Goal: Information Seeking & Learning: Learn about a topic

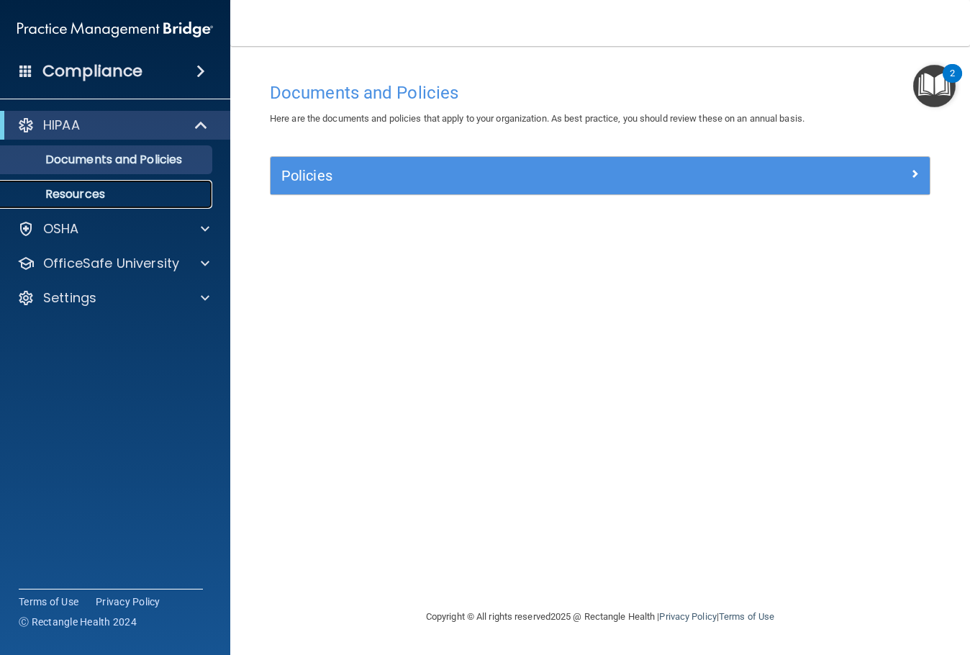
click at [137, 196] on p "Resources" at bounding box center [107, 194] width 196 height 14
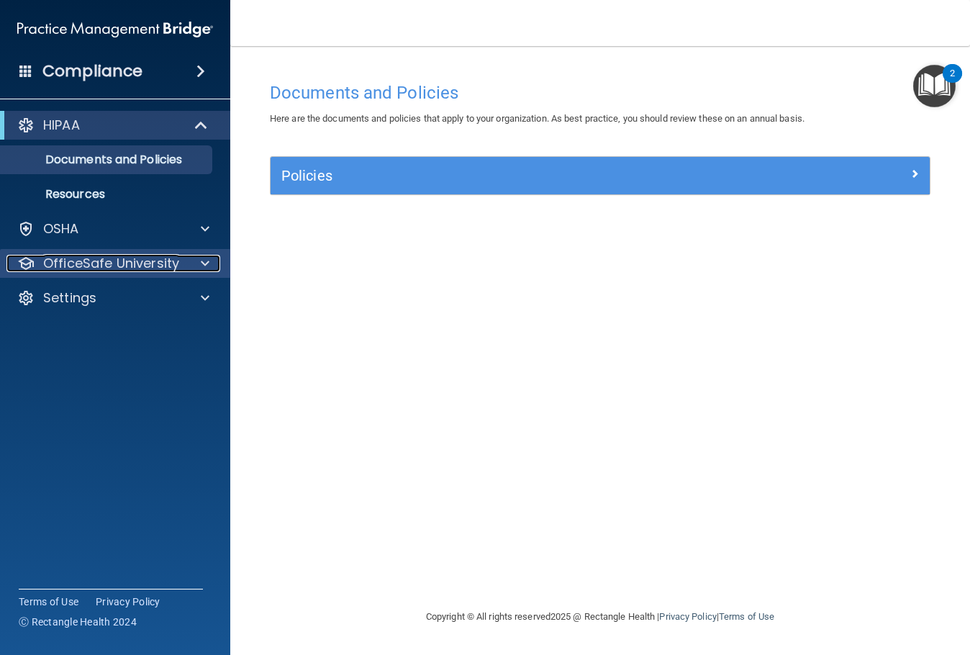
click at [126, 258] on p "OfficeSafe University" at bounding box center [111, 263] width 136 height 17
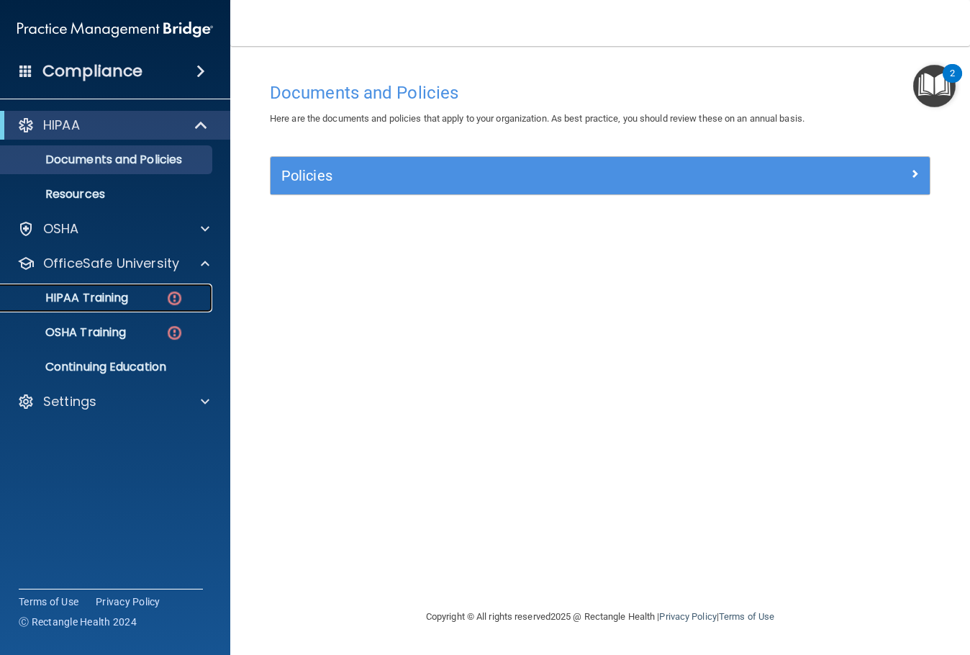
click at [96, 299] on p "HIPAA Training" at bounding box center [68, 298] width 119 height 14
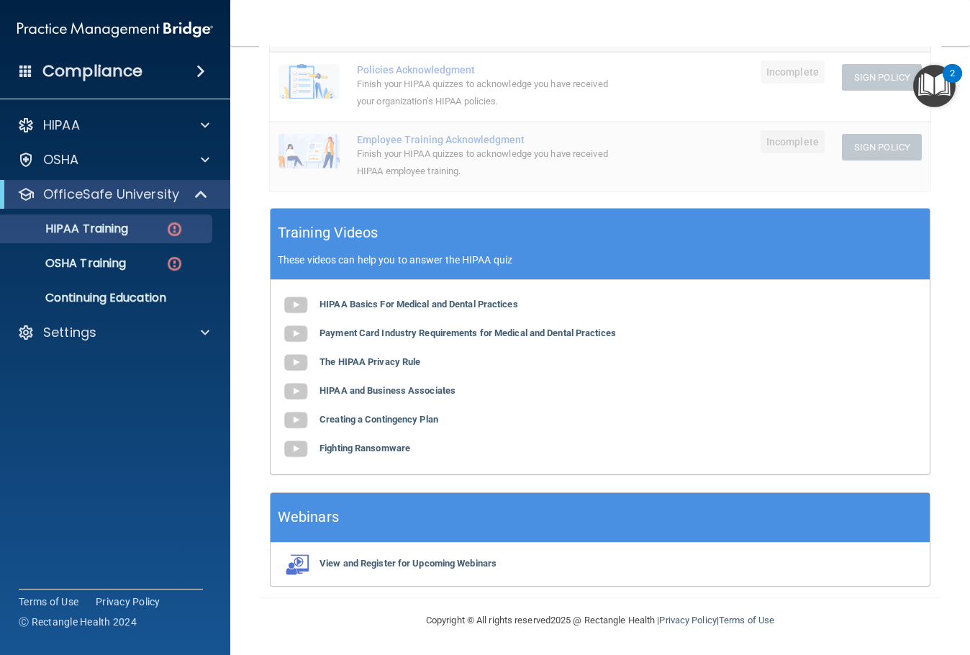
scroll to position [322, 0]
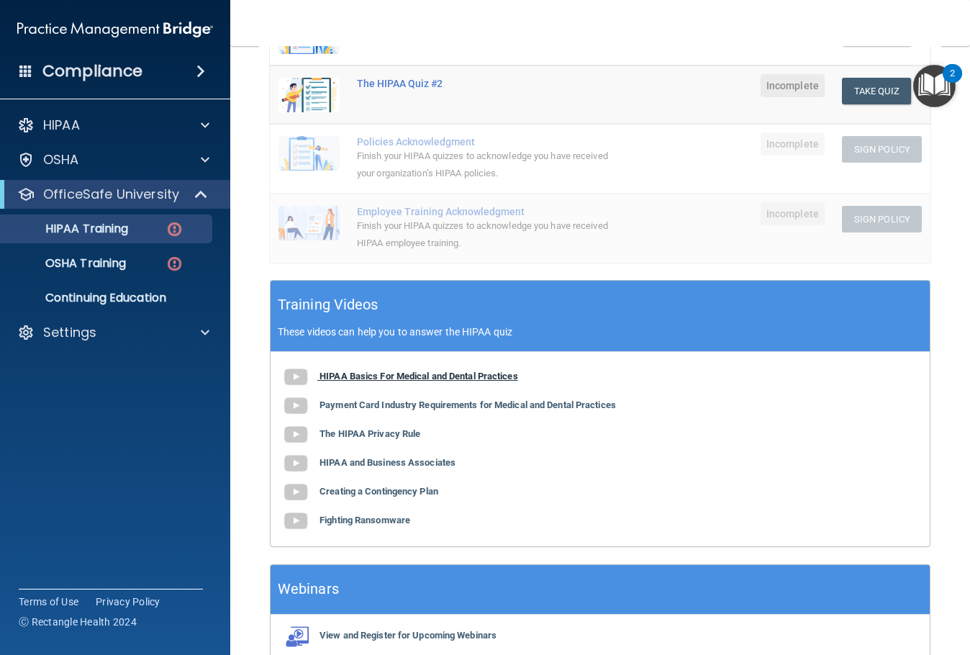
click at [427, 379] on b "HIPAA Basics For Medical and Dental Practices" at bounding box center [419, 376] width 199 height 11
click at [344, 404] on b "Payment Card Industry Requirements for Medical and Dental Practices" at bounding box center [468, 404] width 296 height 11
click at [397, 433] on b "The HIPAA Privacy Rule" at bounding box center [370, 433] width 101 height 11
click at [398, 467] on b "HIPAA and Business Associates" at bounding box center [388, 462] width 136 height 11
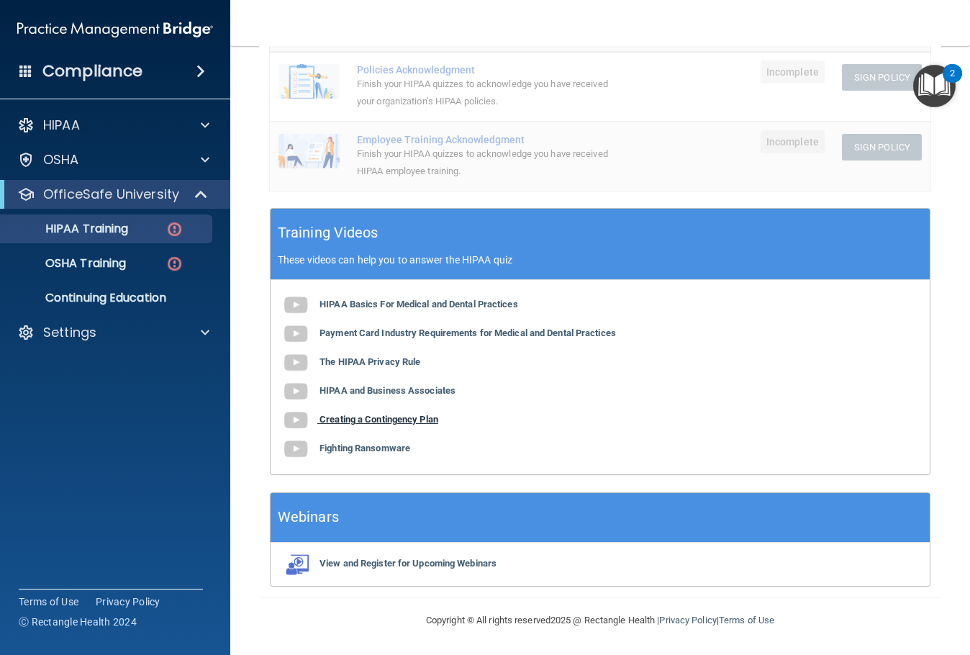
click at [368, 420] on b "Creating a Contingency Plan" at bounding box center [379, 419] width 119 height 11
click at [386, 447] on b "Fighting Ransomware" at bounding box center [365, 448] width 91 height 11
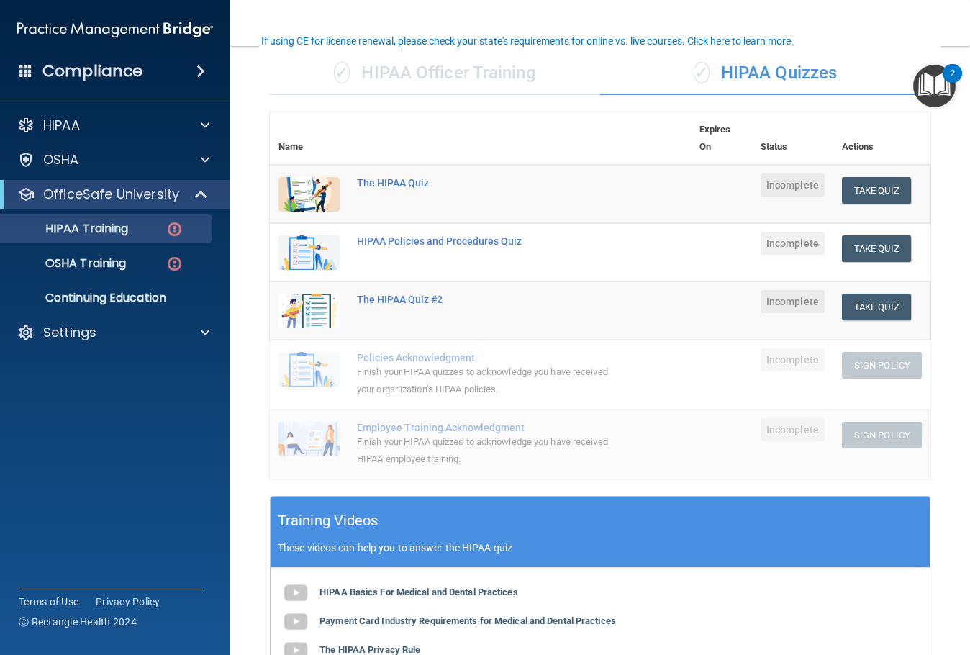
scroll to position [0, 0]
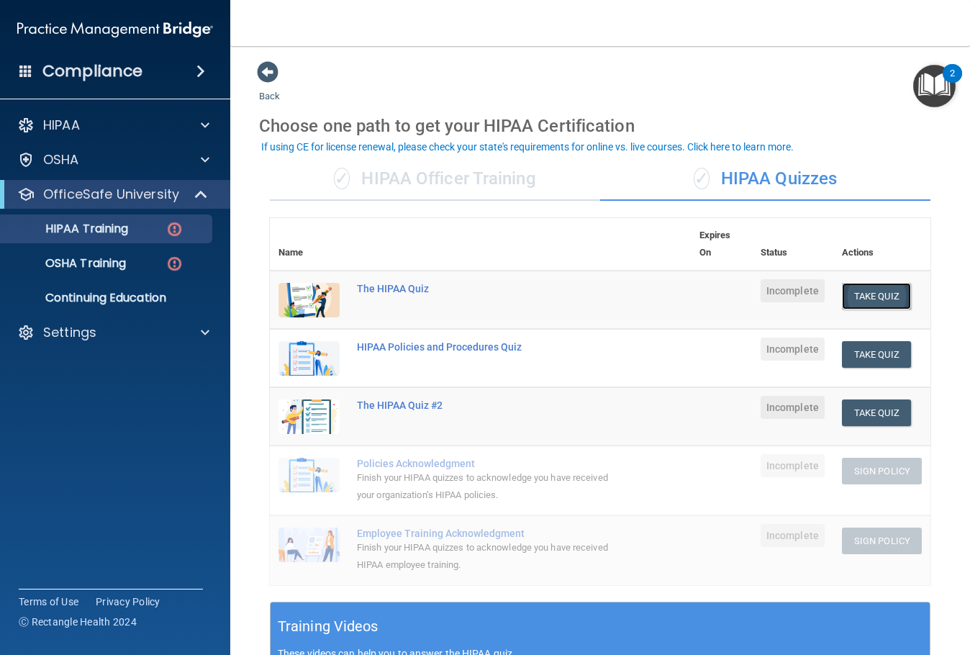
click at [851, 293] on button "Take Quiz" at bounding box center [876, 296] width 69 height 27
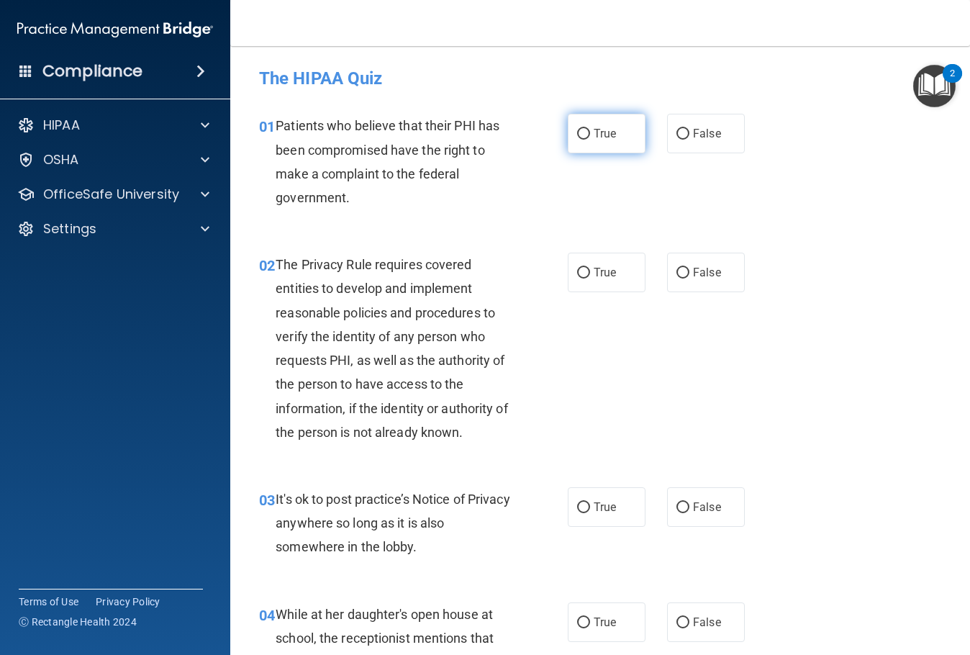
click at [601, 140] on span "True" at bounding box center [605, 134] width 22 height 14
click at [590, 140] on input "True" at bounding box center [583, 134] width 13 height 11
radio input "true"
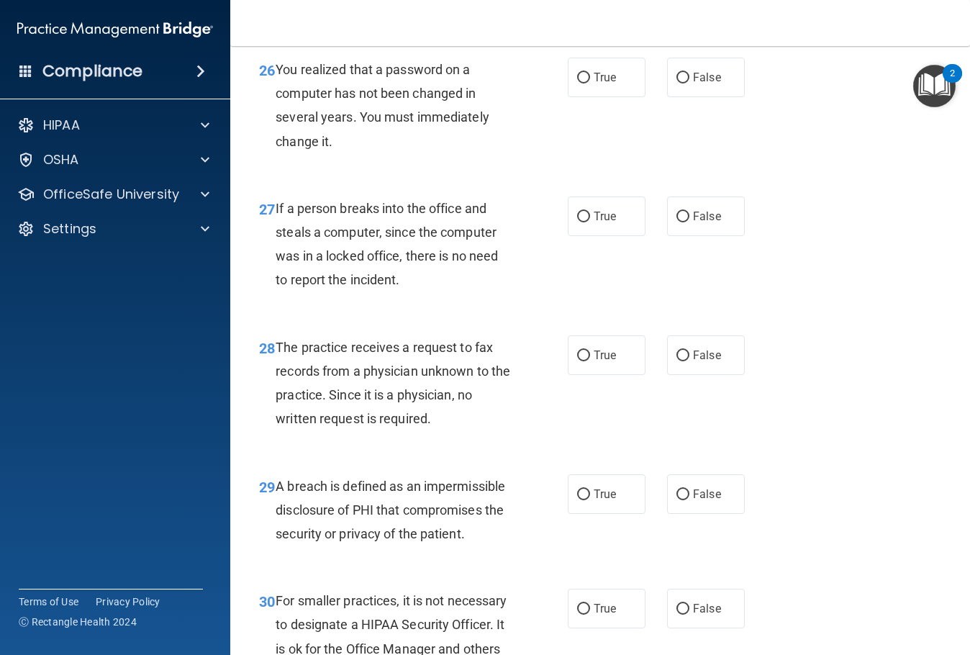
scroll to position [3771, 0]
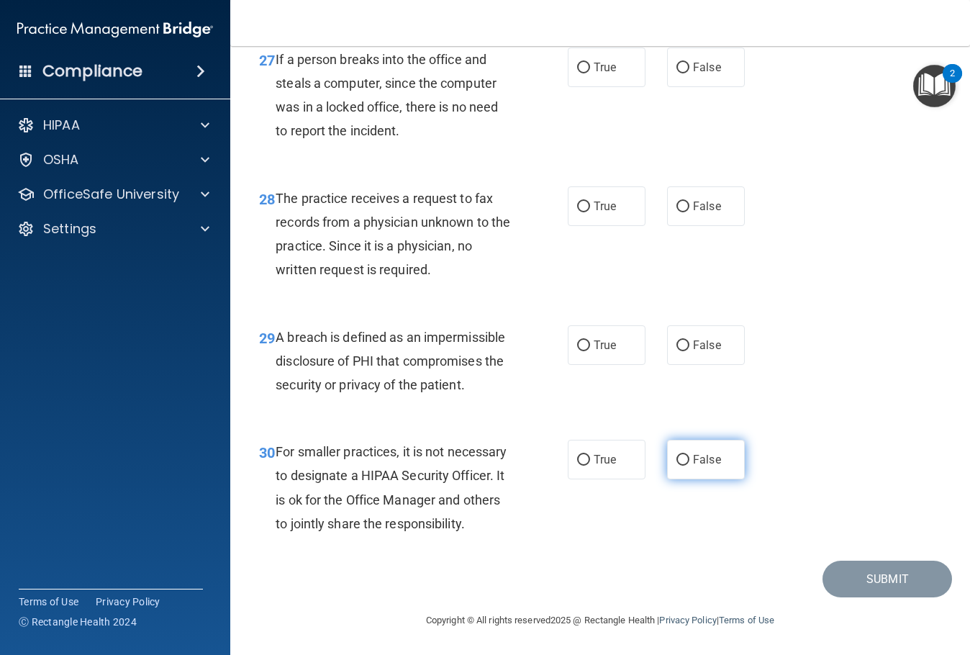
click at [697, 458] on span "False" at bounding box center [707, 460] width 28 height 14
click at [689, 458] on input "False" at bounding box center [682, 460] width 13 height 11
radio input "true"
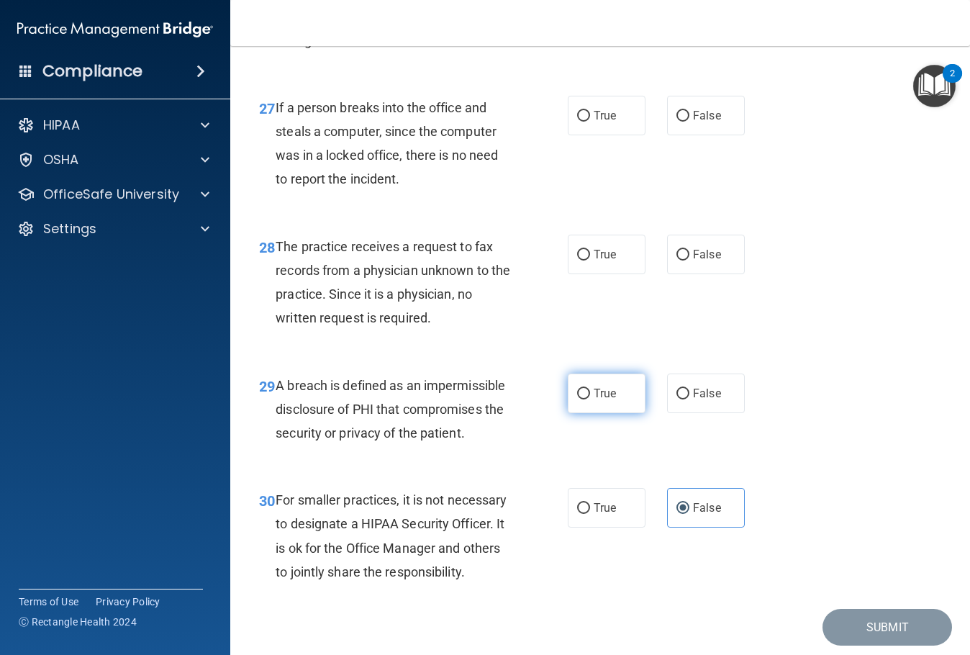
click at [609, 400] on span "True" at bounding box center [605, 393] width 22 height 14
click at [590, 399] on input "True" at bounding box center [583, 394] width 13 height 11
radio input "true"
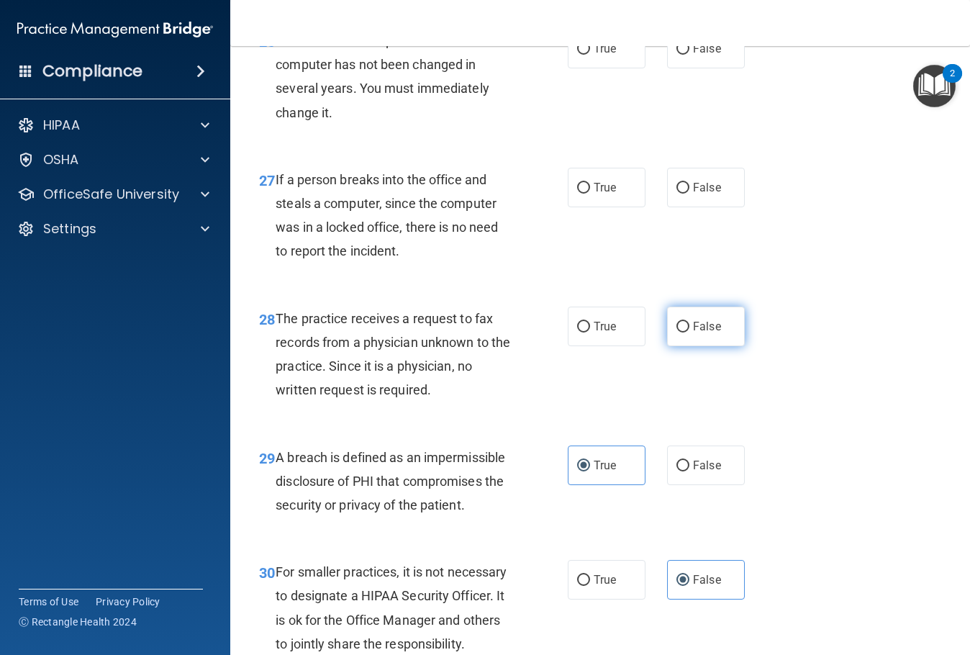
click at [714, 333] on span "False" at bounding box center [707, 327] width 28 height 14
click at [689, 332] on input "False" at bounding box center [682, 327] width 13 height 11
radio input "true"
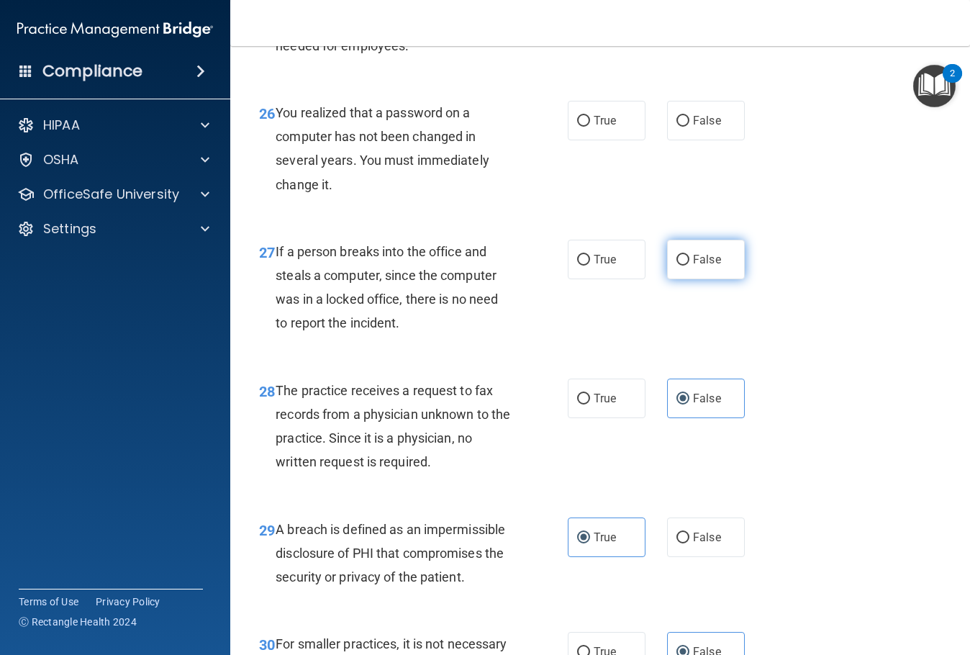
click at [704, 279] on label "False" at bounding box center [706, 260] width 78 height 40
click at [689, 266] on input "False" at bounding box center [682, 260] width 13 height 11
radio input "true"
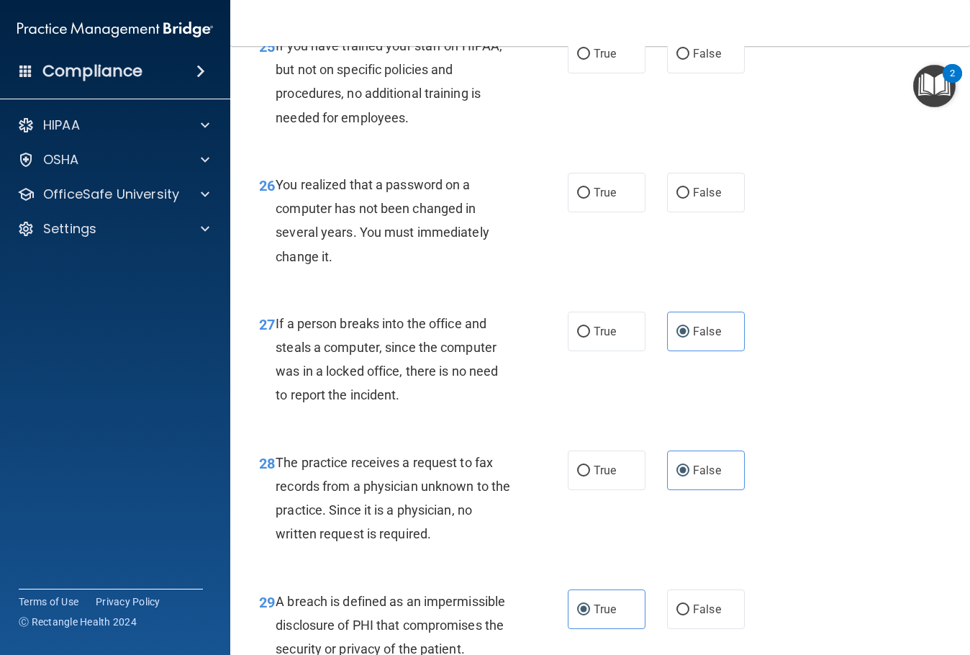
scroll to position [3411, 0]
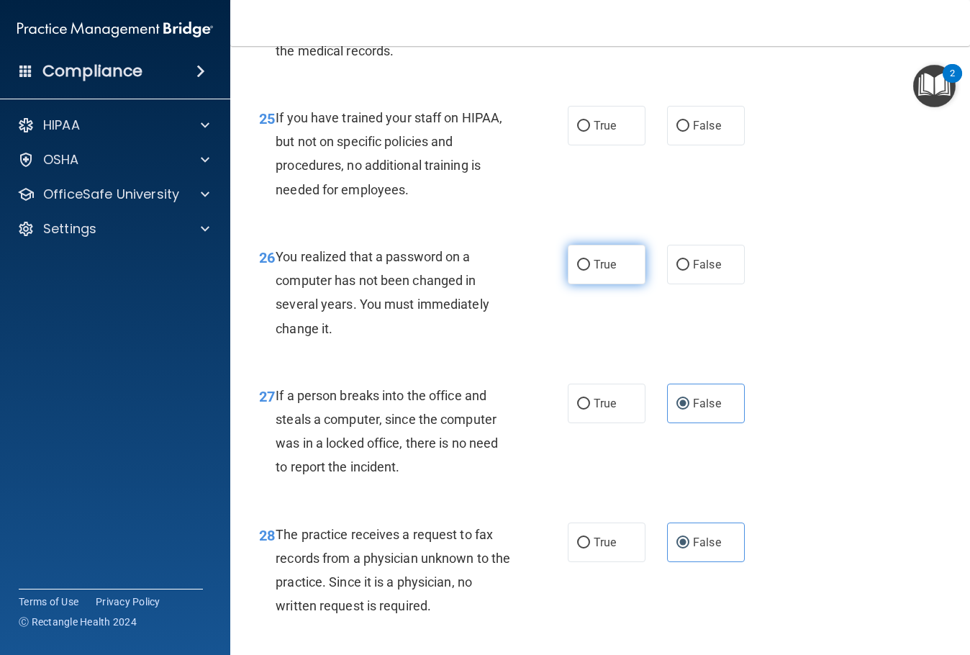
click at [605, 284] on label "True" at bounding box center [607, 265] width 78 height 40
click at [590, 271] on input "True" at bounding box center [583, 265] width 13 height 11
radio input "true"
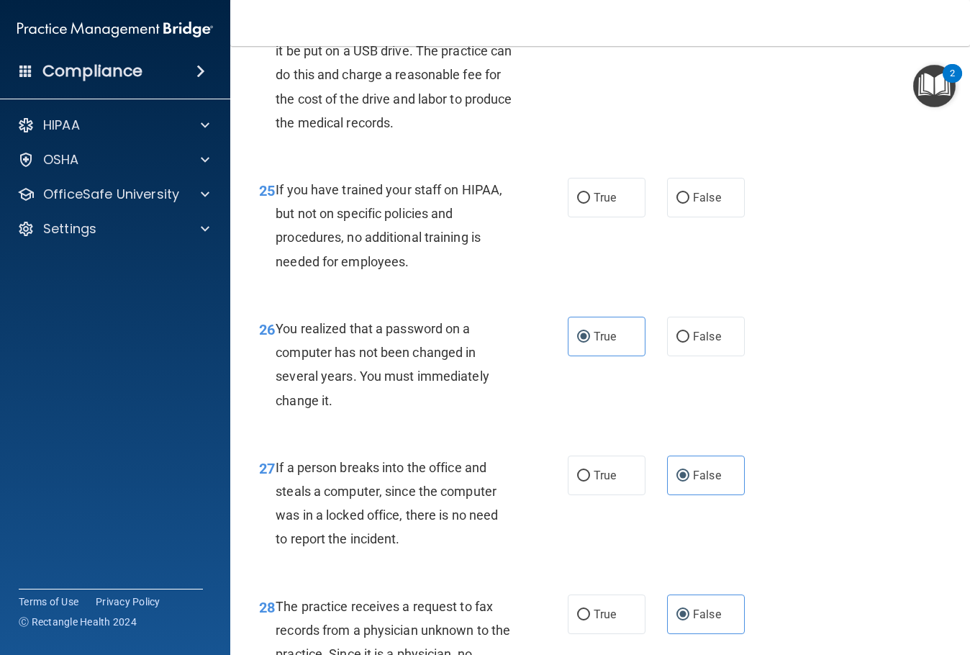
scroll to position [3267, 0]
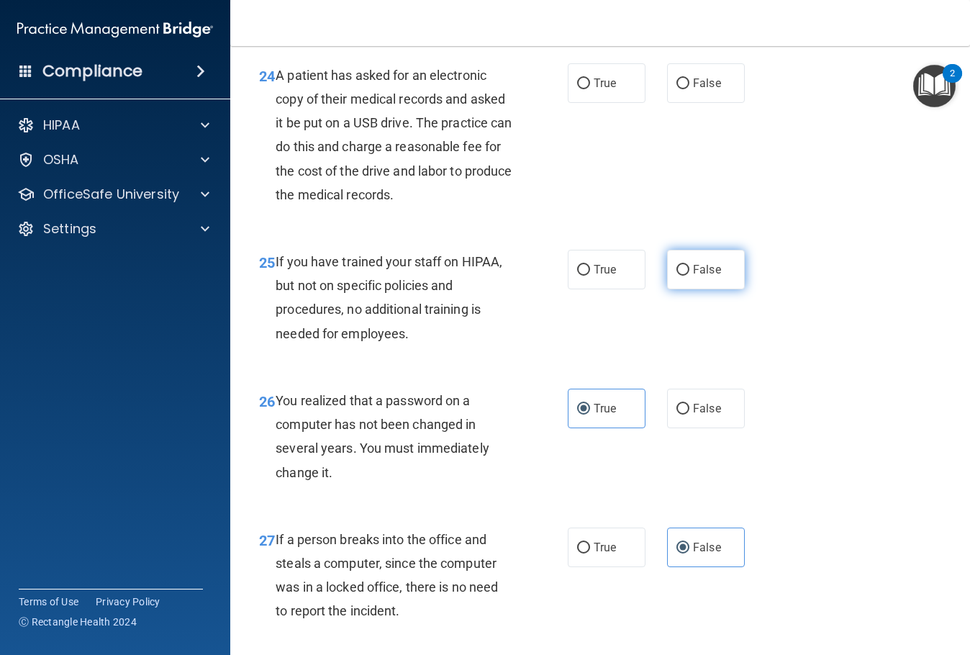
click at [713, 289] on label "False" at bounding box center [706, 270] width 78 height 40
click at [689, 276] on input "False" at bounding box center [682, 270] width 13 height 11
radio input "true"
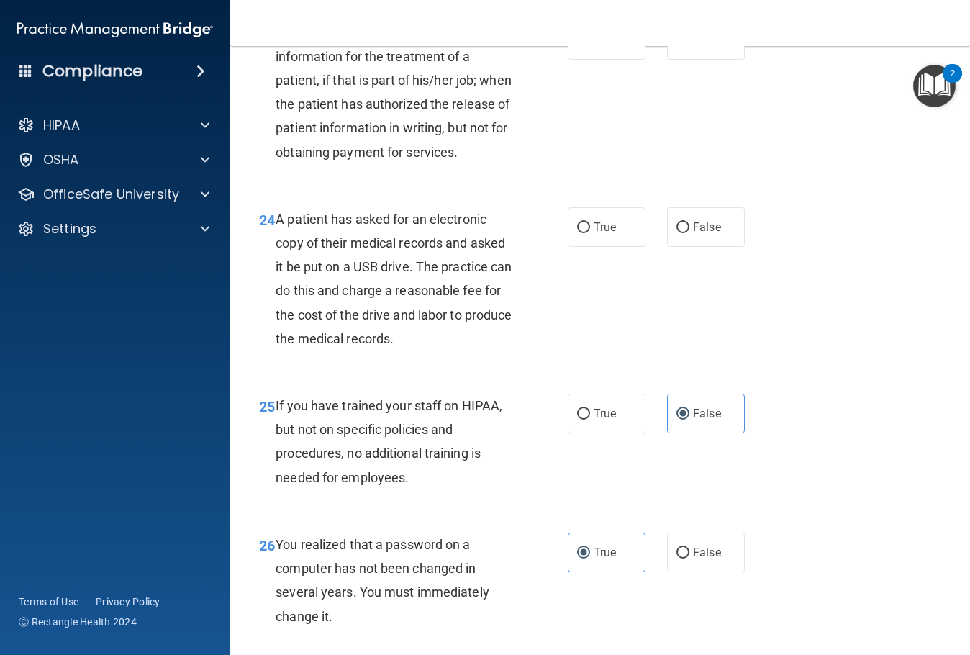
scroll to position [3051, 0]
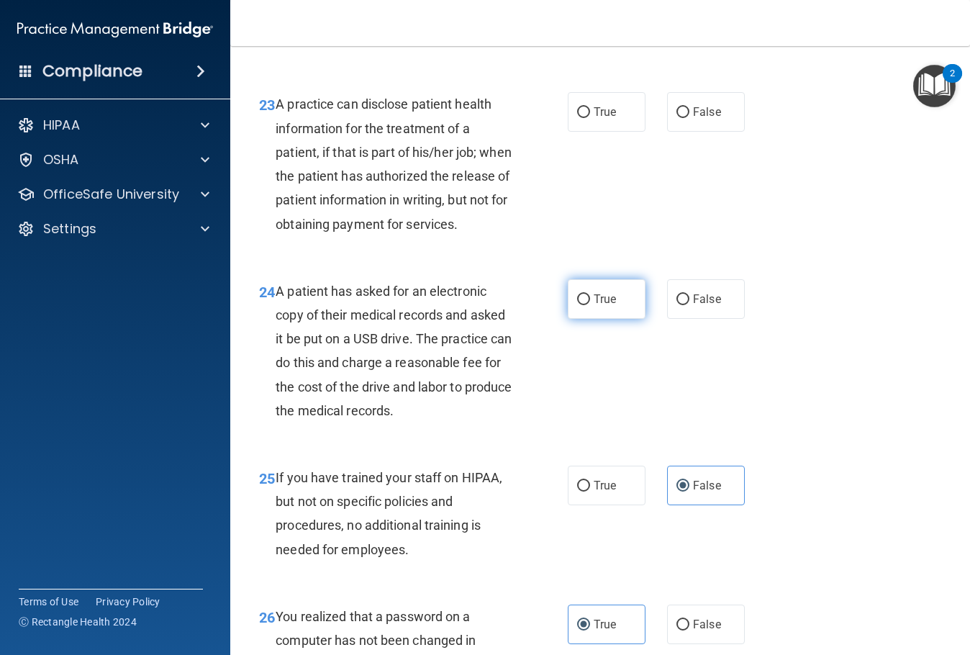
click at [602, 319] on label "True" at bounding box center [607, 299] width 78 height 40
click at [590, 305] on input "True" at bounding box center [583, 299] width 13 height 11
radio input "true"
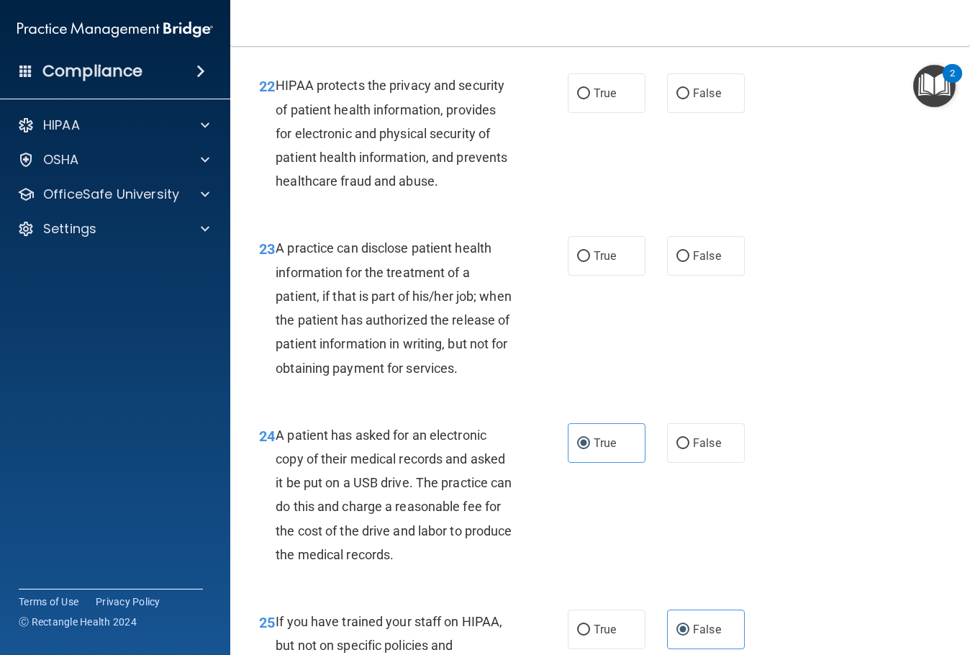
scroll to position [2835, 0]
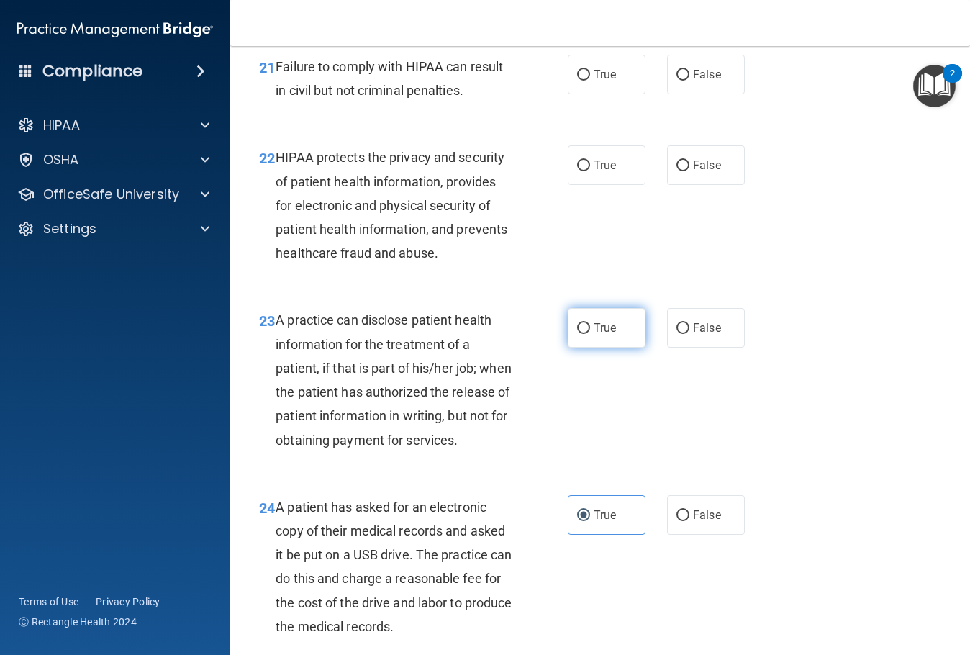
click at [615, 325] on label "True" at bounding box center [607, 328] width 78 height 40
click at [590, 325] on input "True" at bounding box center [583, 328] width 13 height 11
radio input "true"
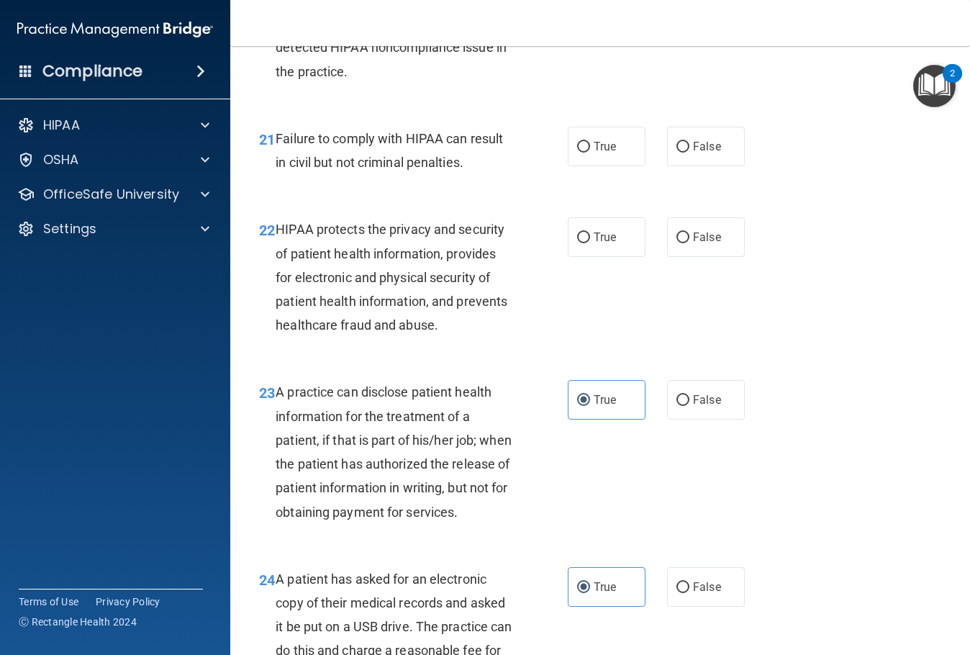
scroll to position [2691, 0]
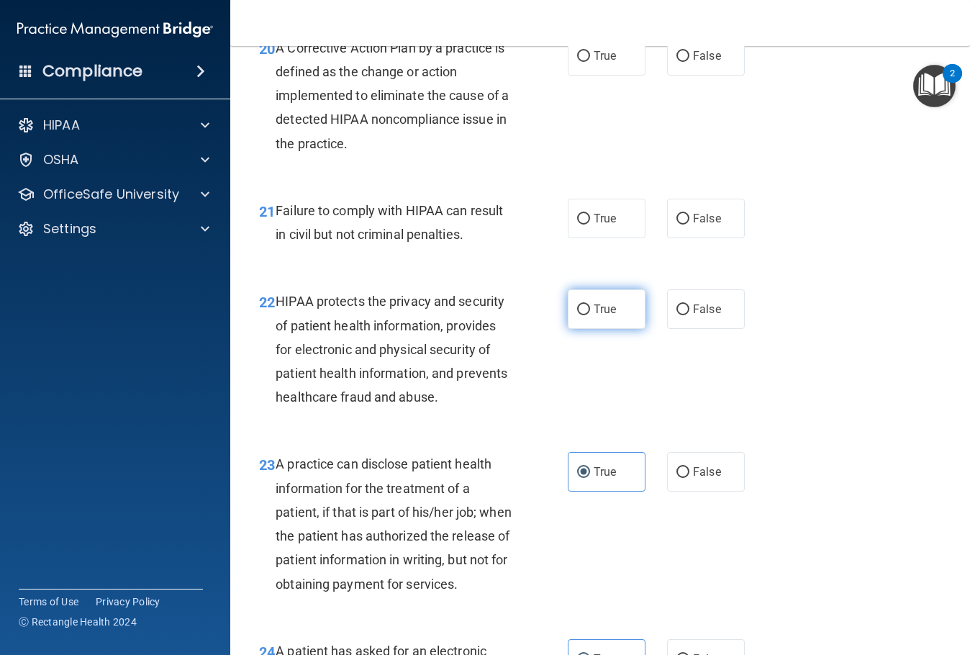
click at [581, 311] on input "True" at bounding box center [583, 309] width 13 height 11
radio input "true"
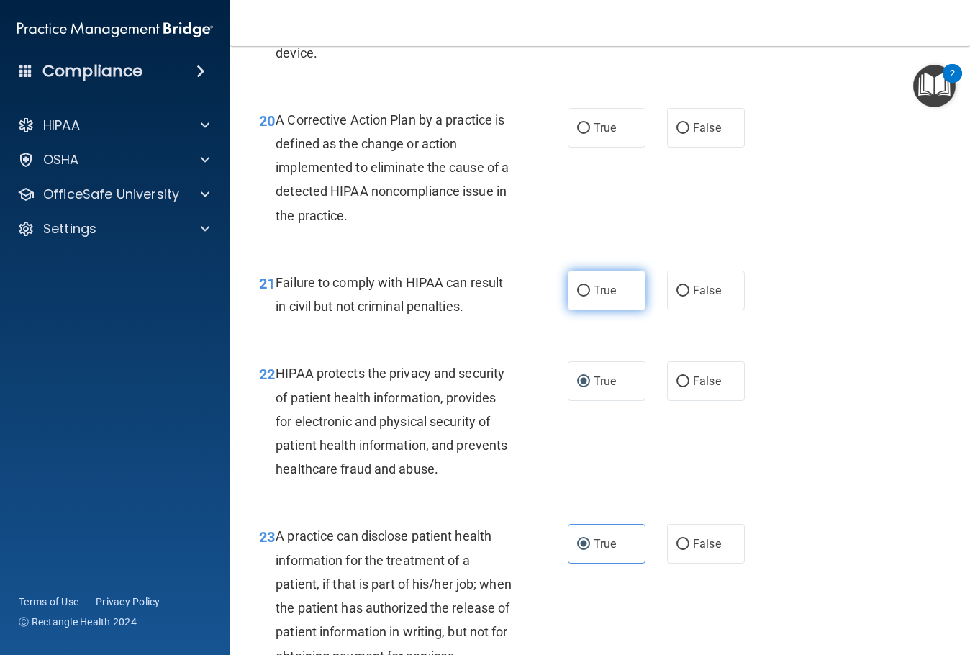
click at [612, 288] on label "True" at bounding box center [607, 291] width 78 height 40
click at [590, 288] on input "True" at bounding box center [583, 291] width 13 height 11
radio input "true"
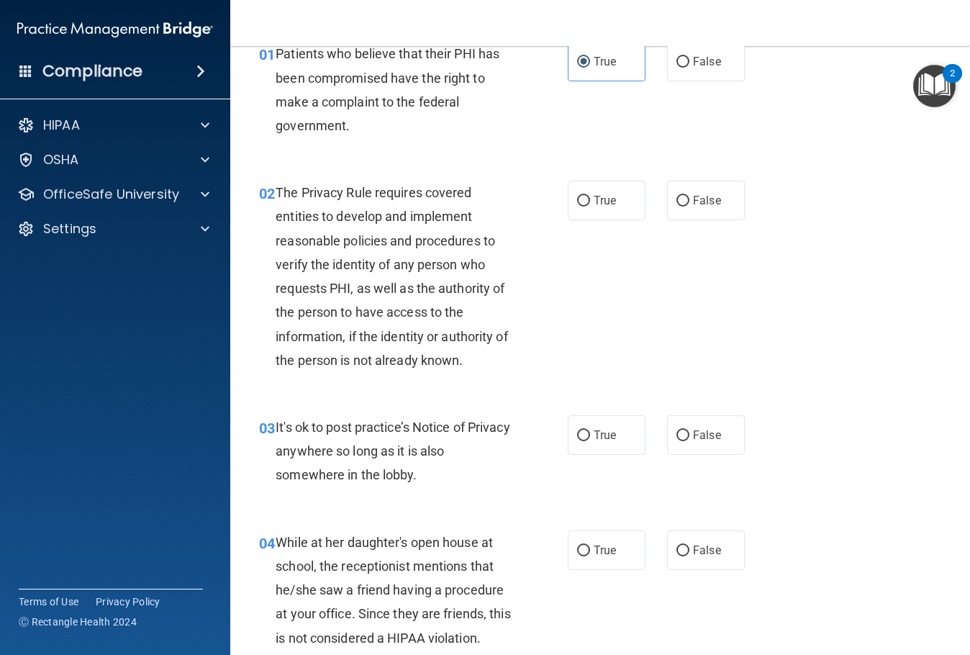
scroll to position [144, 0]
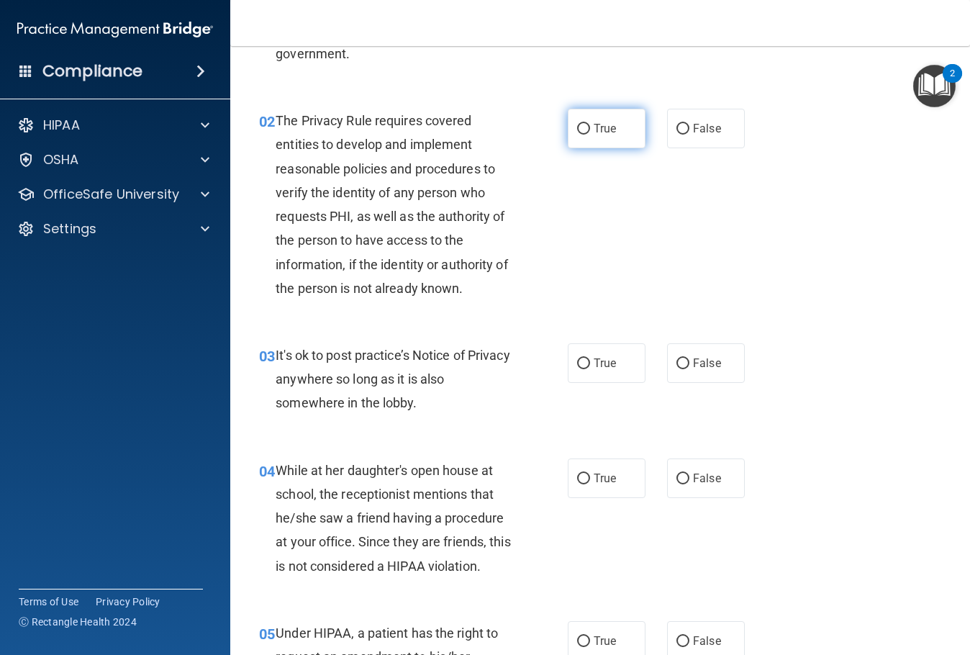
click at [594, 125] on span "True" at bounding box center [605, 129] width 22 height 14
click at [590, 125] on input "True" at bounding box center [583, 129] width 13 height 11
radio input "true"
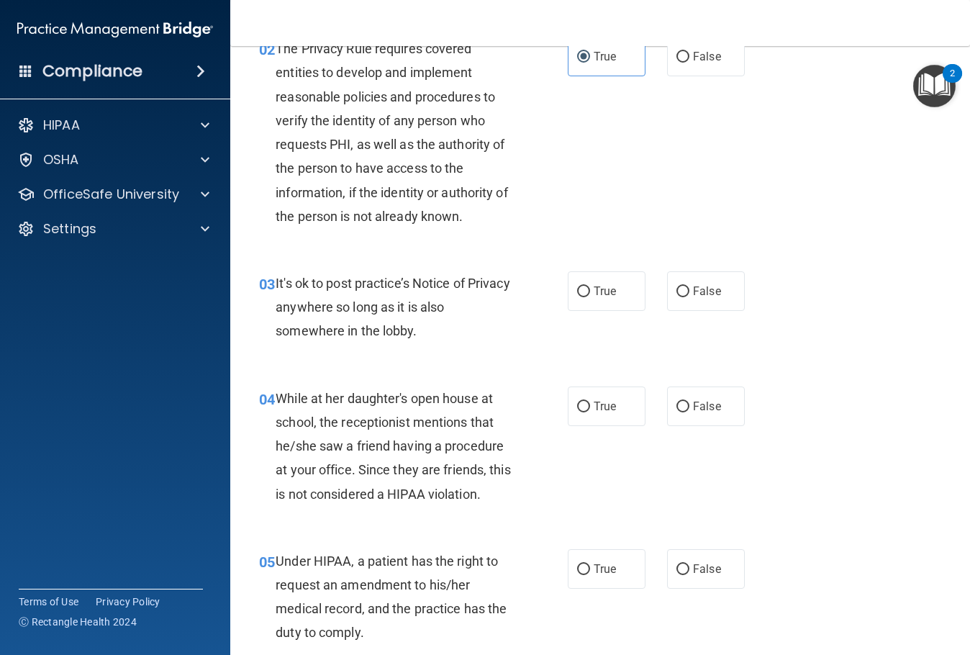
scroll to position [288, 0]
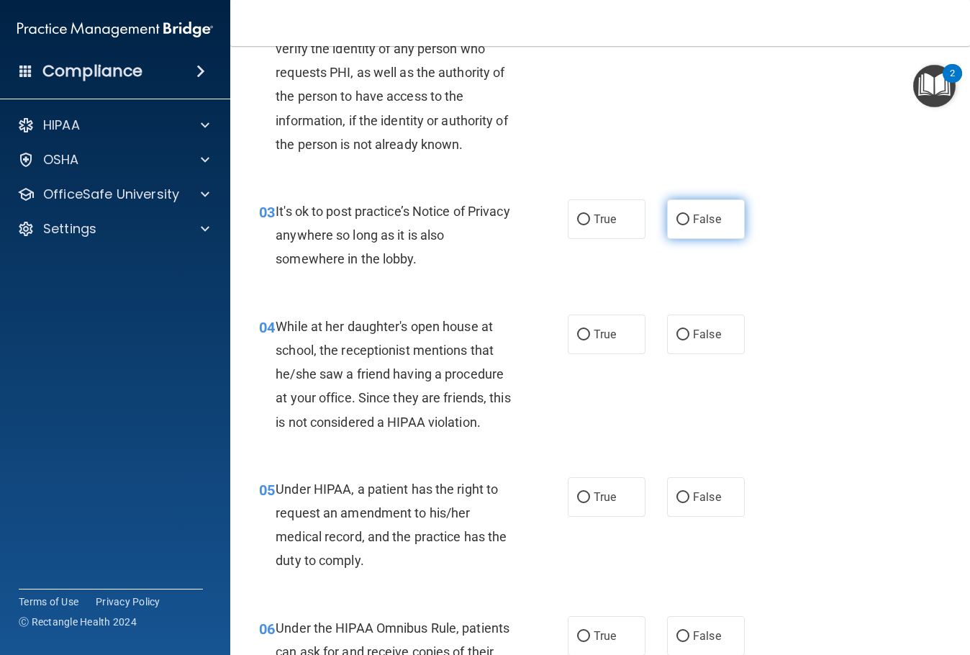
click at [695, 231] on label "False" at bounding box center [706, 219] width 78 height 40
click at [689, 225] on input "False" at bounding box center [682, 219] width 13 height 11
radio input "true"
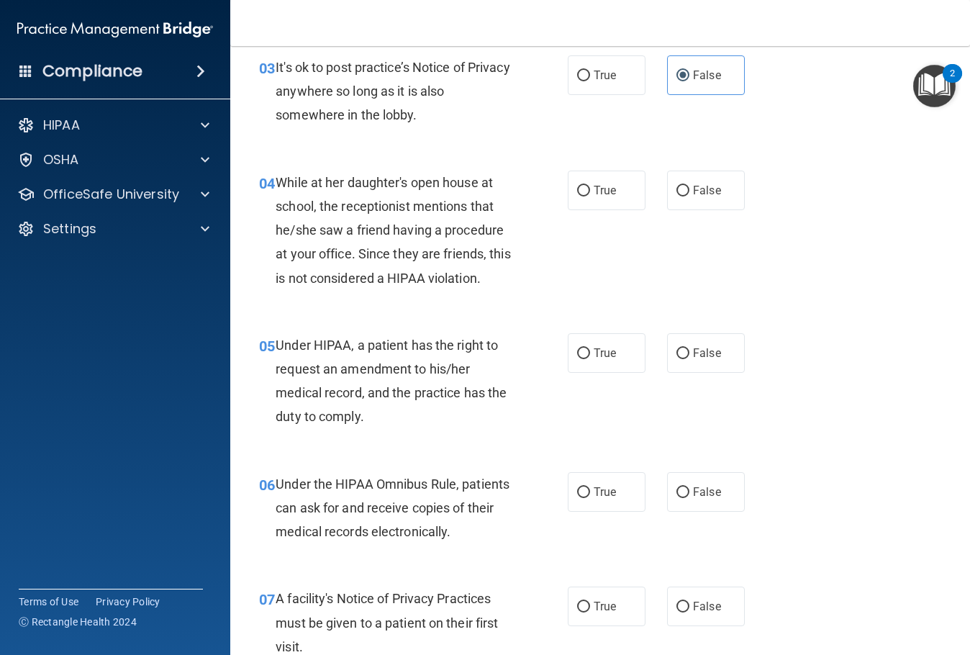
scroll to position [504, 0]
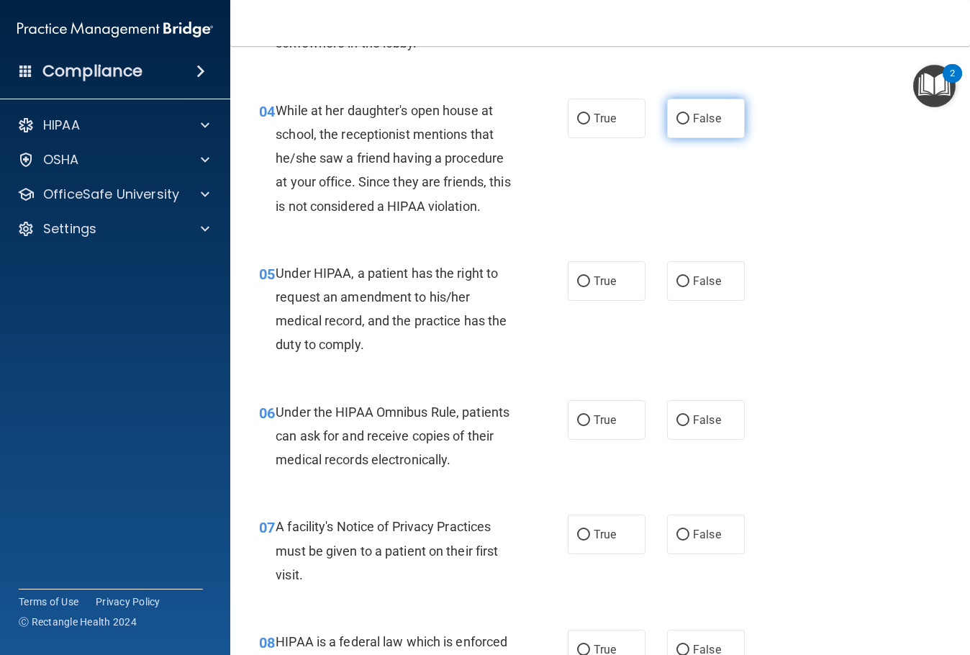
click at [687, 112] on label "False" at bounding box center [706, 119] width 78 height 40
click at [687, 114] on input "False" at bounding box center [682, 119] width 13 height 11
radio input "true"
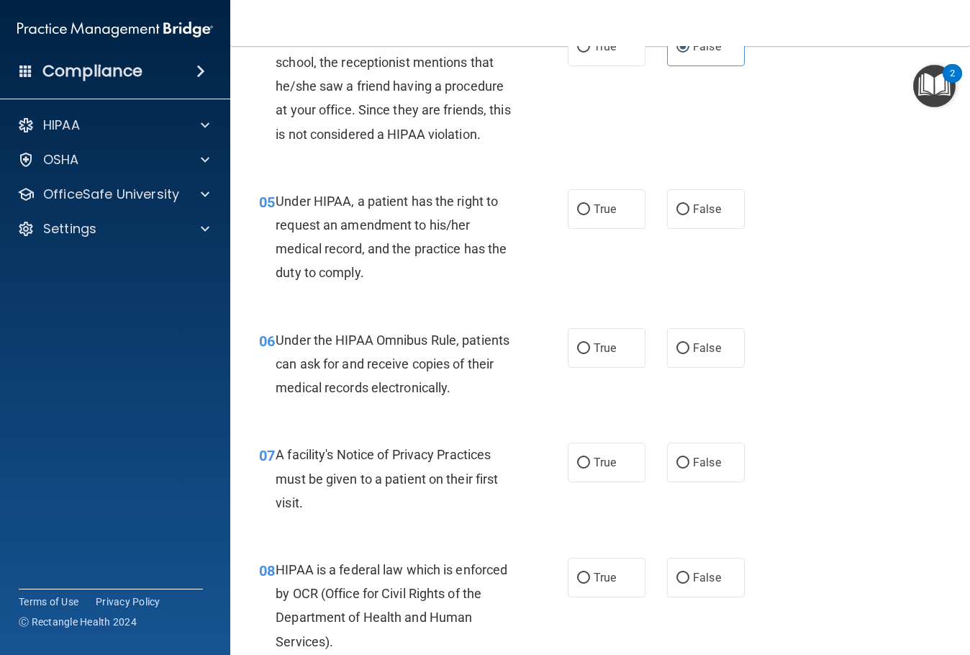
scroll to position [648, 0]
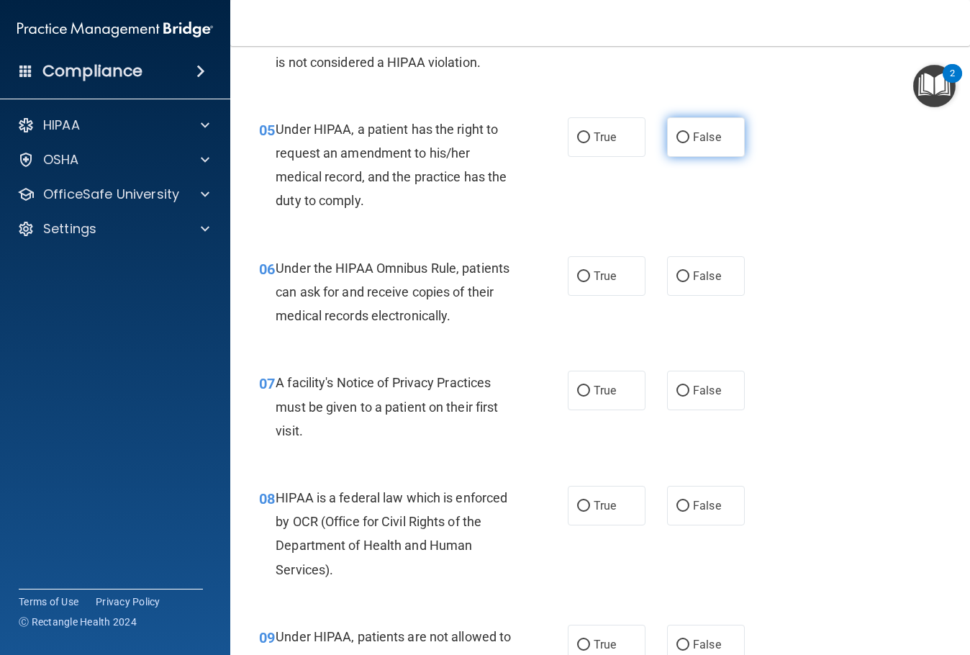
click at [679, 139] on input "False" at bounding box center [682, 137] width 13 height 11
radio input "true"
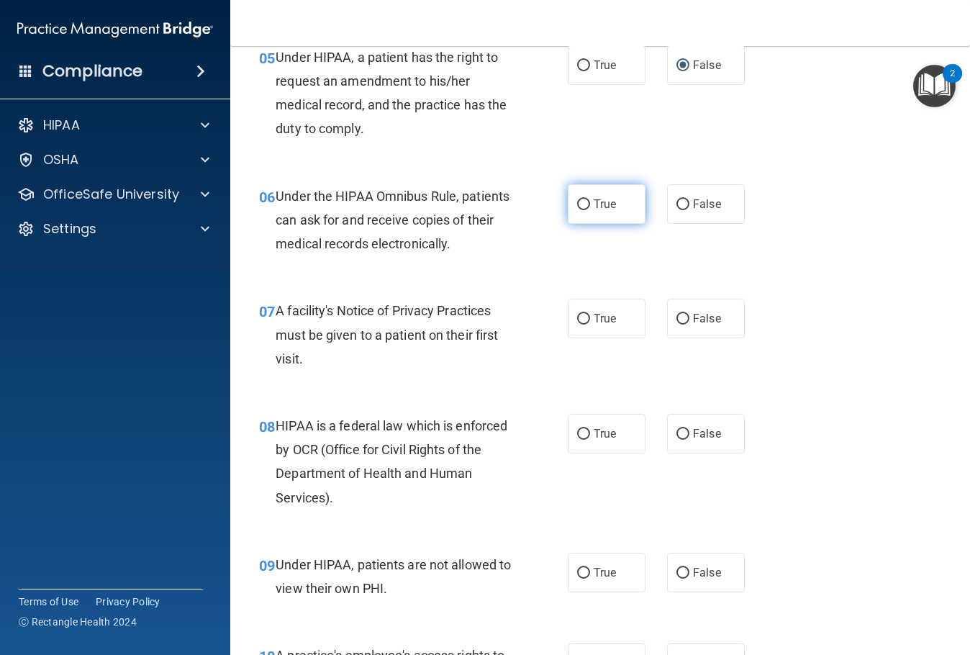
click at [587, 199] on label "True" at bounding box center [607, 204] width 78 height 40
click at [587, 199] on input "True" at bounding box center [583, 204] width 13 height 11
radio input "true"
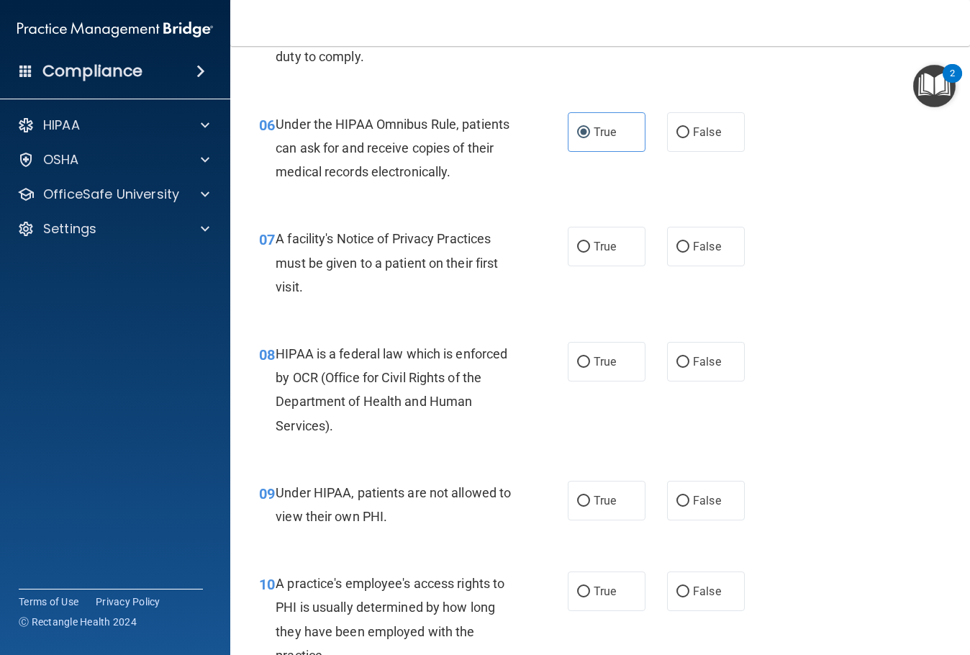
scroll to position [864, 0]
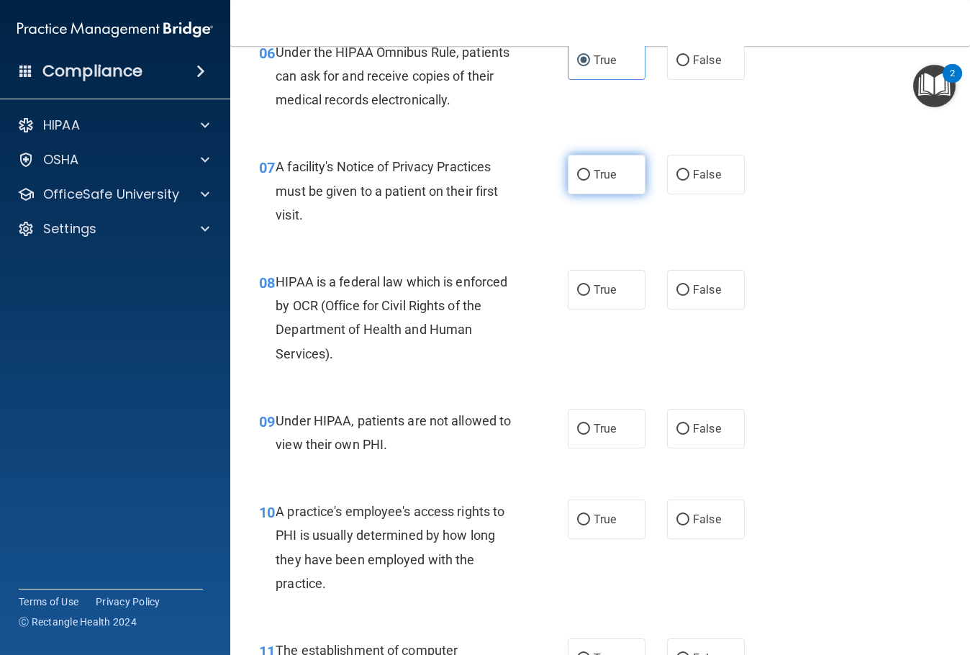
click at [610, 182] on label "True" at bounding box center [607, 175] width 78 height 40
click at [590, 181] on input "True" at bounding box center [583, 175] width 13 height 11
radio input "true"
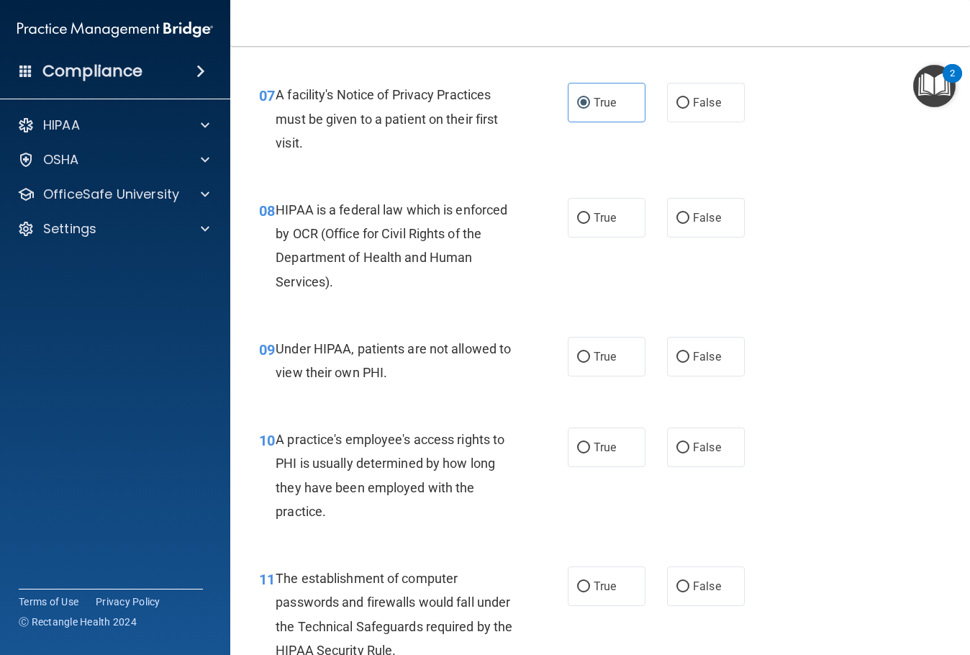
scroll to position [1008, 0]
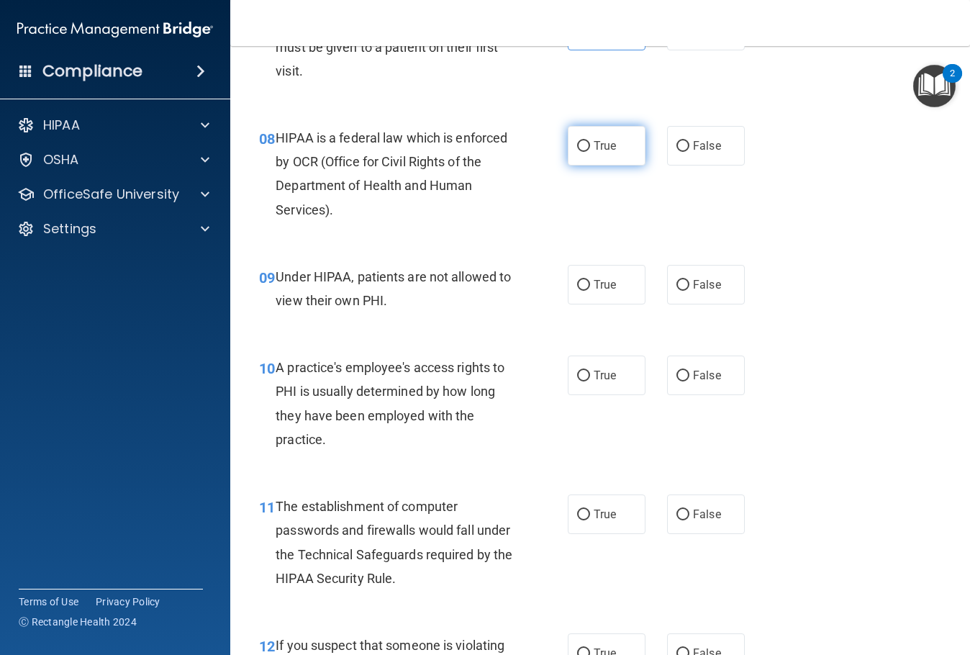
click at [600, 157] on label "True" at bounding box center [607, 146] width 78 height 40
click at [590, 152] on input "True" at bounding box center [583, 146] width 13 height 11
radio input "true"
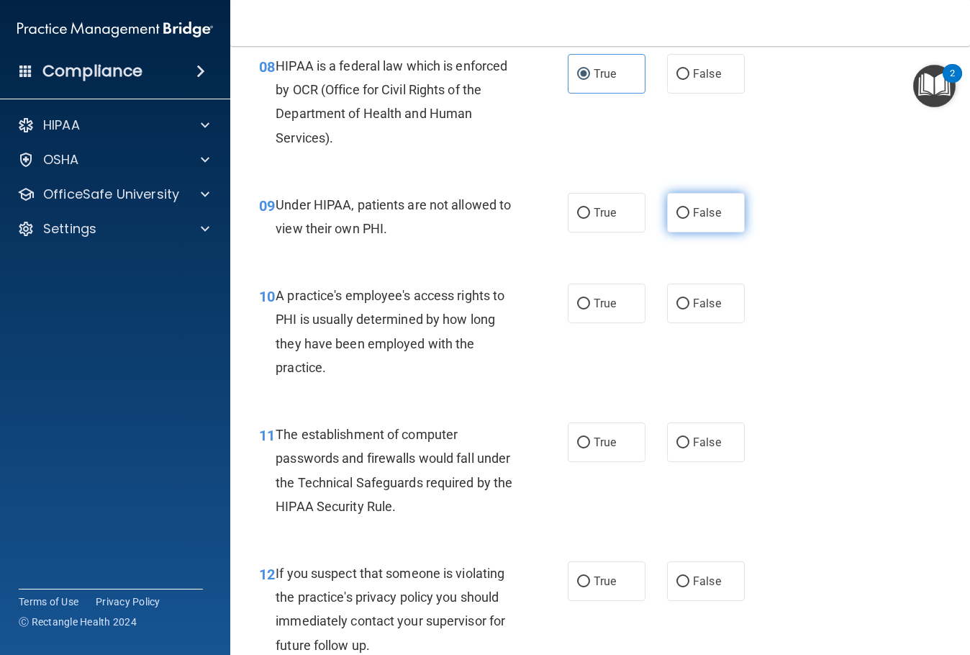
click at [693, 214] on span "False" at bounding box center [707, 213] width 28 height 14
click at [689, 214] on input "False" at bounding box center [682, 213] width 13 height 11
radio input "true"
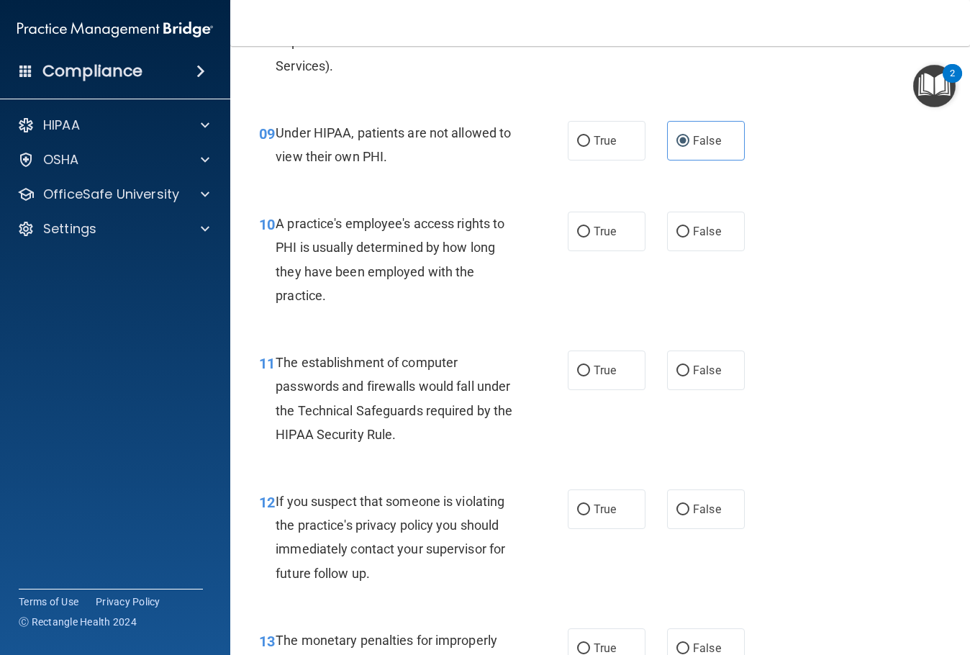
scroll to position [1223, 0]
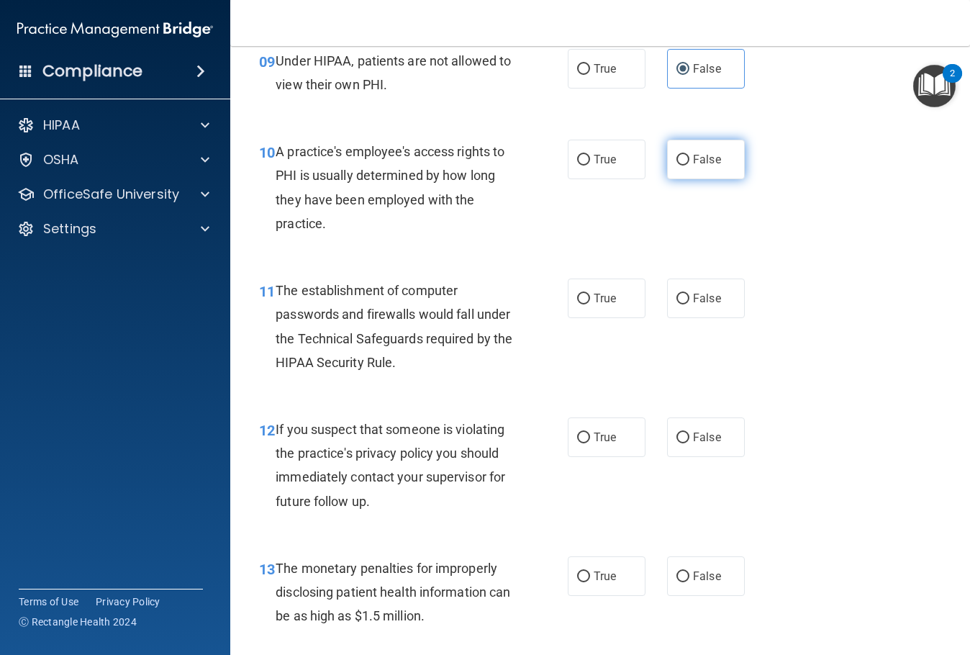
click at [700, 171] on label "False" at bounding box center [706, 160] width 78 height 40
click at [689, 166] on input "False" at bounding box center [682, 160] width 13 height 11
radio input "true"
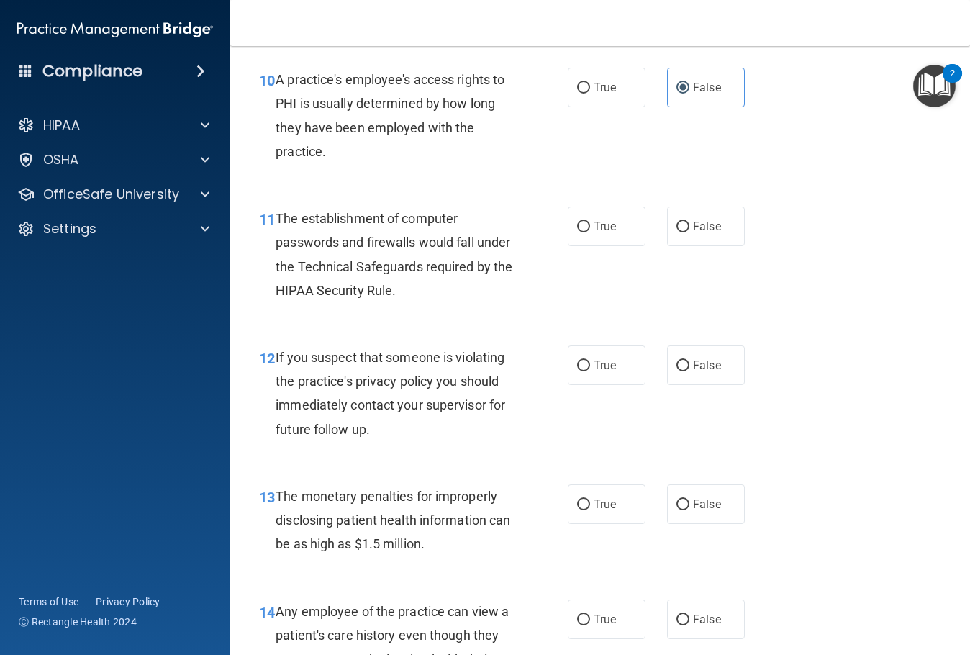
scroll to position [1367, 0]
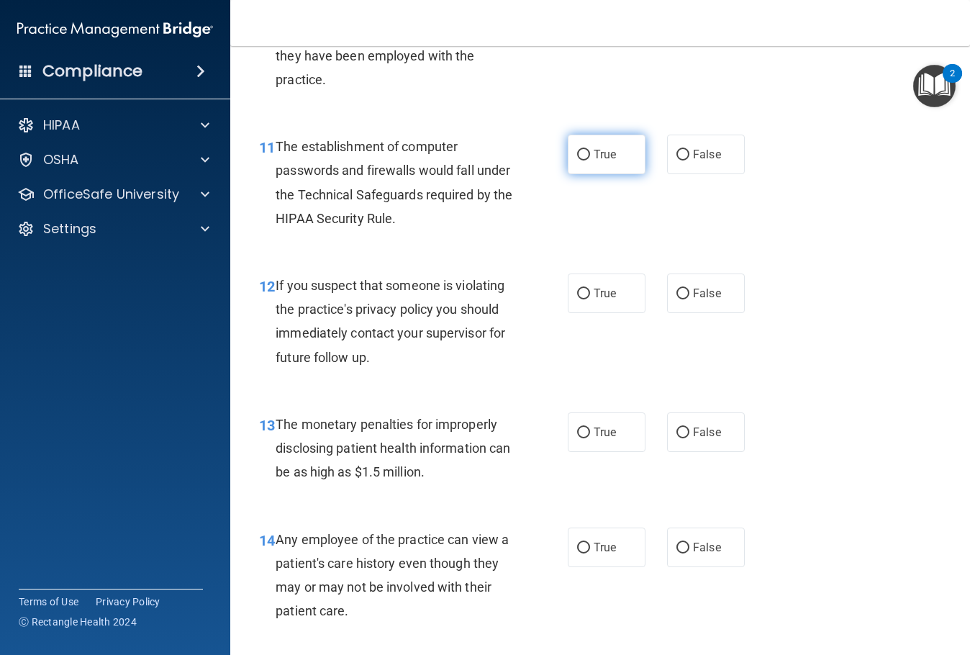
click at [601, 146] on label "True" at bounding box center [607, 155] width 78 height 40
click at [590, 150] on input "True" at bounding box center [583, 155] width 13 height 11
radio input "true"
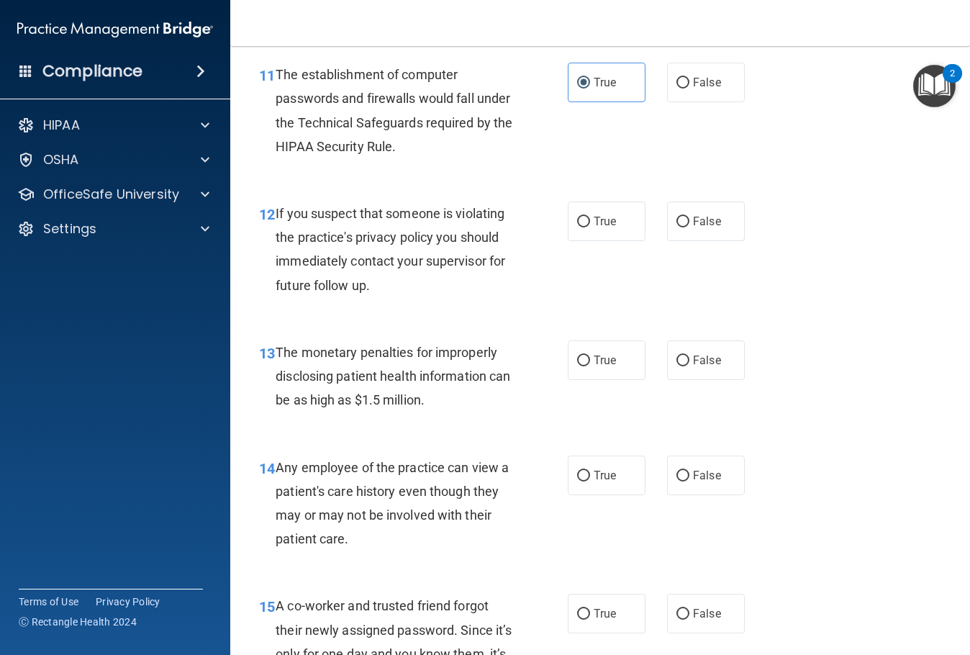
scroll to position [1511, 0]
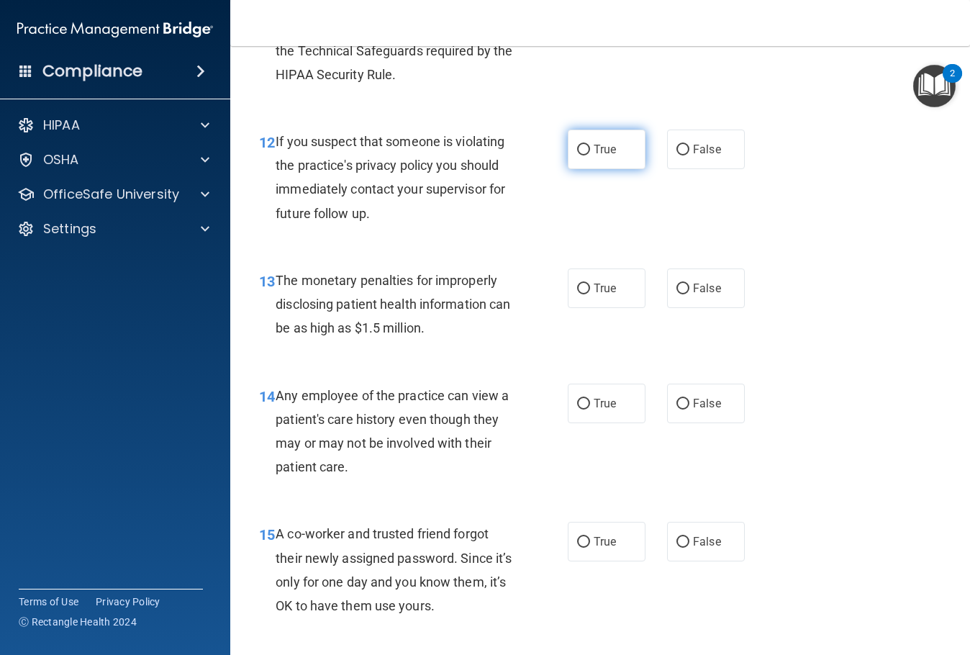
click at [594, 153] on span "True" at bounding box center [605, 149] width 22 height 14
click at [590, 153] on input "True" at bounding box center [583, 150] width 13 height 11
radio input "true"
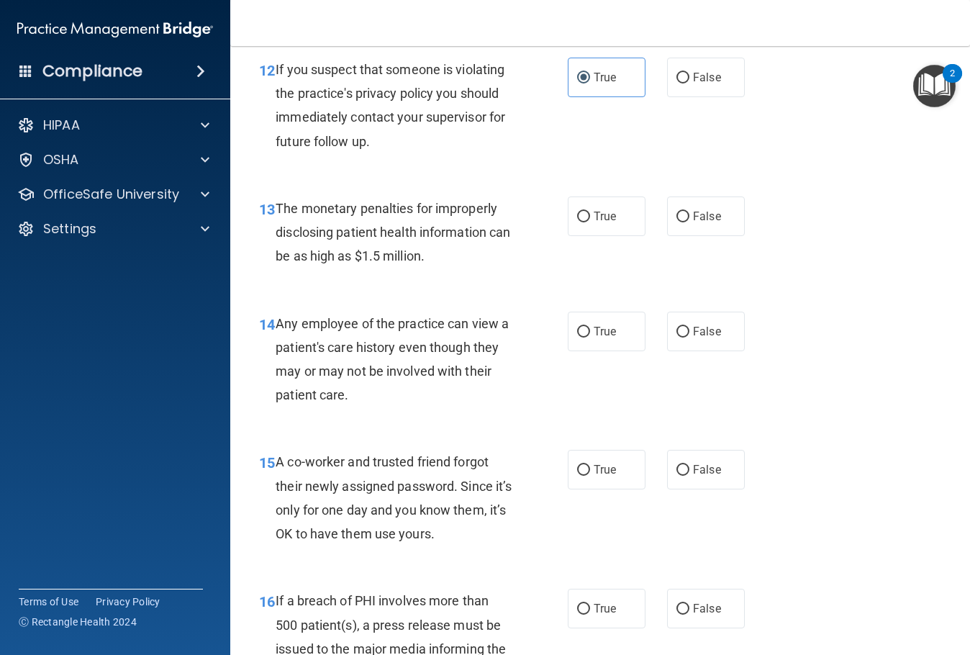
scroll to position [1655, 0]
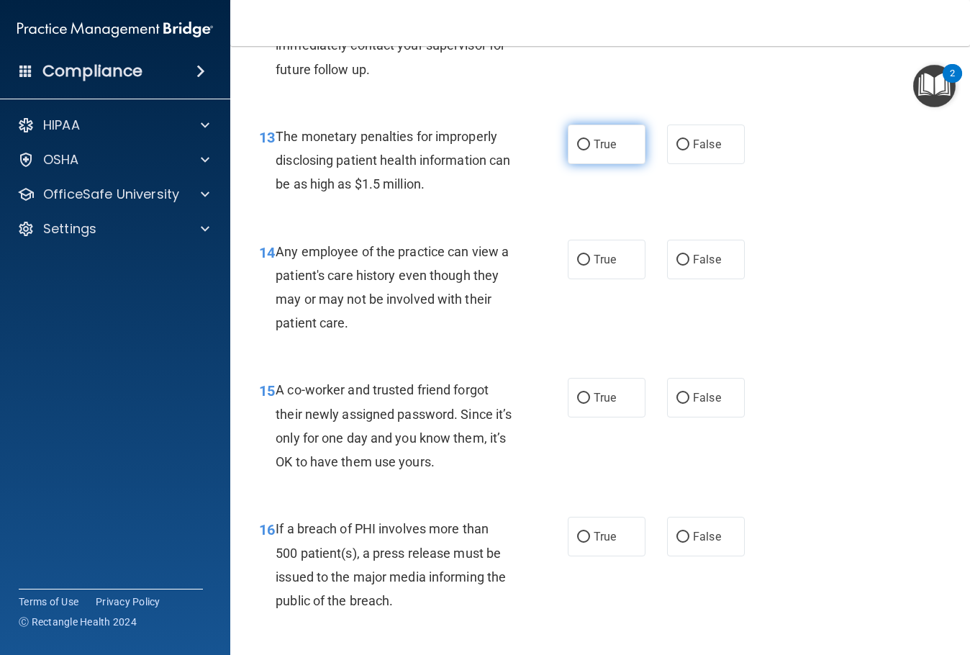
click at [592, 151] on label "True" at bounding box center [607, 144] width 78 height 40
click at [590, 150] on input "True" at bounding box center [583, 145] width 13 height 11
radio input "true"
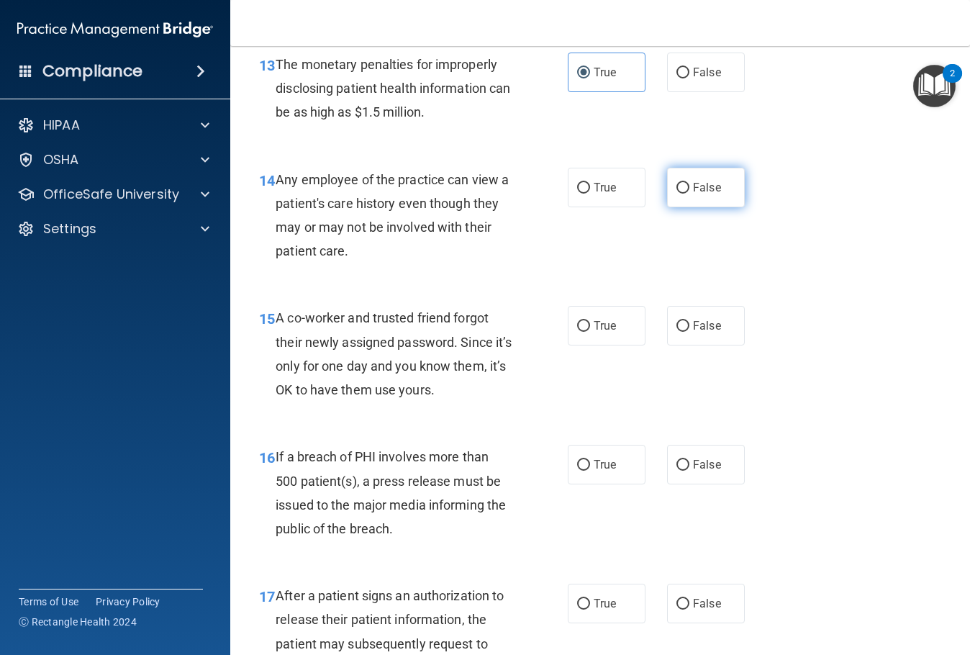
click at [708, 191] on span "False" at bounding box center [707, 188] width 28 height 14
click at [689, 191] on input "False" at bounding box center [682, 188] width 13 height 11
radio input "true"
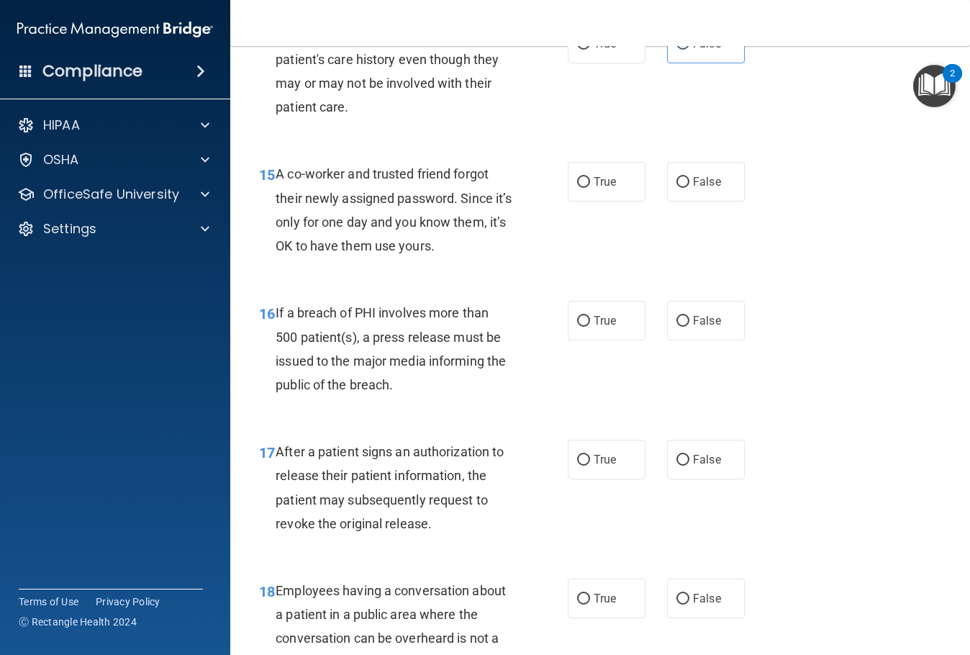
scroll to position [1943, 0]
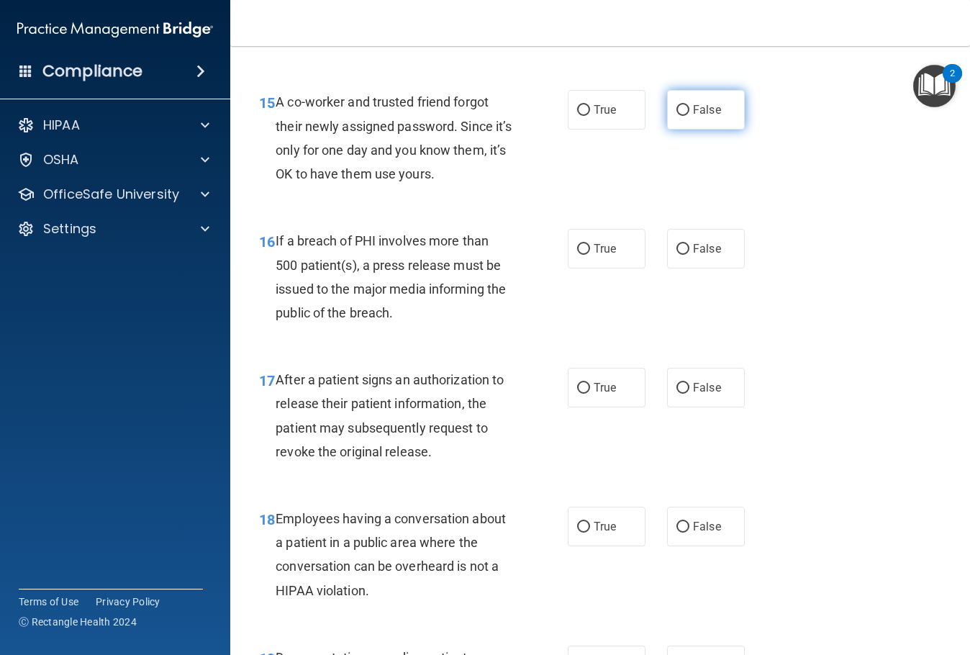
click at [708, 124] on label "False" at bounding box center [706, 110] width 78 height 40
click at [689, 116] on input "False" at bounding box center [682, 110] width 13 height 11
radio input "true"
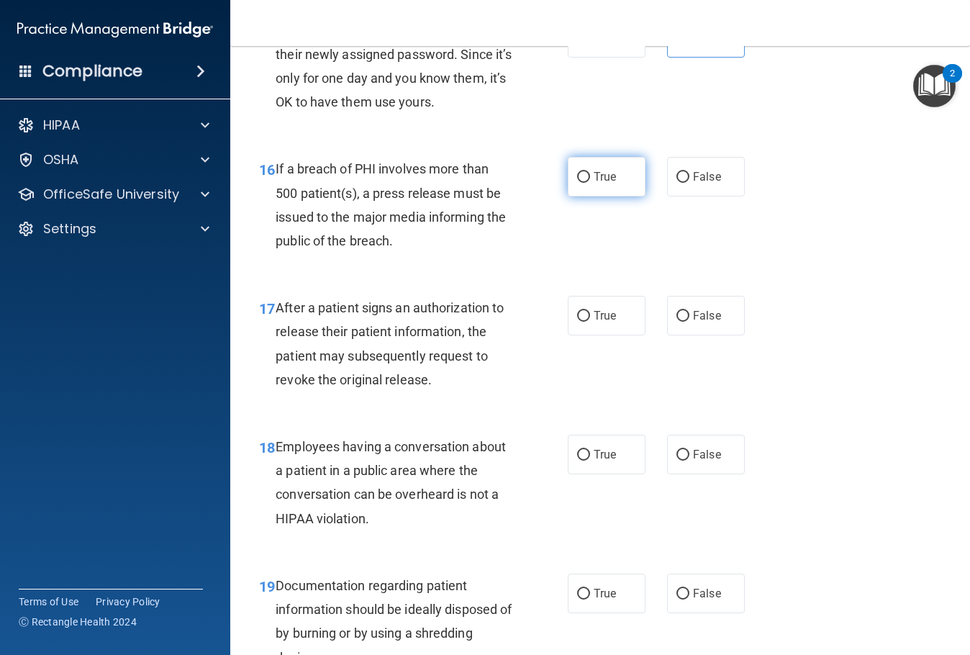
click at [580, 186] on label "True" at bounding box center [607, 177] width 78 height 40
click at [580, 183] on input "True" at bounding box center [583, 177] width 13 height 11
radio input "true"
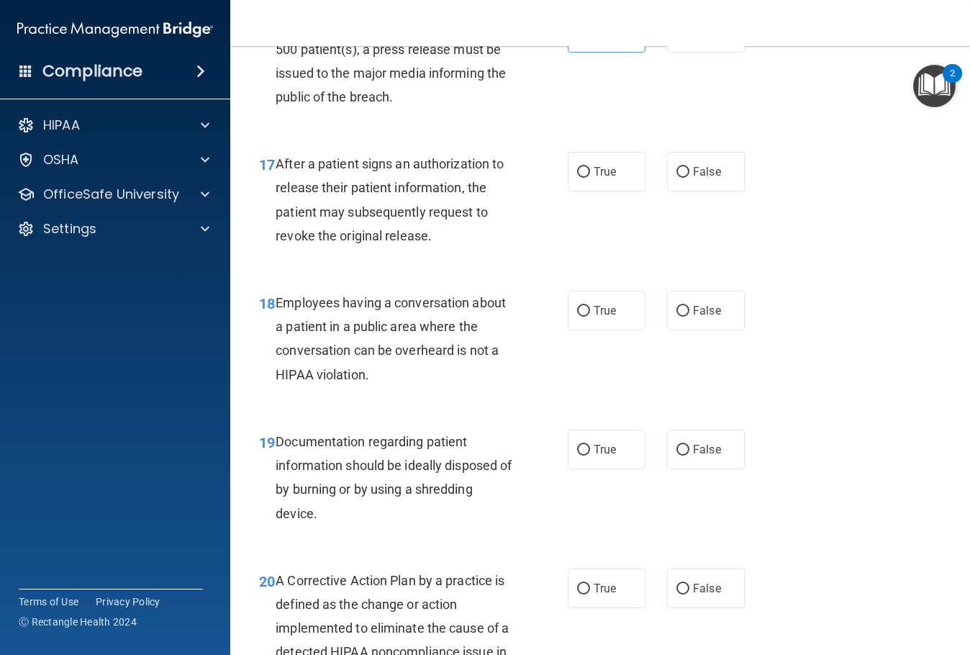
scroll to position [2231, 0]
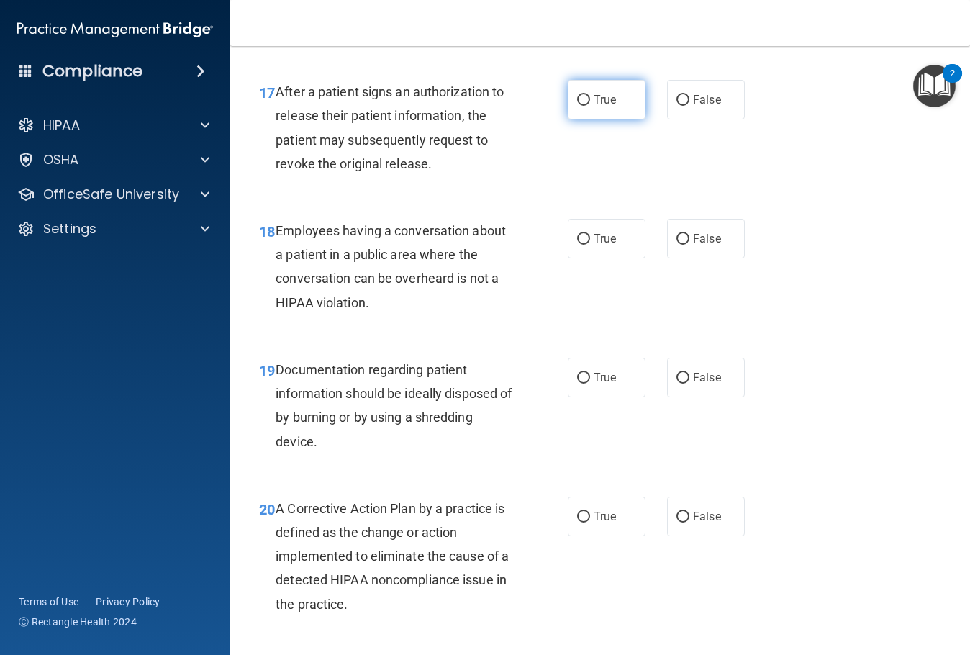
click at [611, 96] on label "True" at bounding box center [607, 100] width 78 height 40
click at [590, 96] on input "True" at bounding box center [583, 100] width 13 height 11
radio input "true"
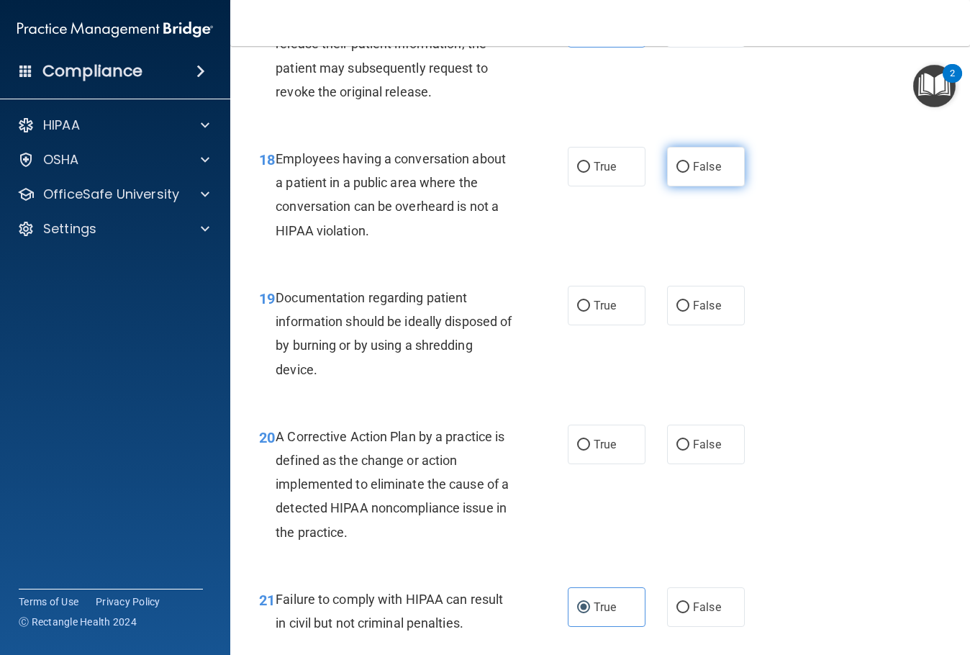
click at [682, 170] on input "False" at bounding box center [682, 167] width 13 height 11
radio input "true"
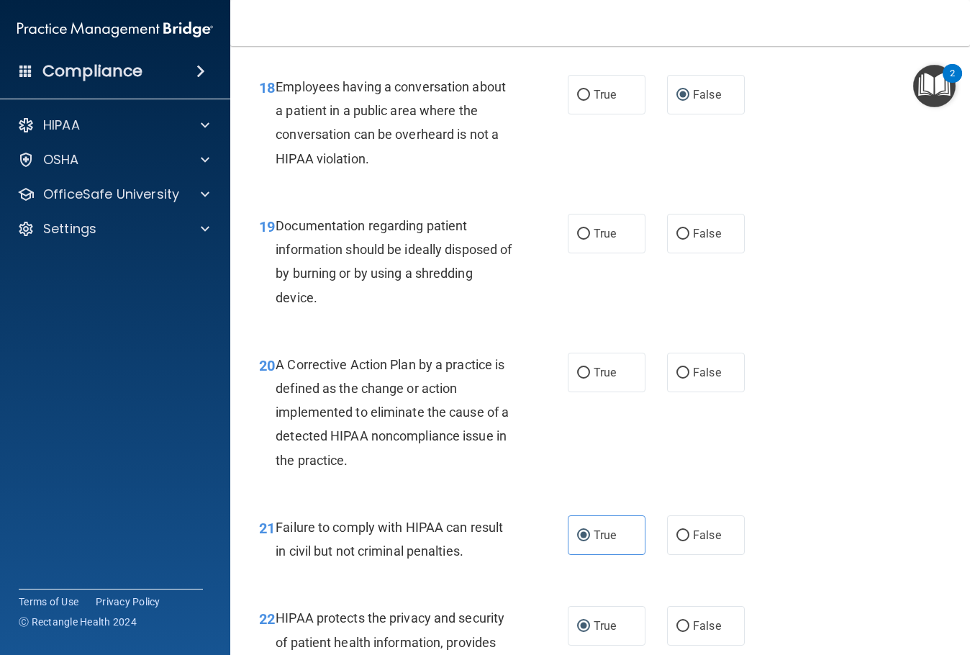
scroll to position [2447, 0]
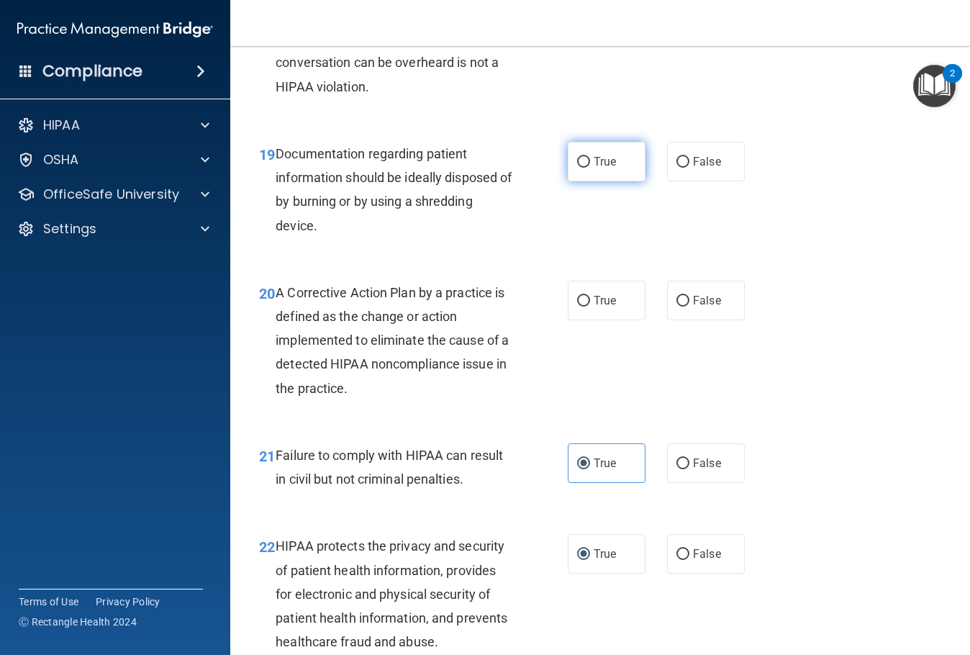
click at [617, 163] on label "True" at bounding box center [607, 162] width 78 height 40
click at [590, 163] on input "True" at bounding box center [583, 162] width 13 height 11
radio input "true"
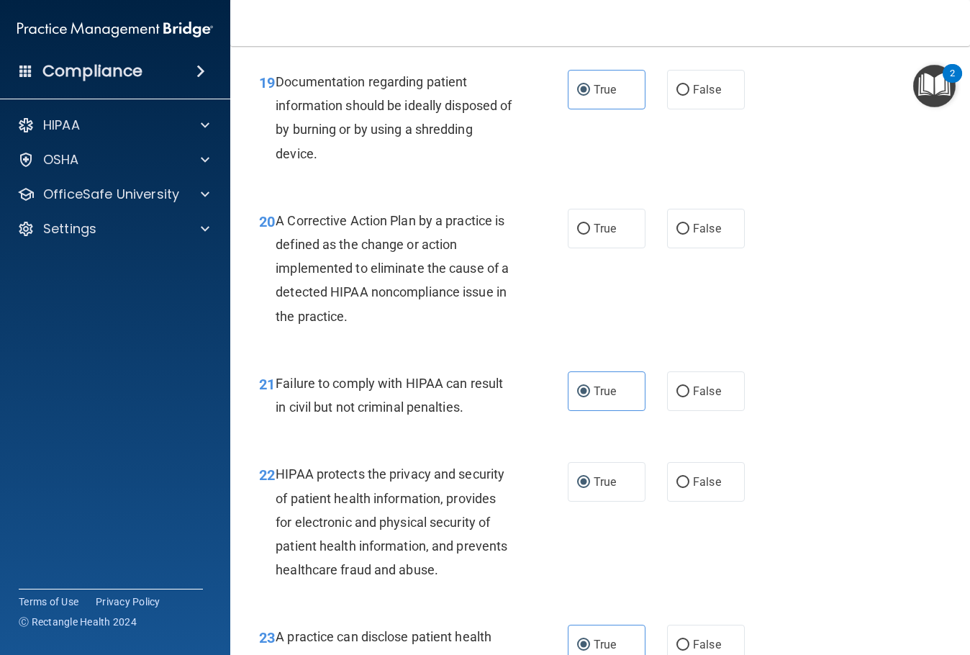
scroll to position [2591, 0]
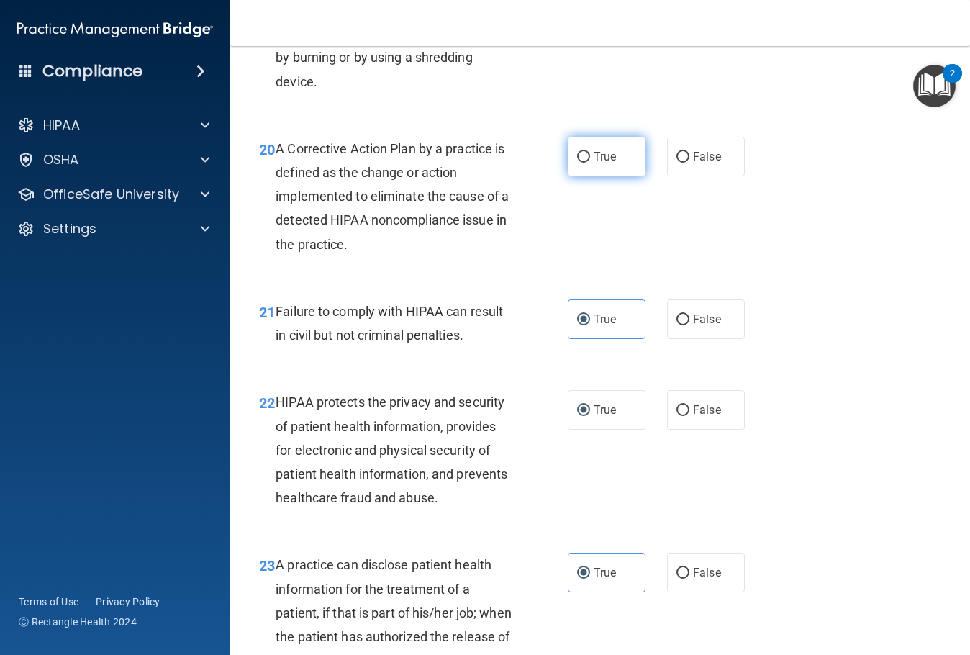
click at [605, 170] on label "True" at bounding box center [607, 157] width 78 height 40
click at [590, 163] on input "True" at bounding box center [583, 157] width 13 height 11
radio input "true"
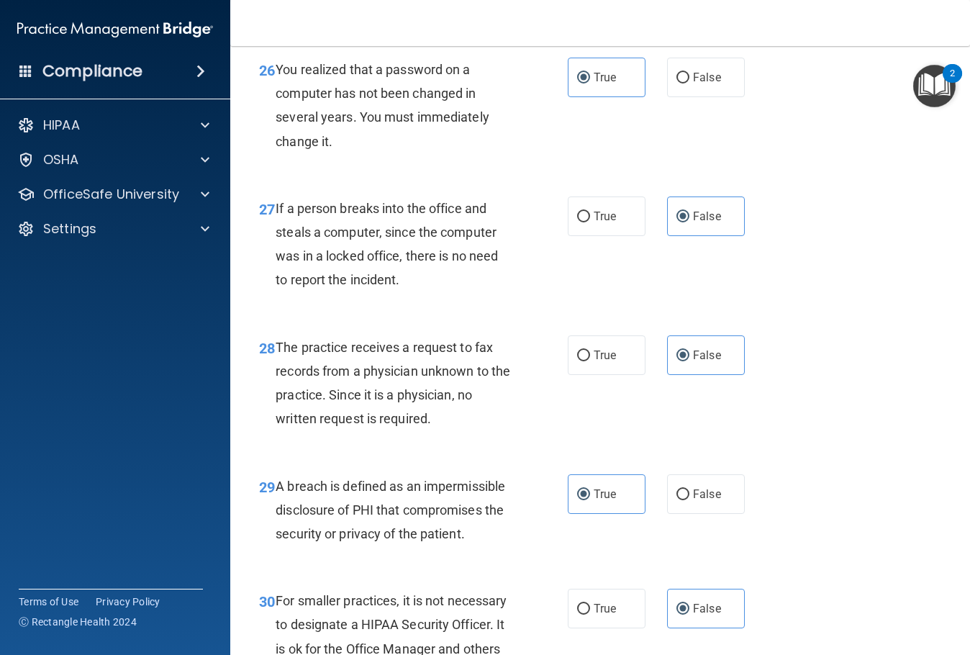
scroll to position [3771, 0]
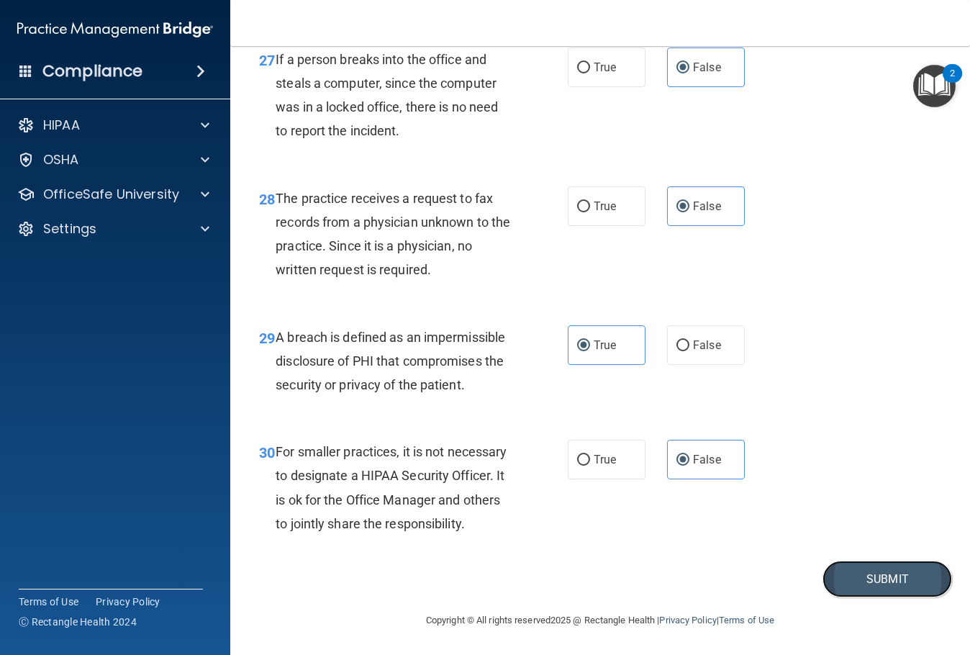
click at [860, 574] on button "Submit" at bounding box center [888, 579] width 130 height 37
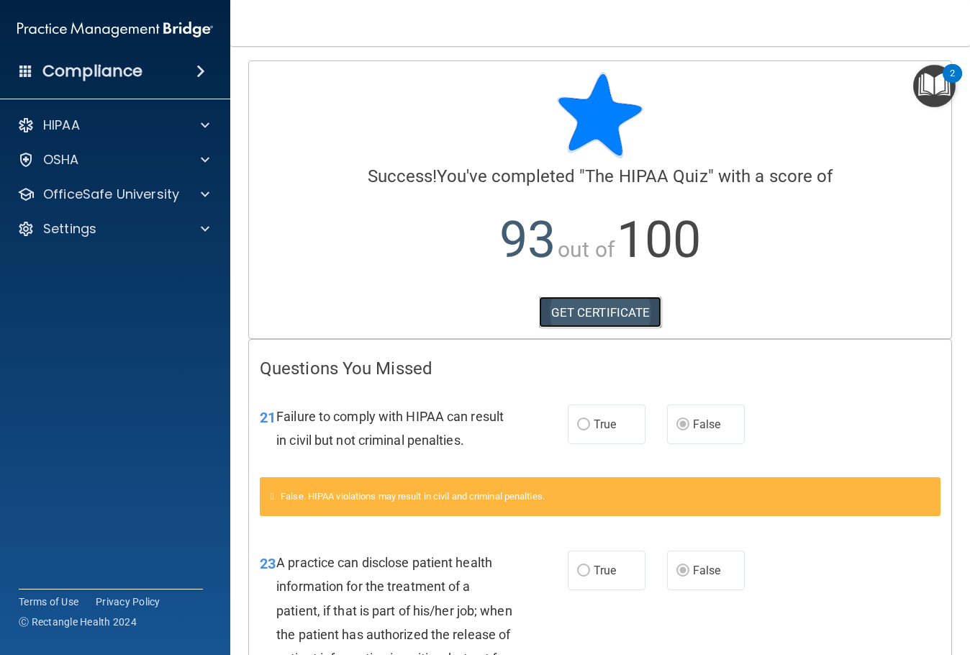
click at [610, 312] on link "GET CERTIFICATE" at bounding box center [600, 312] width 123 height 32
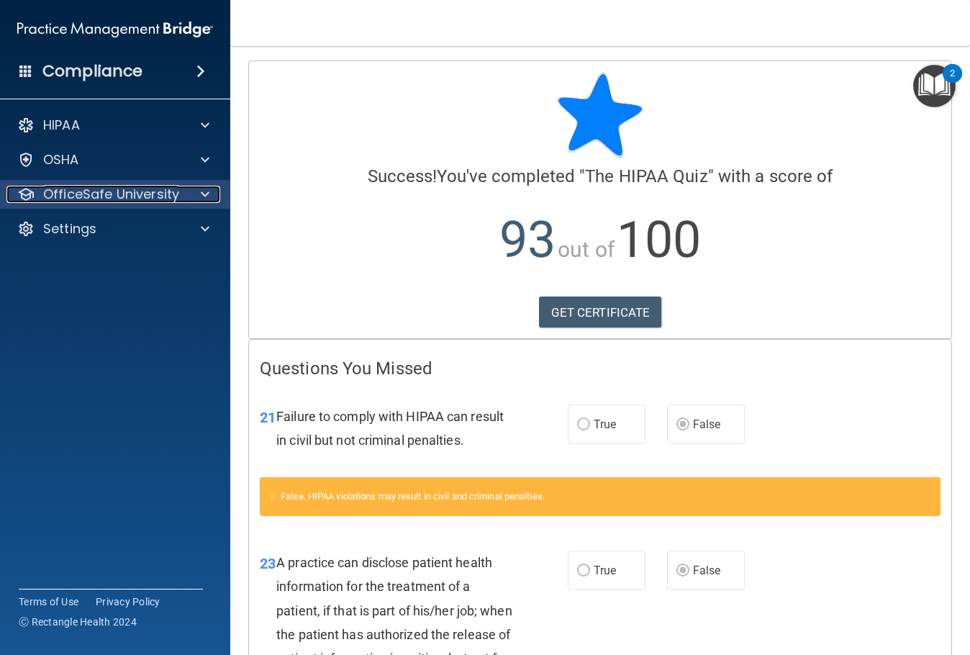
click at [134, 196] on p "OfficeSafe University" at bounding box center [111, 194] width 136 height 17
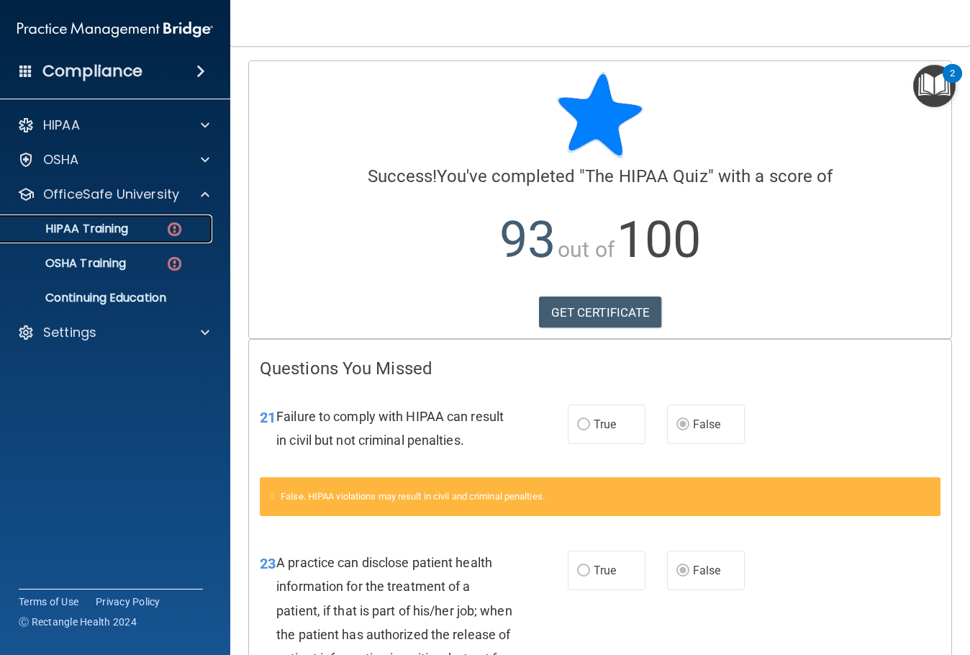
click at [105, 224] on p "HIPAA Training" at bounding box center [68, 229] width 119 height 14
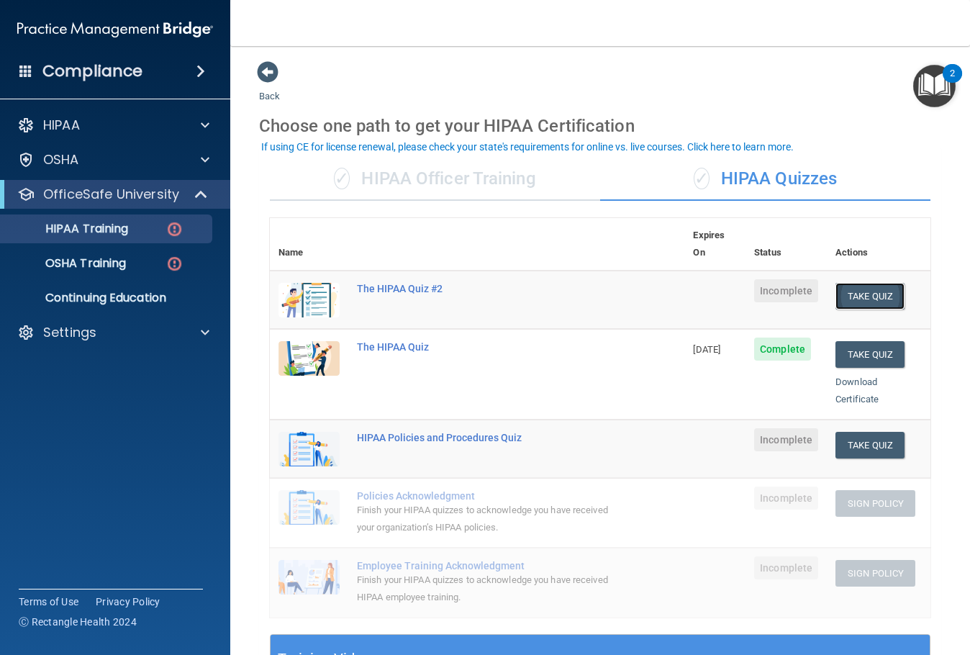
click at [871, 283] on button "Take Quiz" at bounding box center [870, 296] width 69 height 27
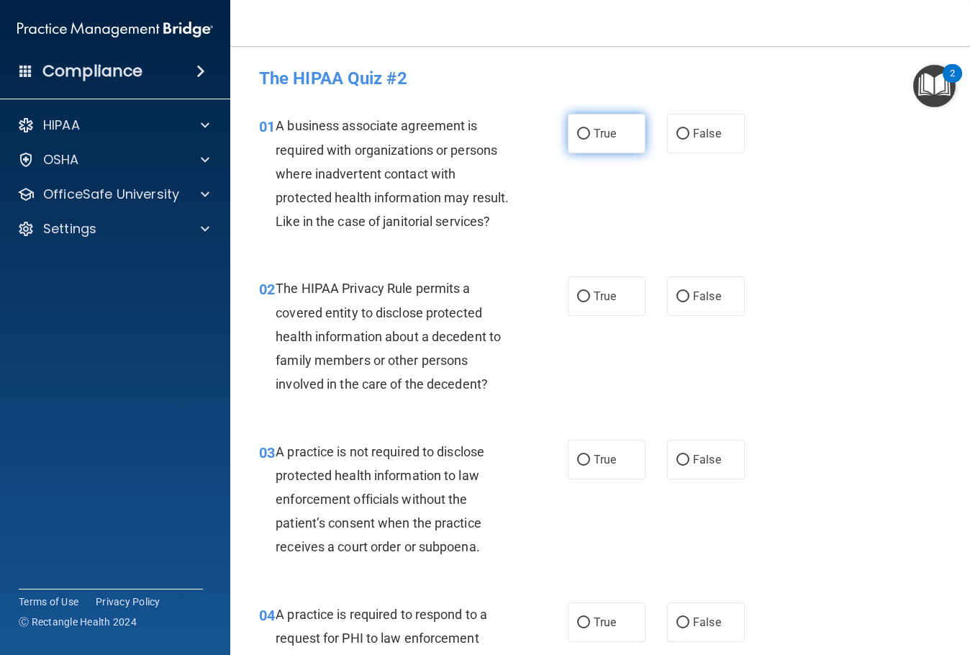
click at [596, 132] on span "True" at bounding box center [605, 134] width 22 height 14
click at [590, 132] on input "True" at bounding box center [583, 134] width 13 height 11
radio input "true"
click at [677, 132] on input "False" at bounding box center [682, 134] width 13 height 11
radio input "true"
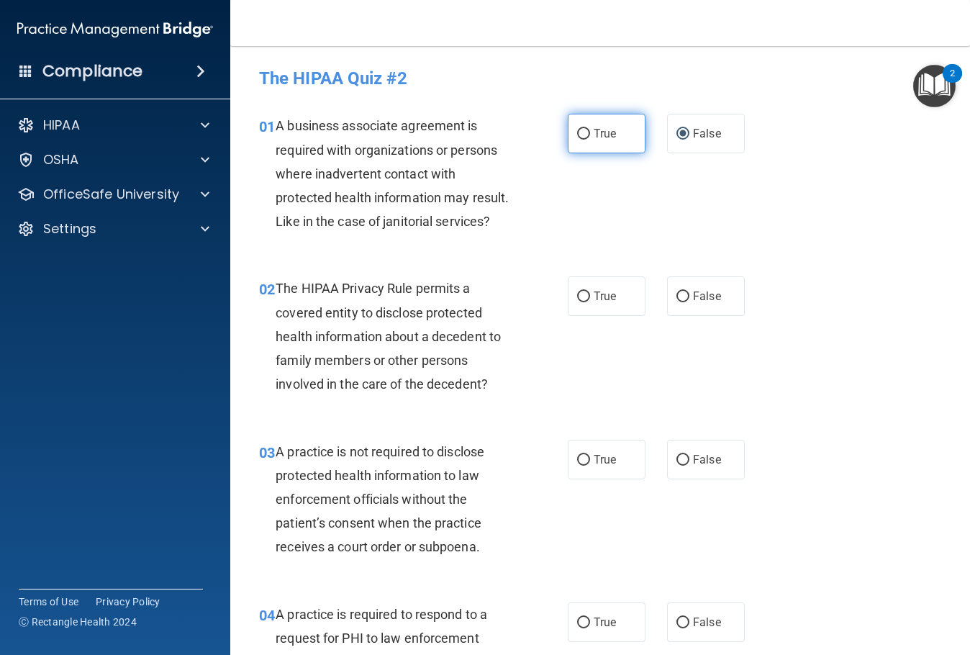
click at [579, 137] on input "True" at bounding box center [583, 134] width 13 height 11
radio input "true"
radio input "false"
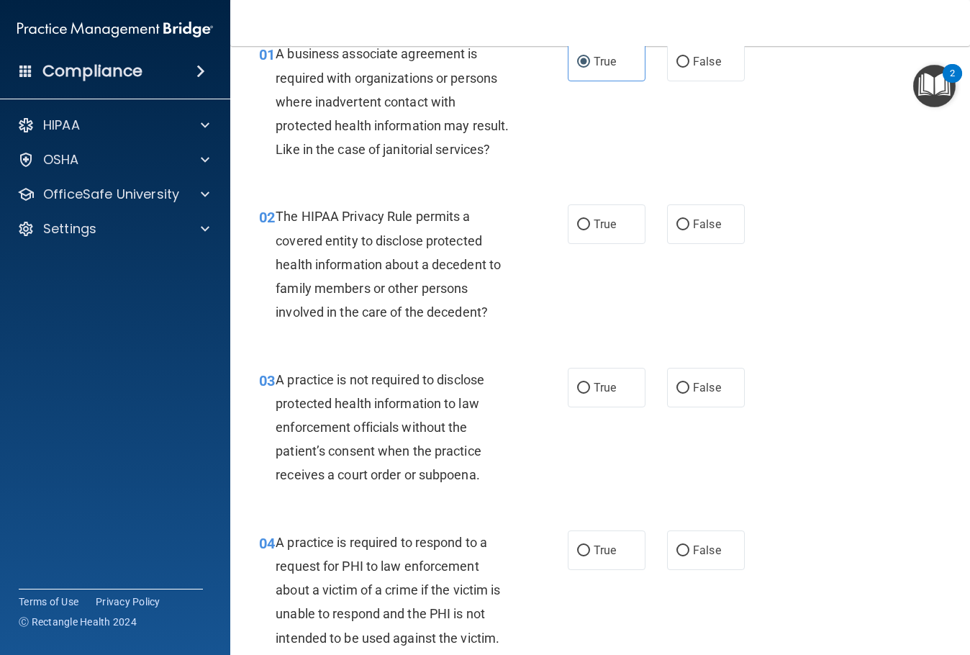
scroll to position [144, 0]
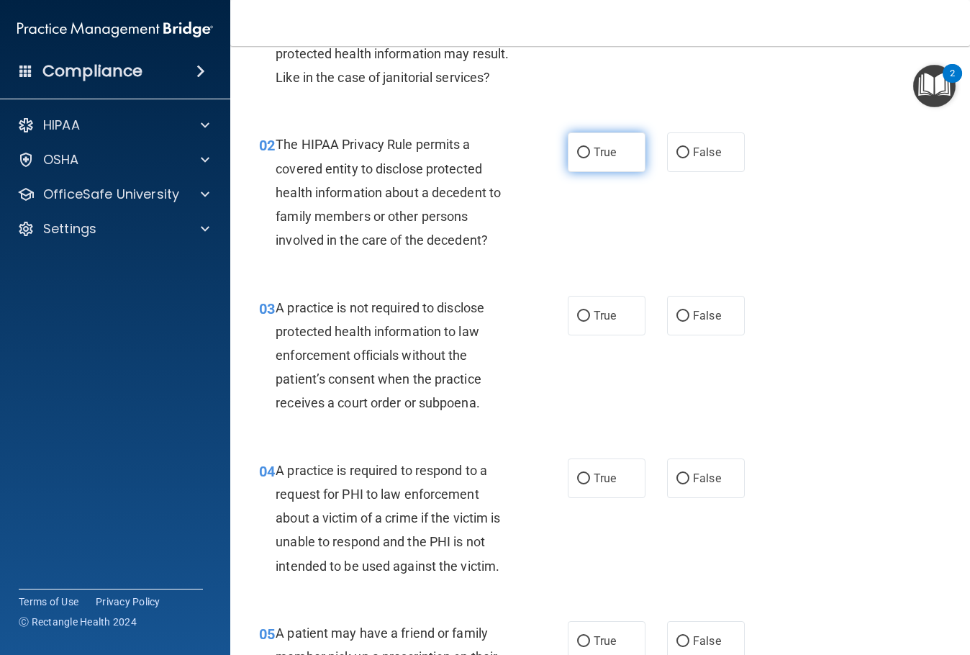
click at [602, 159] on span "True" at bounding box center [605, 152] width 22 height 14
click at [590, 158] on input "True" at bounding box center [583, 153] width 13 height 11
radio input "true"
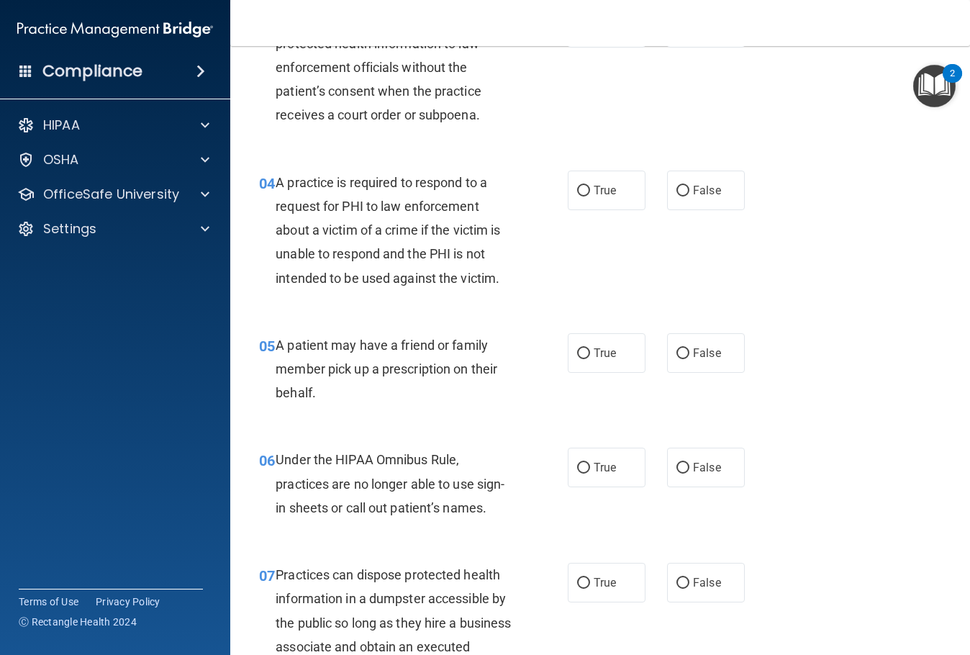
scroll to position [360, 0]
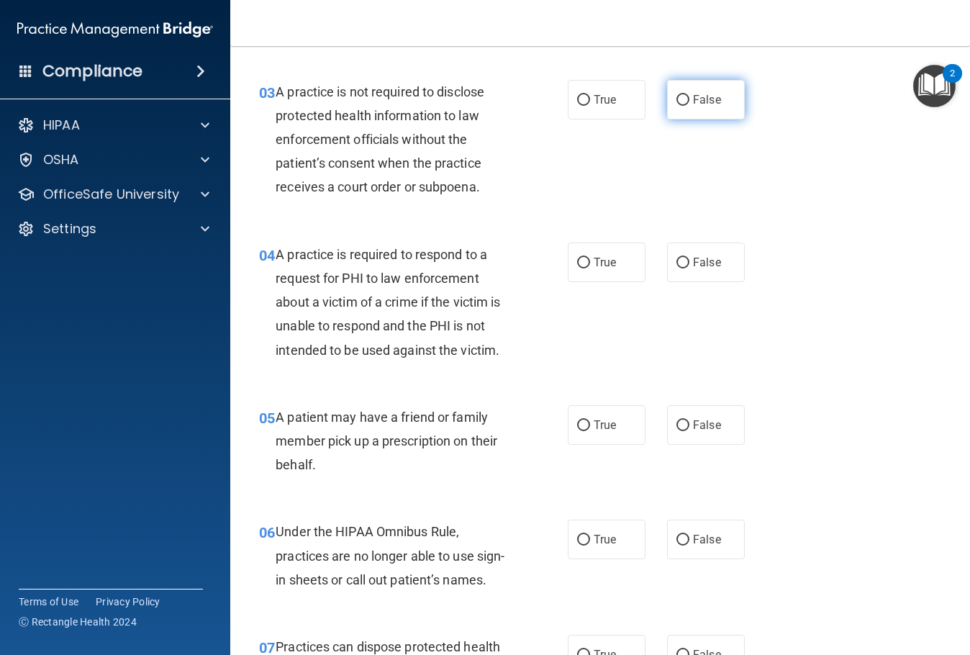
click at [700, 119] on label "False" at bounding box center [706, 100] width 78 height 40
click at [689, 106] on input "False" at bounding box center [682, 100] width 13 height 11
radio input "true"
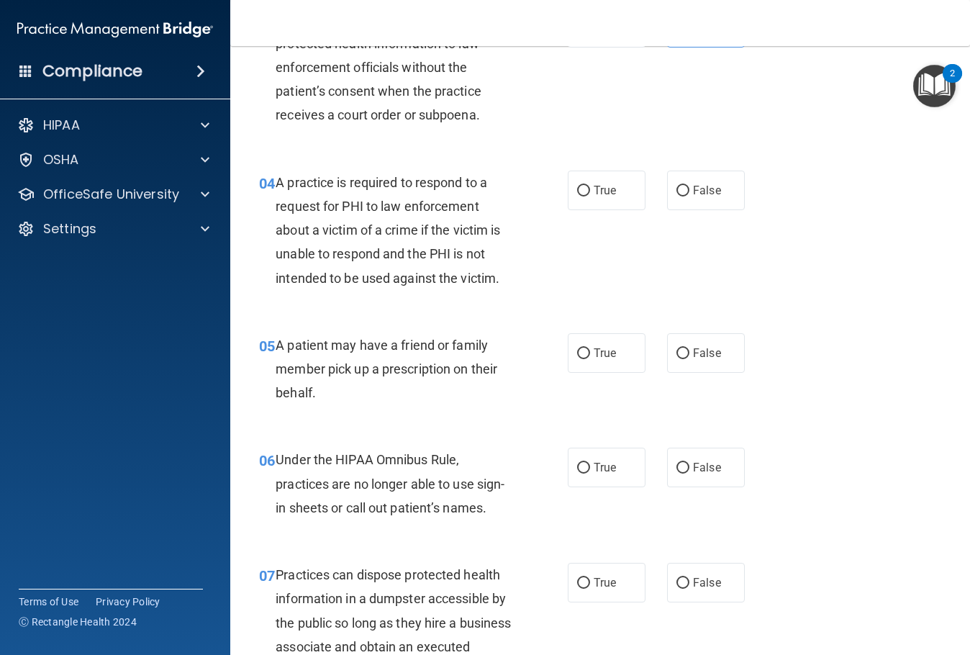
scroll to position [504, 0]
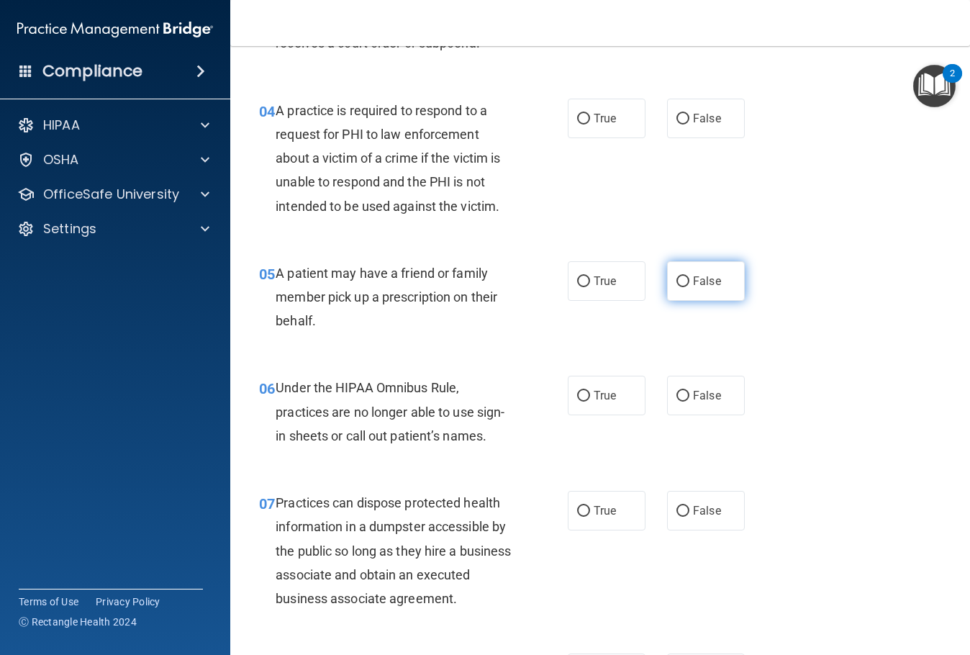
click at [693, 288] on span "False" at bounding box center [707, 281] width 28 height 14
click at [689, 287] on input "False" at bounding box center [682, 281] width 13 height 11
radio input "true"
click at [670, 415] on label "False" at bounding box center [706, 396] width 78 height 40
click at [676, 402] on input "False" at bounding box center [682, 396] width 13 height 11
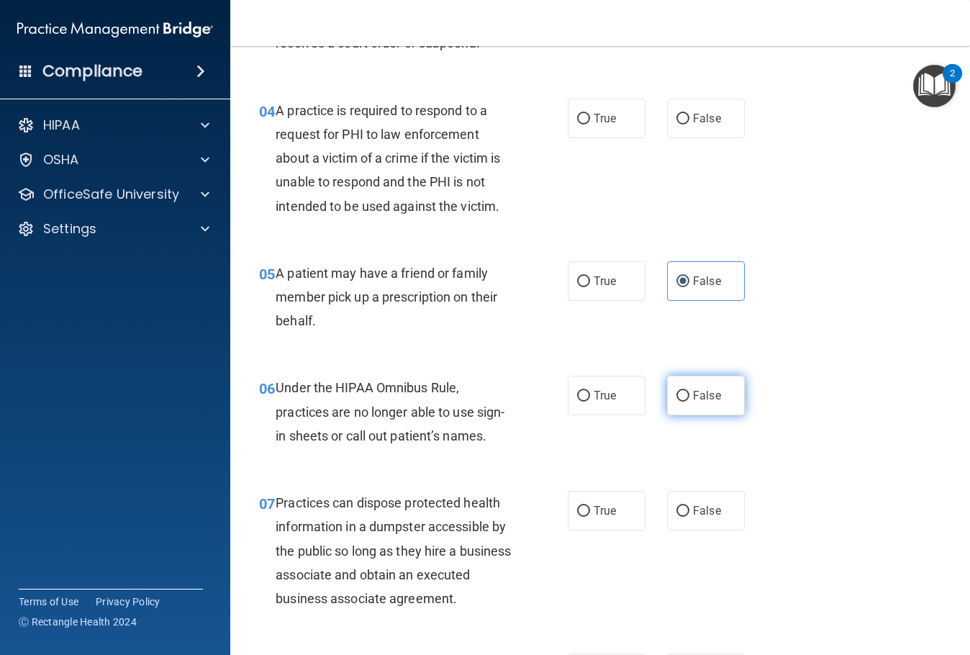
radio input "true"
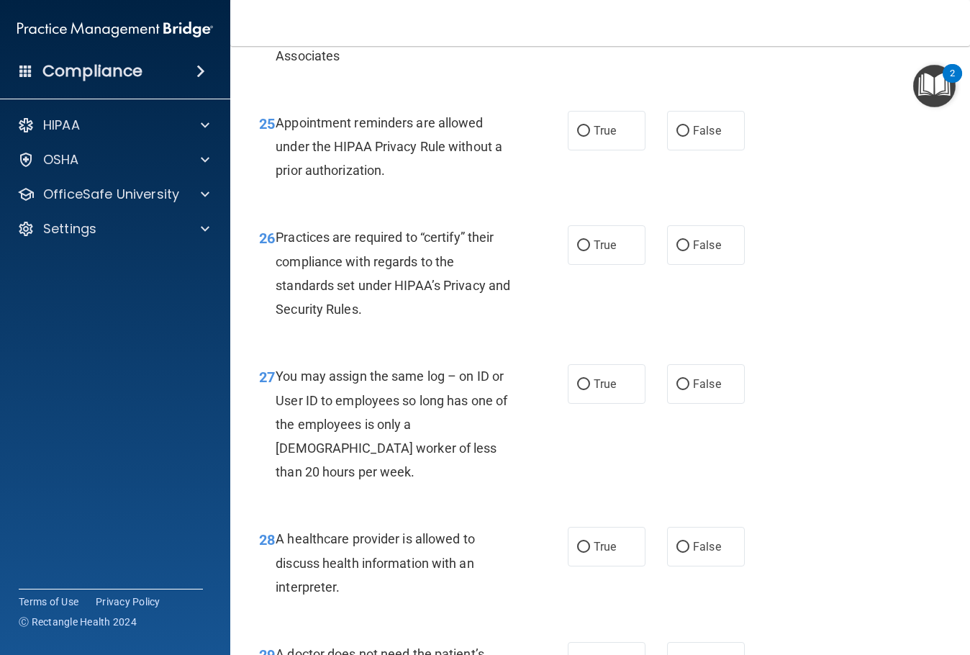
scroll to position [3795, 0]
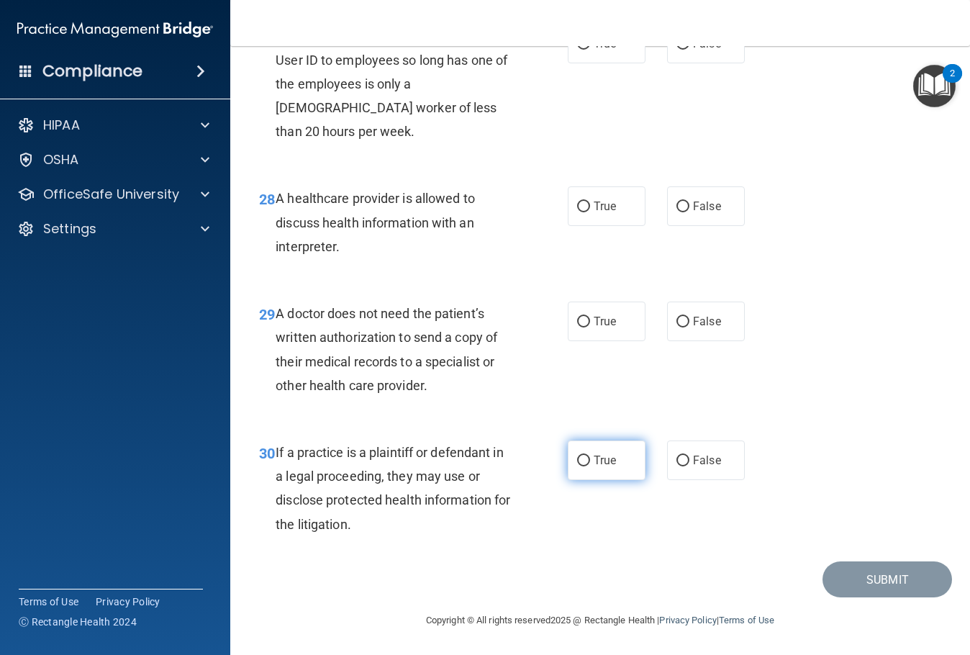
click at [626, 468] on label "True" at bounding box center [607, 460] width 78 height 40
click at [590, 466] on input "True" at bounding box center [583, 461] width 13 height 11
radio input "true"
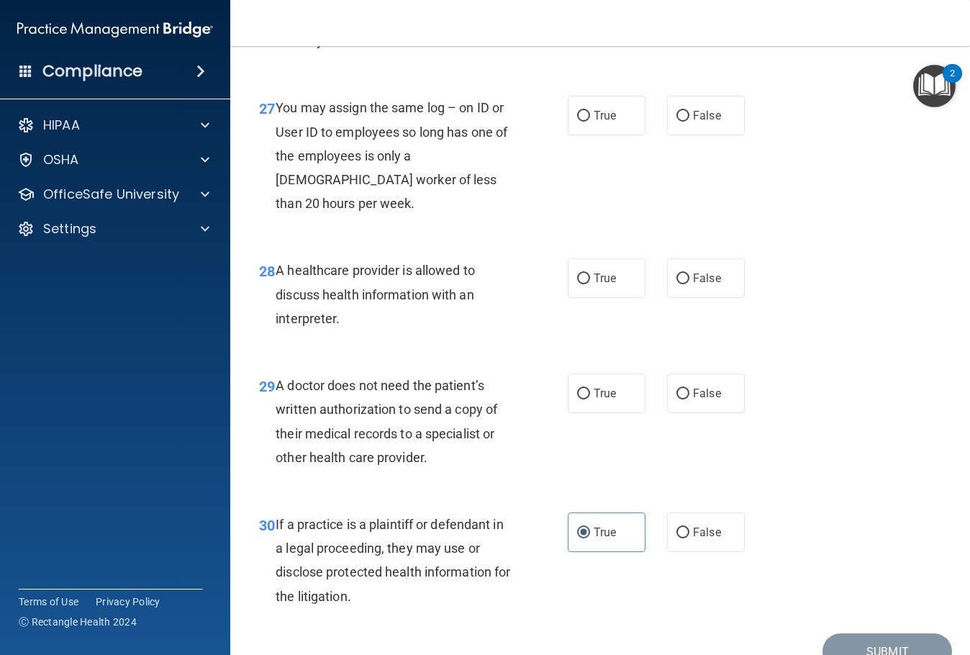
scroll to position [3723, 0]
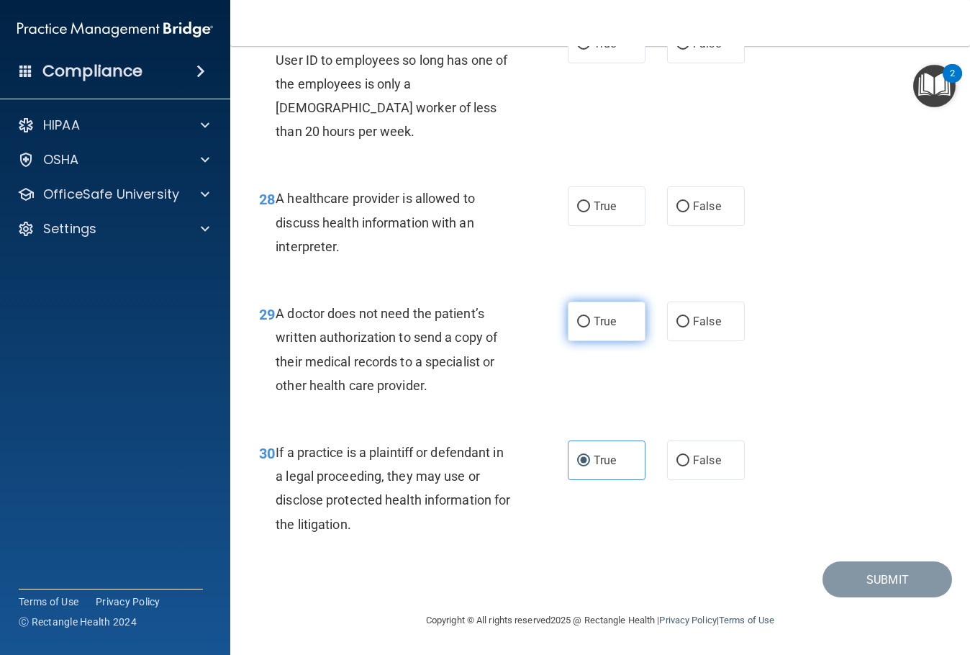
click at [625, 341] on label "True" at bounding box center [607, 322] width 78 height 40
click at [590, 327] on input "True" at bounding box center [583, 322] width 13 height 11
radio input "true"
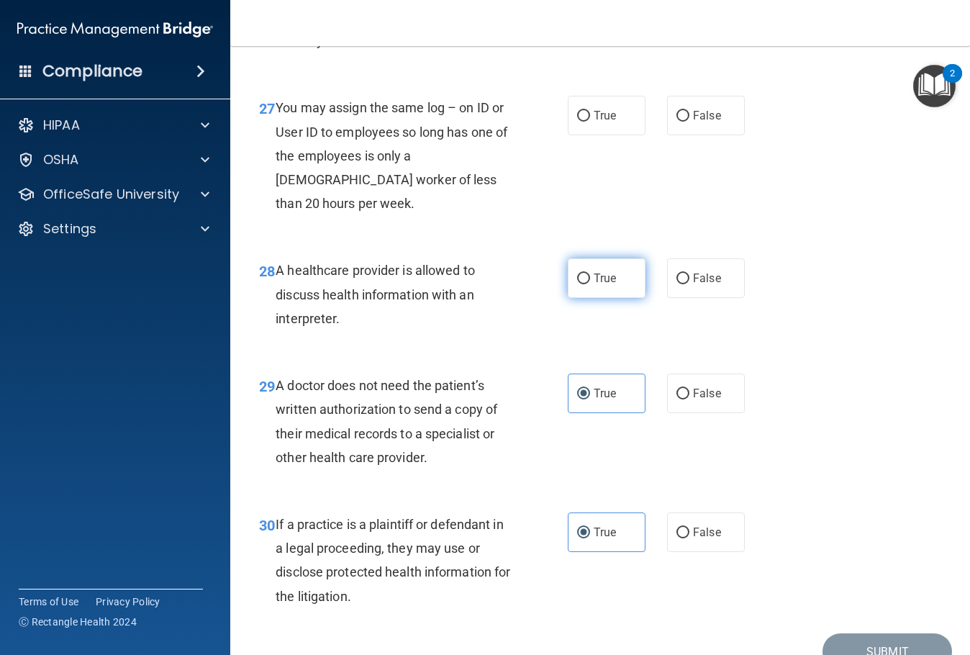
click at [626, 298] on label "True" at bounding box center [607, 278] width 78 height 40
click at [590, 284] on input "True" at bounding box center [583, 278] width 13 height 11
radio input "true"
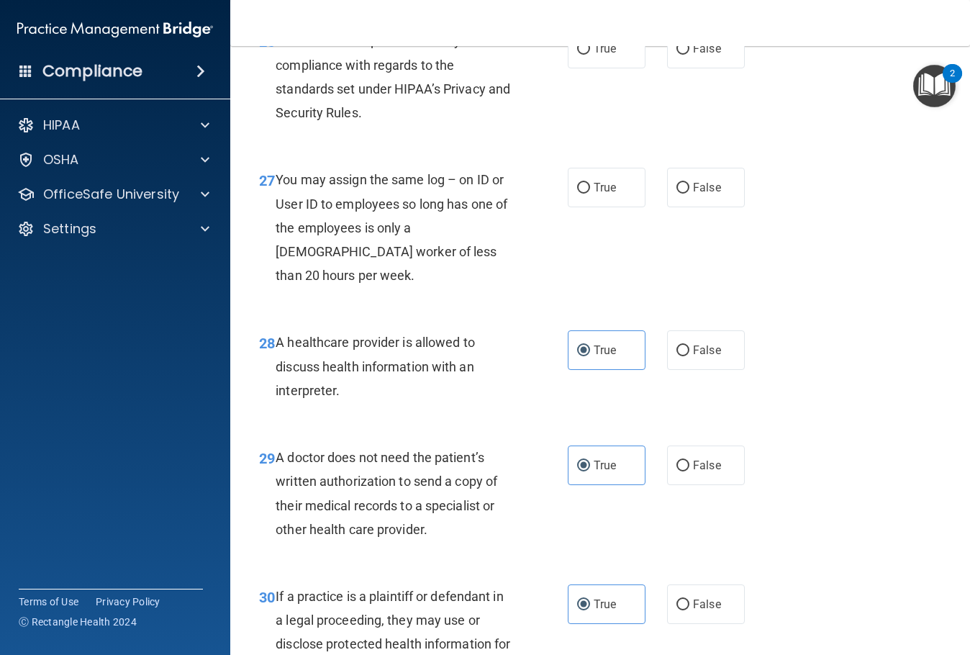
scroll to position [3507, 0]
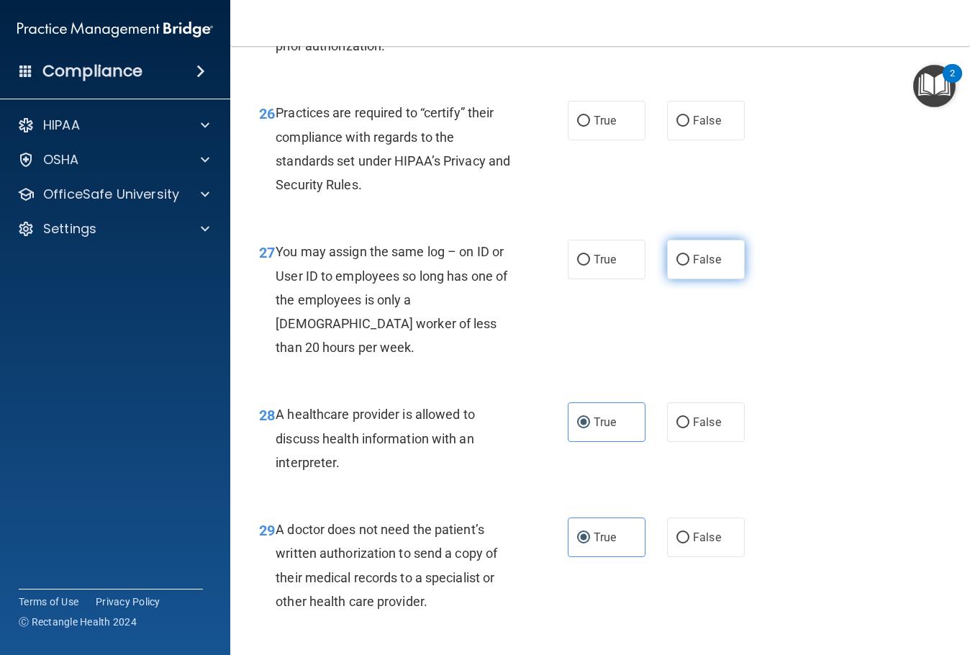
click at [706, 266] on span "False" at bounding box center [707, 260] width 28 height 14
click at [689, 266] on input "False" at bounding box center [682, 260] width 13 height 11
radio input "true"
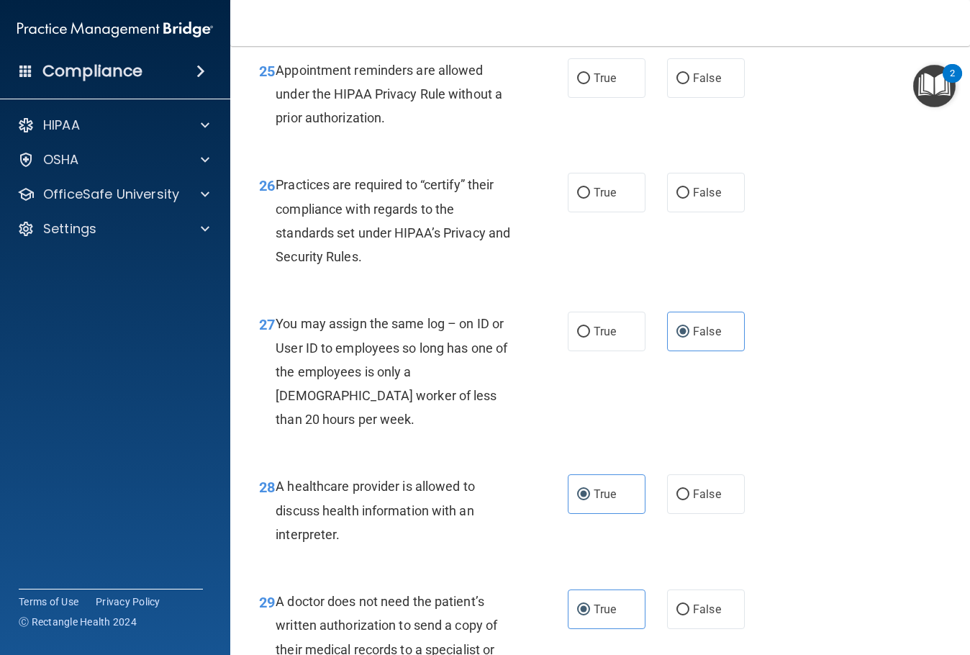
scroll to position [3363, 0]
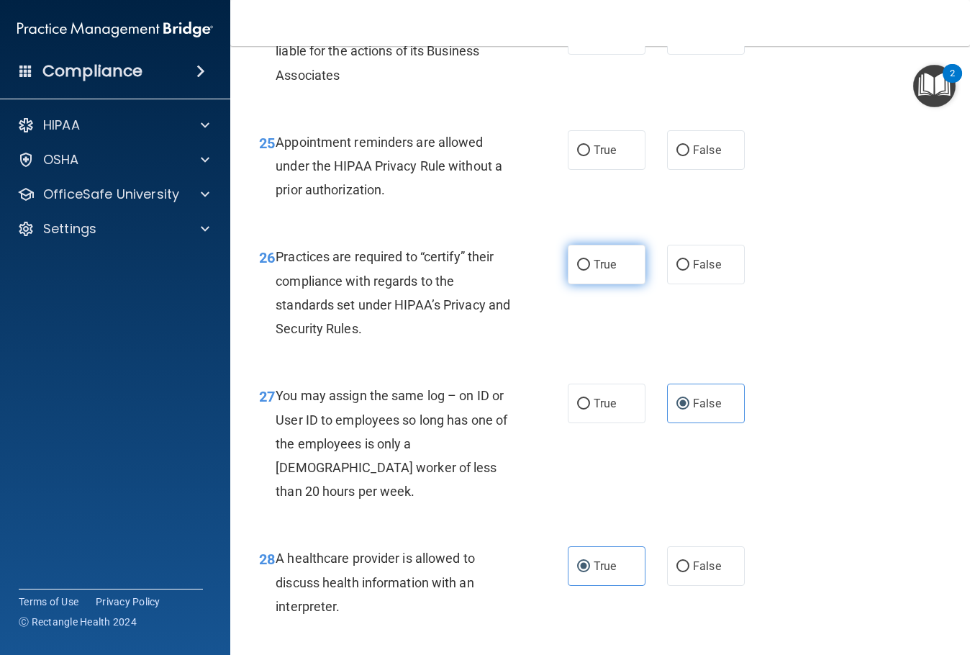
click at [614, 284] on label "True" at bounding box center [607, 265] width 78 height 40
click at [590, 271] on input "True" at bounding box center [583, 265] width 13 height 11
radio input "true"
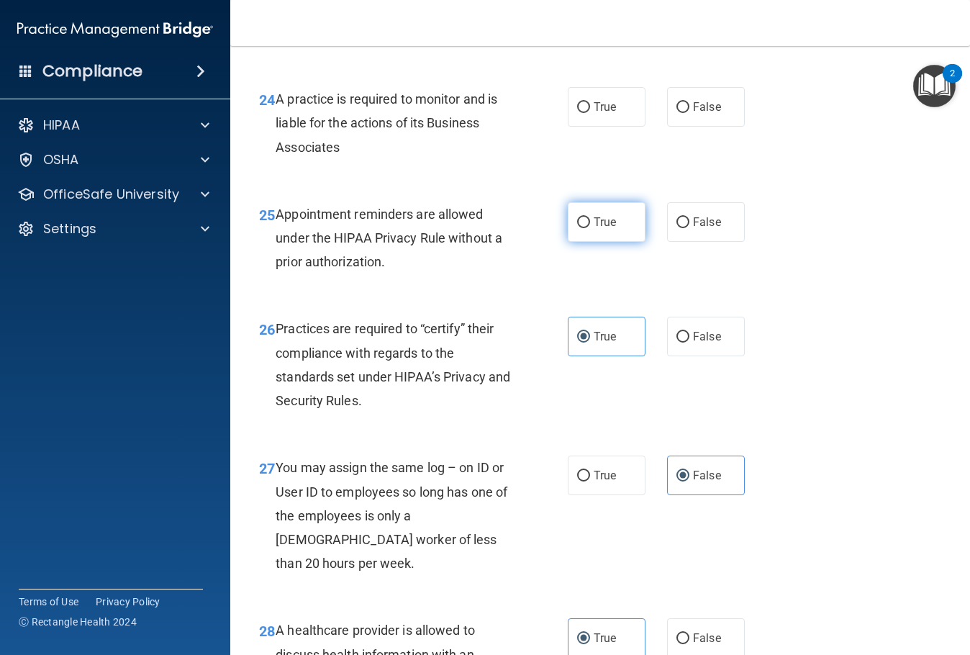
click at [633, 242] on label "True" at bounding box center [607, 222] width 78 height 40
click at [590, 228] on input "True" at bounding box center [583, 222] width 13 height 11
radio input "true"
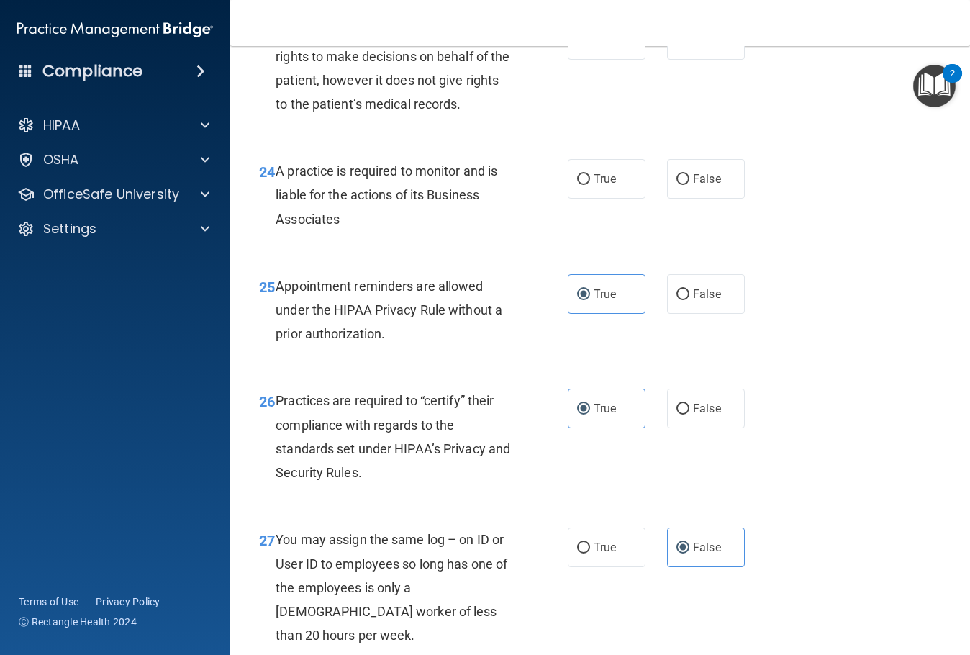
scroll to position [3147, 0]
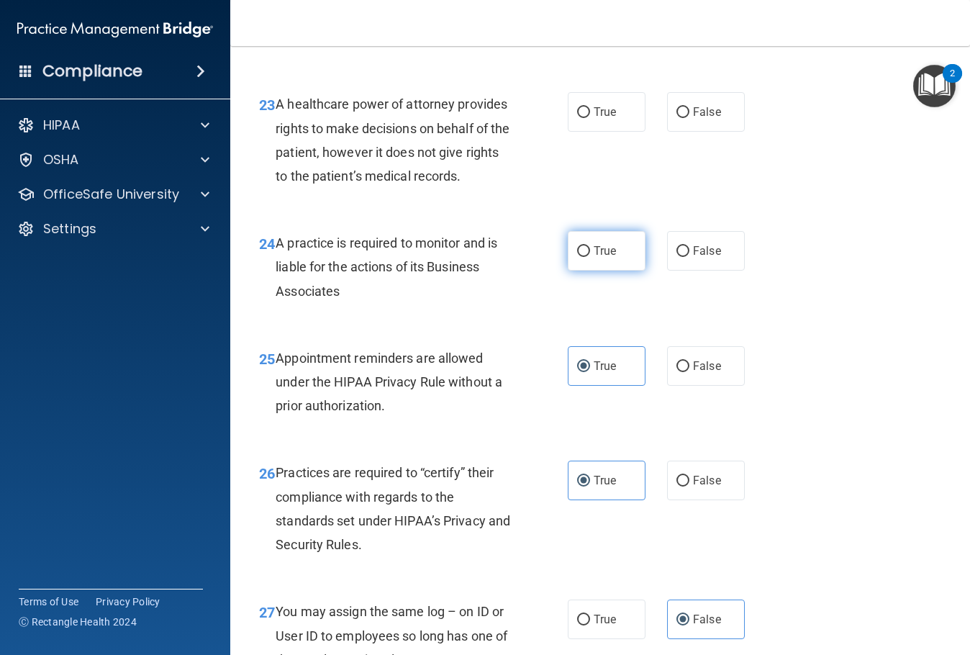
click at [617, 271] on label "True" at bounding box center [607, 251] width 78 height 40
click at [590, 257] on input "True" at bounding box center [583, 251] width 13 height 11
radio input "true"
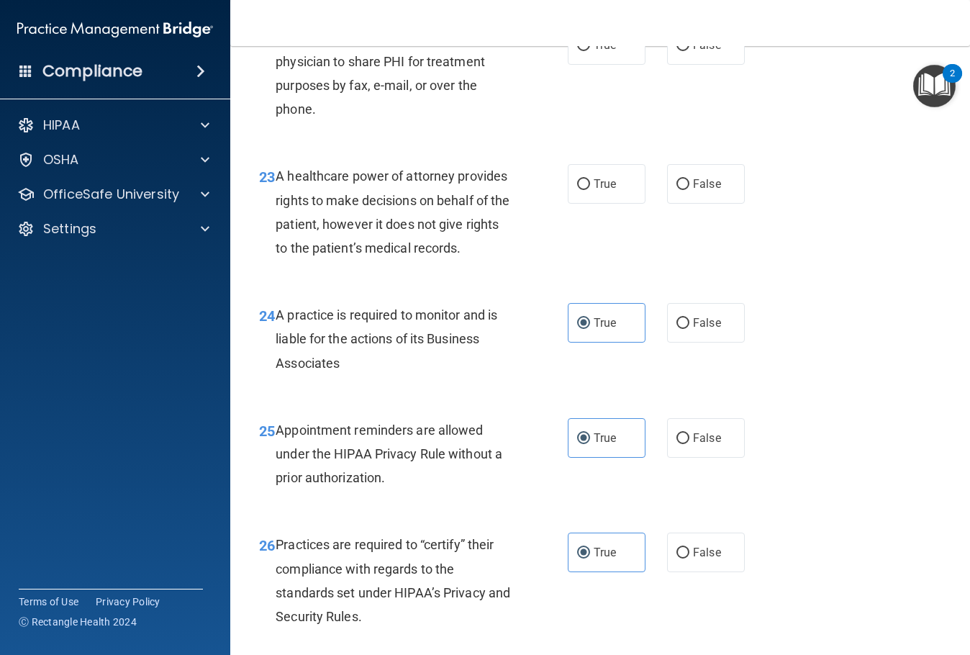
scroll to position [3003, 0]
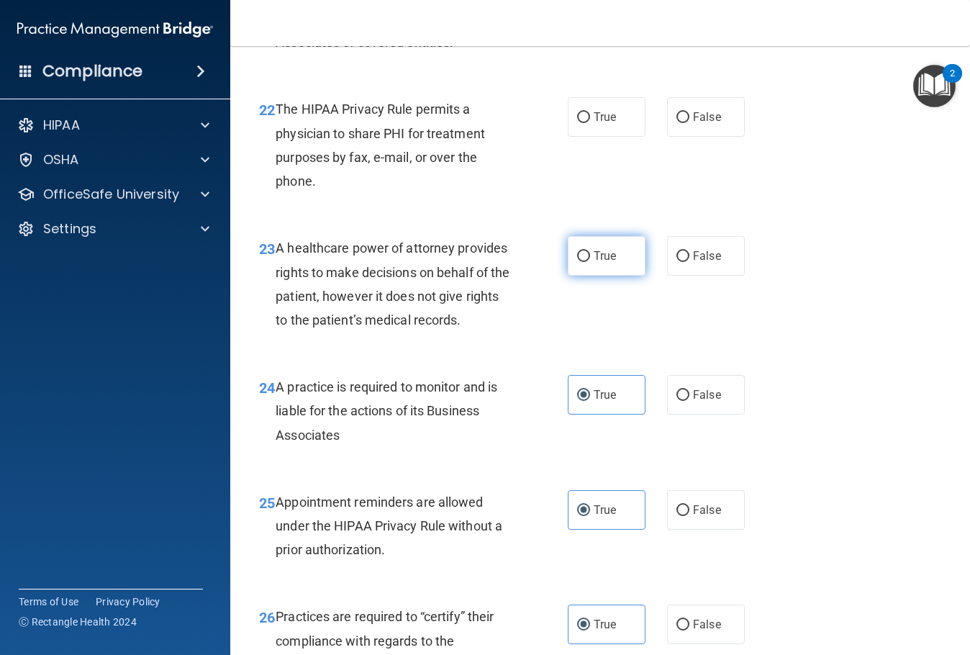
click at [606, 263] on span "True" at bounding box center [605, 256] width 22 height 14
click at [590, 262] on input "True" at bounding box center [583, 256] width 13 height 11
radio input "true"
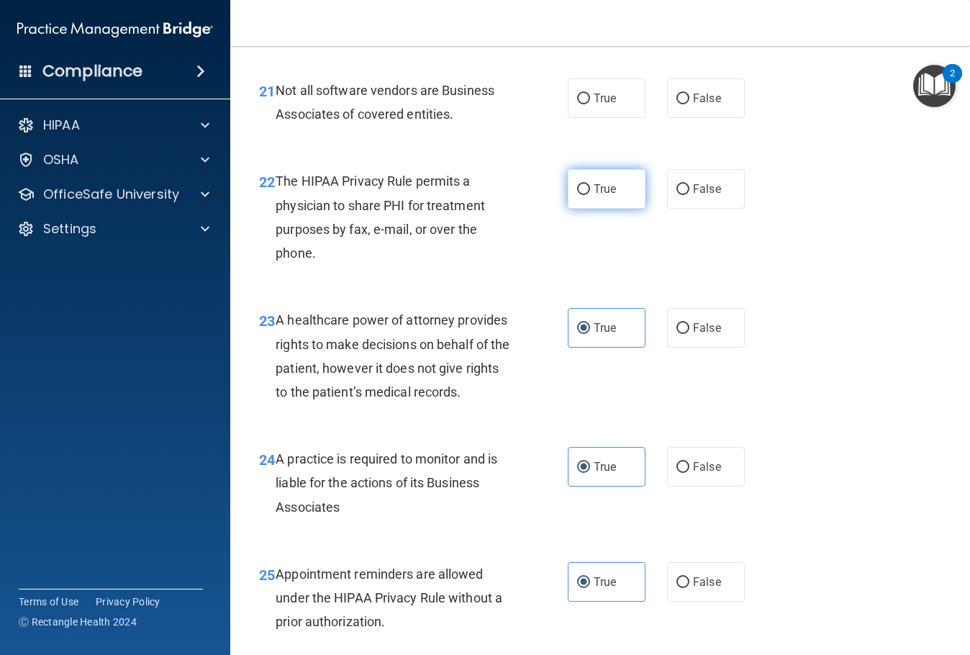
click at [581, 195] on input "True" at bounding box center [583, 189] width 13 height 11
radio input "true"
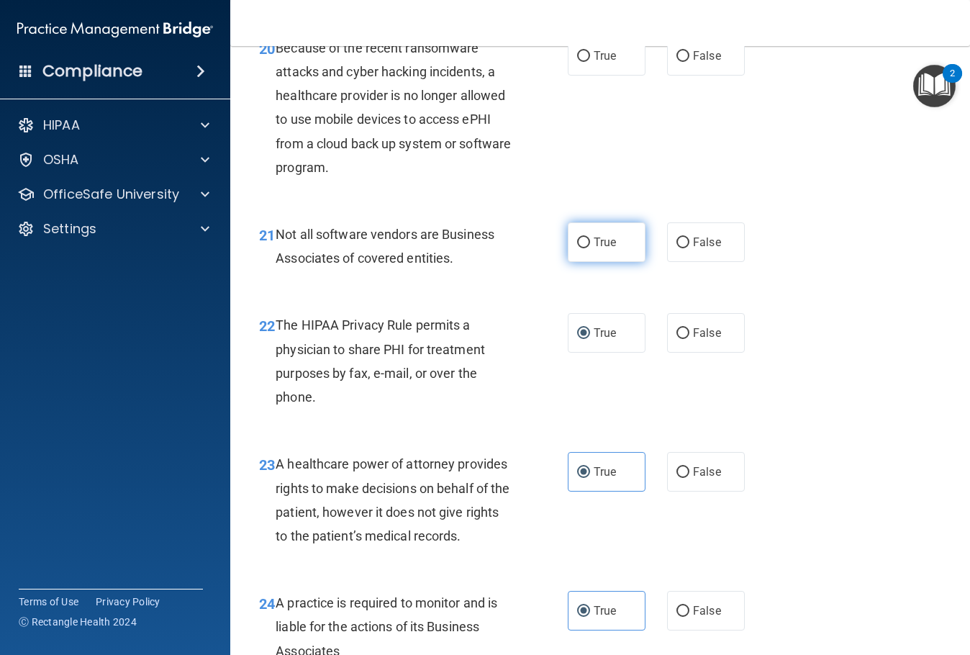
click at [626, 262] on label "True" at bounding box center [607, 242] width 78 height 40
click at [590, 248] on input "True" at bounding box center [583, 242] width 13 height 11
radio input "true"
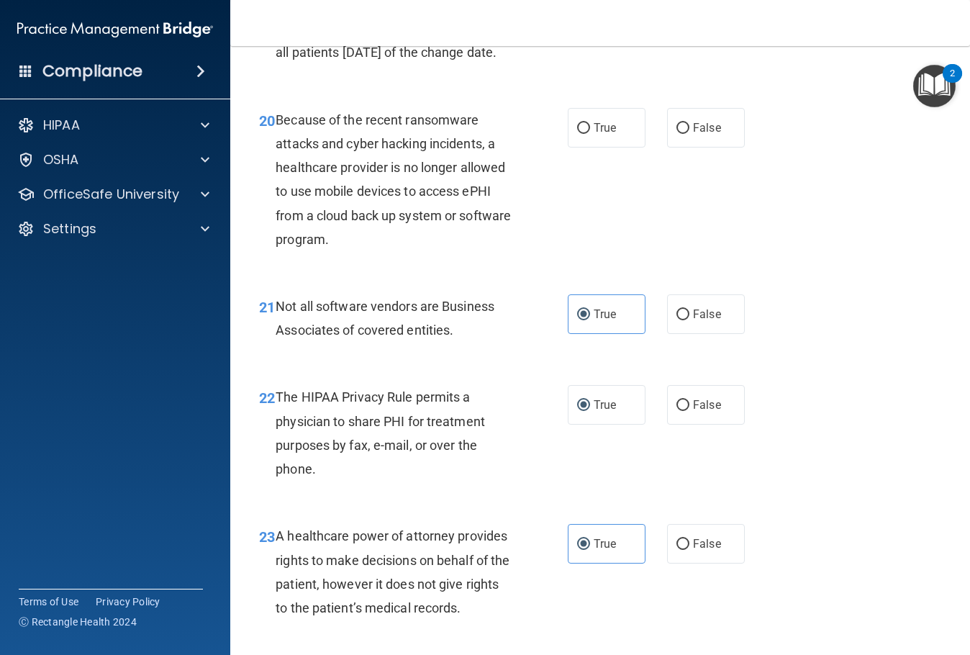
scroll to position [2643, 0]
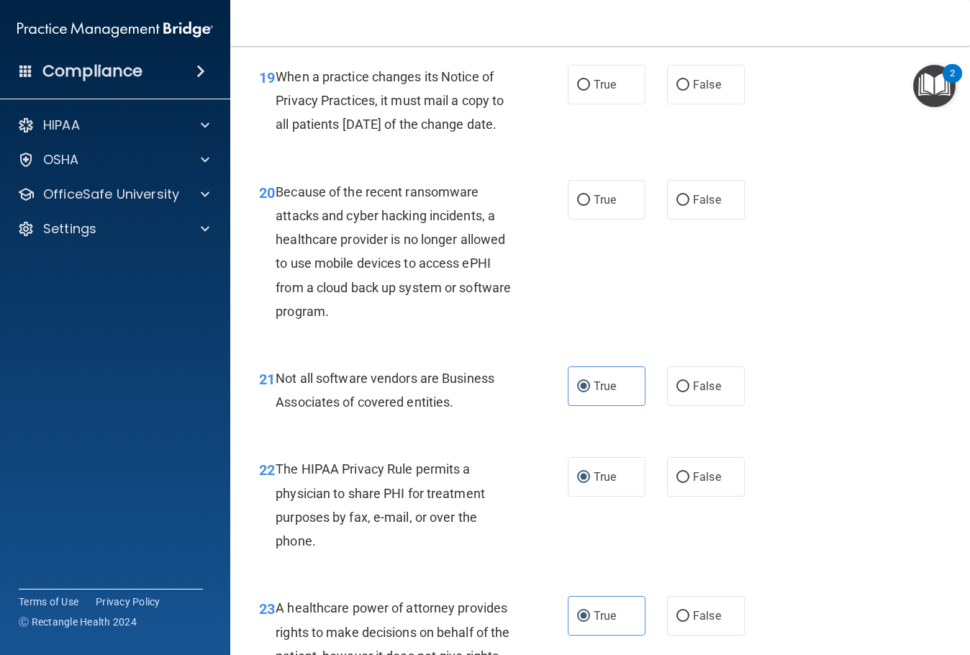
click at [932, 83] on img "Open Resource Center, 2 new notifications" at bounding box center [934, 86] width 42 height 42
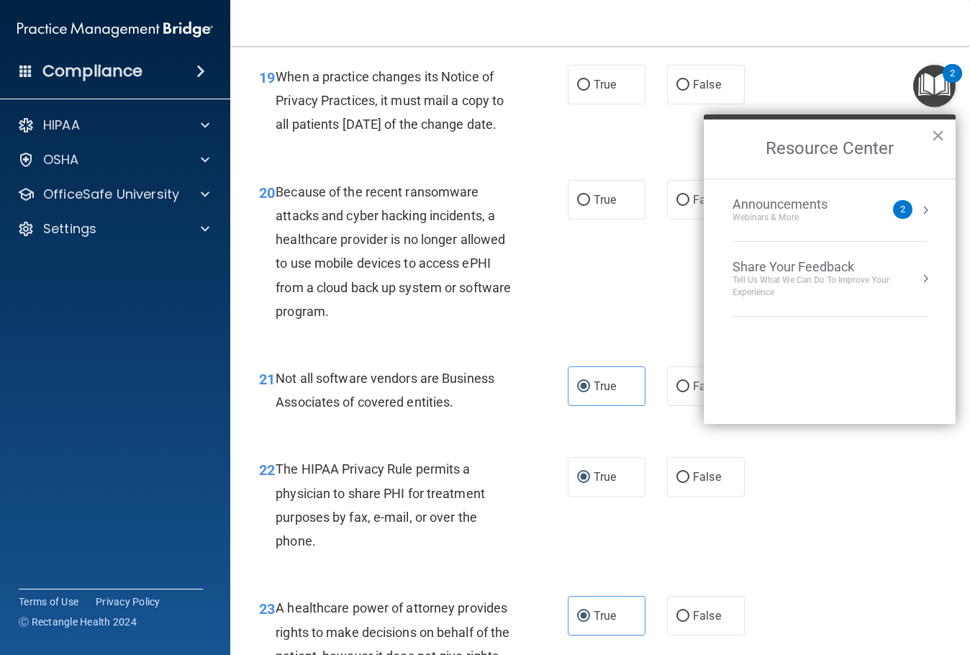
click at [936, 137] on button "×" at bounding box center [938, 135] width 14 height 23
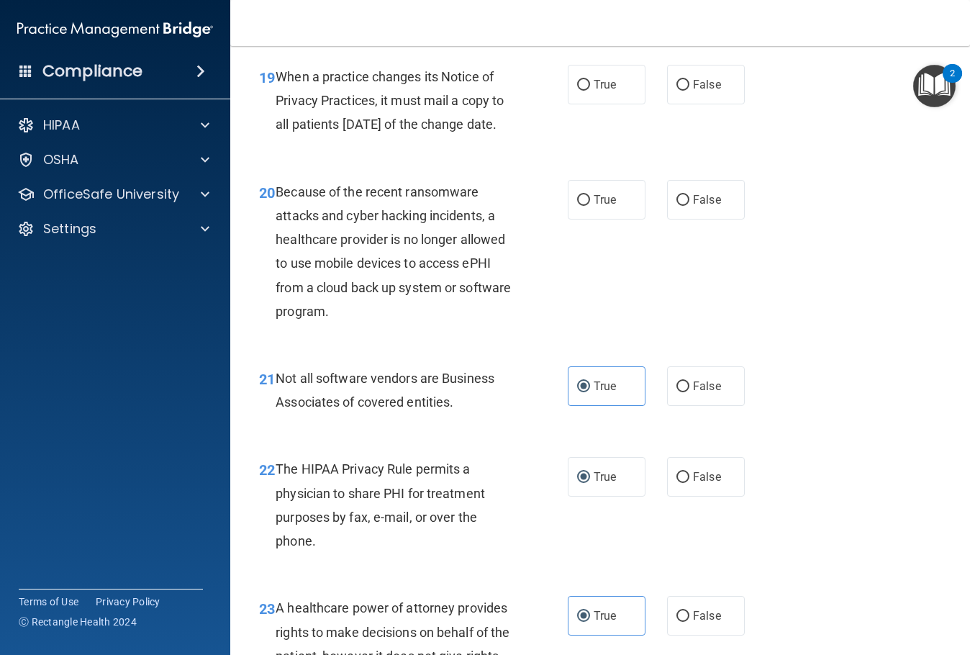
click at [898, 162] on div "19 When a practice changes its Notice of Privacy Practices, it must mail a copy…" at bounding box center [600, 104] width 704 height 115
click at [693, 207] on span "False" at bounding box center [707, 200] width 28 height 14
click at [689, 206] on input "False" at bounding box center [682, 200] width 13 height 11
radio input "true"
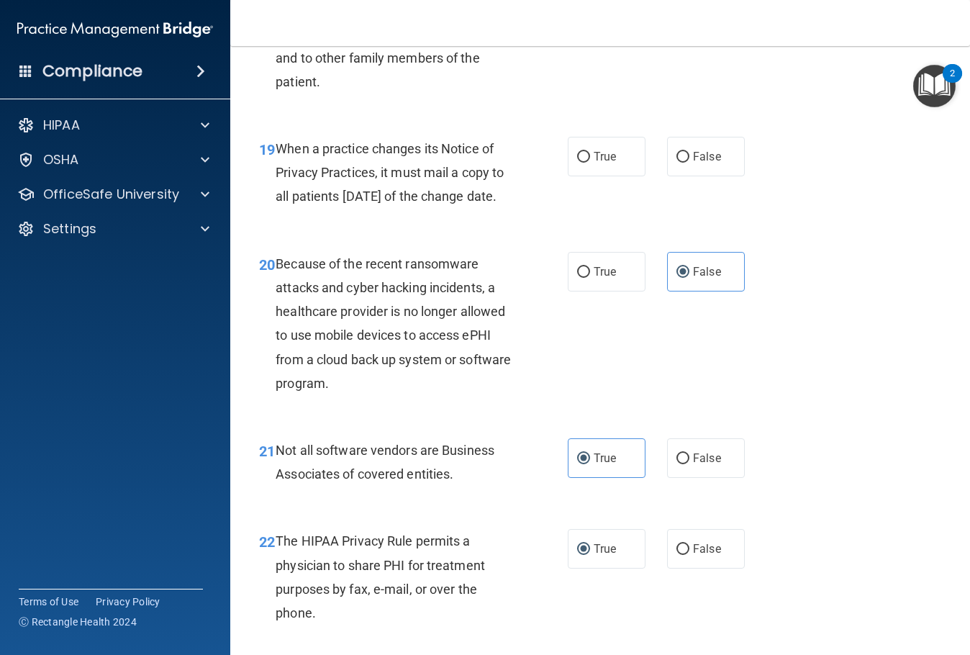
scroll to position [2499, 0]
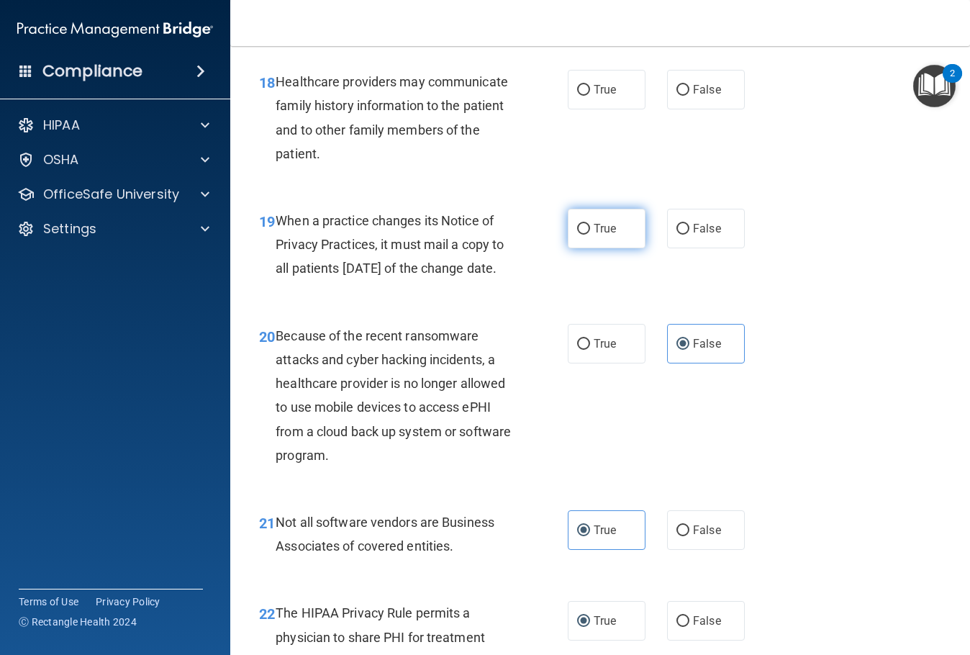
click at [589, 248] on label "True" at bounding box center [607, 229] width 78 height 40
click at [589, 235] on input "True" at bounding box center [583, 229] width 13 height 11
radio input "true"
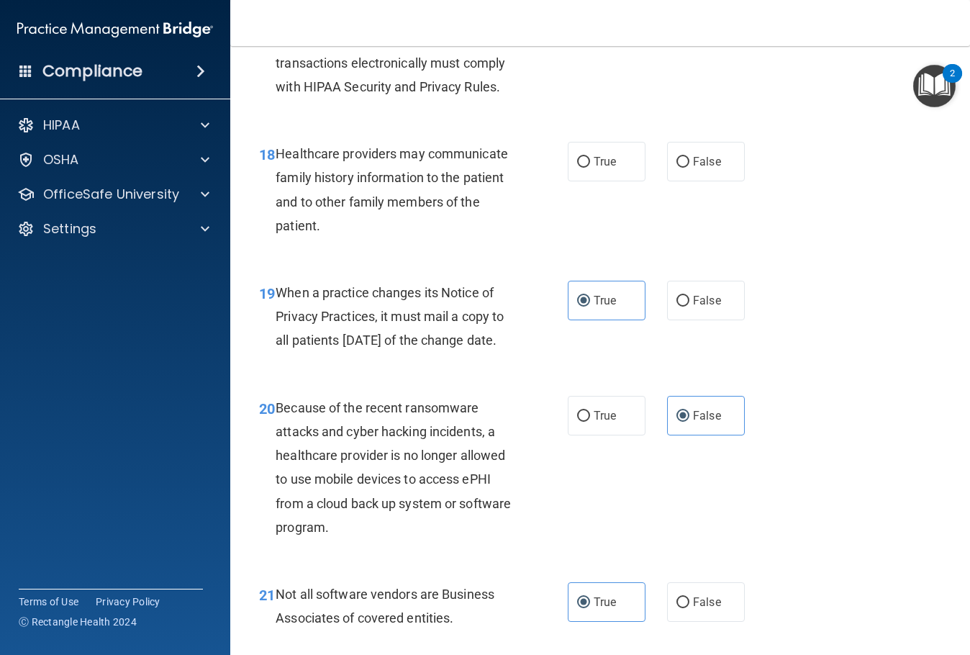
scroll to position [2355, 0]
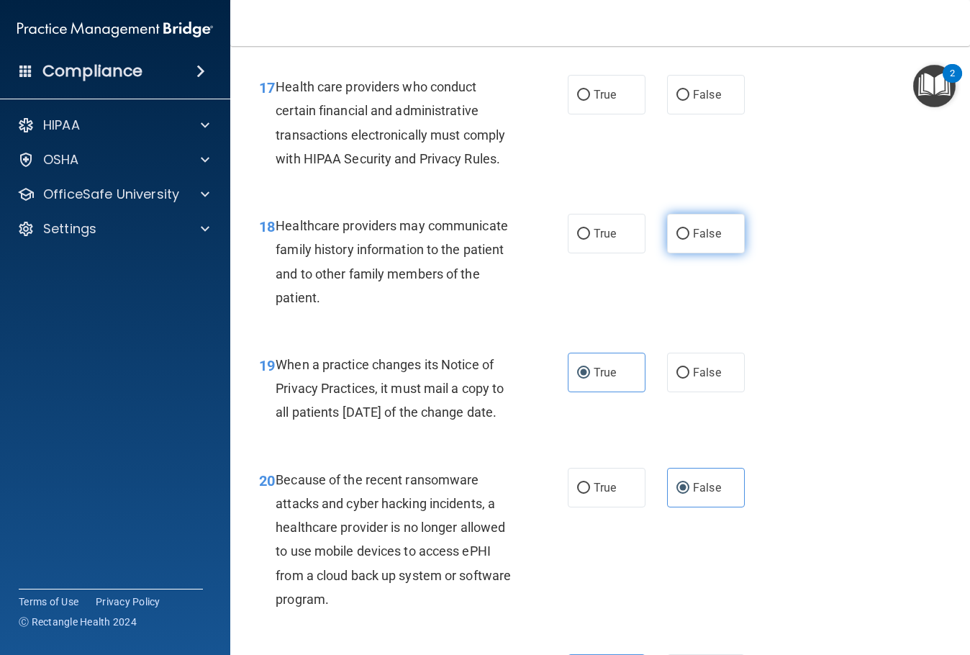
click at [726, 253] on label "False" at bounding box center [706, 234] width 78 height 40
click at [689, 240] on input "False" at bounding box center [682, 234] width 13 height 11
radio input "true"
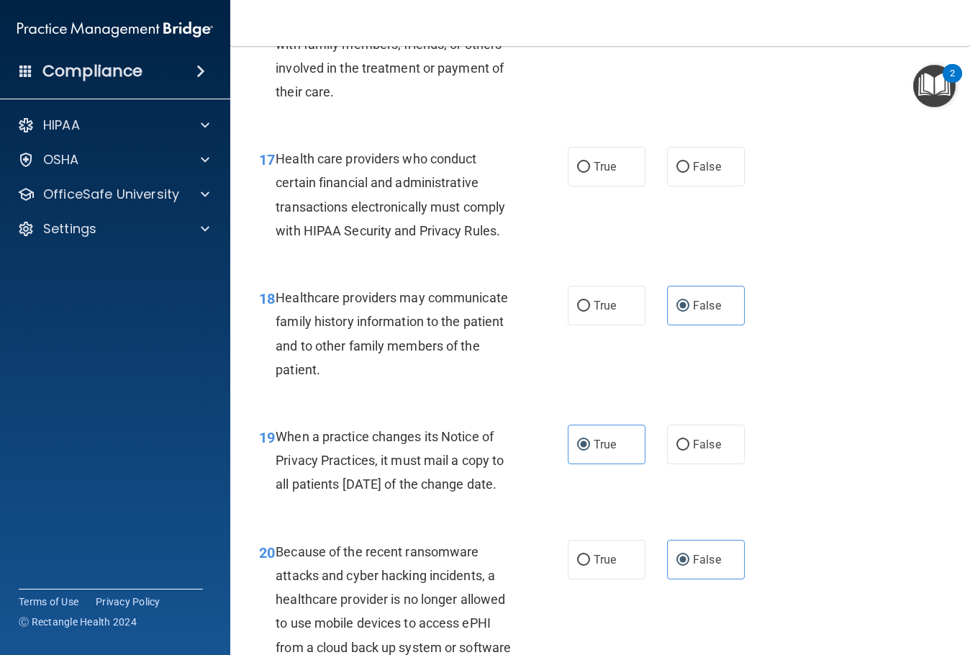
scroll to position [2211, 0]
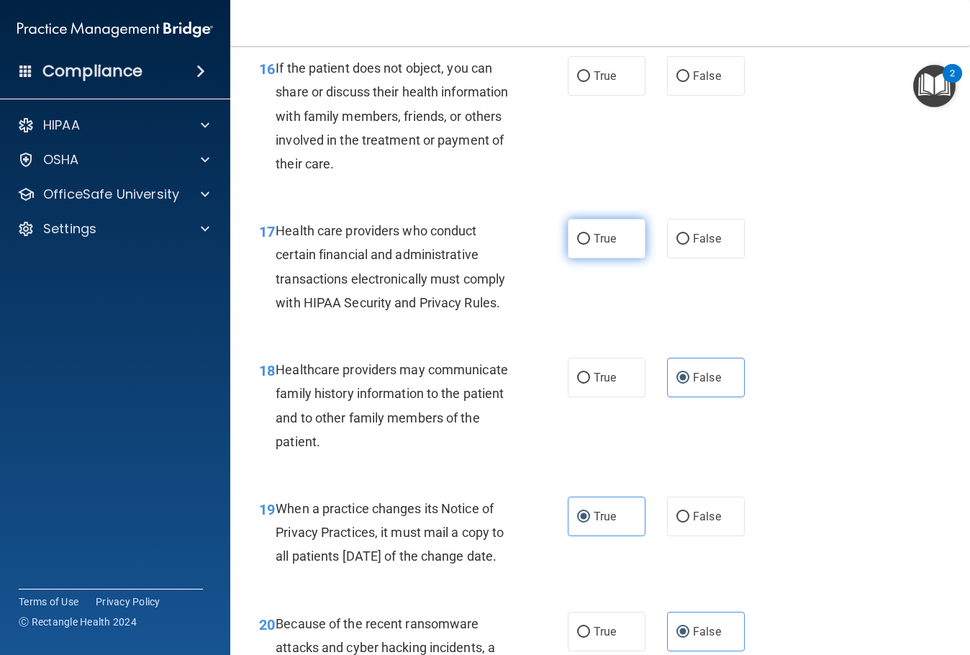
click at [610, 245] on span "True" at bounding box center [605, 239] width 22 height 14
click at [590, 245] on input "True" at bounding box center [583, 239] width 13 height 11
radio input "true"
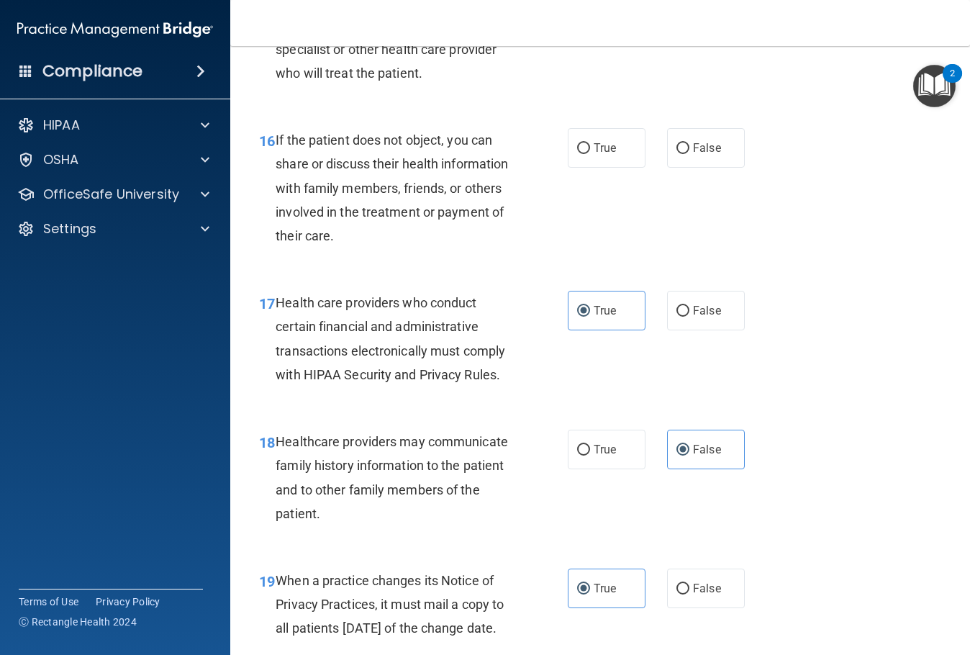
scroll to position [2068, 0]
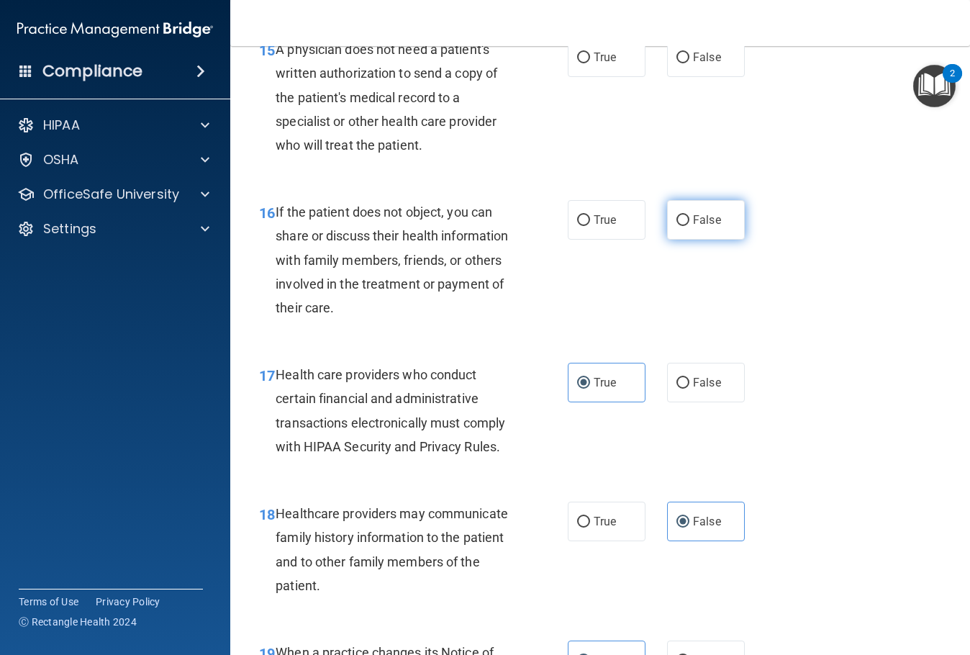
click at [717, 240] on label "False" at bounding box center [706, 220] width 78 height 40
click at [689, 226] on input "False" at bounding box center [682, 220] width 13 height 11
radio input "true"
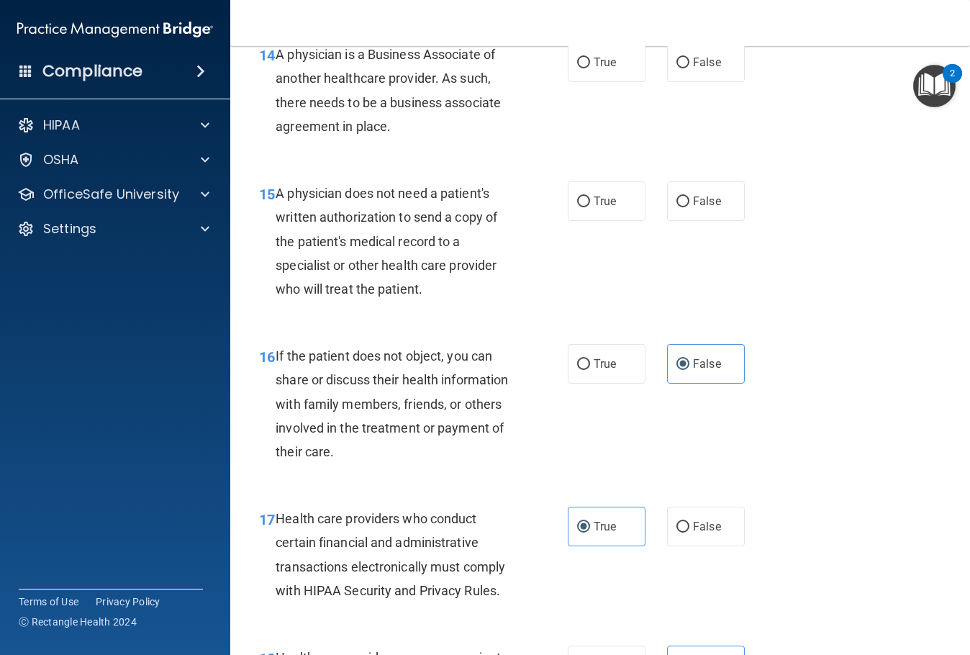
scroll to position [1852, 0]
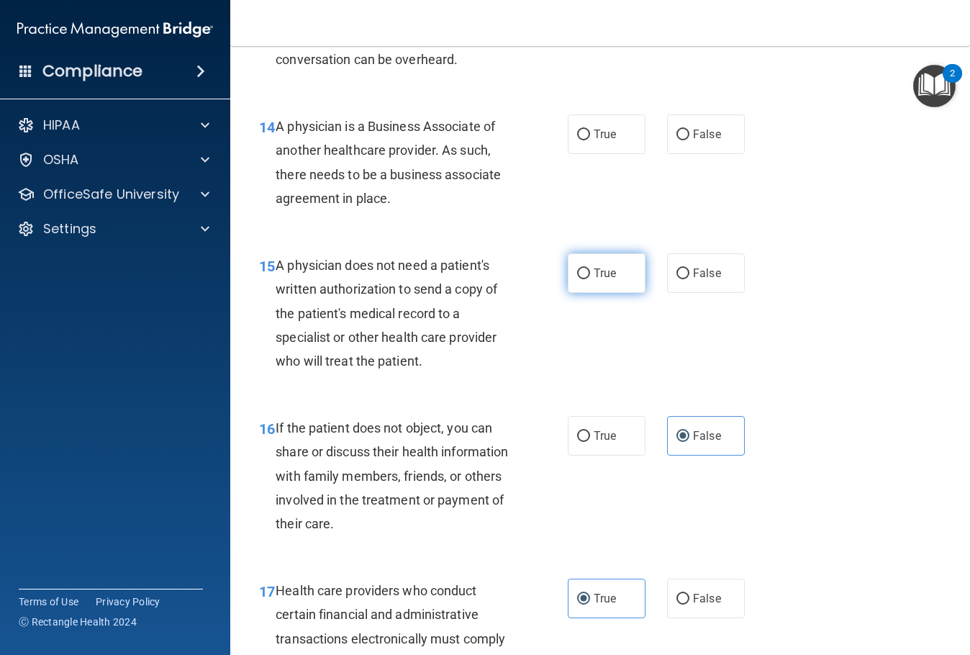
click at [626, 293] on label "True" at bounding box center [607, 273] width 78 height 40
click at [590, 279] on input "True" at bounding box center [583, 273] width 13 height 11
radio input "true"
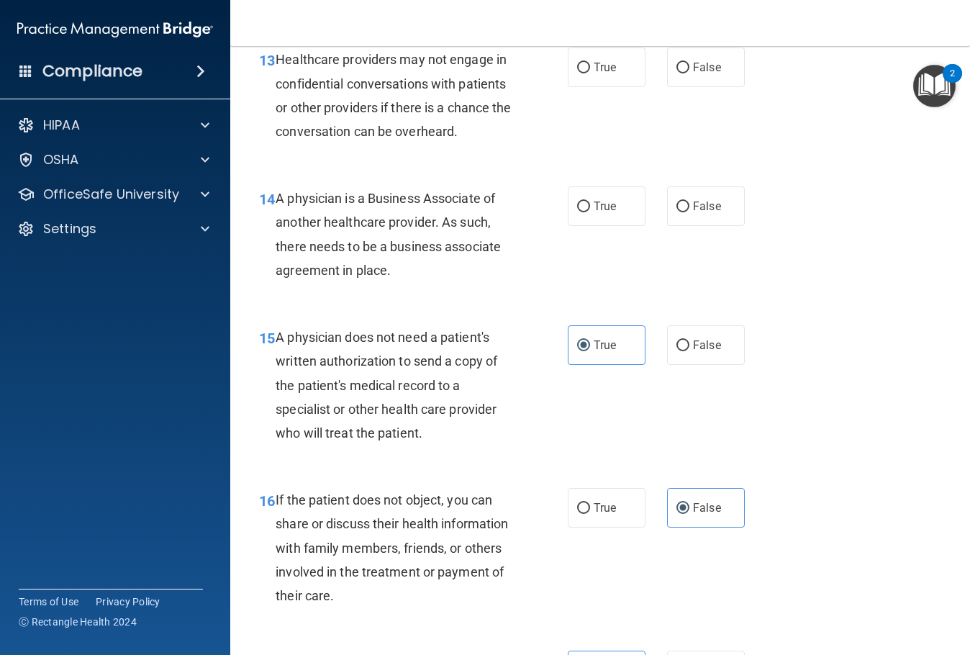
scroll to position [1708, 0]
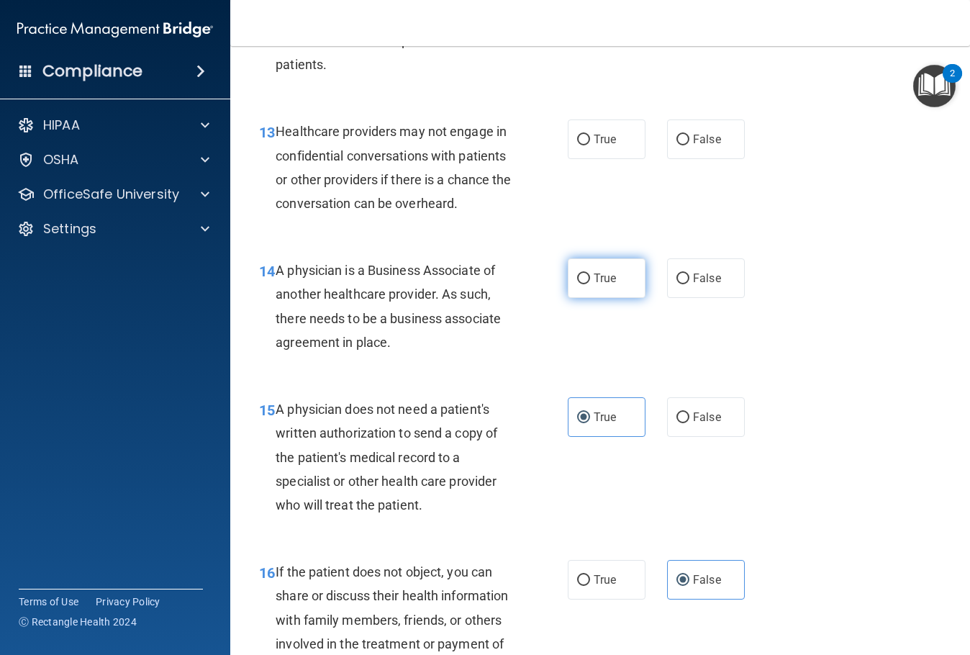
click at [615, 298] on label "True" at bounding box center [607, 278] width 78 height 40
click at [590, 284] on input "True" at bounding box center [583, 278] width 13 height 11
radio input "true"
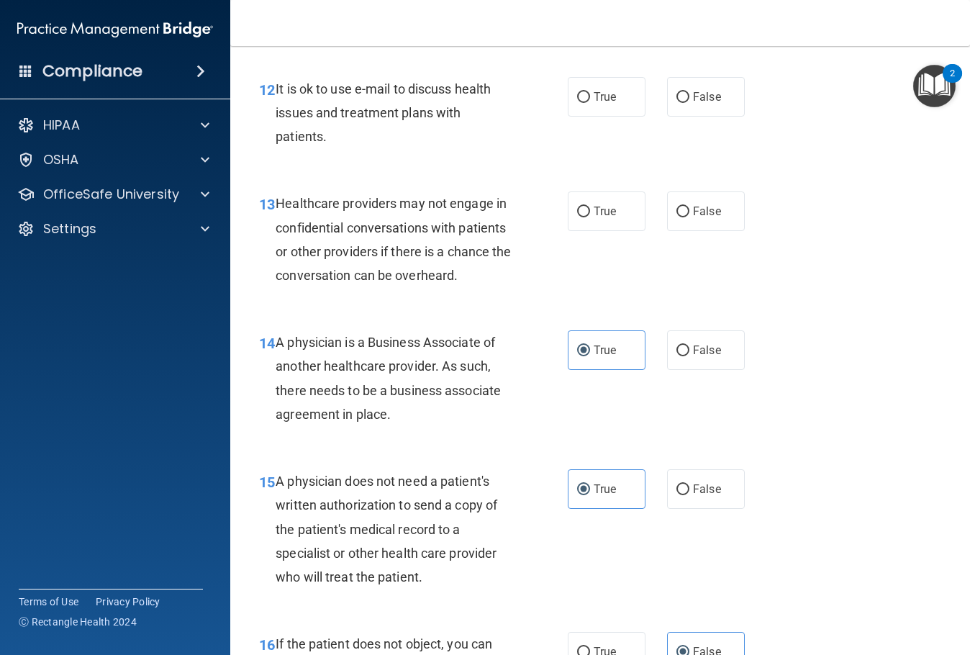
scroll to position [1564, 0]
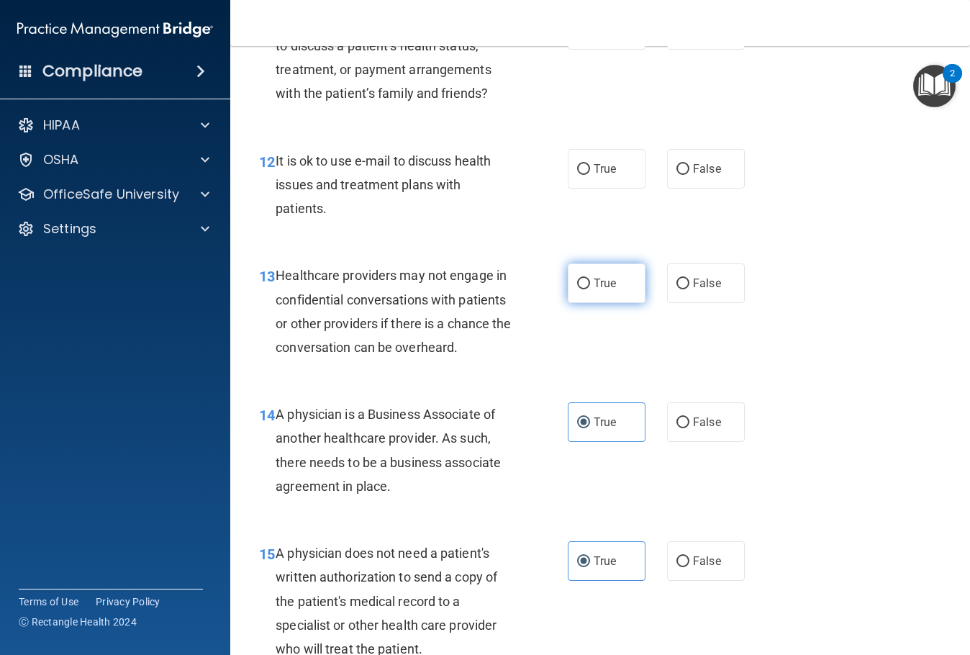
click at [603, 303] on label "True" at bounding box center [607, 283] width 78 height 40
click at [590, 289] on input "True" at bounding box center [583, 284] width 13 height 11
radio input "true"
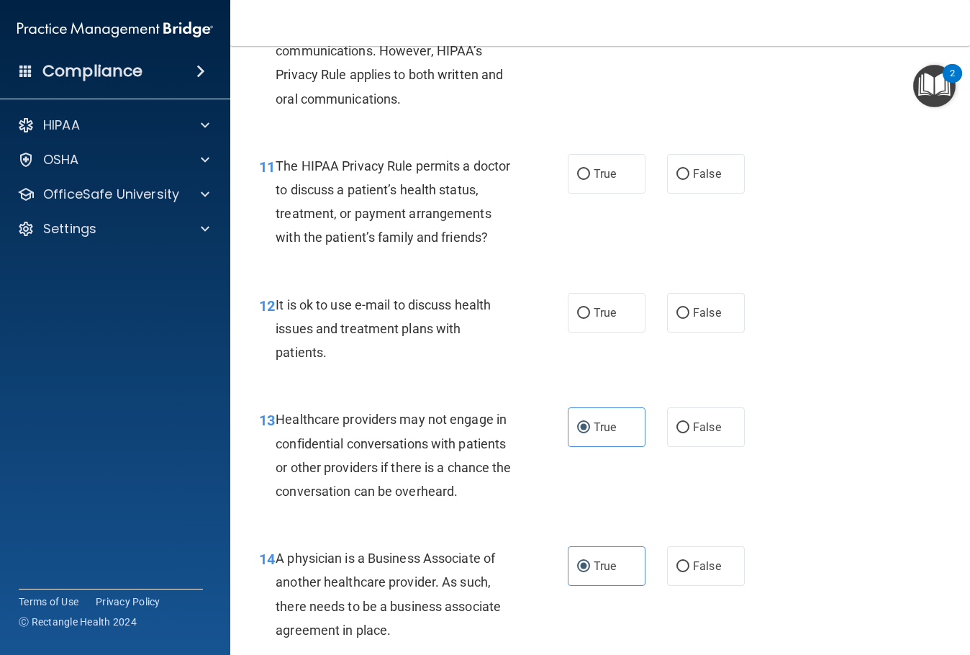
scroll to position [1348, 0]
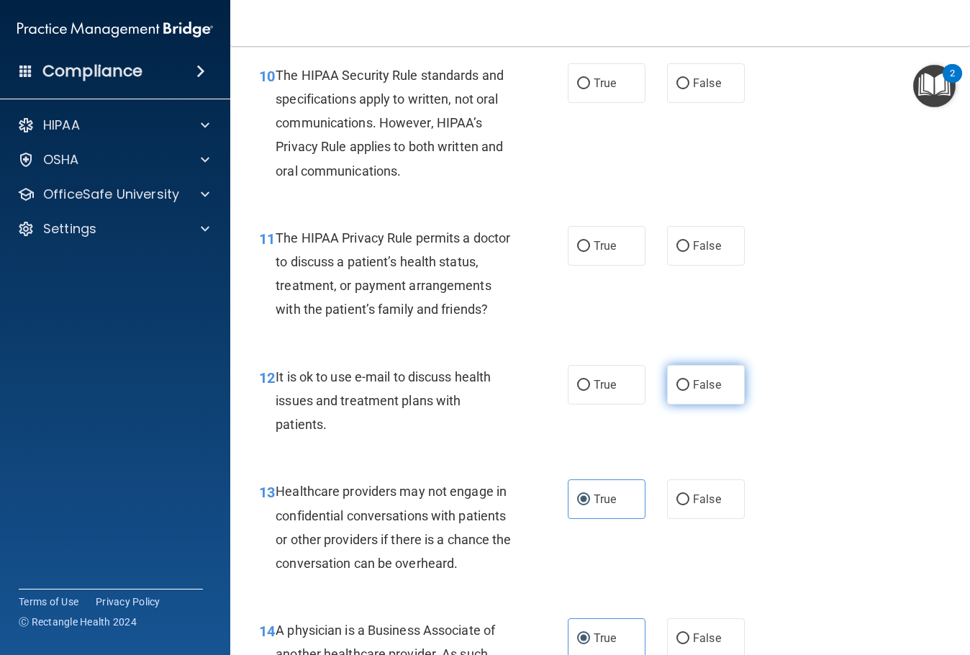
click at [684, 404] on label "False" at bounding box center [706, 385] width 78 height 40
click at [684, 391] on input "False" at bounding box center [682, 385] width 13 height 11
radio input "true"
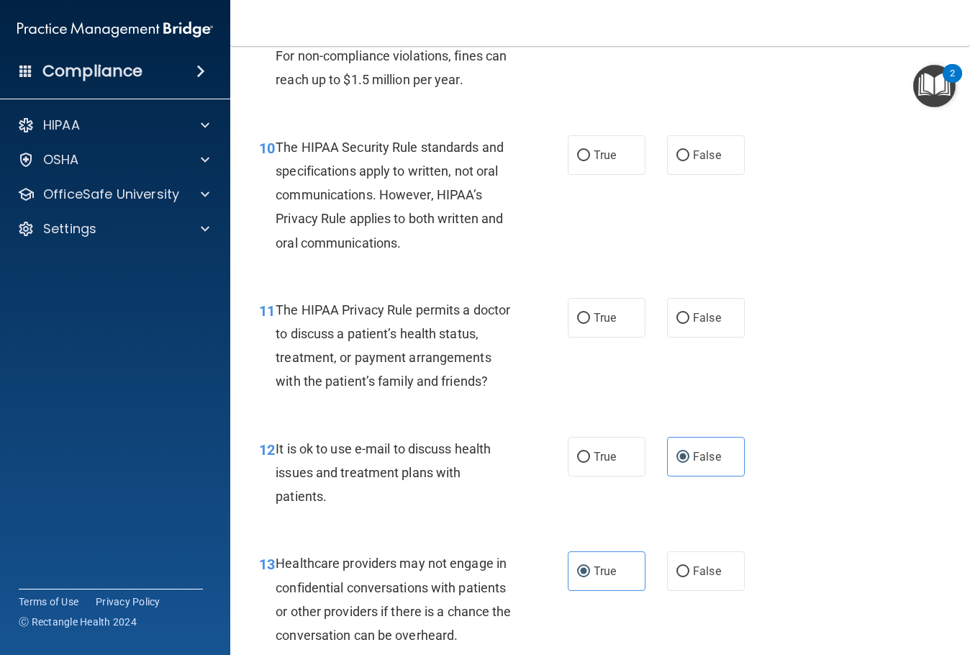
scroll to position [1204, 0]
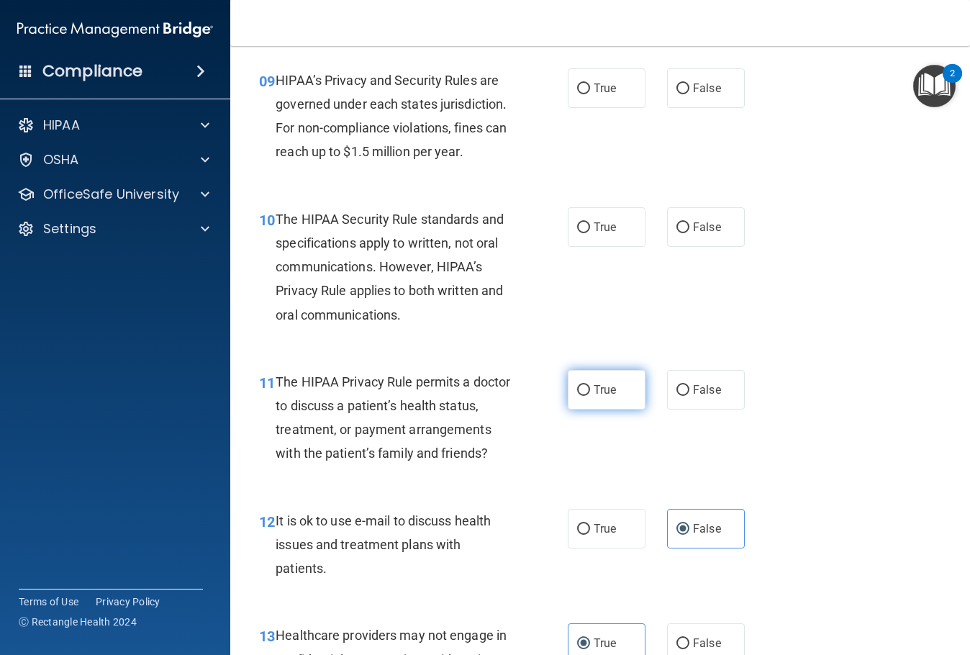
click at [615, 409] on label "True" at bounding box center [607, 390] width 78 height 40
click at [590, 396] on input "True" at bounding box center [583, 390] width 13 height 11
radio input "true"
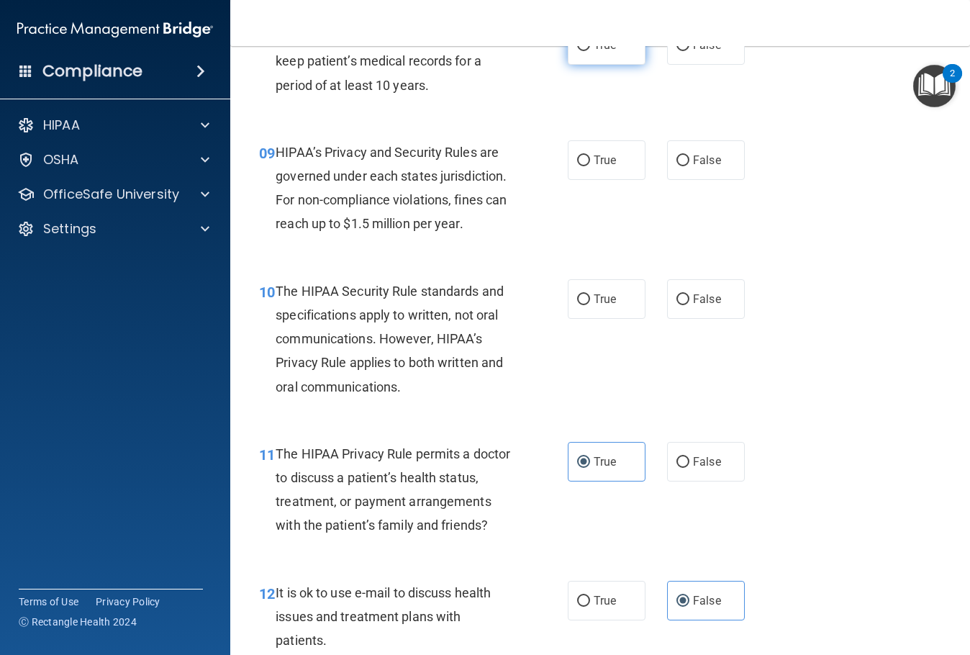
click at [608, 52] on span "True" at bounding box center [605, 45] width 22 height 14
click at [590, 51] on input "True" at bounding box center [583, 45] width 13 height 11
radio input "true"
click at [616, 180] on label "True" at bounding box center [607, 160] width 78 height 40
click at [590, 166] on input "True" at bounding box center [583, 160] width 13 height 11
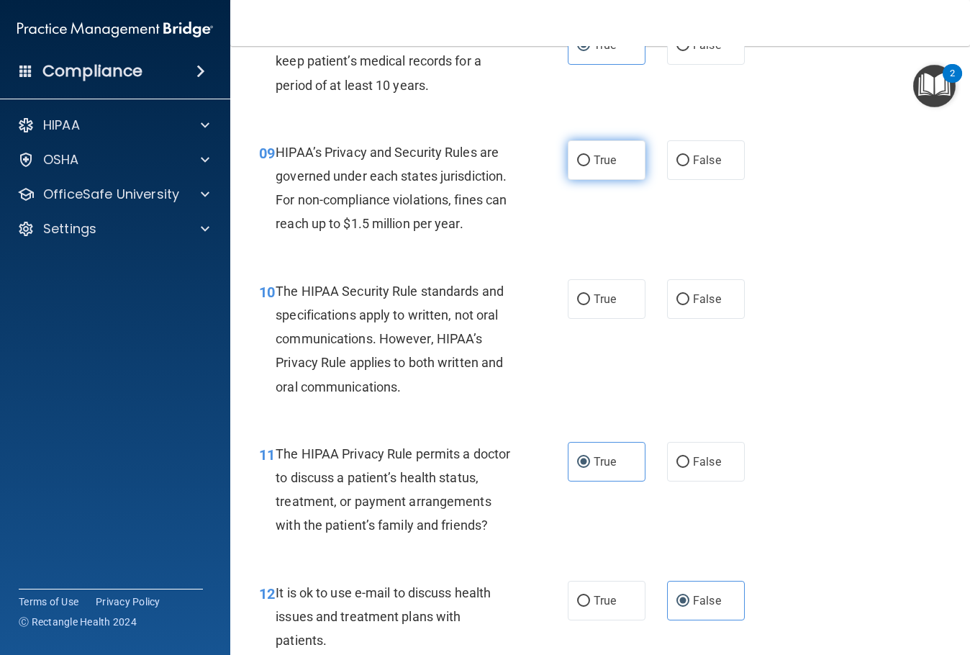
radio input "true"
click at [602, 306] on span "True" at bounding box center [605, 299] width 22 height 14
click at [590, 305] on input "True" at bounding box center [583, 299] width 13 height 11
radio input "true"
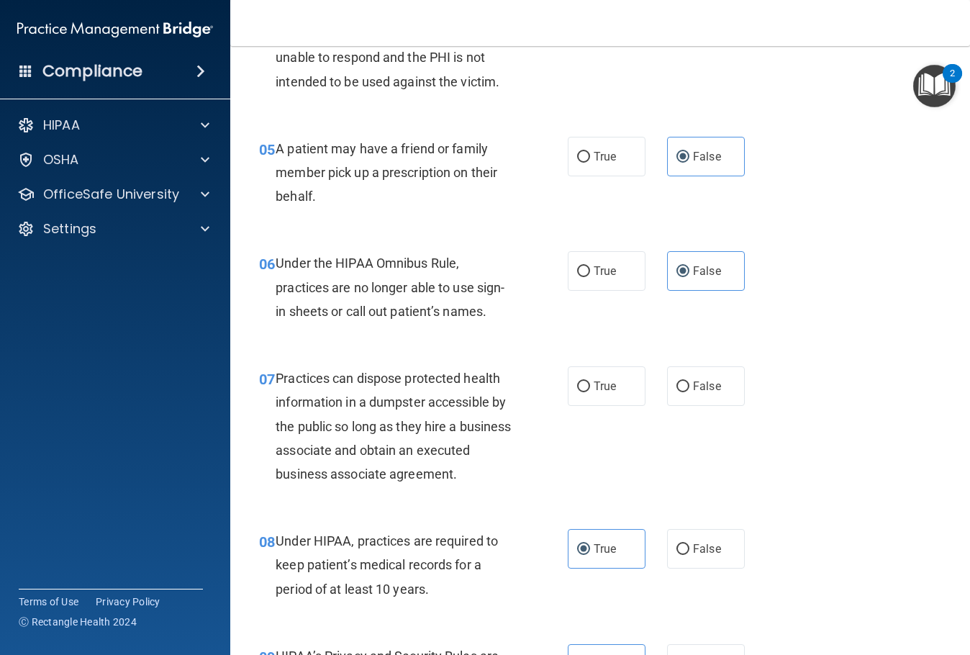
scroll to position [700, 0]
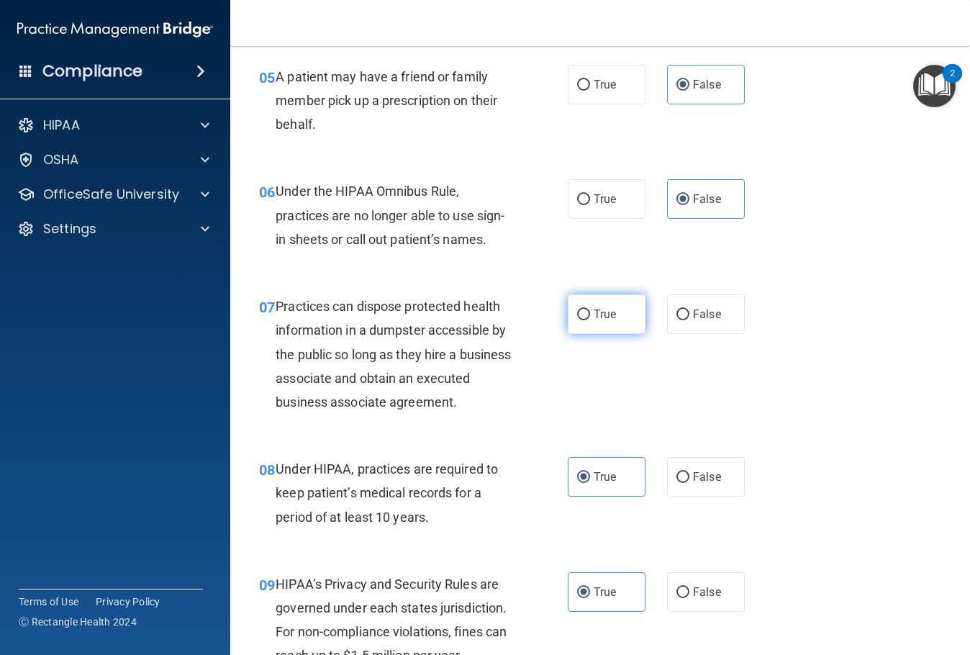
click at [618, 332] on label "True" at bounding box center [607, 314] width 78 height 40
click at [590, 320] on input "True" at bounding box center [583, 314] width 13 height 11
radio input "true"
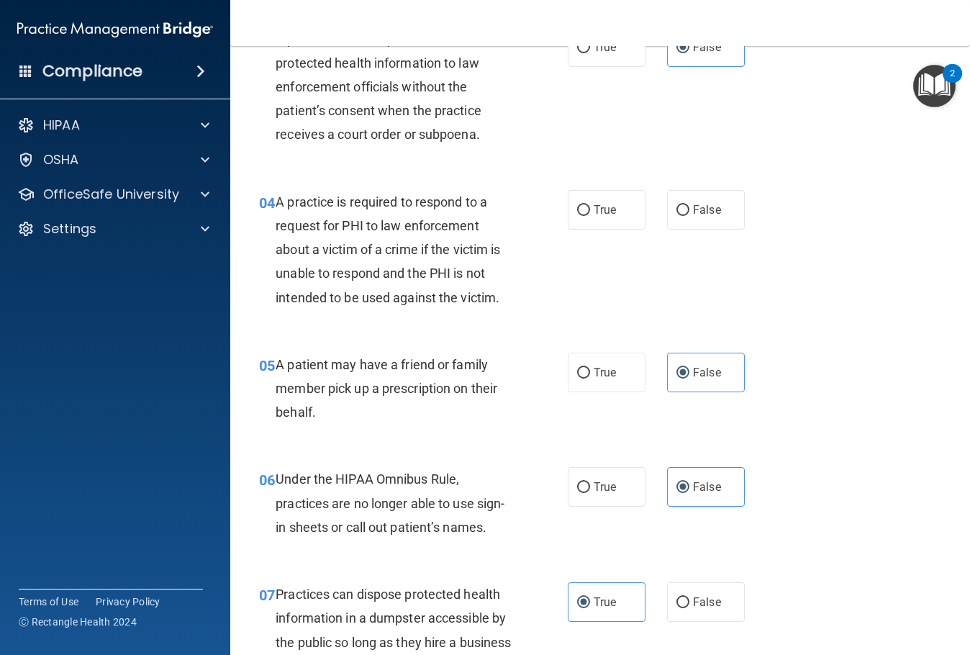
scroll to position [340, 0]
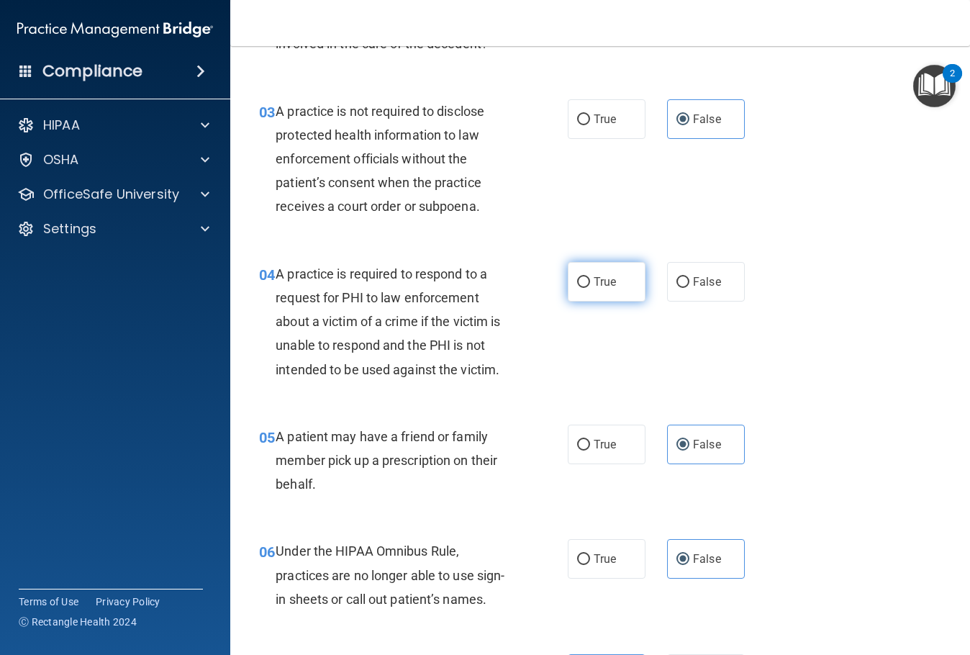
click at [606, 289] on span "True" at bounding box center [605, 282] width 22 height 14
click at [590, 288] on input "True" at bounding box center [583, 282] width 13 height 11
radio input "true"
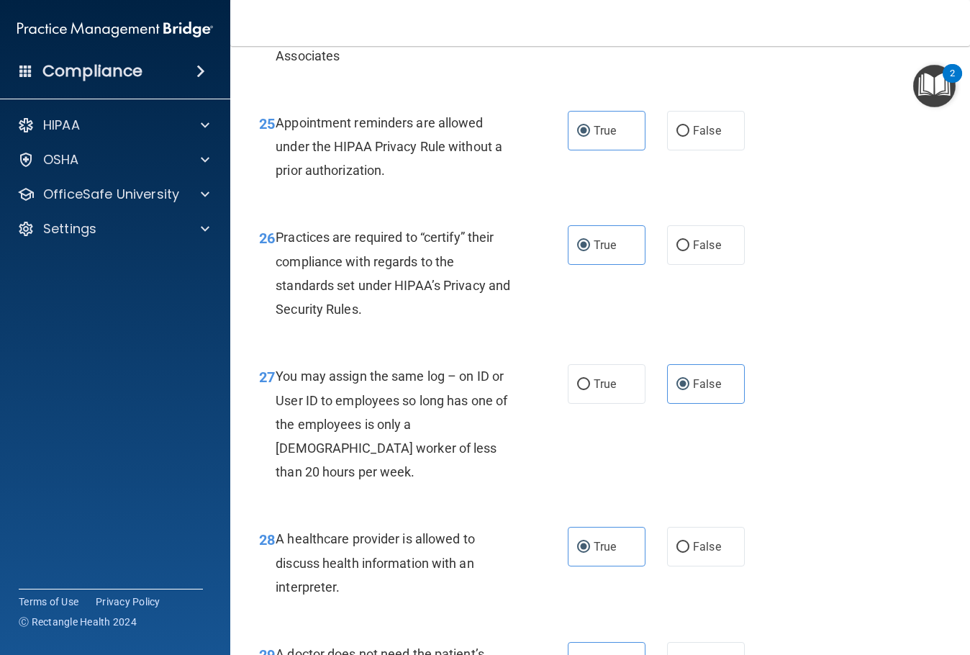
scroll to position [3795, 0]
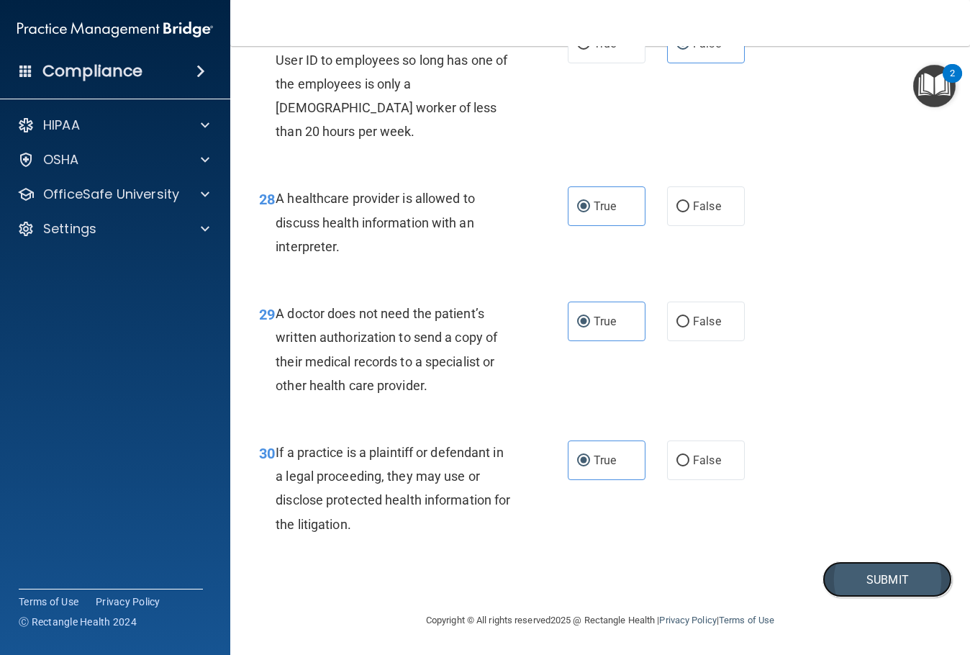
click at [886, 569] on button "Submit" at bounding box center [888, 579] width 130 height 37
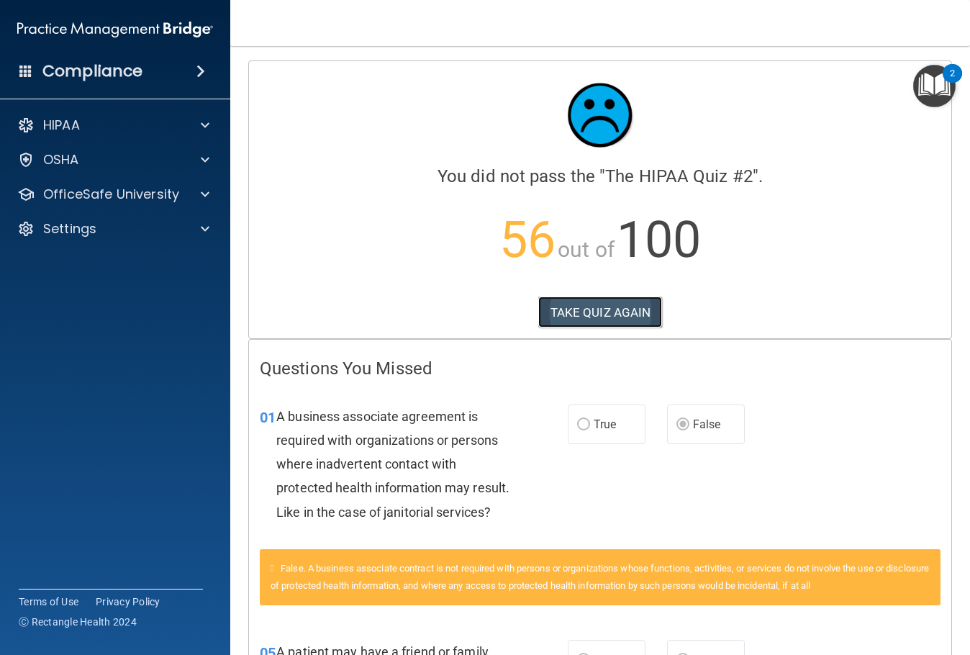
click at [571, 313] on button "TAKE QUIZ AGAIN" at bounding box center [600, 312] width 124 height 32
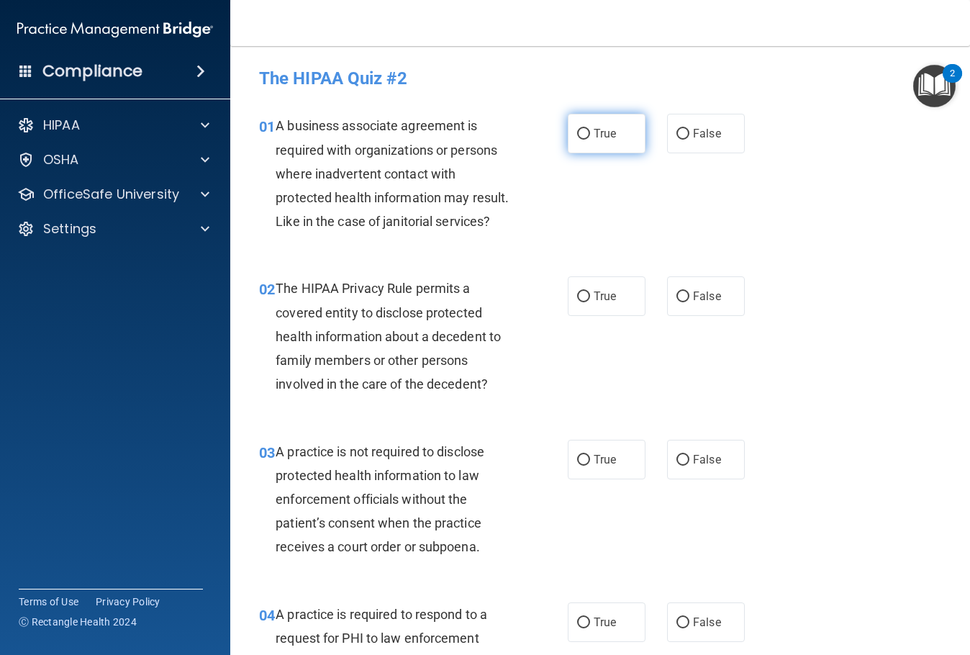
click at [605, 131] on span "True" at bounding box center [605, 134] width 22 height 14
click at [590, 131] on input "True" at bounding box center [583, 134] width 13 height 11
radio input "true"
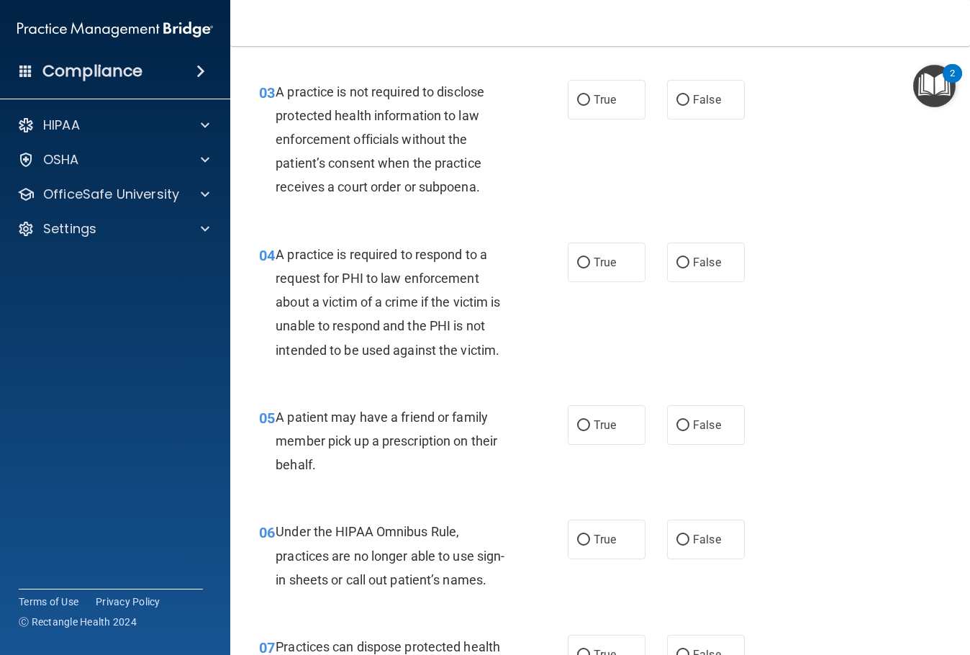
scroll to position [432, 0]
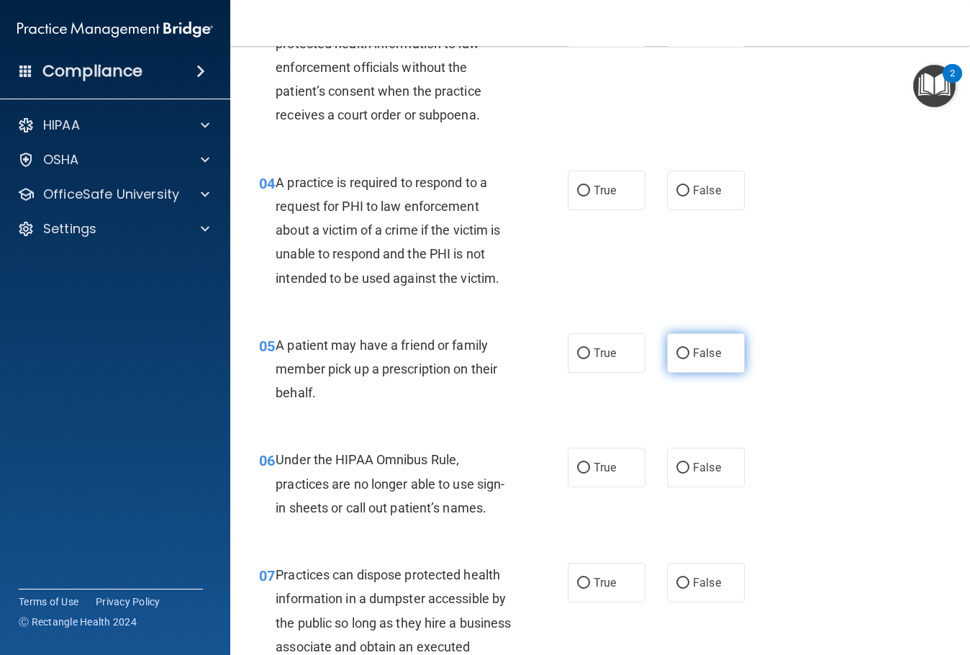
click at [682, 373] on label "False" at bounding box center [706, 353] width 78 height 40
click at [682, 359] on input "False" at bounding box center [682, 353] width 13 height 11
radio input "true"
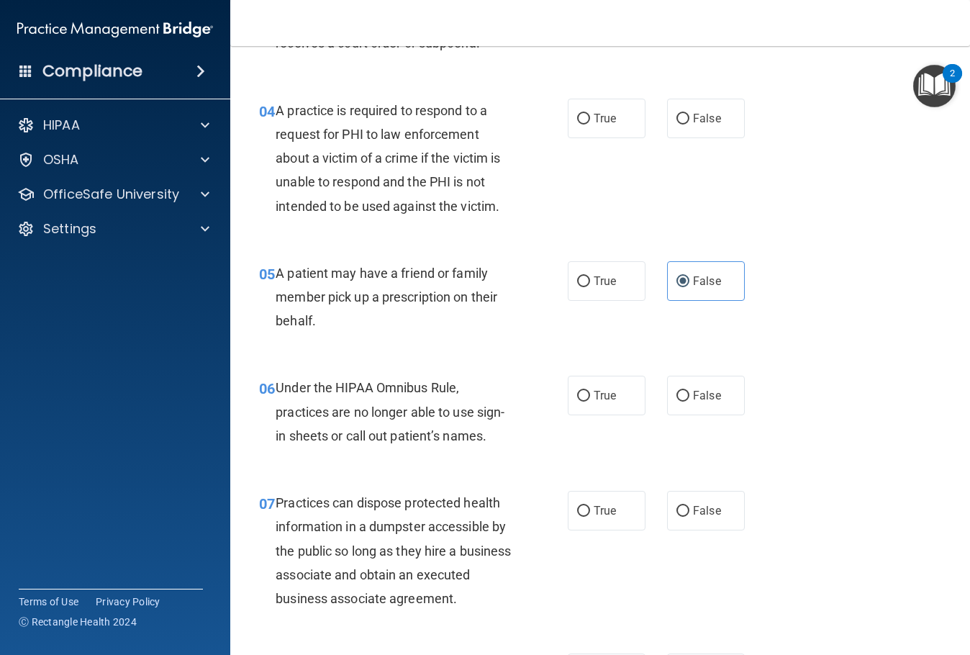
scroll to position [576, 0]
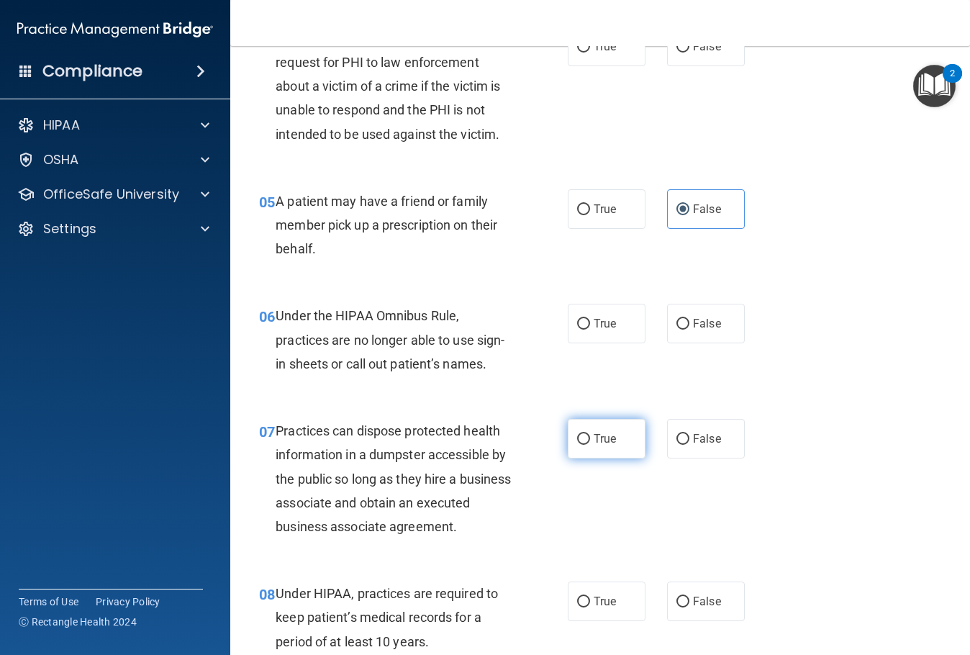
click at [579, 445] on input "True" at bounding box center [583, 439] width 13 height 11
radio input "true"
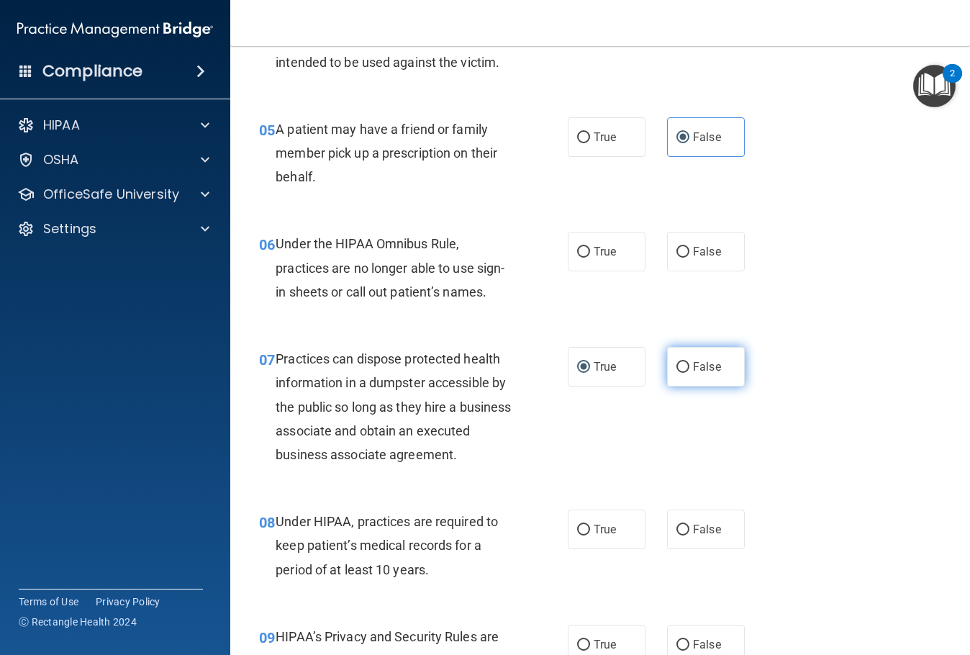
click at [679, 373] on input "False" at bounding box center [682, 367] width 13 height 11
radio input "true"
radio input "false"
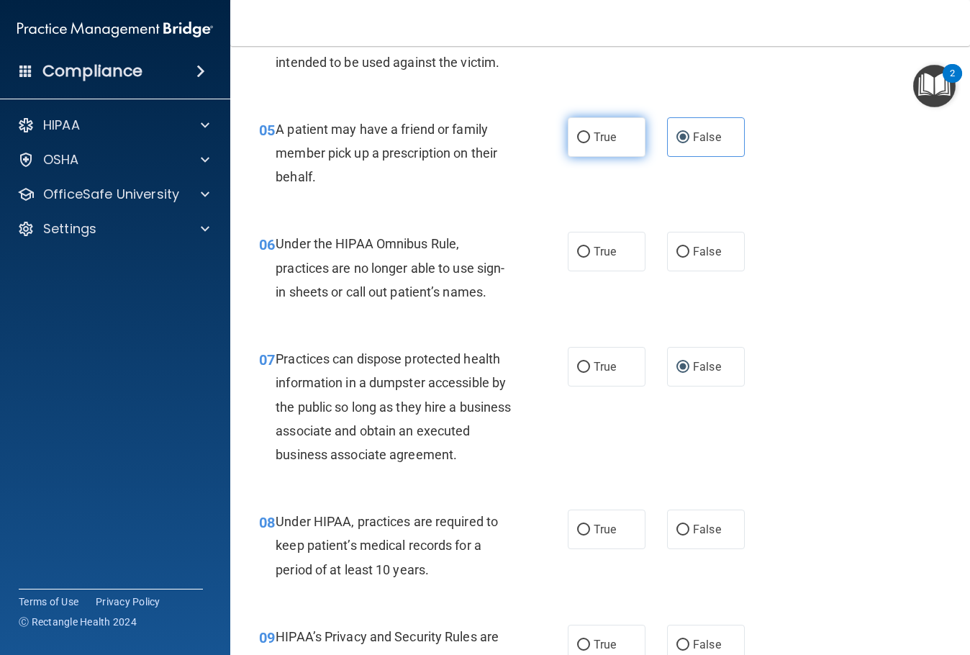
click at [578, 143] on input "True" at bounding box center [583, 137] width 13 height 11
radio input "true"
radio input "false"
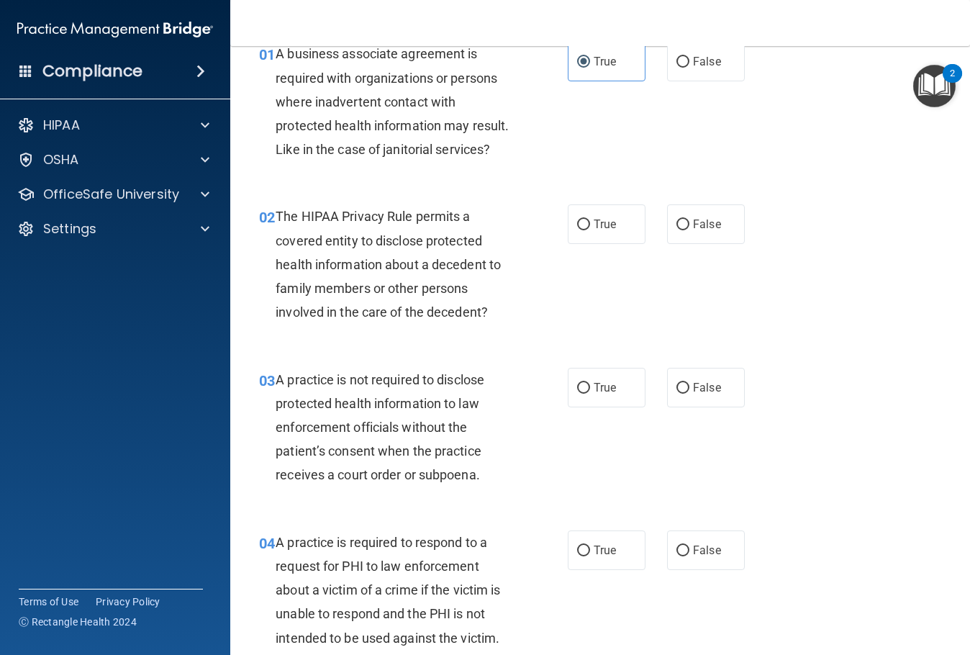
scroll to position [0, 0]
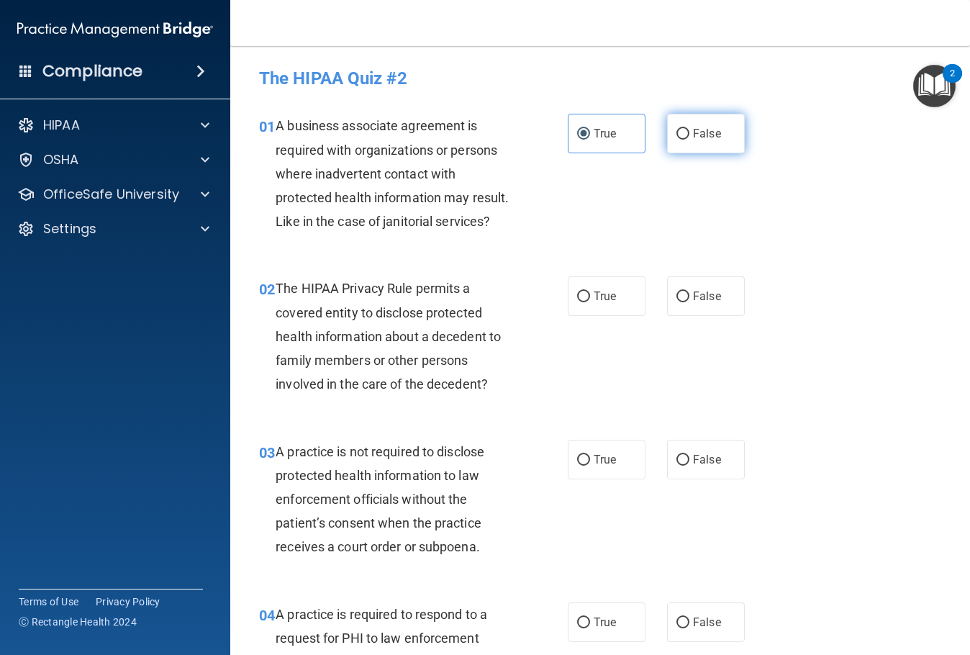
click at [669, 138] on label "False" at bounding box center [706, 134] width 78 height 40
click at [676, 138] on input "False" at bounding box center [682, 134] width 13 height 11
radio input "true"
radio input "false"
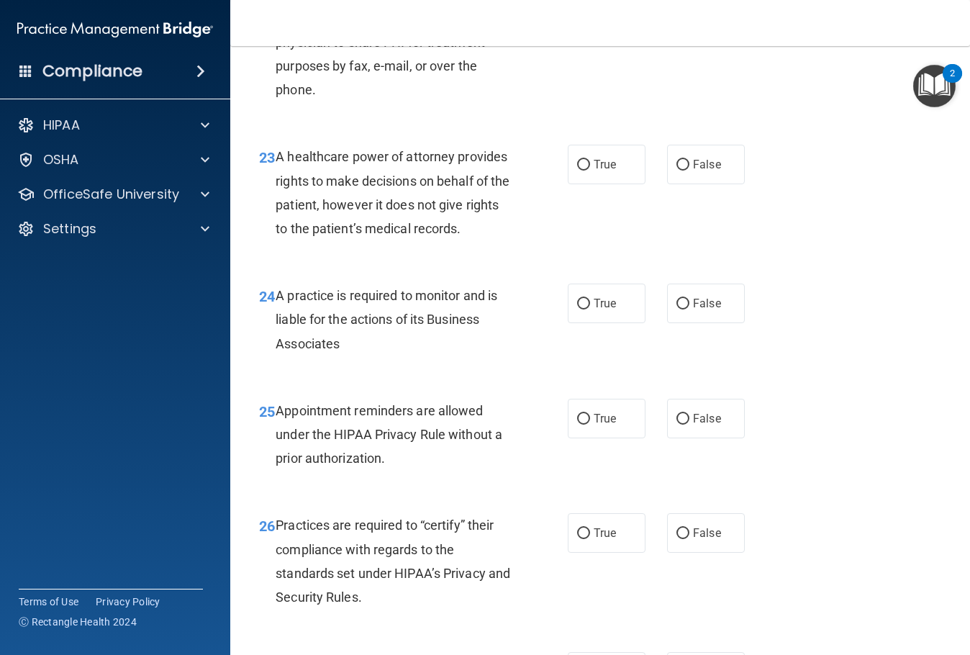
scroll to position [3454, 0]
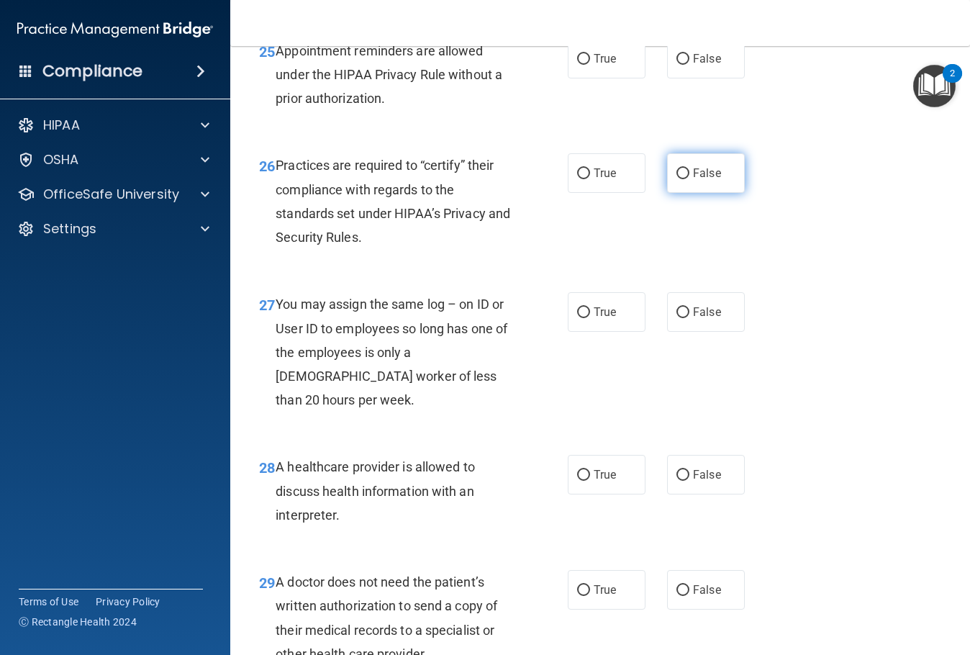
click at [676, 179] on input "False" at bounding box center [682, 173] width 13 height 11
radio input "true"
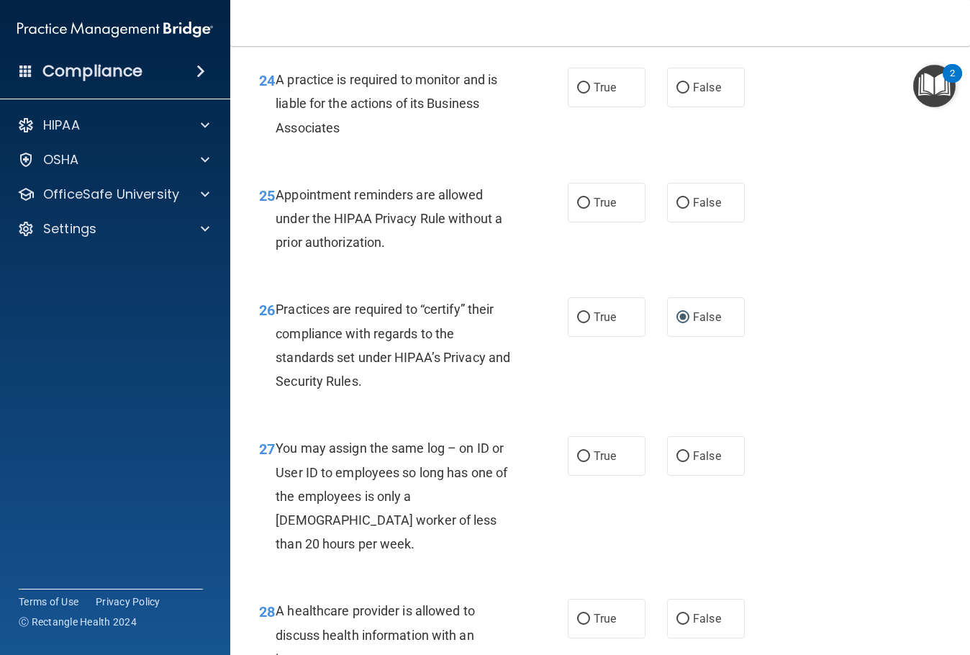
scroll to position [3238, 0]
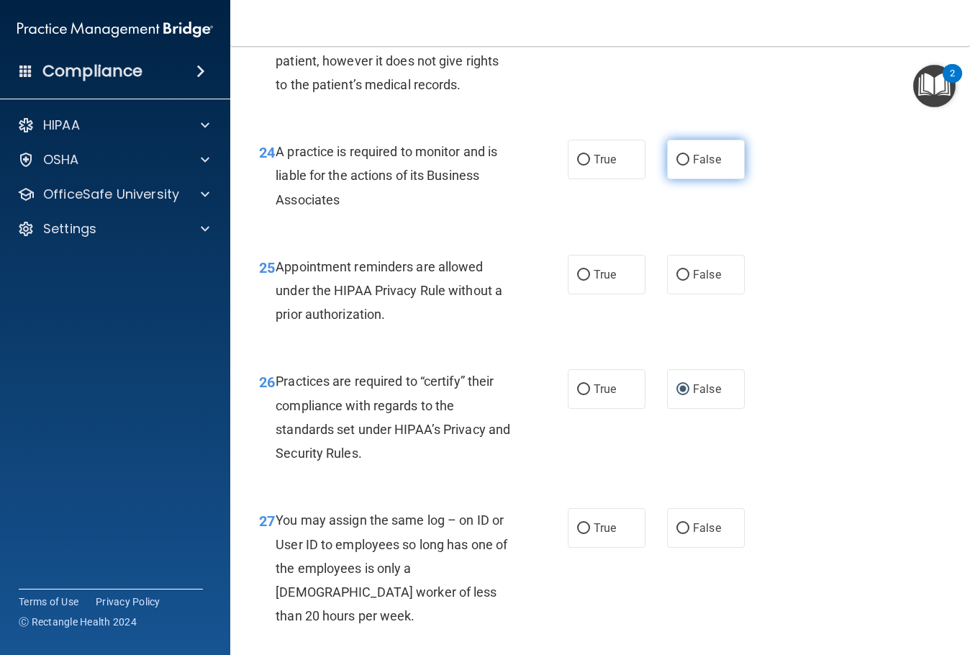
click at [684, 179] on label "False" at bounding box center [706, 160] width 78 height 40
click at [684, 166] on input "False" at bounding box center [682, 160] width 13 height 11
radio input "true"
click at [676, 27] on input "False" at bounding box center [682, 21] width 13 height 11
radio input "true"
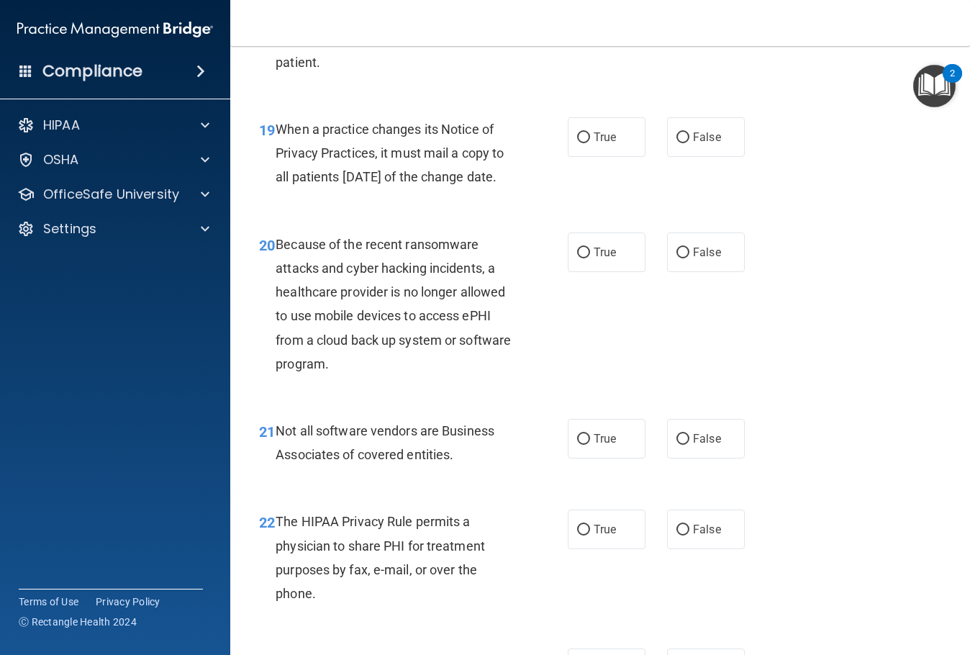
scroll to position [2447, 0]
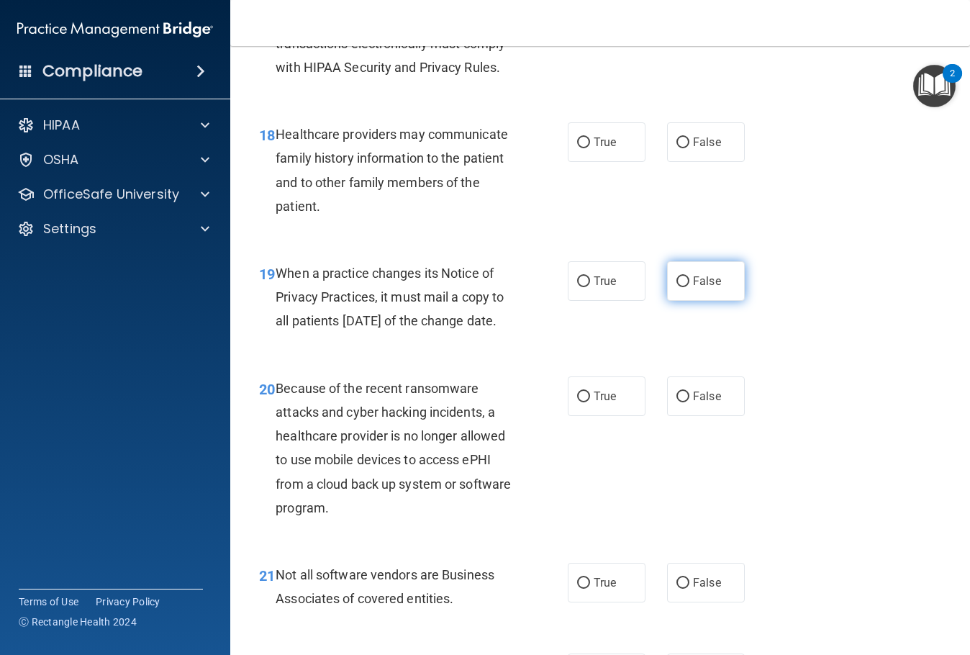
click at [678, 287] on input "False" at bounding box center [682, 281] width 13 height 11
radio input "true"
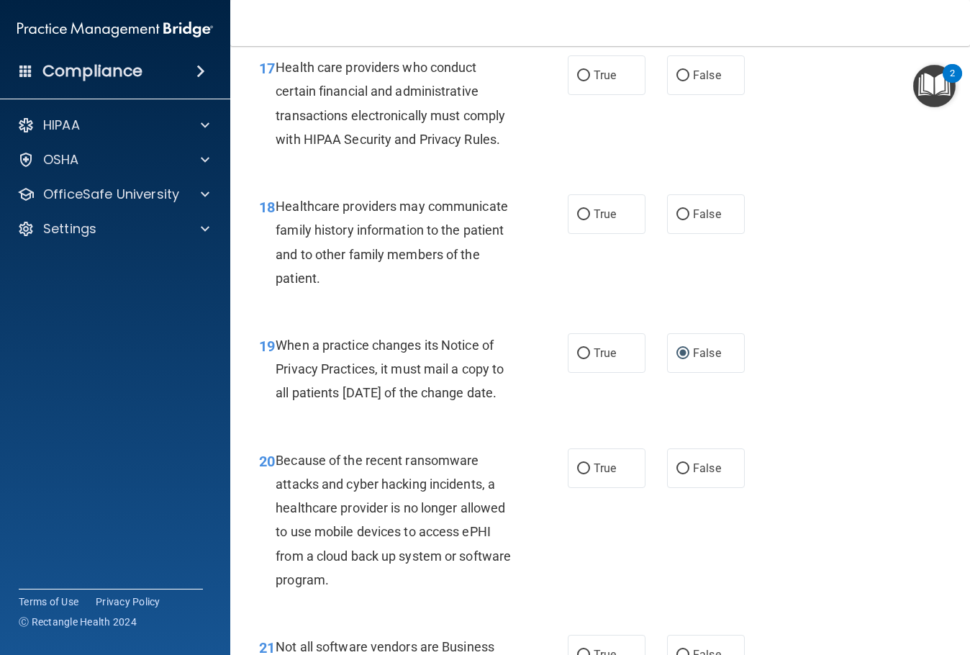
scroll to position [2087, 0]
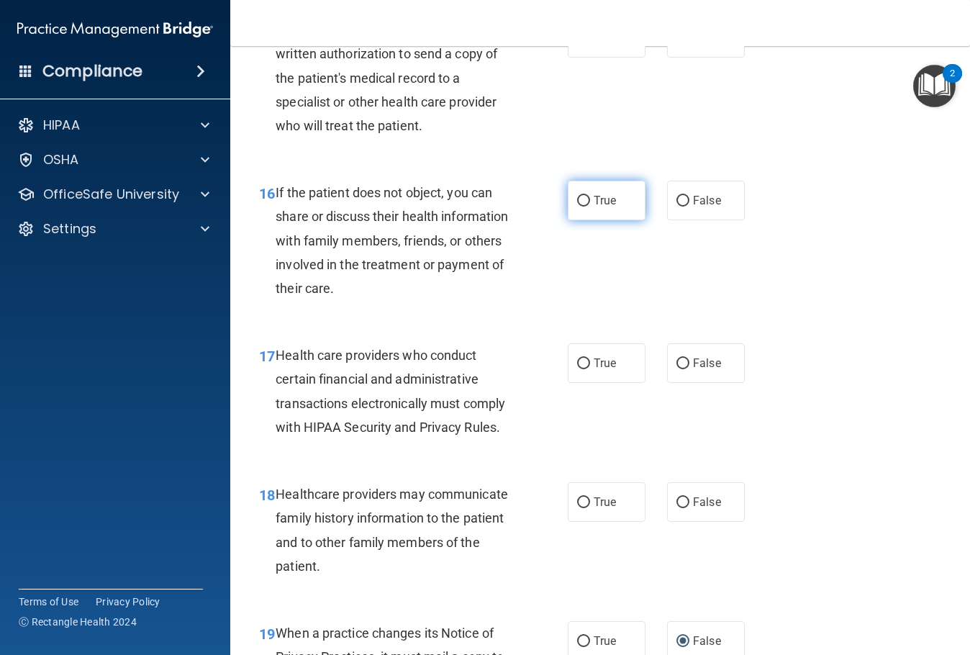
click at [581, 207] on input "True" at bounding box center [583, 201] width 13 height 11
radio input "true"
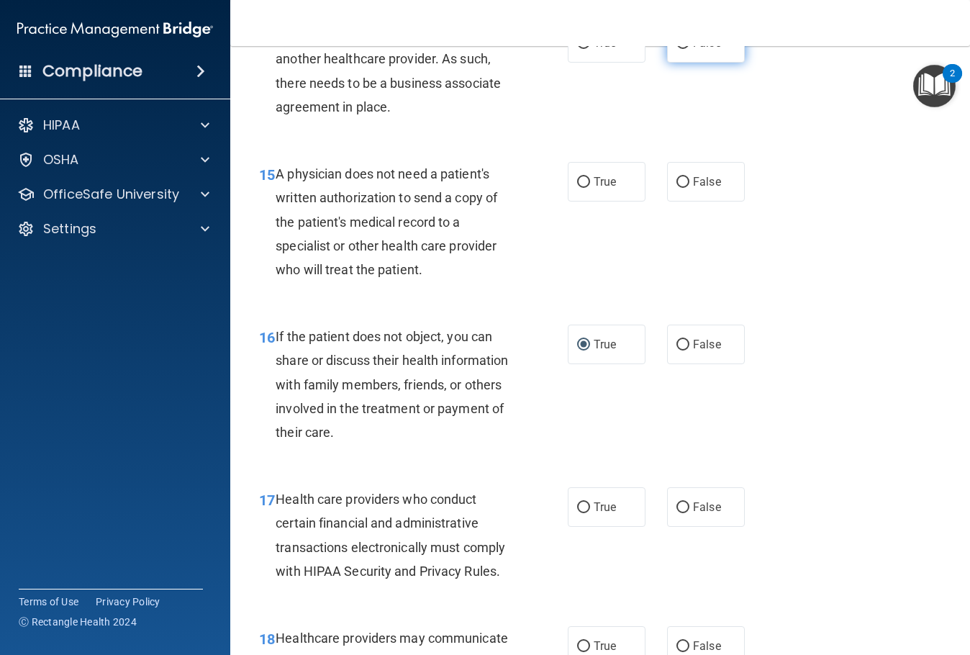
click at [681, 49] on input "False" at bounding box center [682, 43] width 13 height 11
radio input "true"
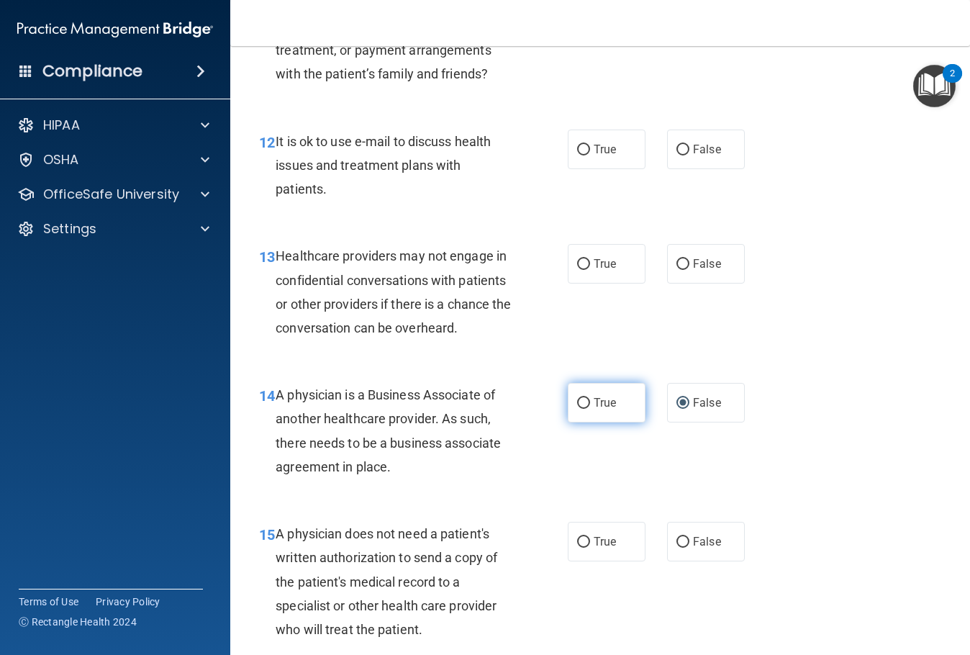
scroll to position [1511, 0]
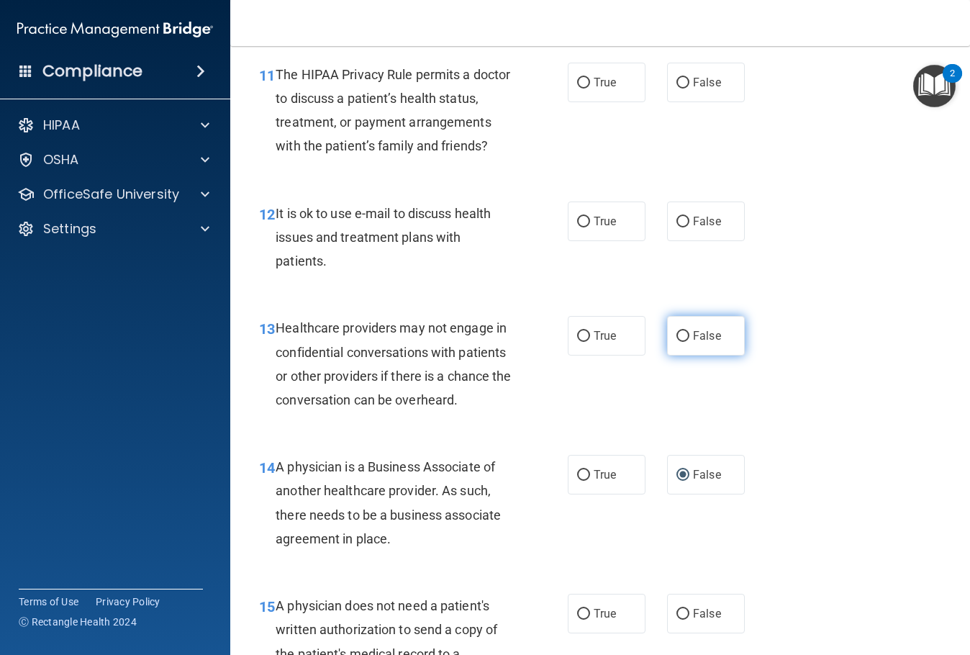
click at [680, 342] on input "False" at bounding box center [682, 336] width 13 height 11
radio input "true"
click at [579, 227] on input "True" at bounding box center [583, 222] width 13 height 11
radio input "true"
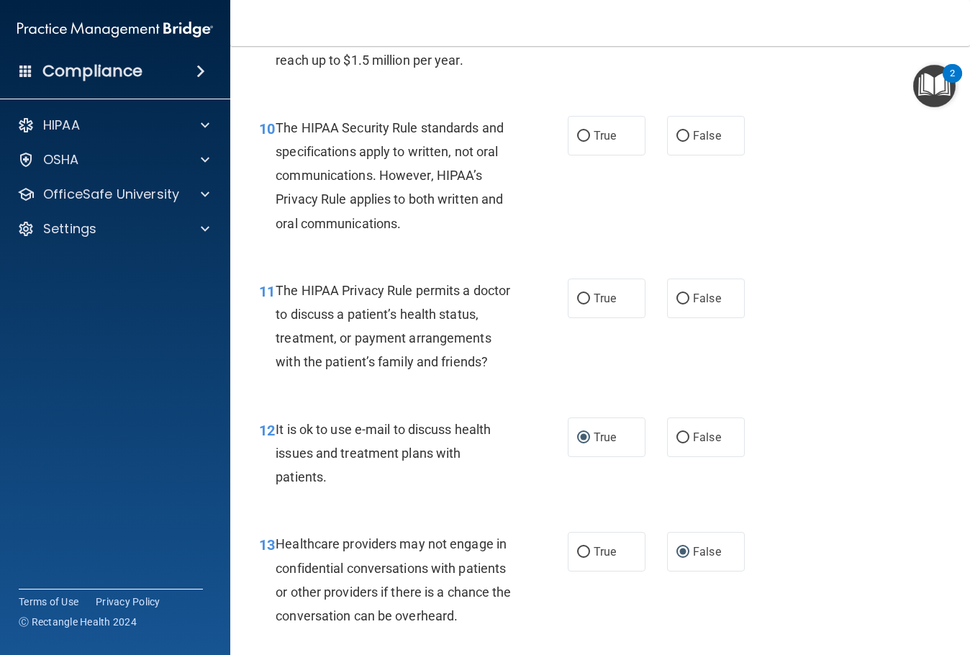
scroll to position [1223, 0]
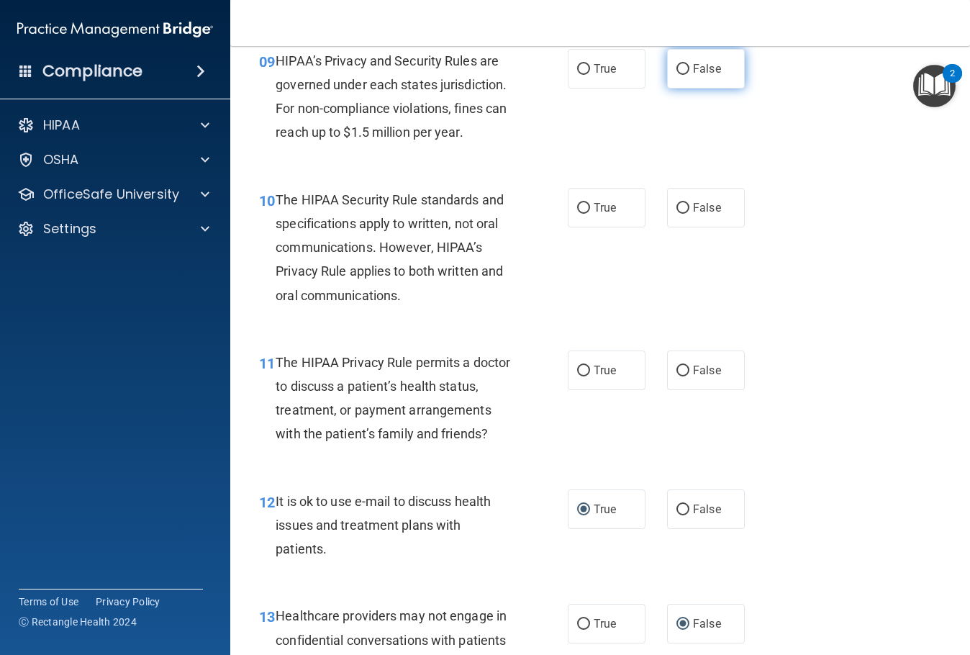
click at [676, 75] on input "False" at bounding box center [682, 69] width 13 height 11
radio input "true"
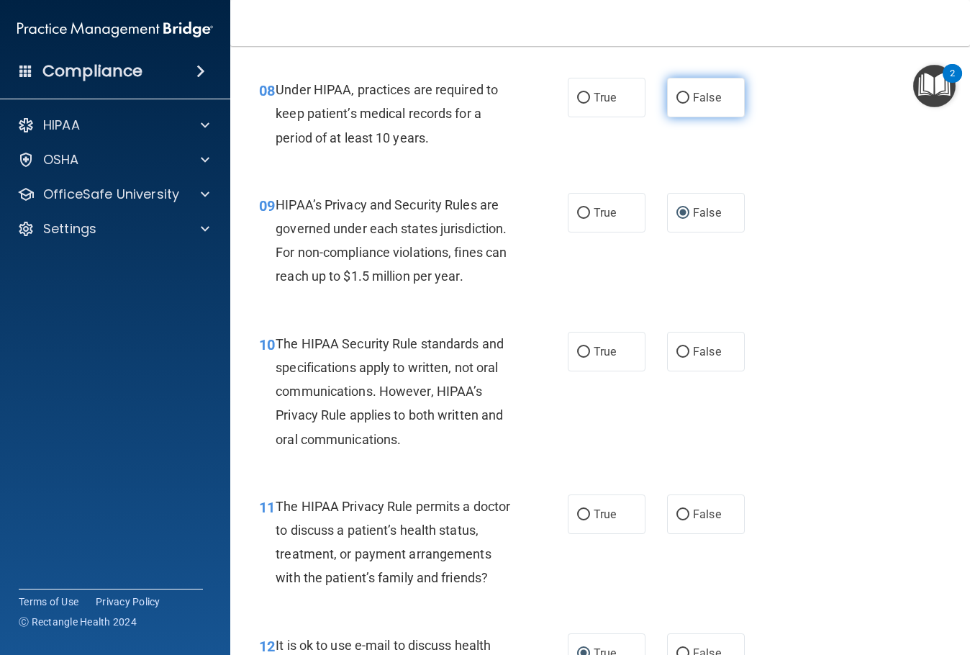
click at [682, 104] on input "False" at bounding box center [682, 98] width 13 height 11
radio input "true"
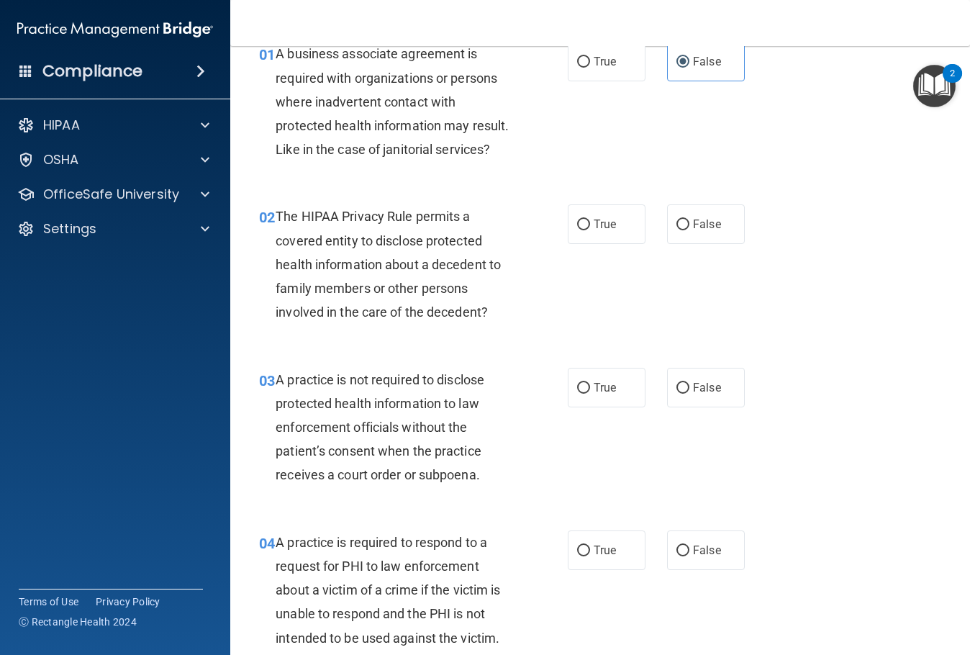
scroll to position [0, 0]
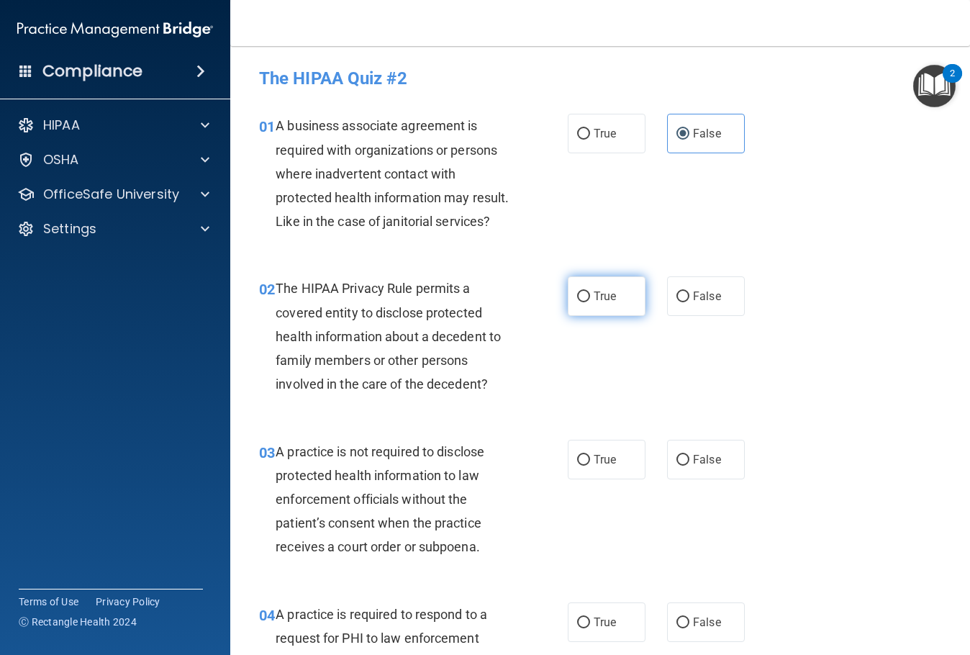
click at [598, 303] on span "True" at bounding box center [605, 296] width 22 height 14
click at [590, 302] on input "True" at bounding box center [583, 296] width 13 height 11
radio input "true"
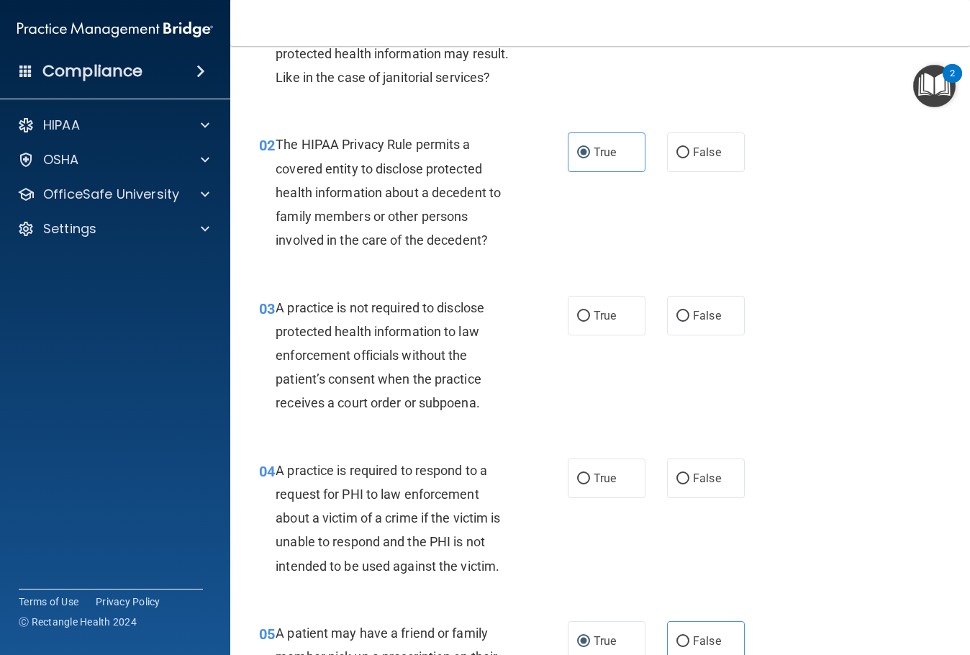
scroll to position [216, 0]
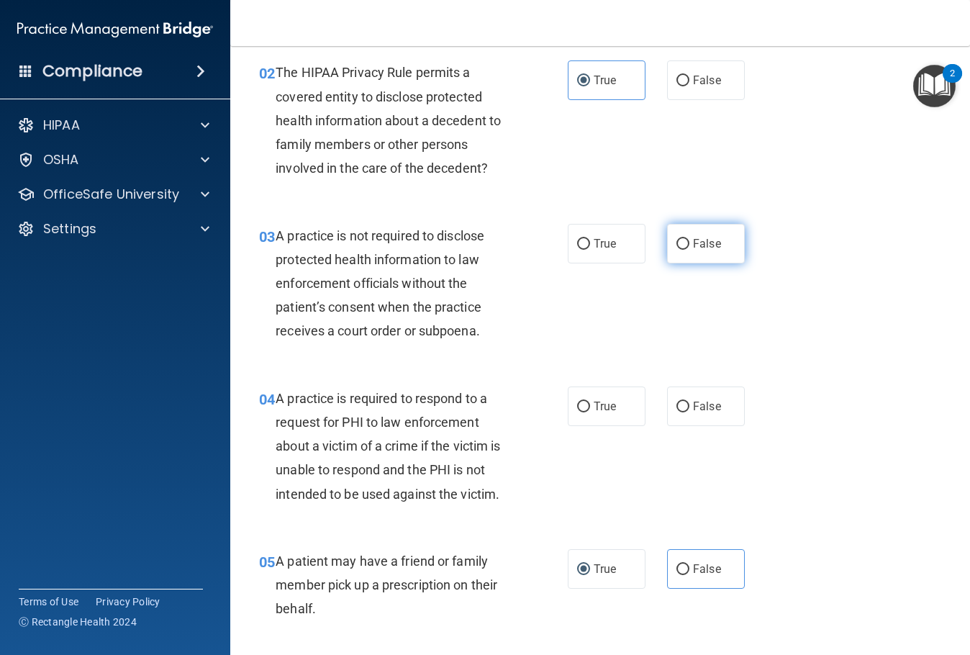
click at [688, 263] on label "False" at bounding box center [706, 244] width 78 height 40
click at [688, 250] on input "False" at bounding box center [682, 244] width 13 height 11
radio input "true"
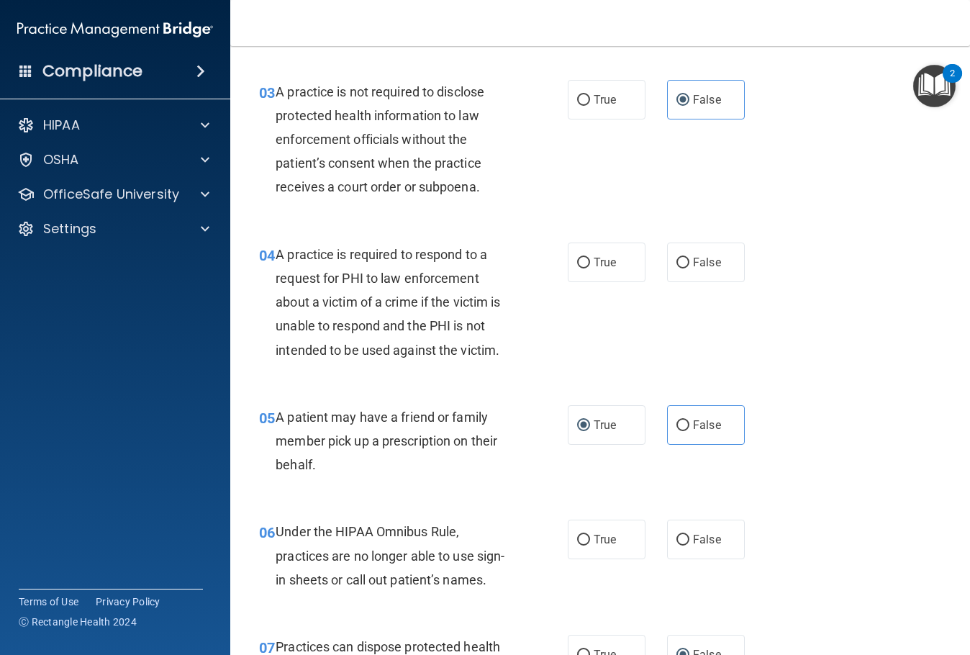
scroll to position [432, 0]
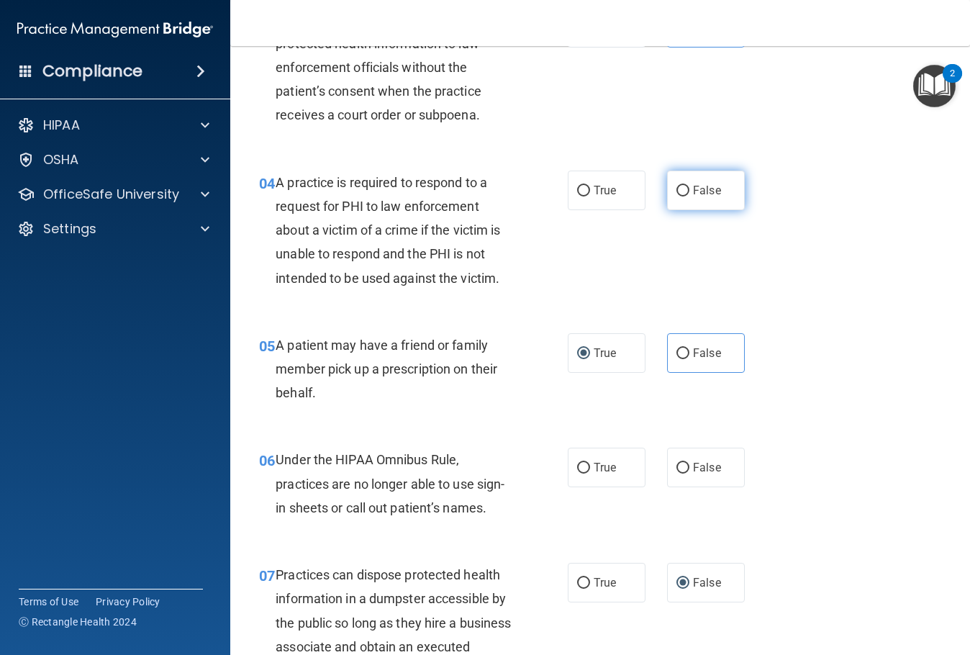
click at [689, 210] on label "False" at bounding box center [706, 191] width 78 height 40
click at [689, 196] on input "False" at bounding box center [682, 191] width 13 height 11
radio input "true"
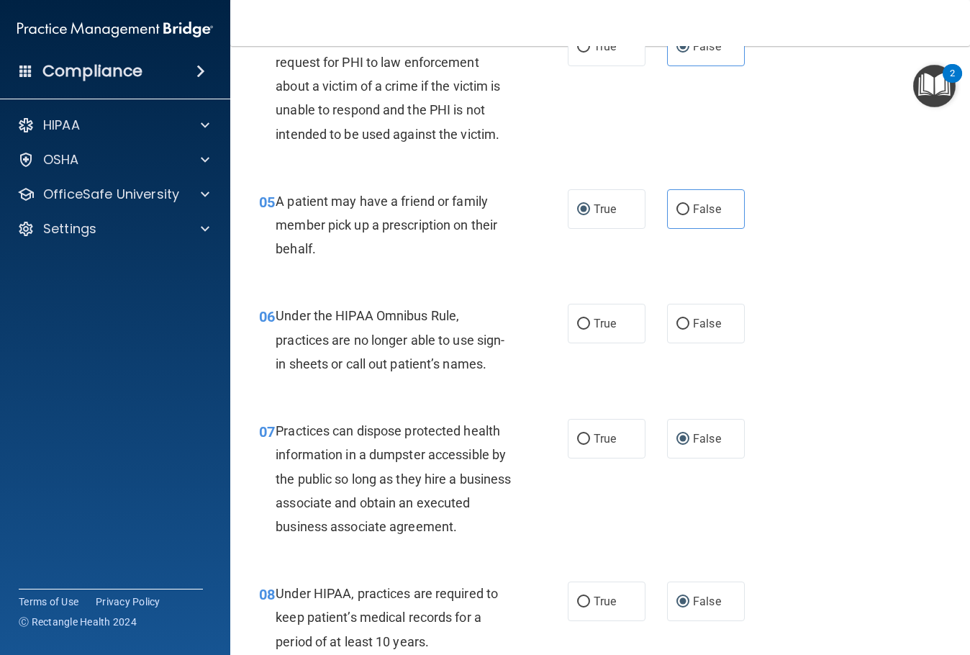
scroll to position [648, 0]
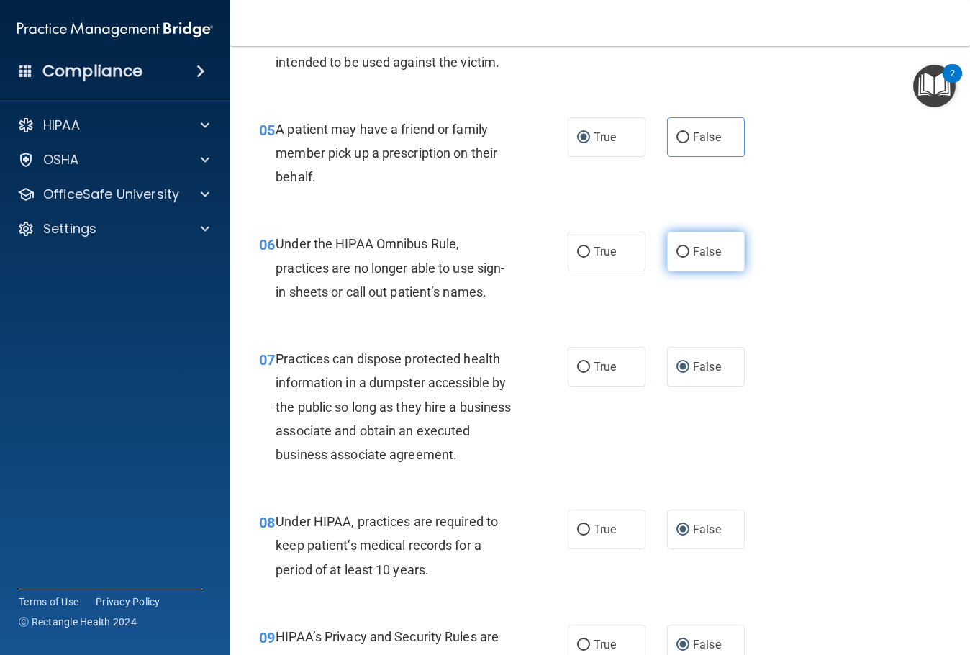
click at [725, 271] on label "False" at bounding box center [706, 252] width 78 height 40
click at [689, 258] on input "False" at bounding box center [682, 252] width 13 height 11
radio input "true"
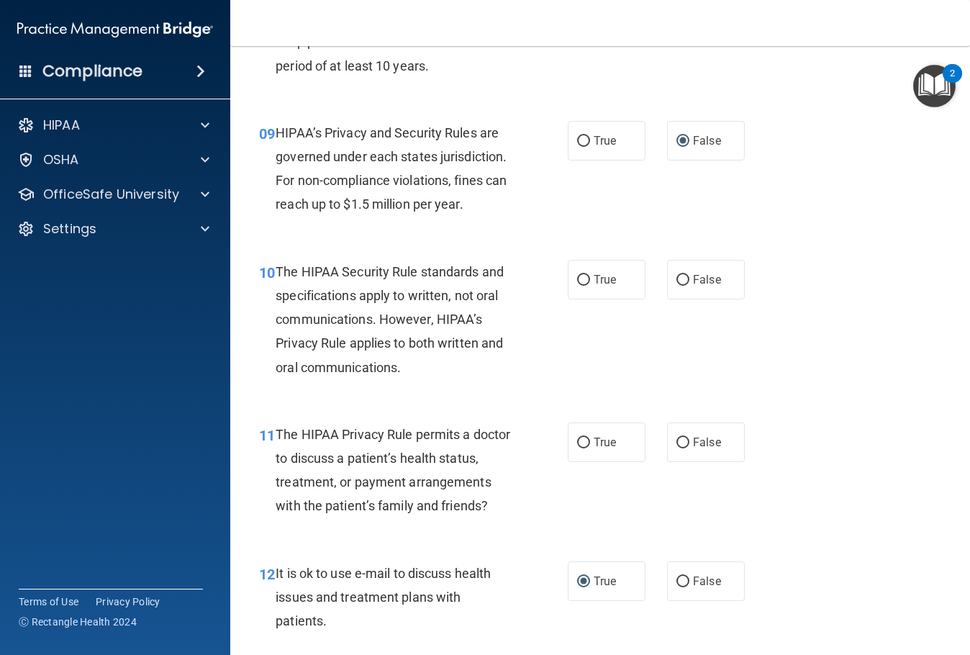
scroll to position [1223, 0]
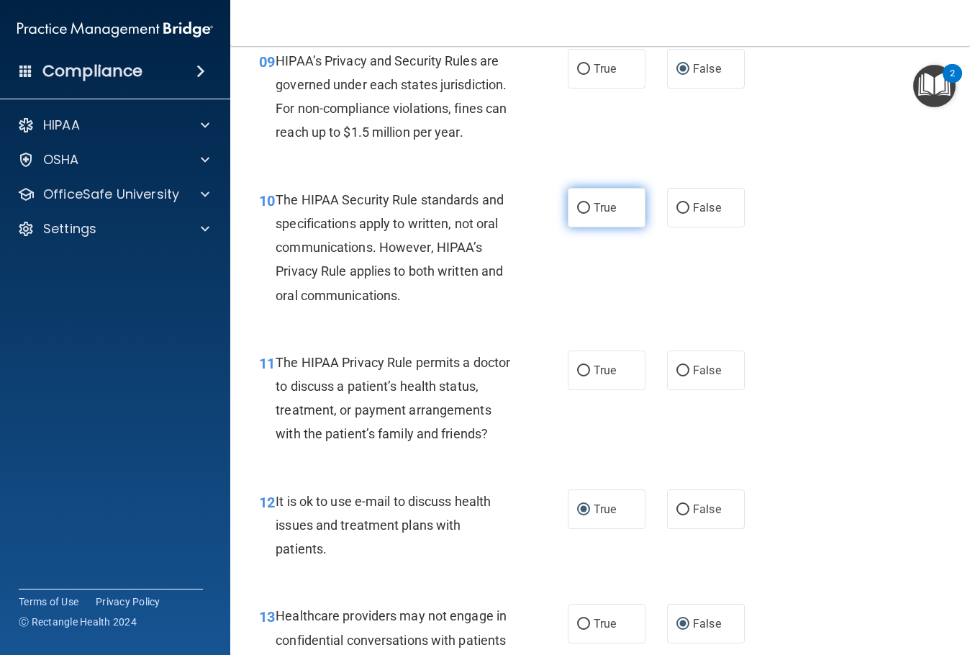
click at [578, 227] on label "True" at bounding box center [607, 208] width 78 height 40
click at [578, 214] on input "True" at bounding box center [583, 208] width 13 height 11
radio input "true"
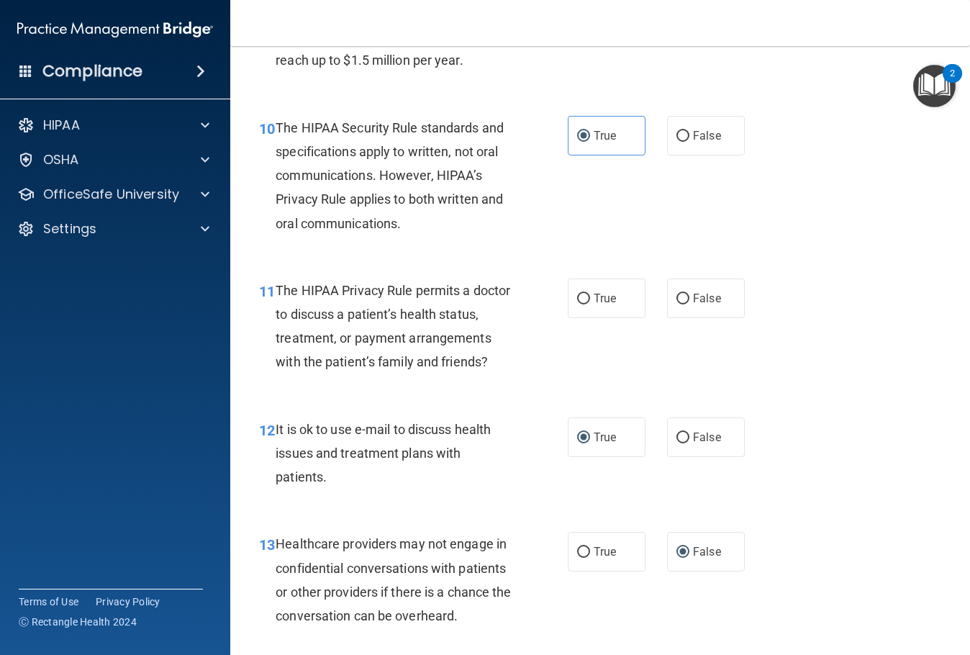
scroll to position [1367, 0]
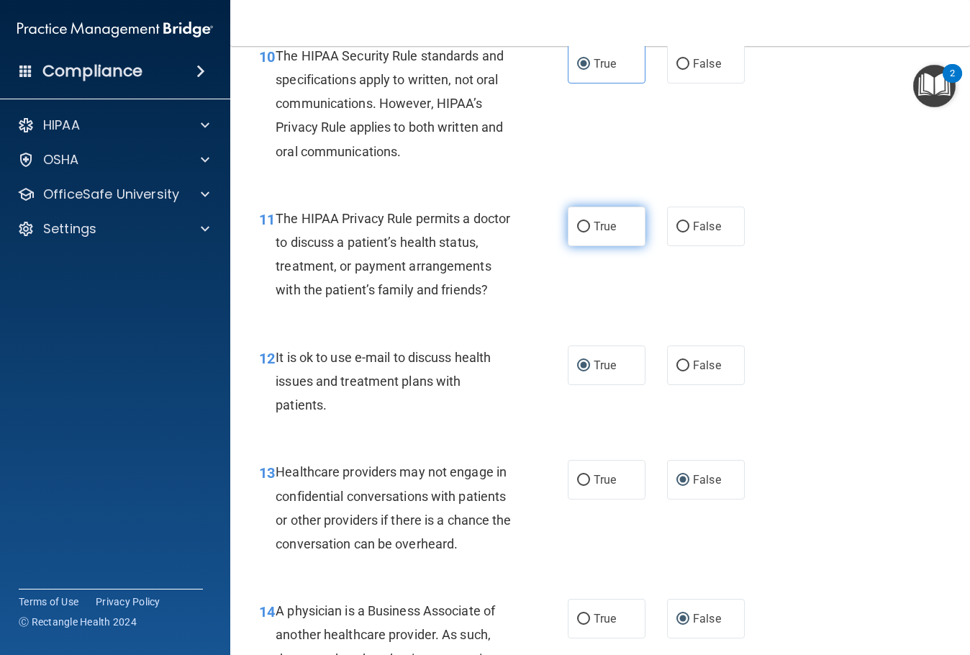
click at [610, 233] on span "True" at bounding box center [605, 226] width 22 height 14
click at [590, 232] on input "True" at bounding box center [583, 227] width 13 height 11
radio input "true"
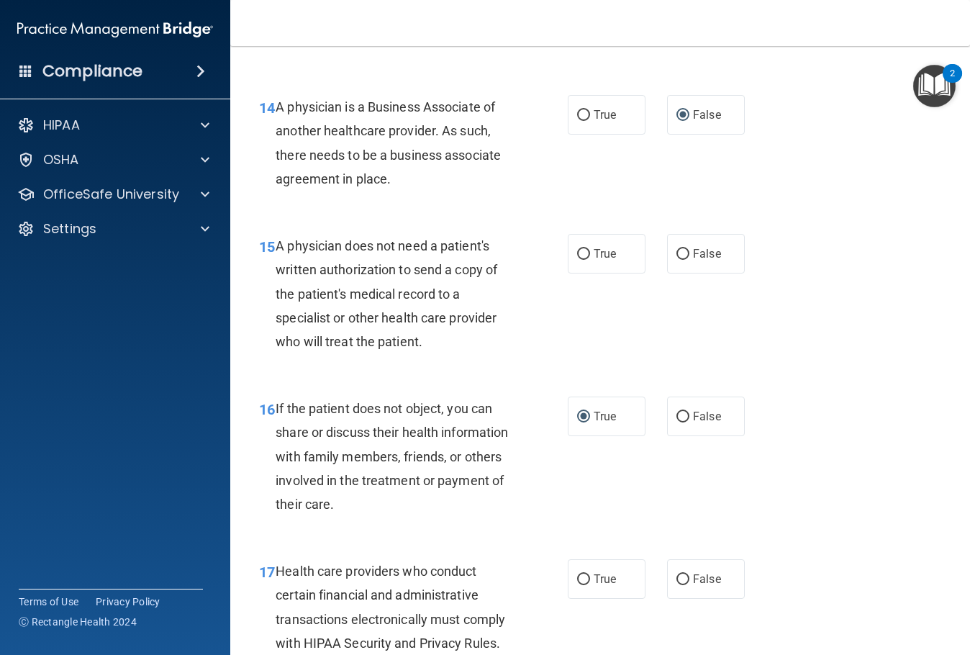
scroll to position [1943, 0]
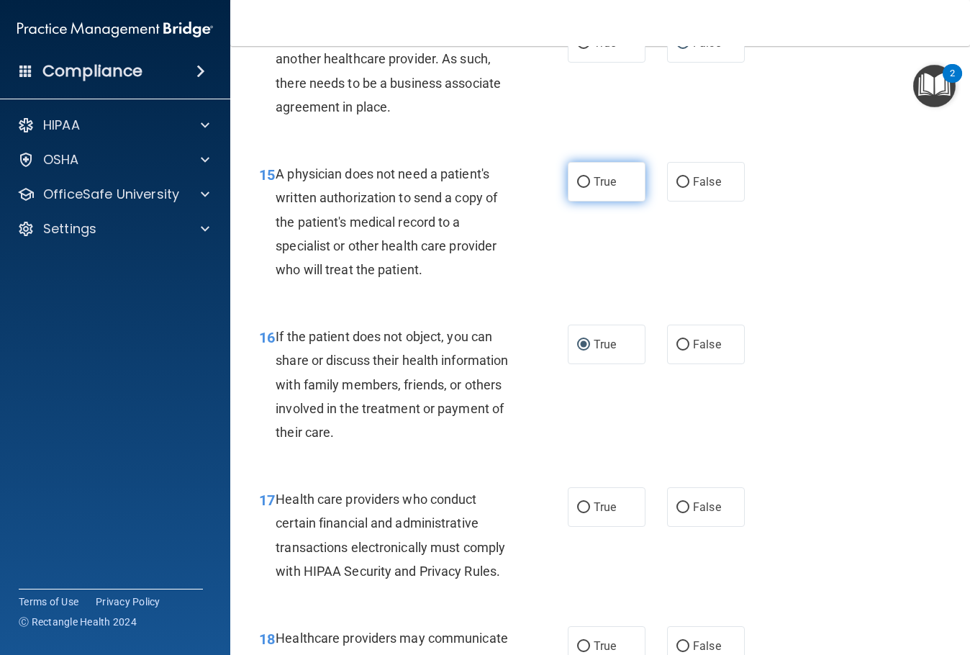
click at [620, 202] on label "True" at bounding box center [607, 182] width 78 height 40
click at [590, 188] on input "True" at bounding box center [583, 182] width 13 height 11
radio input "true"
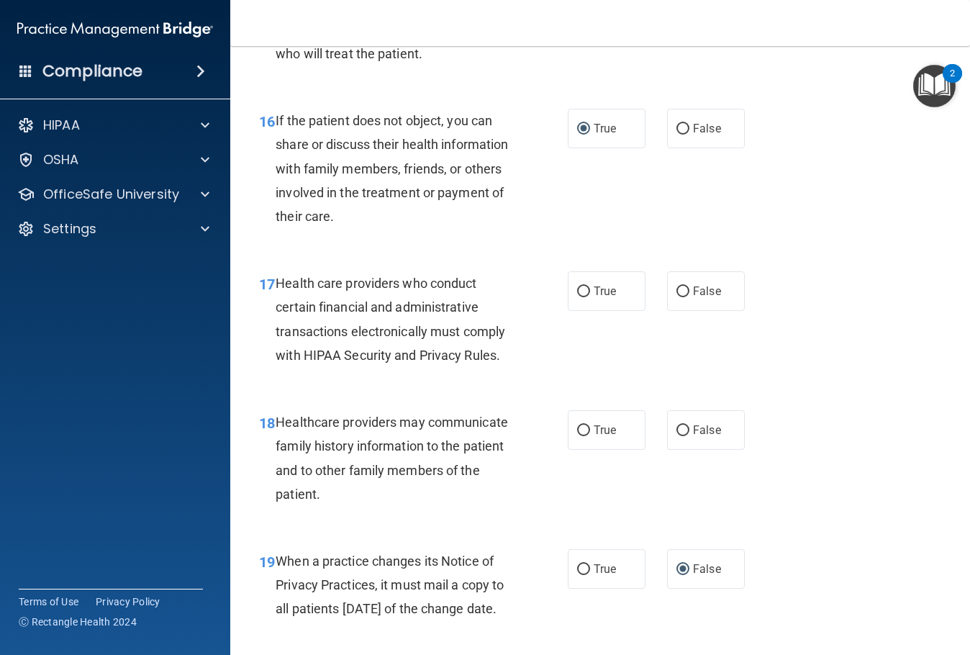
scroll to position [2231, 0]
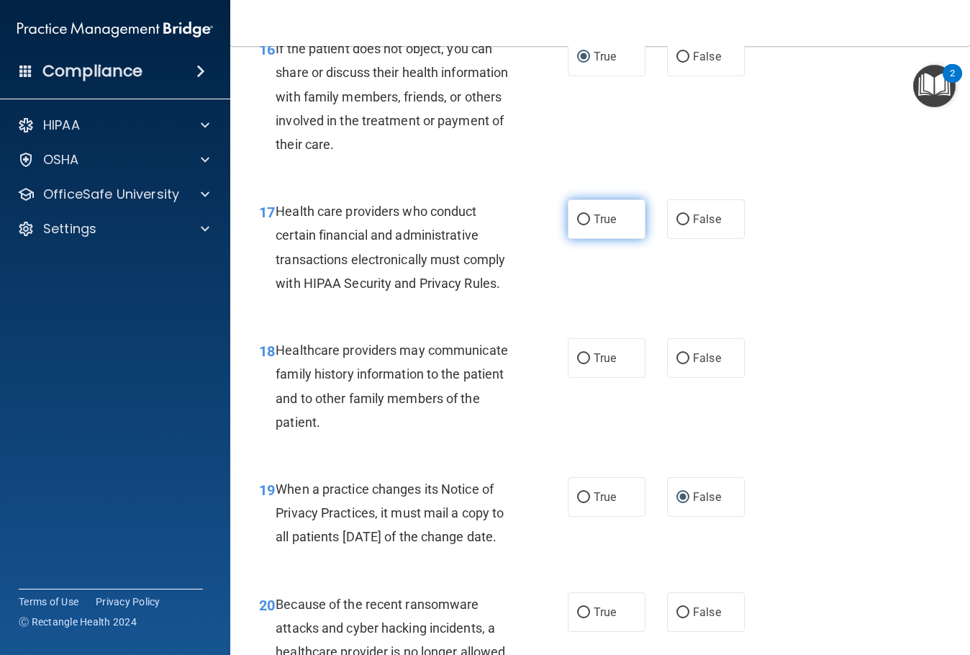
click at [602, 226] on span "True" at bounding box center [605, 219] width 22 height 14
click at [590, 225] on input "True" at bounding box center [583, 219] width 13 height 11
radio input "true"
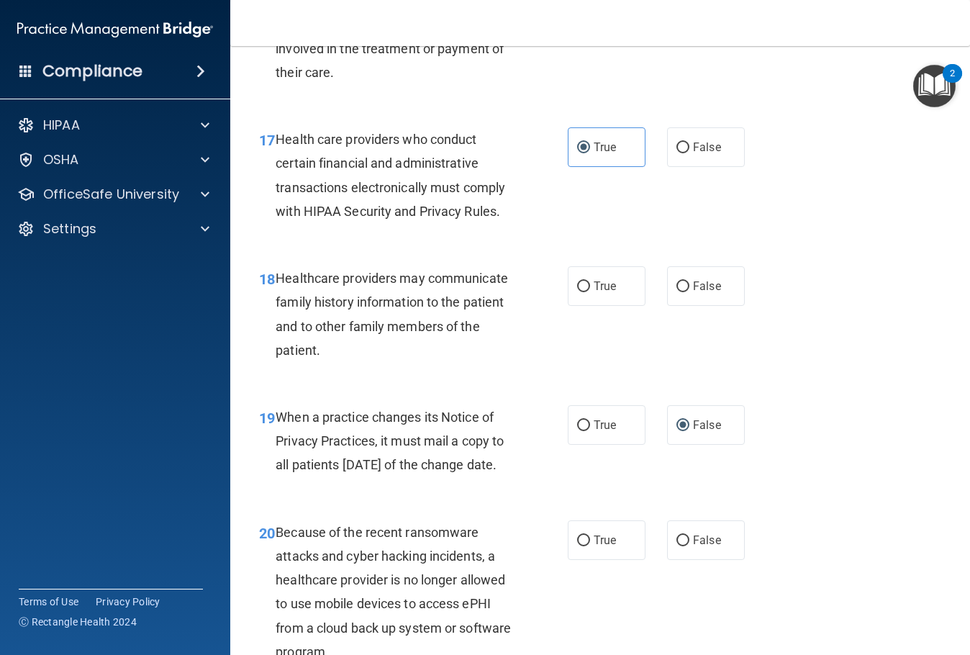
scroll to position [2375, 0]
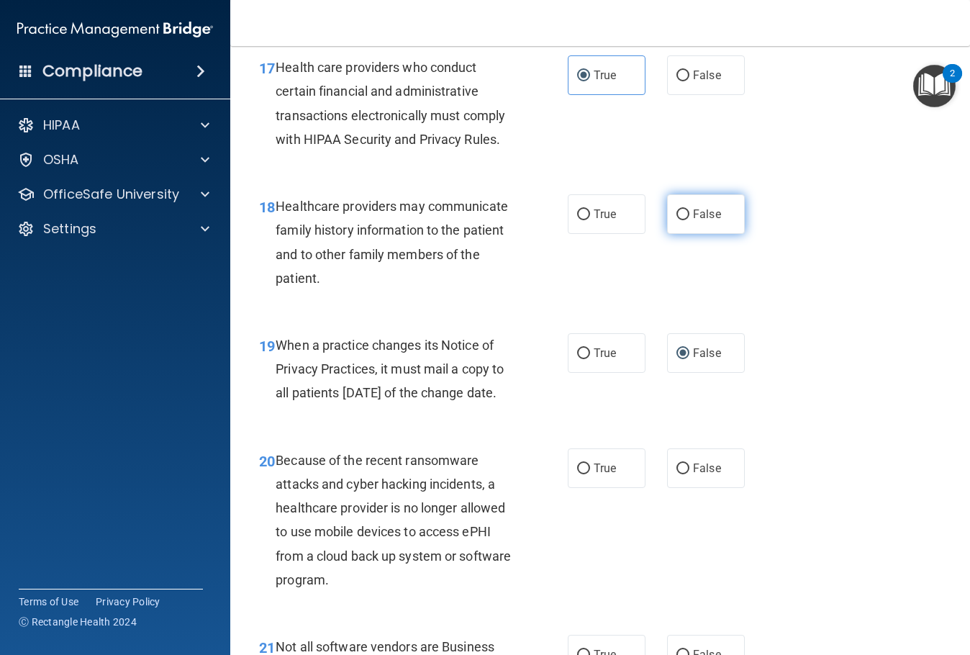
click at [667, 234] on label "False" at bounding box center [706, 214] width 78 height 40
click at [676, 220] on input "False" at bounding box center [682, 214] width 13 height 11
radio input "true"
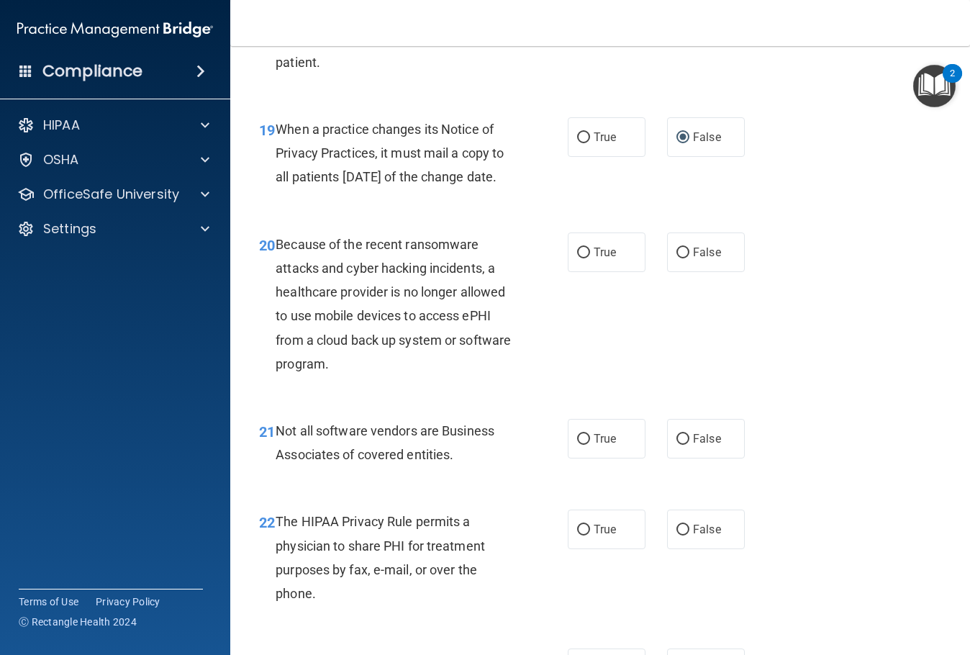
scroll to position [2663, 0]
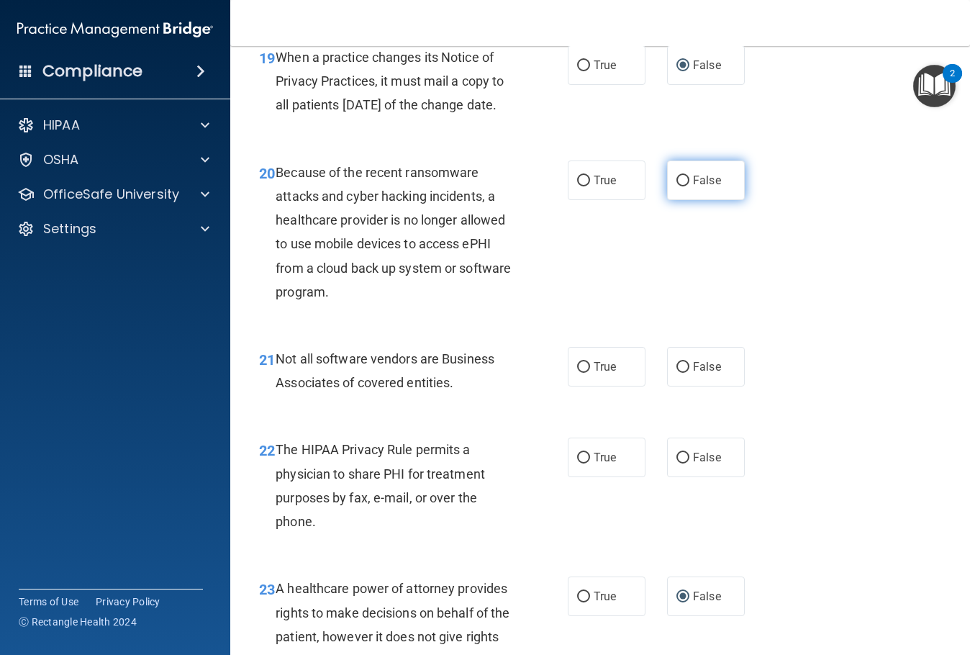
click at [674, 200] on label "False" at bounding box center [706, 180] width 78 height 40
click at [676, 186] on input "False" at bounding box center [682, 181] width 13 height 11
radio input "true"
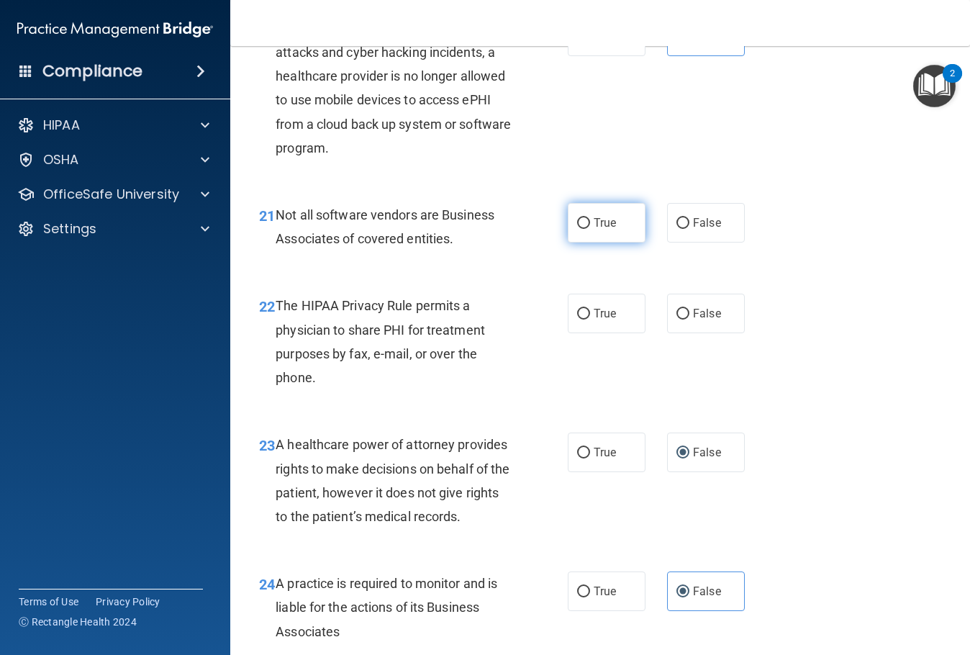
scroll to position [2879, 0]
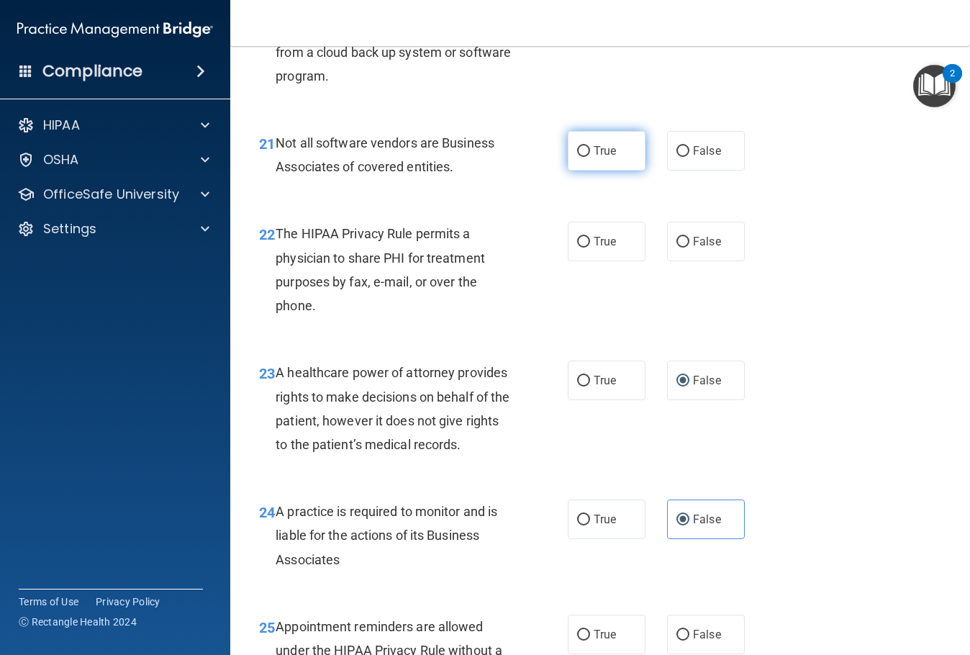
click at [598, 158] on span "True" at bounding box center [605, 151] width 22 height 14
click at [590, 157] on input "True" at bounding box center [583, 151] width 13 height 11
radio input "true"
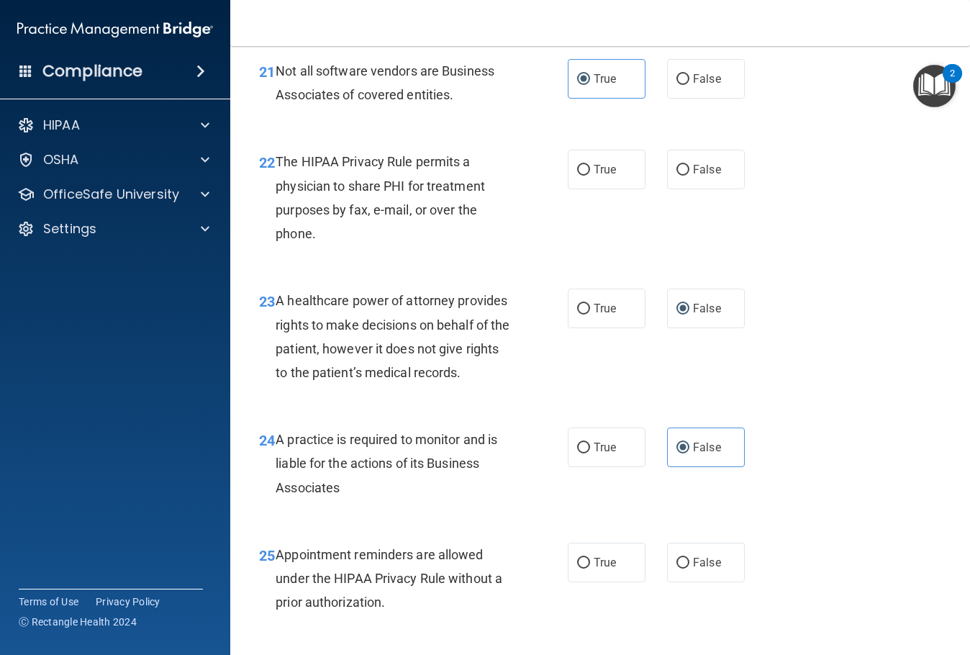
scroll to position [3023, 0]
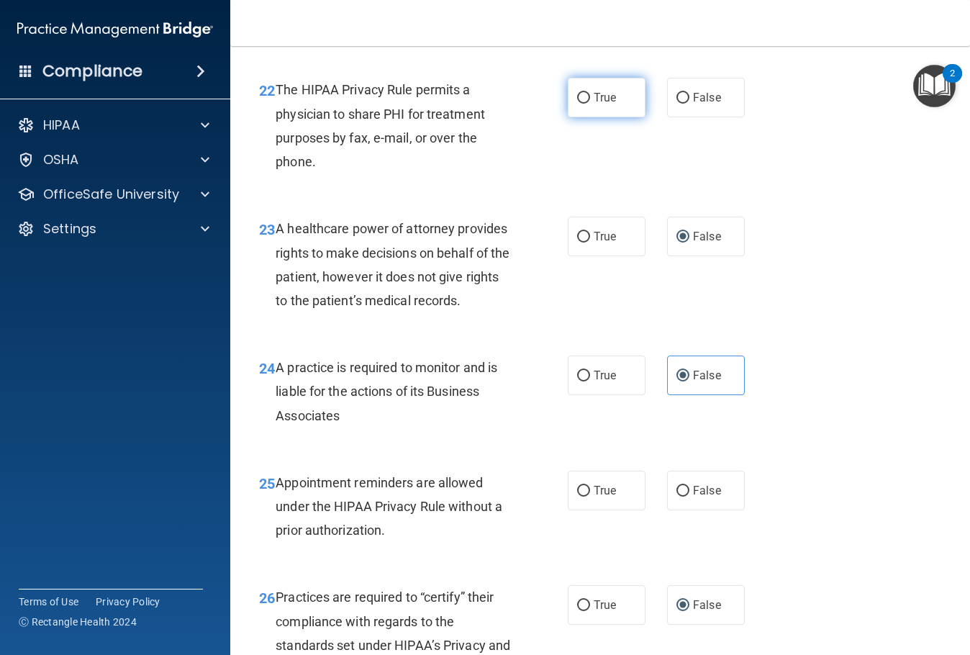
click at [593, 117] on label "True" at bounding box center [607, 98] width 78 height 40
click at [590, 104] on input "True" at bounding box center [583, 98] width 13 height 11
radio input "true"
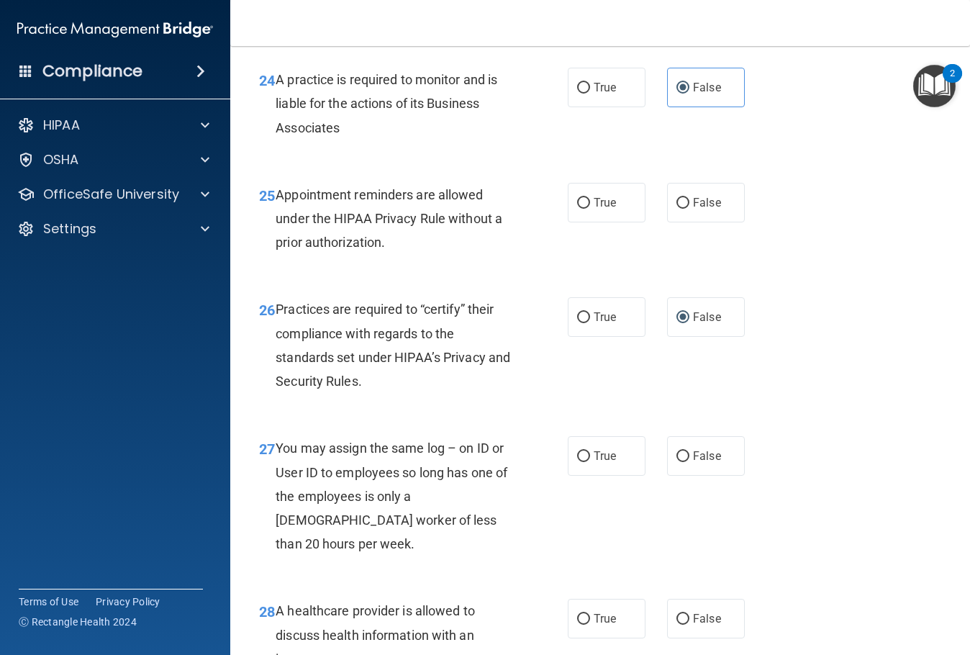
scroll to position [3382, 0]
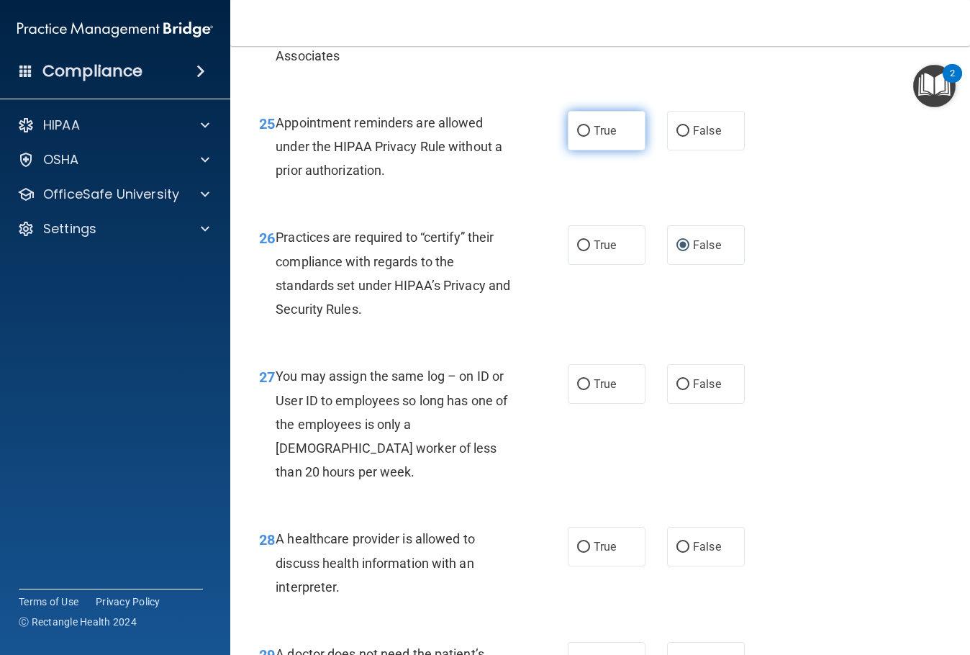
click at [605, 137] on span "True" at bounding box center [605, 131] width 22 height 14
click at [590, 137] on input "True" at bounding box center [583, 131] width 13 height 11
radio input "true"
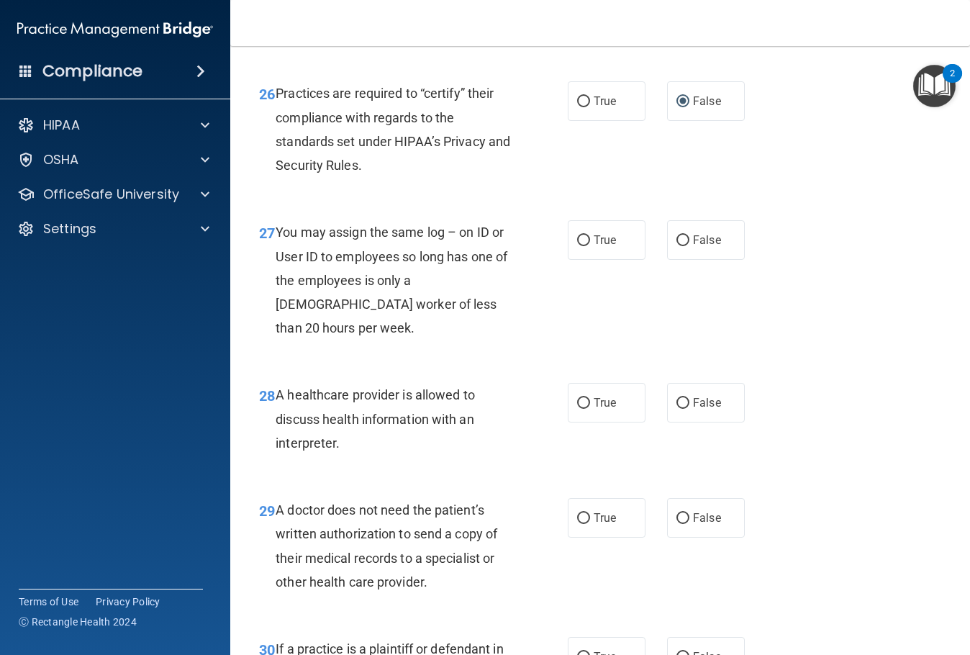
scroll to position [3598, 0]
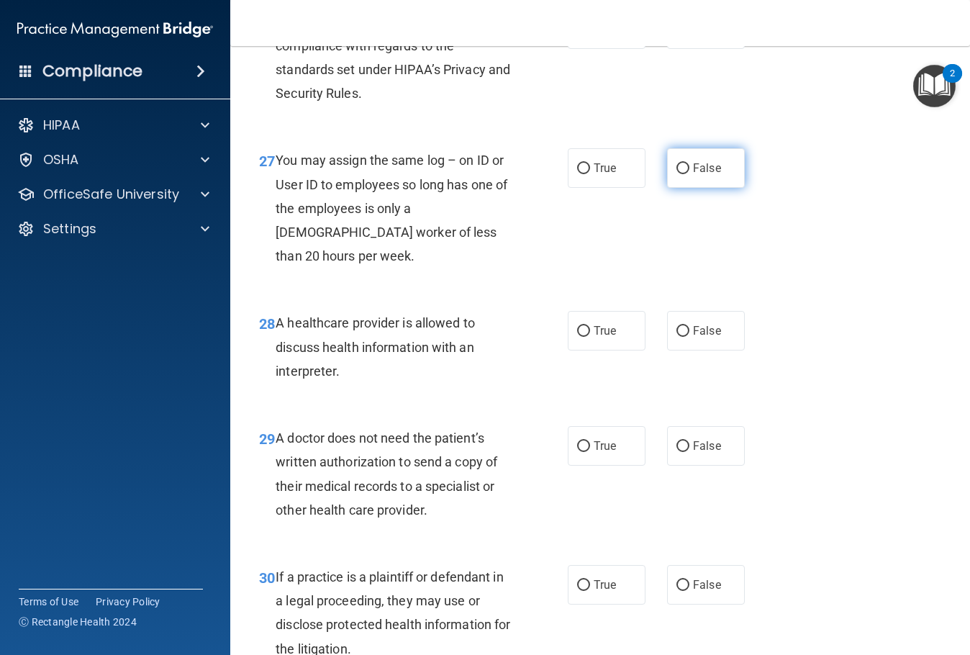
click at [723, 188] on label "False" at bounding box center [706, 168] width 78 height 40
click at [689, 174] on input "False" at bounding box center [682, 168] width 13 height 11
radio input "true"
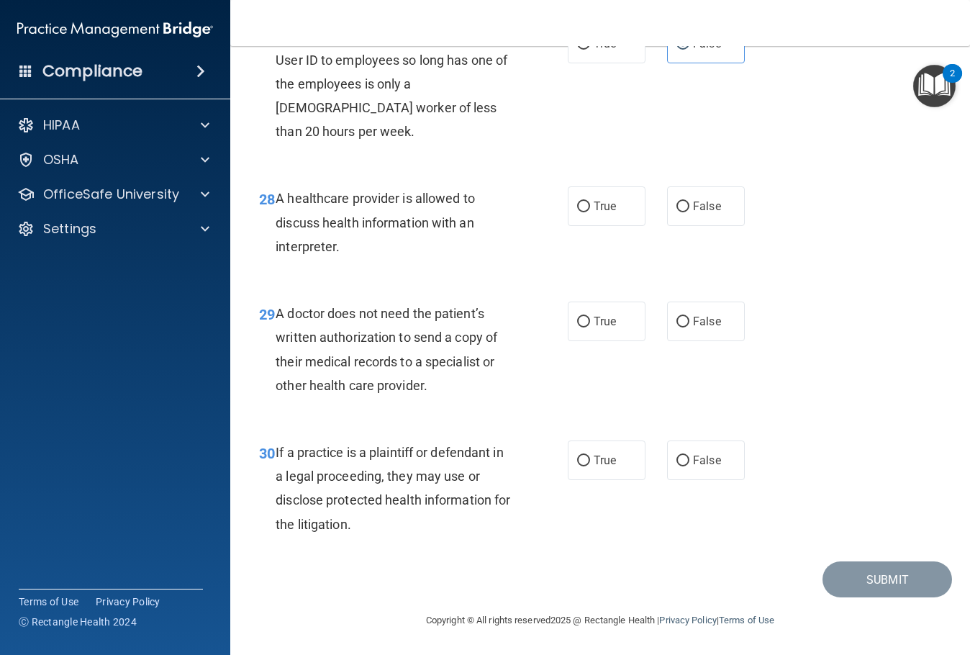
scroll to position [3795, 0]
click at [616, 214] on label "True" at bounding box center [607, 206] width 78 height 40
click at [590, 212] on input "True" at bounding box center [583, 207] width 13 height 11
radio input "true"
click at [594, 325] on span "True" at bounding box center [605, 321] width 22 height 14
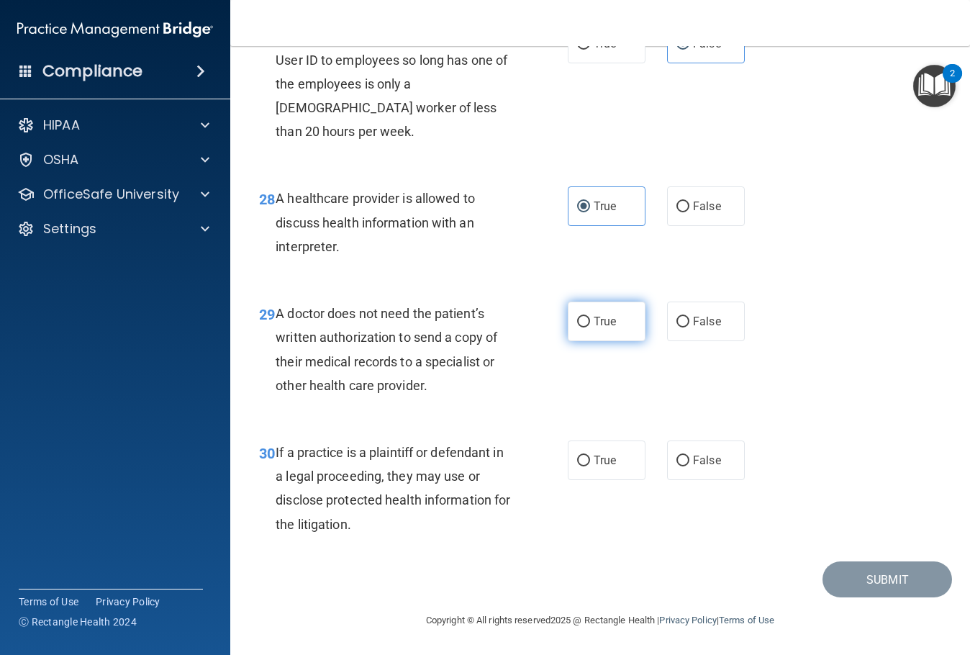
click at [590, 325] on input "True" at bounding box center [583, 322] width 13 height 11
radio input "true"
click at [619, 467] on label "True" at bounding box center [607, 460] width 78 height 40
click at [590, 466] on input "True" at bounding box center [583, 461] width 13 height 11
radio input "true"
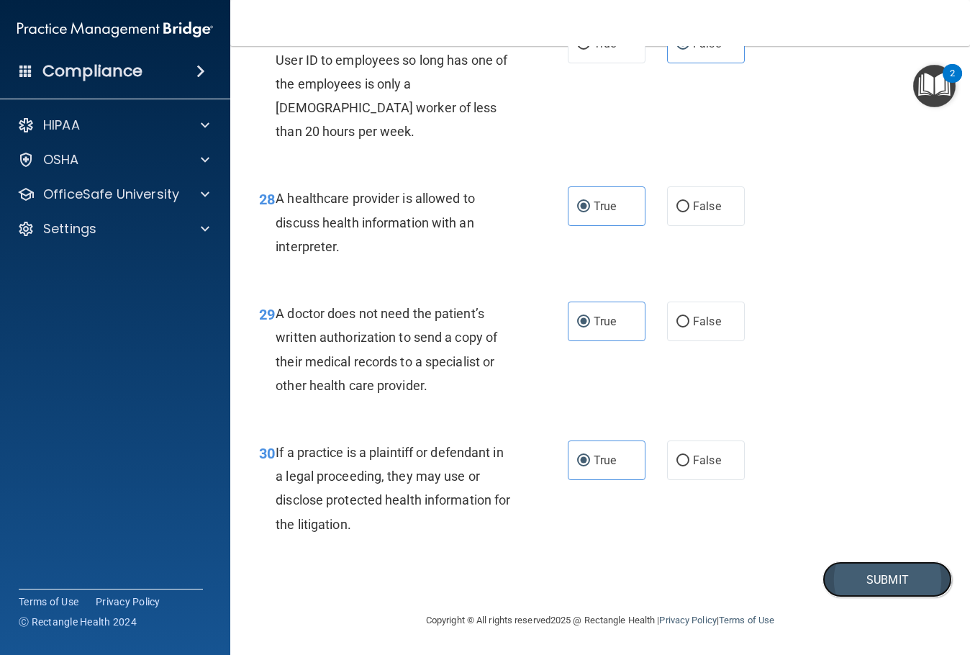
click at [854, 584] on button "Submit" at bounding box center [888, 579] width 130 height 37
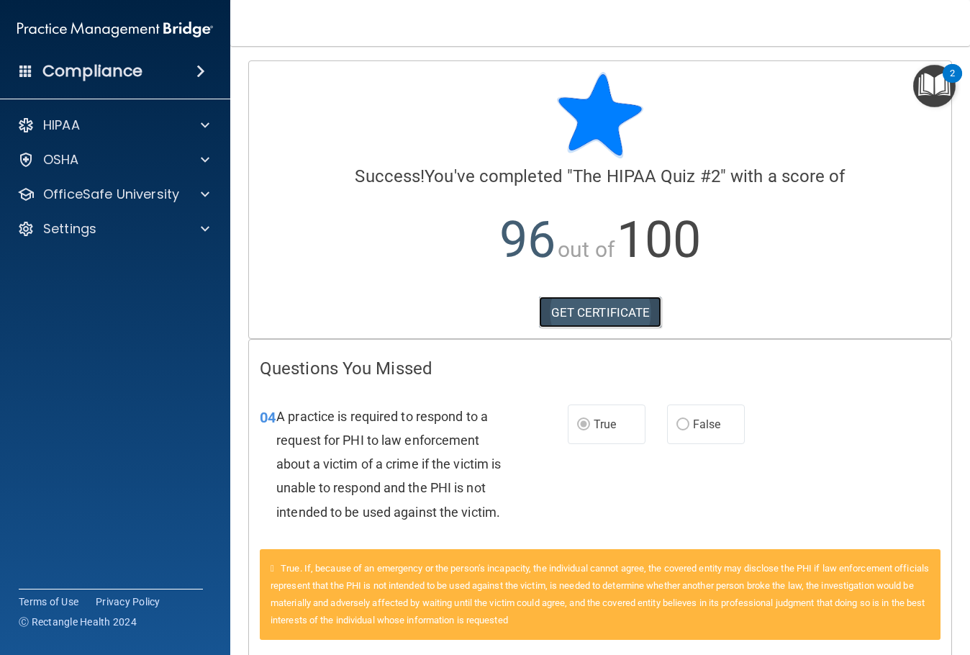
click at [582, 317] on link "GET CERTIFICATE" at bounding box center [600, 312] width 123 height 32
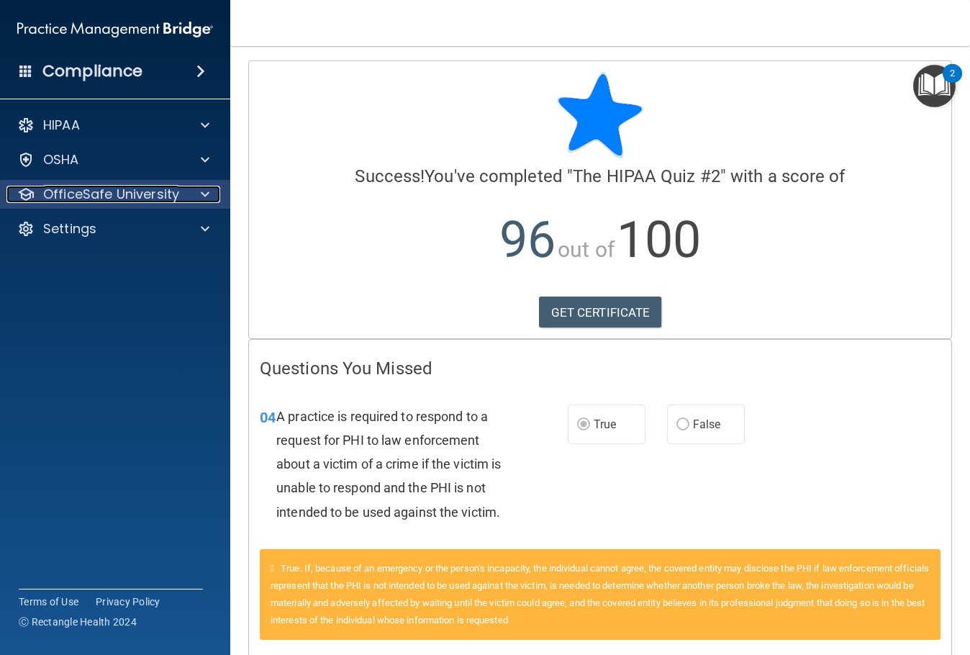
click at [102, 195] on p "OfficeSafe University" at bounding box center [111, 194] width 136 height 17
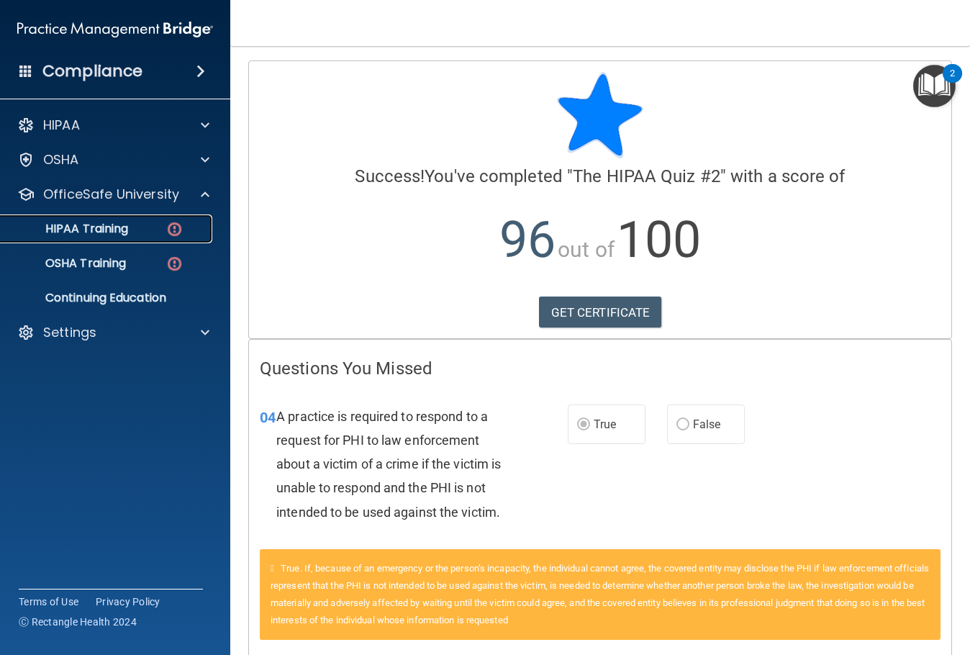
click at [112, 226] on p "HIPAA Training" at bounding box center [68, 229] width 119 height 14
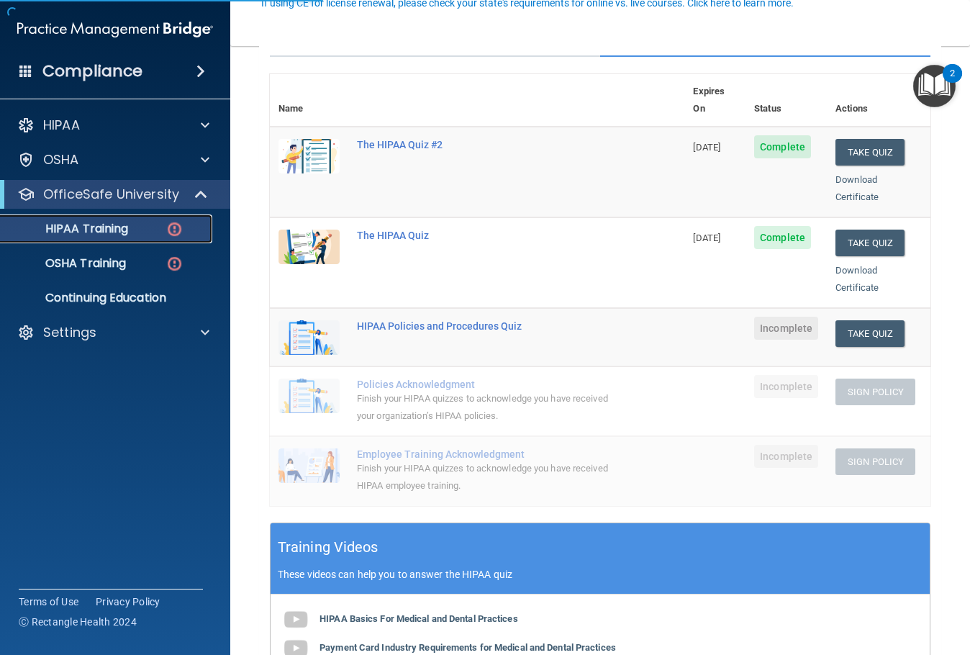
scroll to position [216, 0]
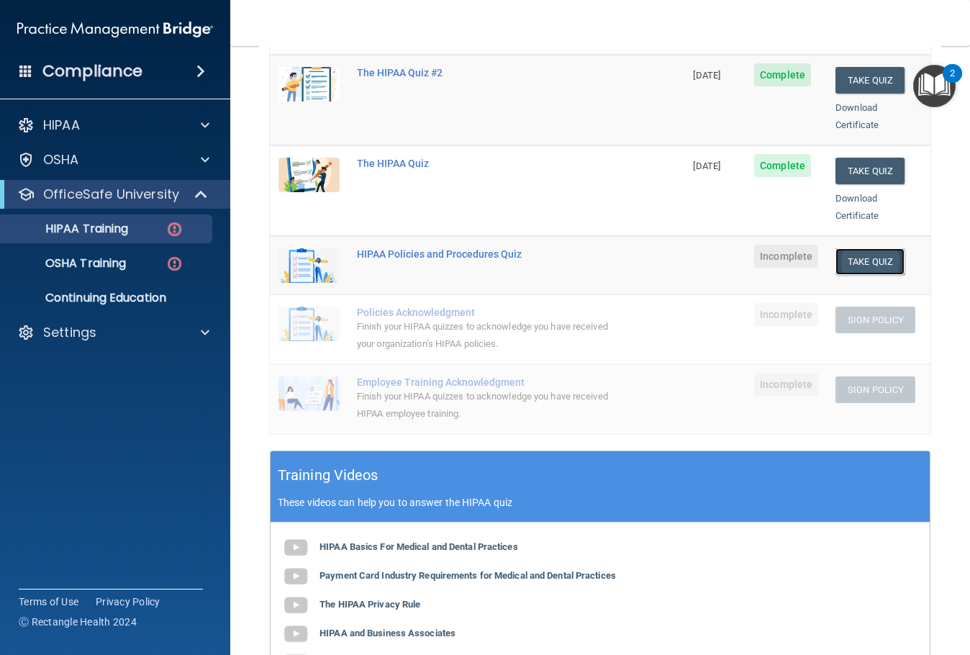
click at [849, 253] on button "Take Quiz" at bounding box center [870, 261] width 69 height 27
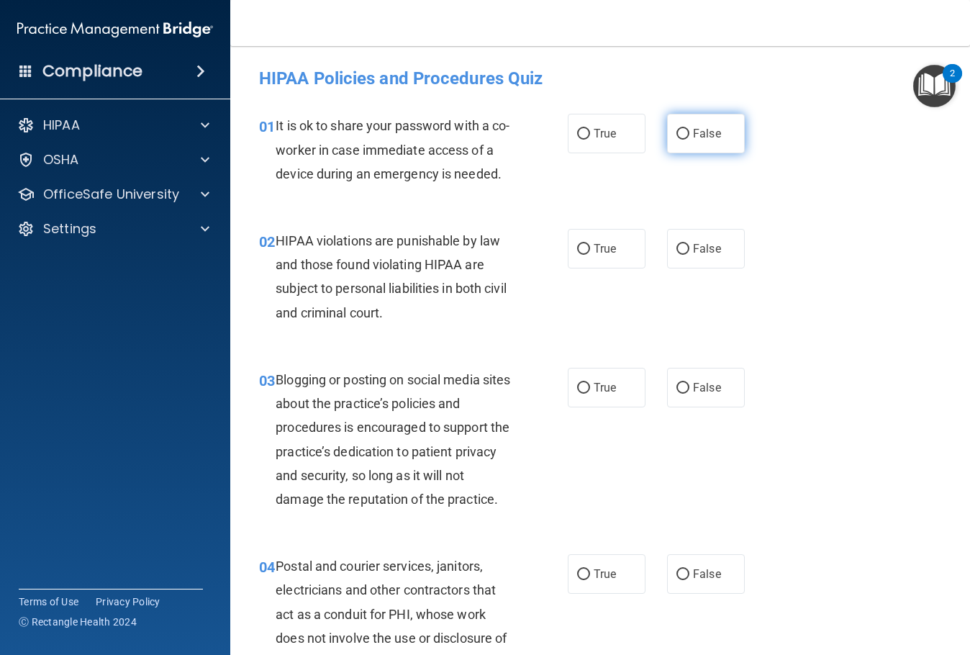
click at [682, 137] on input "False" at bounding box center [682, 134] width 13 height 11
radio input "true"
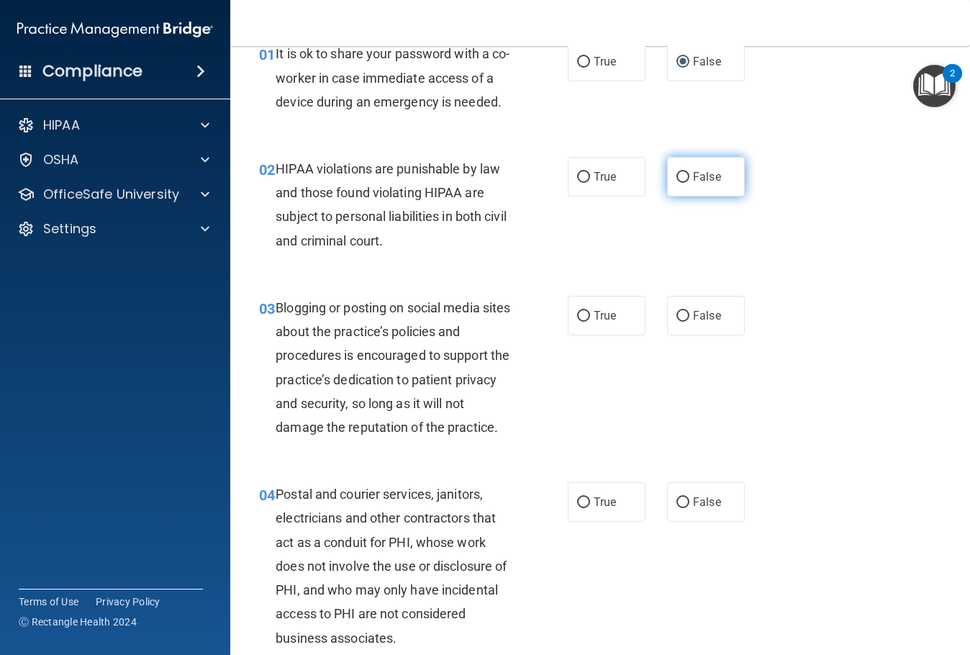
scroll to position [144, 0]
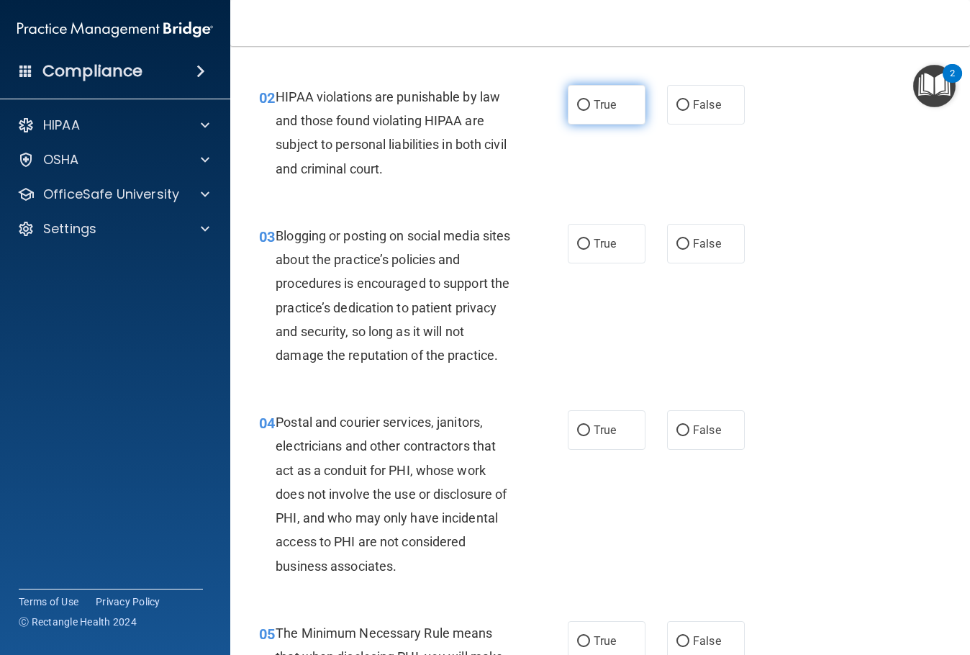
click at [602, 112] on span "True" at bounding box center [605, 105] width 22 height 14
click at [590, 111] on input "True" at bounding box center [583, 105] width 13 height 11
radio input "true"
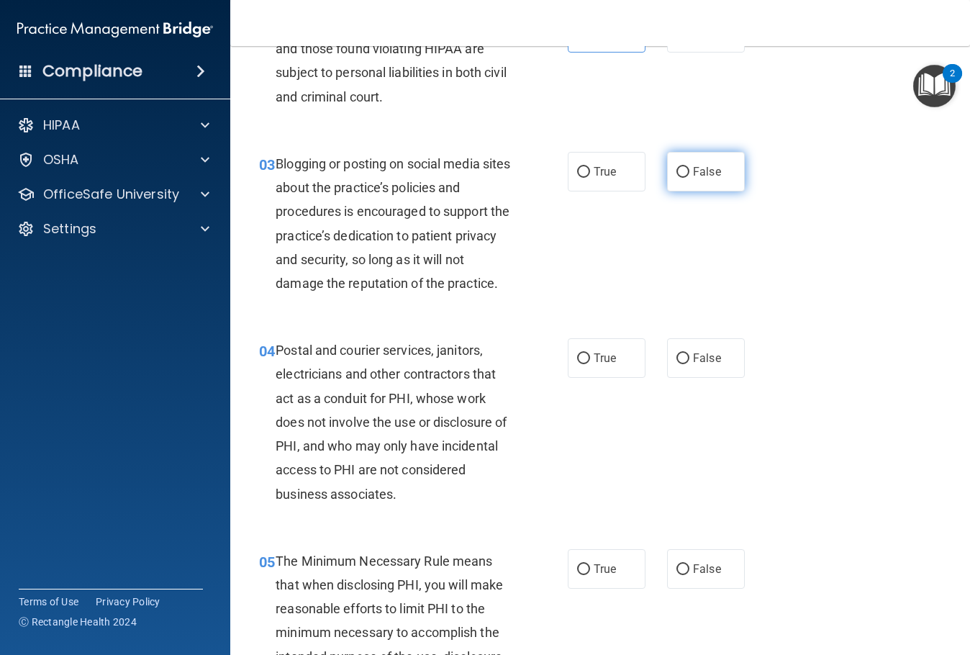
click at [729, 191] on label "False" at bounding box center [706, 172] width 78 height 40
click at [689, 178] on input "False" at bounding box center [682, 172] width 13 height 11
radio input "true"
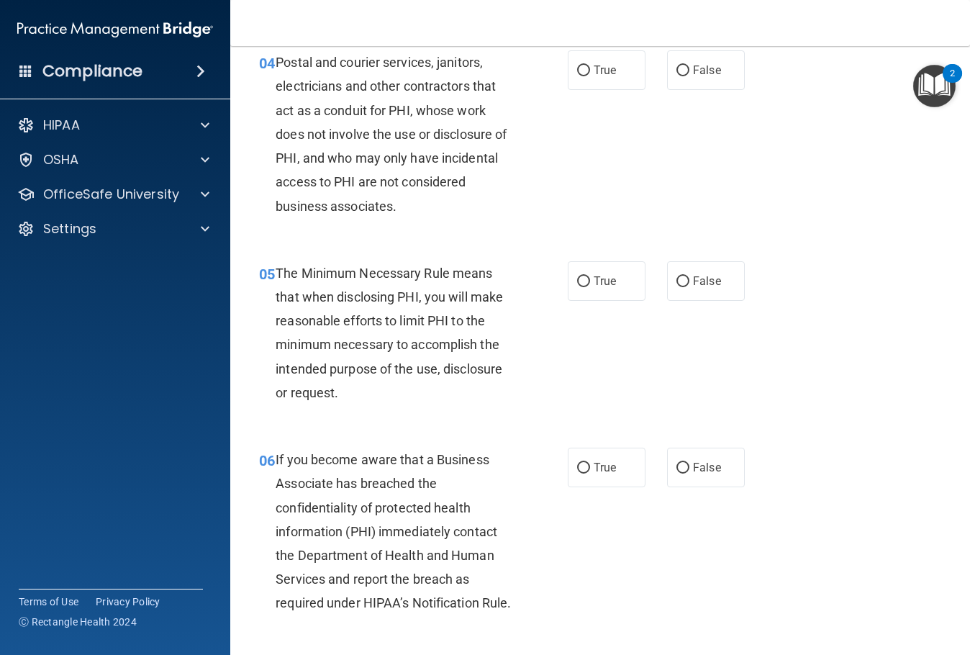
scroll to position [432, 0]
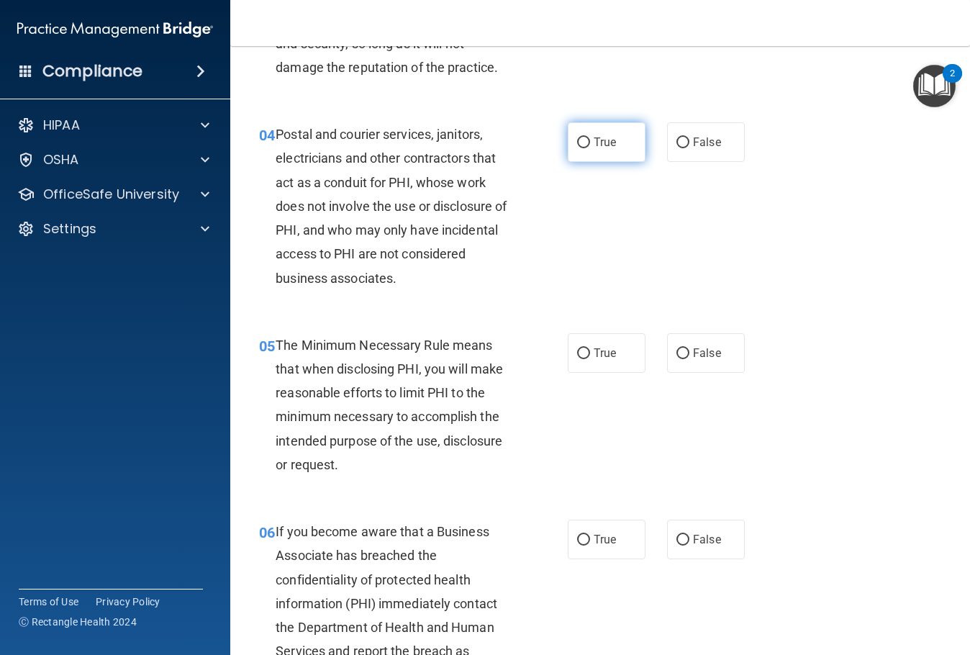
click at [599, 162] on label "True" at bounding box center [607, 142] width 78 height 40
click at [590, 148] on input "True" at bounding box center [583, 142] width 13 height 11
radio input "true"
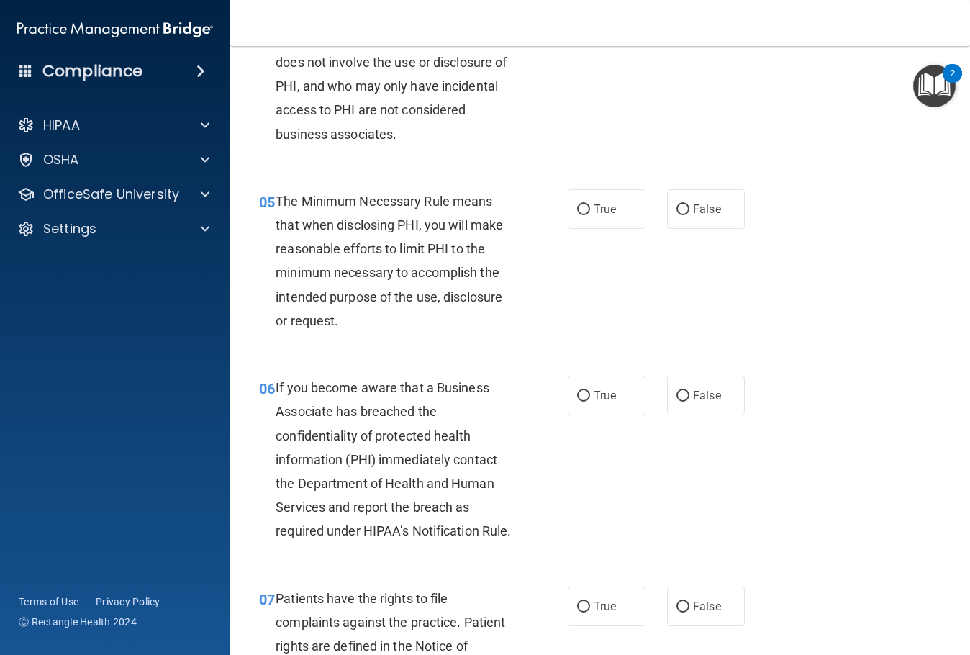
scroll to position [648, 0]
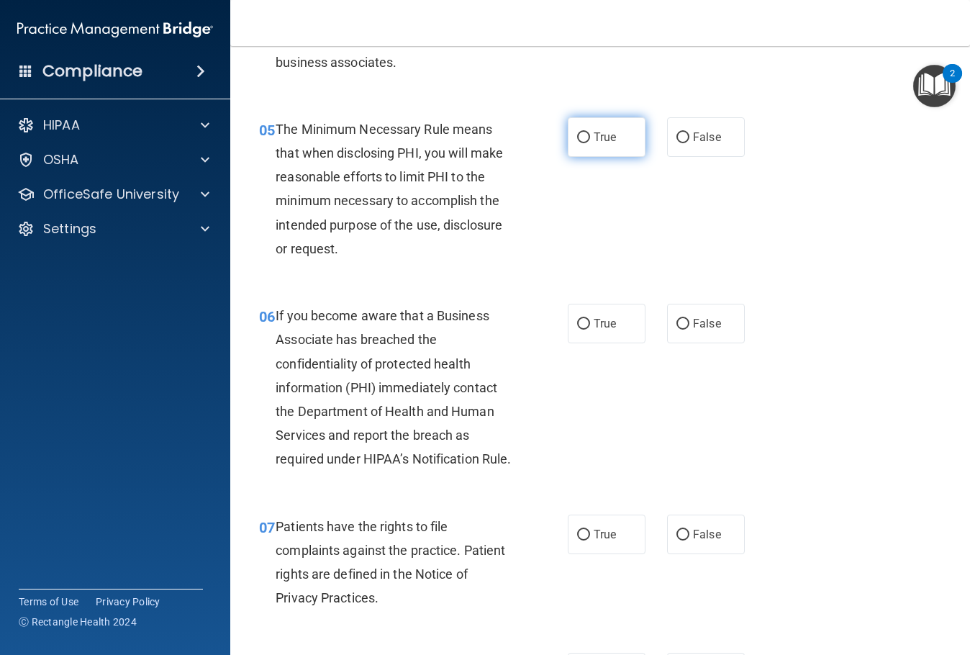
click at [602, 157] on label "True" at bounding box center [607, 137] width 78 height 40
click at [590, 143] on input "True" at bounding box center [583, 137] width 13 height 11
radio input "true"
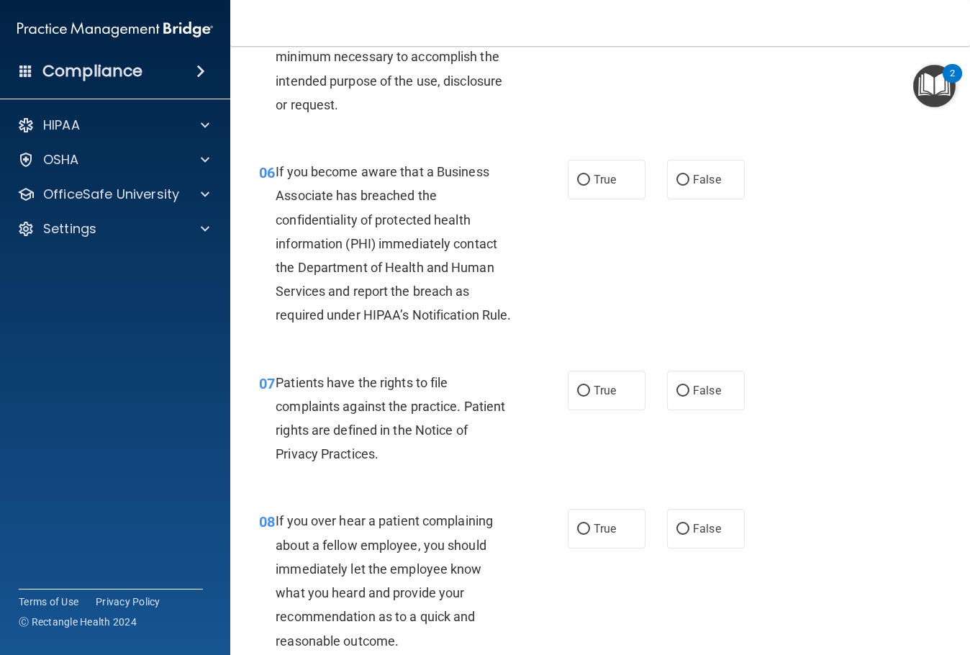
scroll to position [864, 0]
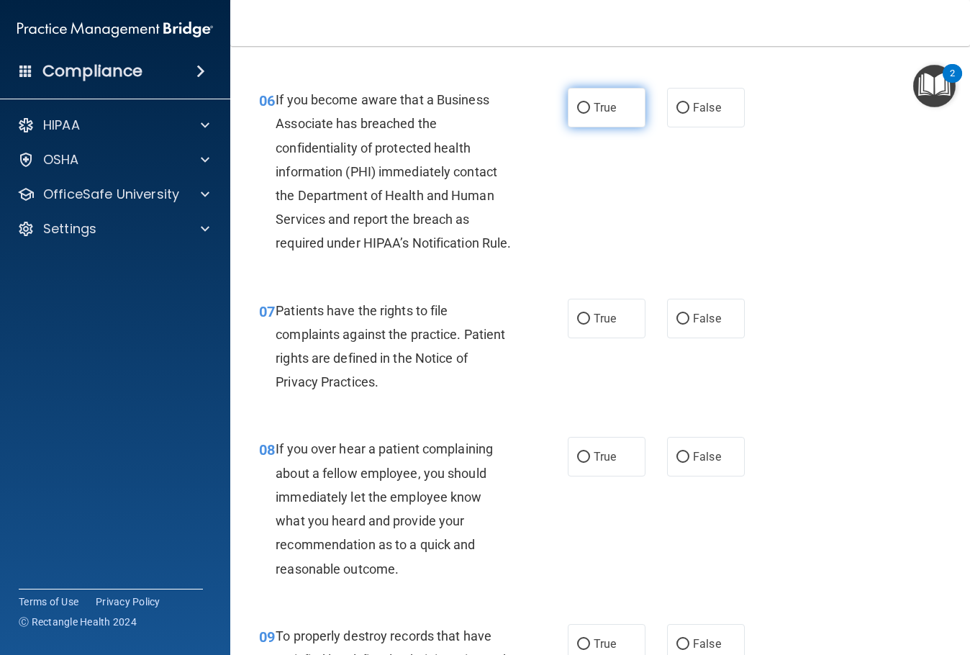
click at [617, 127] on label "True" at bounding box center [607, 108] width 78 height 40
click at [590, 114] on input "True" at bounding box center [583, 108] width 13 height 11
radio input "true"
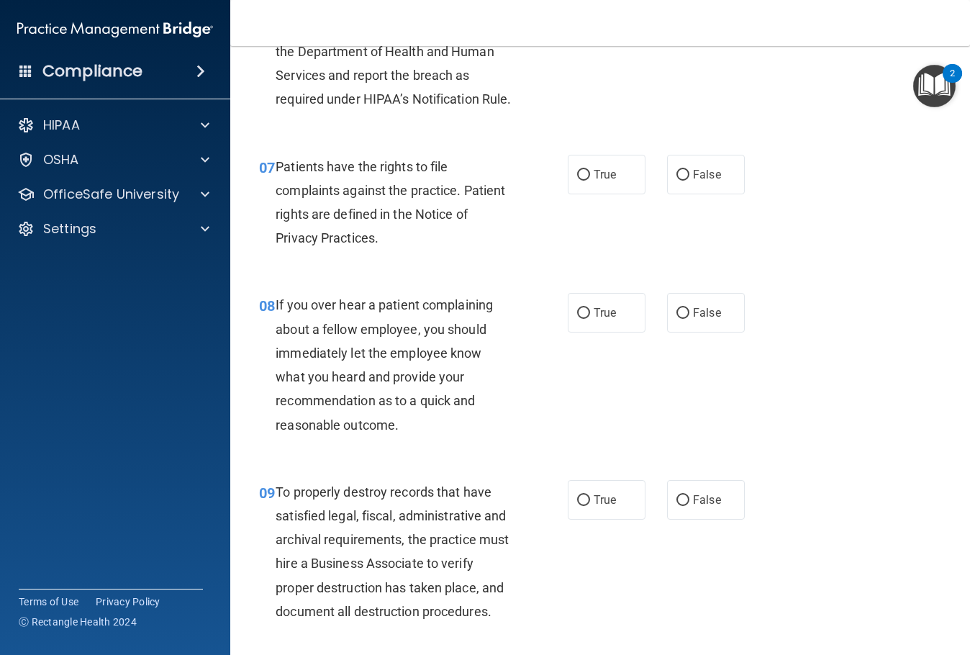
scroll to position [1079, 0]
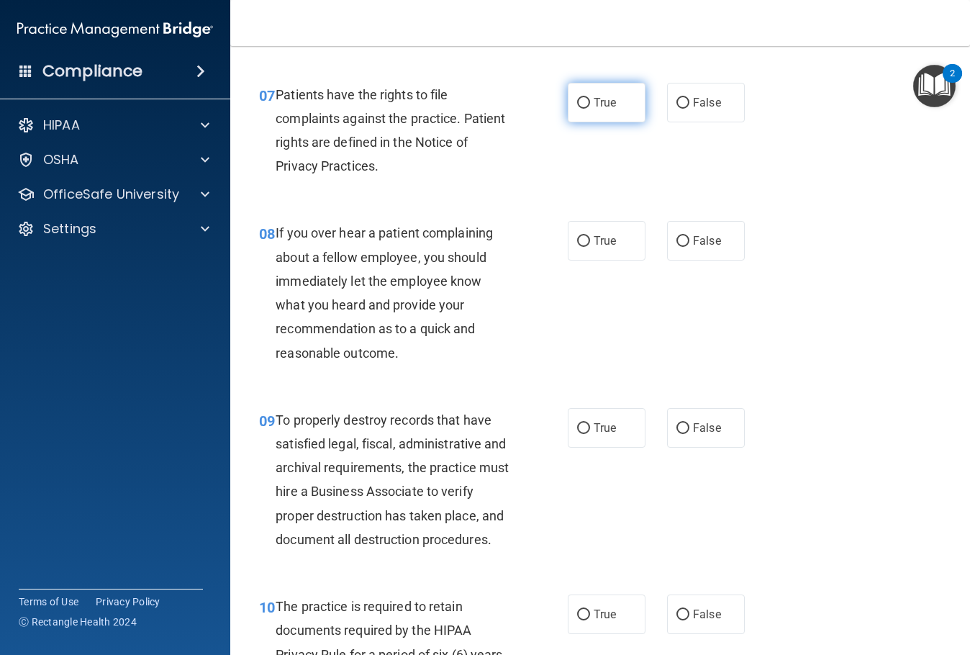
click at [607, 122] on label "True" at bounding box center [607, 103] width 78 height 40
click at [590, 109] on input "True" at bounding box center [583, 103] width 13 height 11
radio input "true"
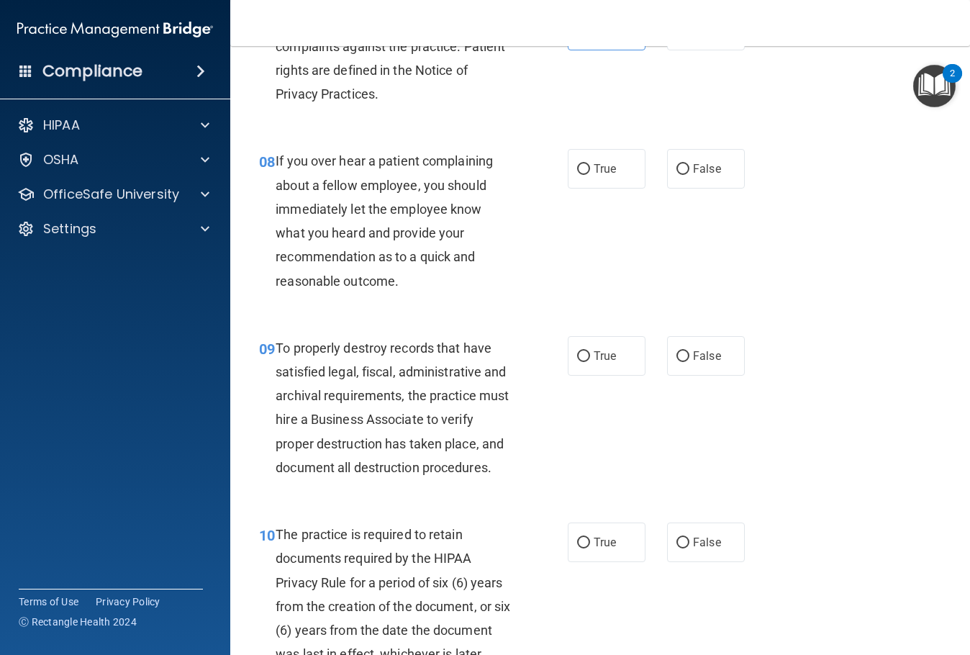
scroll to position [1223, 0]
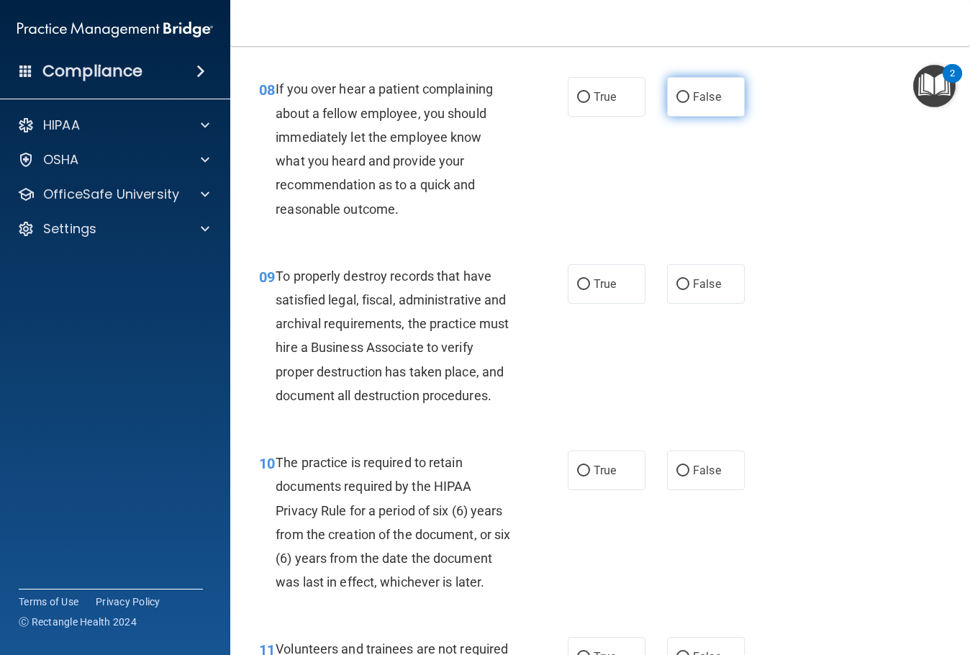
click at [726, 117] on label "False" at bounding box center [706, 97] width 78 height 40
click at [689, 103] on input "False" at bounding box center [682, 97] width 13 height 11
radio input "true"
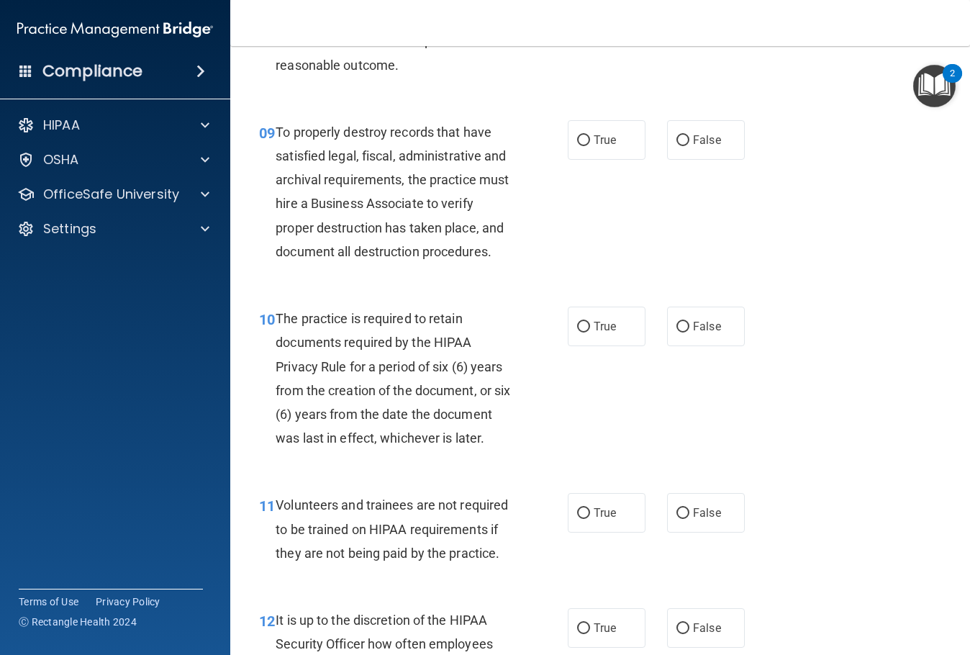
scroll to position [1439, 0]
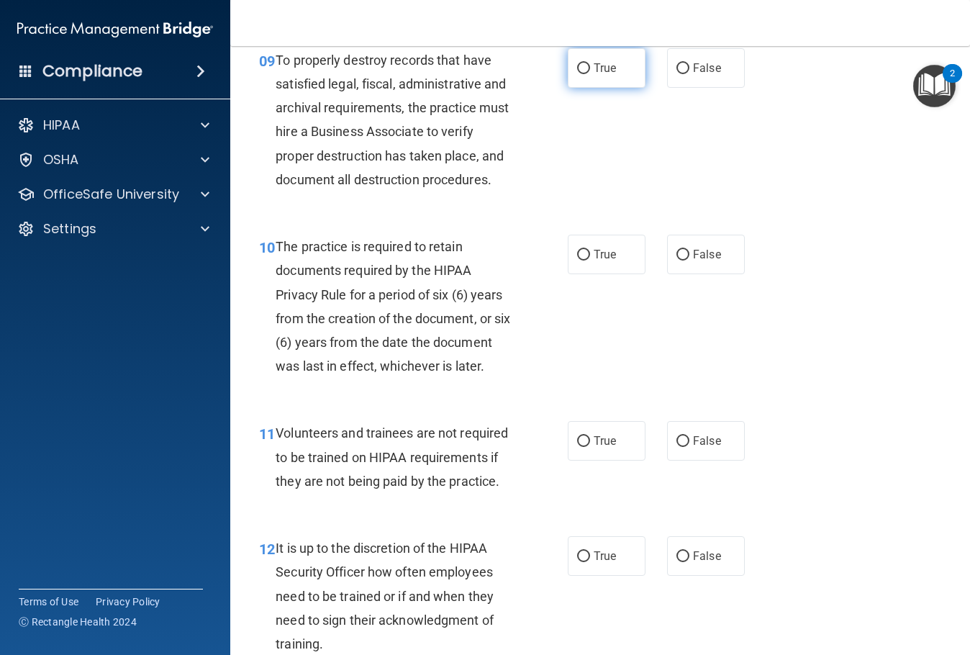
click at [612, 88] on label "True" at bounding box center [607, 68] width 78 height 40
click at [590, 74] on input "True" at bounding box center [583, 68] width 13 height 11
radio input "true"
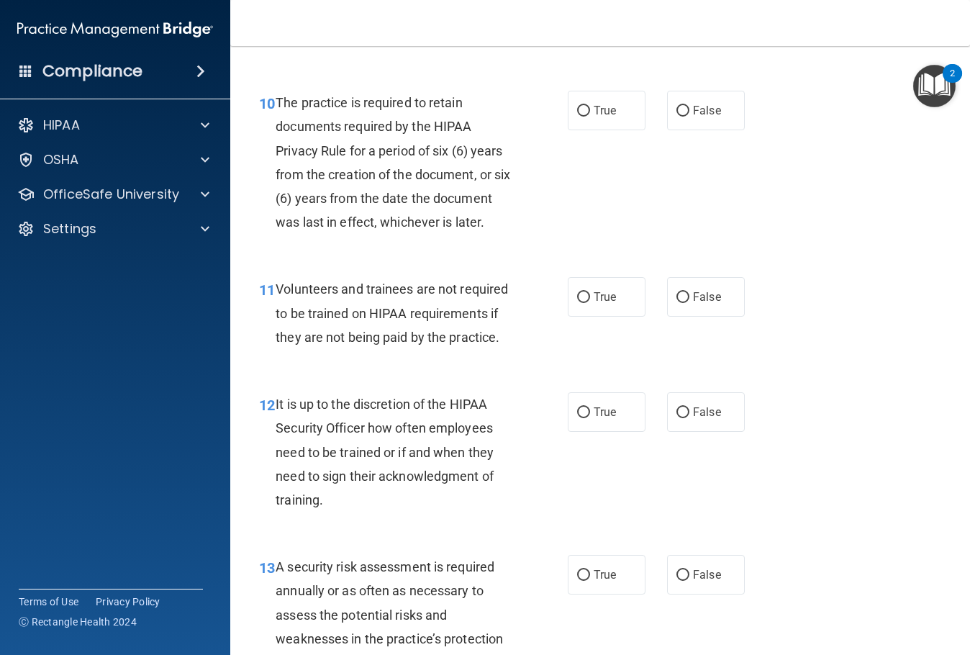
scroll to position [1655, 0]
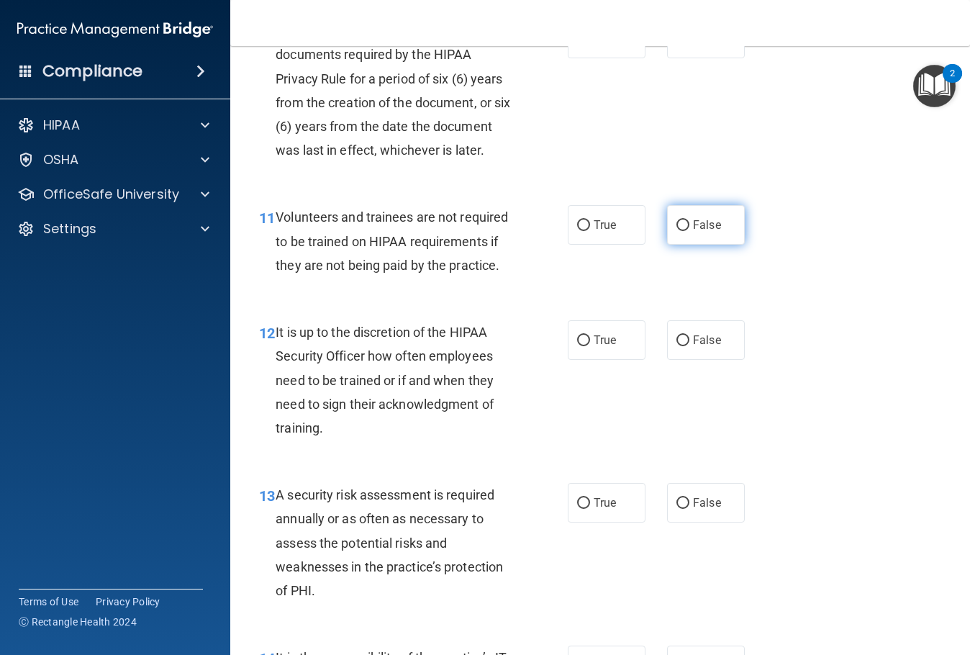
click at [679, 231] on input "False" at bounding box center [682, 225] width 13 height 11
radio input "true"
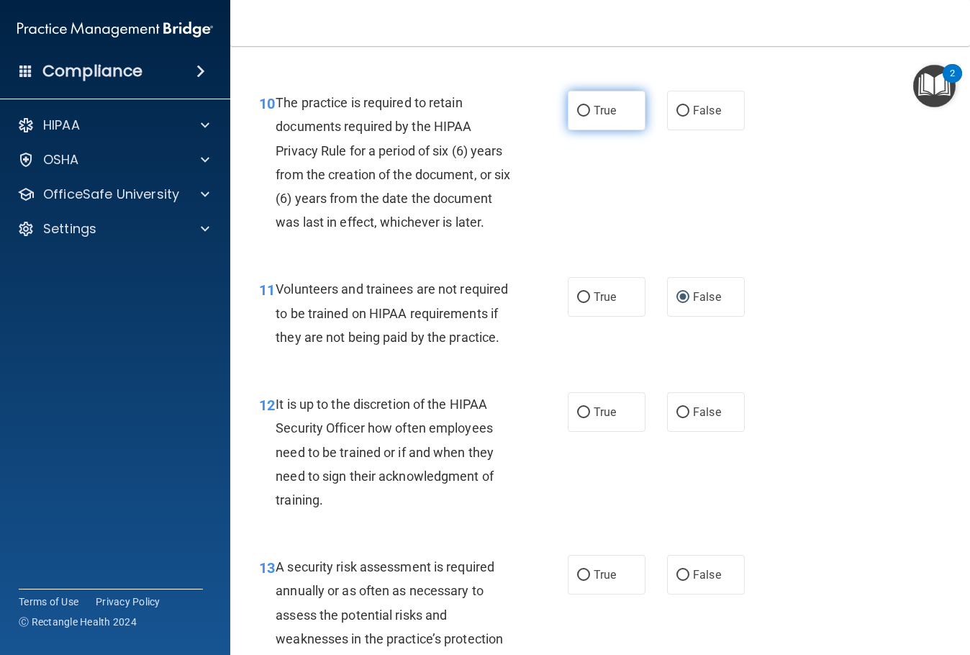
click at [597, 117] on span "True" at bounding box center [605, 111] width 22 height 14
click at [590, 117] on input "True" at bounding box center [583, 111] width 13 height 11
radio input "true"
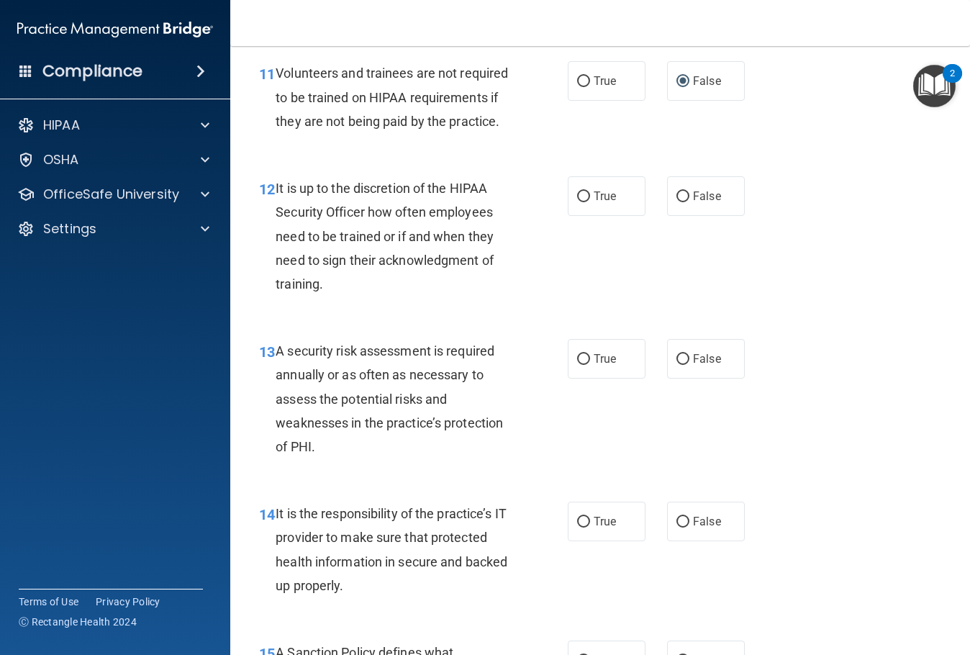
scroll to position [1871, 0]
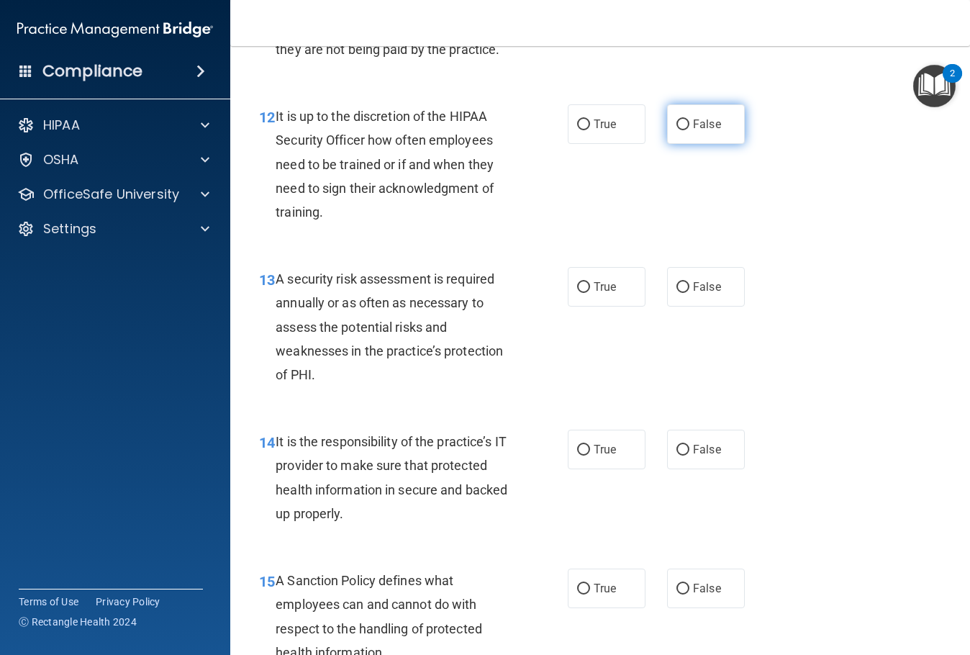
click at [689, 144] on label "False" at bounding box center [706, 124] width 78 height 40
click at [689, 130] on input "False" at bounding box center [682, 124] width 13 height 11
radio input "true"
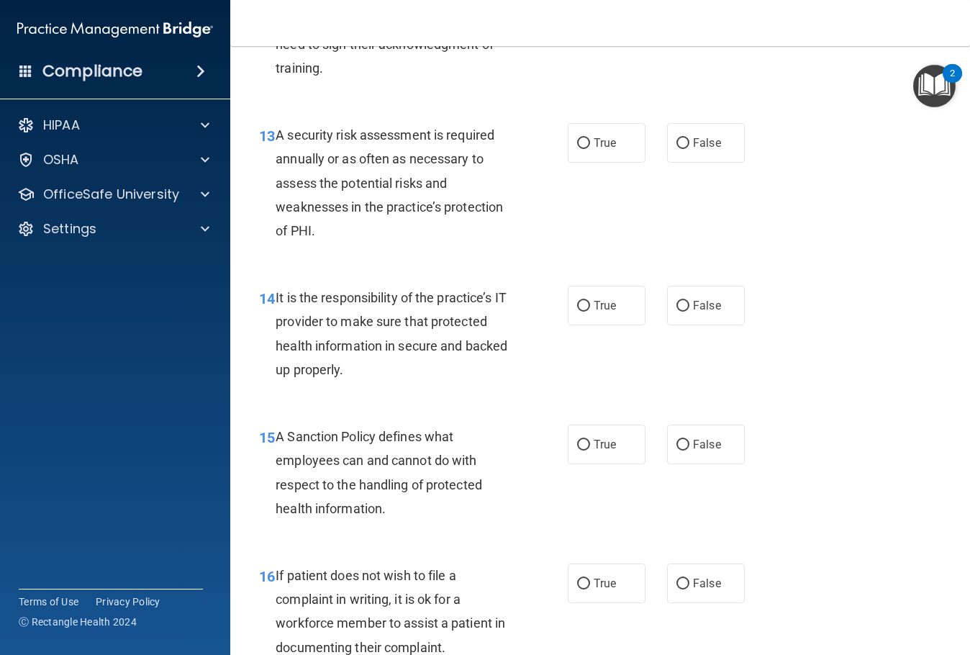
scroll to position [1943, 0]
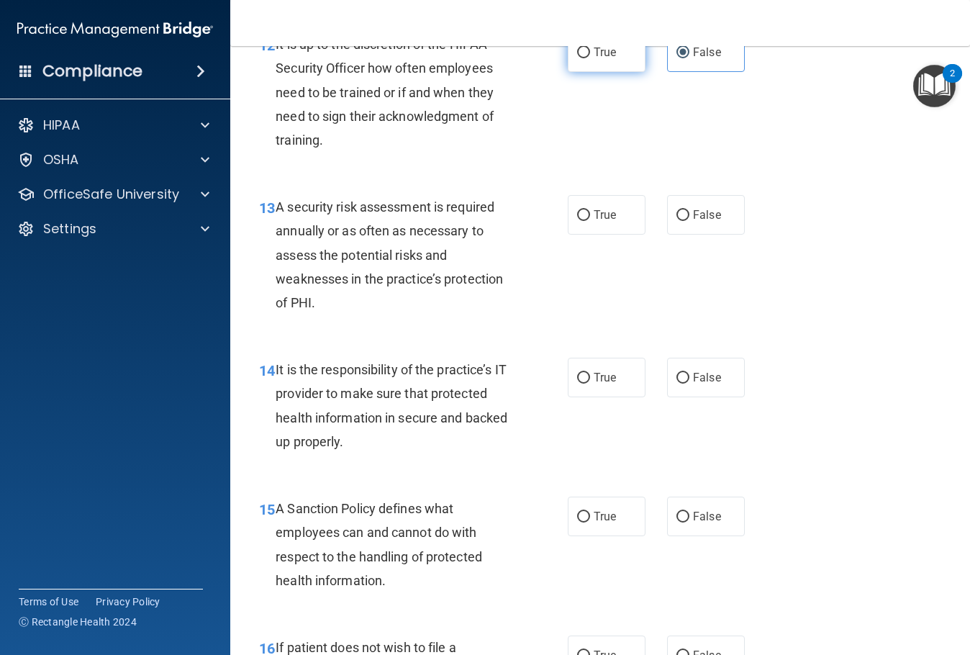
click at [605, 59] on span "True" at bounding box center [605, 52] width 22 height 14
click at [590, 58] on input "True" at bounding box center [583, 52] width 13 height 11
radio input "true"
radio input "false"
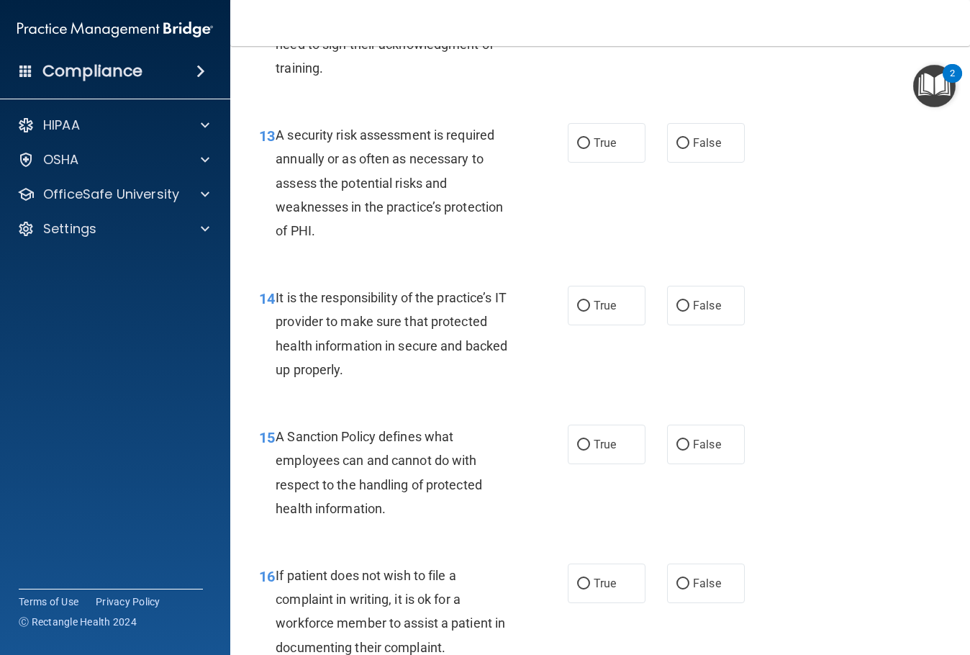
scroll to position [2087, 0]
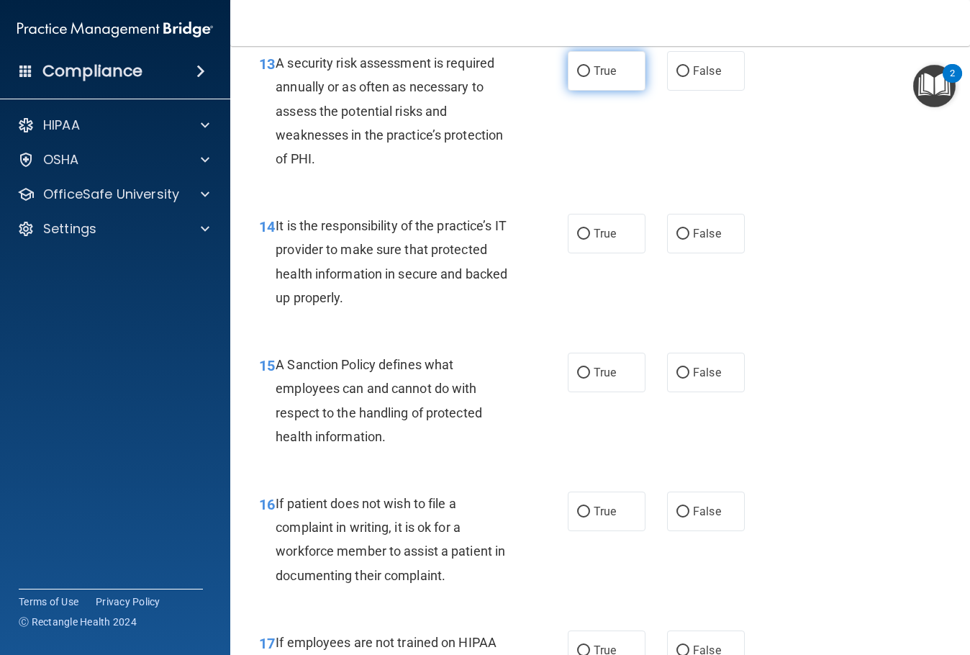
click at [599, 91] on label "True" at bounding box center [607, 71] width 78 height 40
click at [590, 77] on input "True" at bounding box center [583, 71] width 13 height 11
radio input "true"
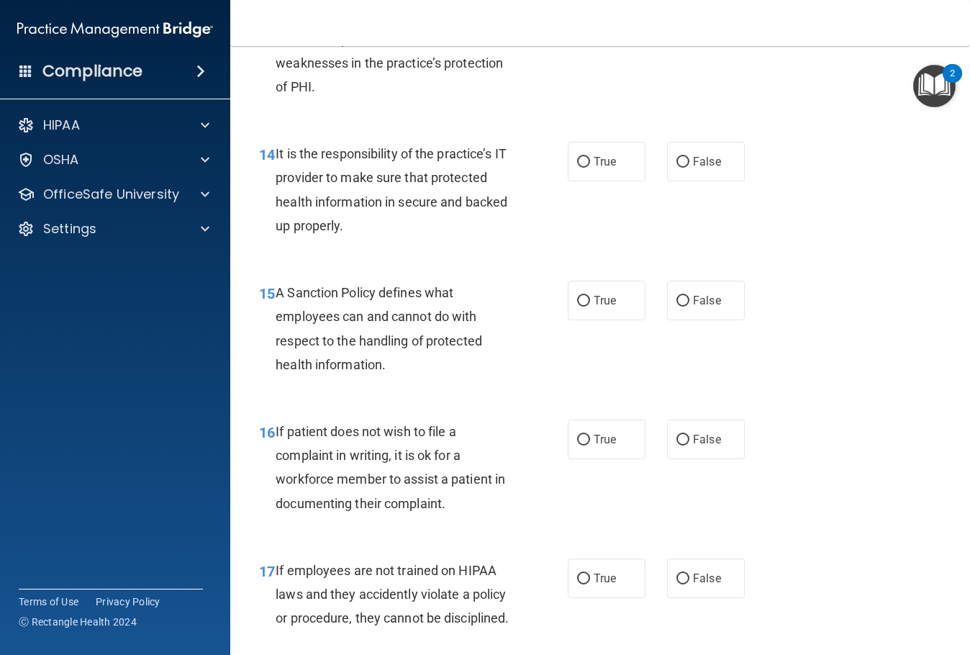
scroll to position [2231, 0]
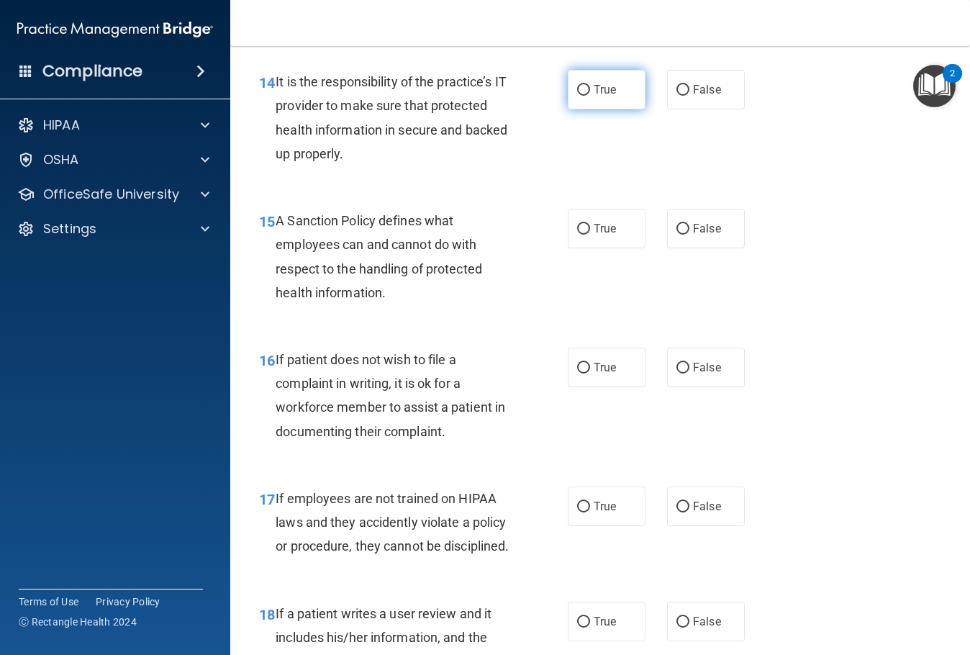
click at [600, 109] on label "True" at bounding box center [607, 90] width 78 height 40
click at [590, 96] on input "True" at bounding box center [583, 90] width 13 height 11
radio input "true"
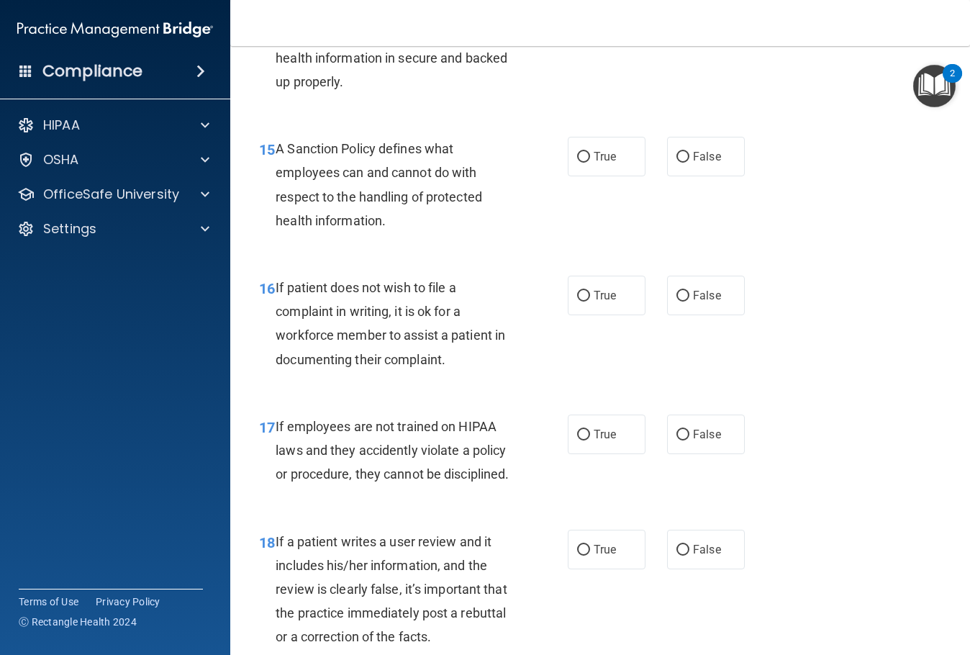
scroll to position [2375, 0]
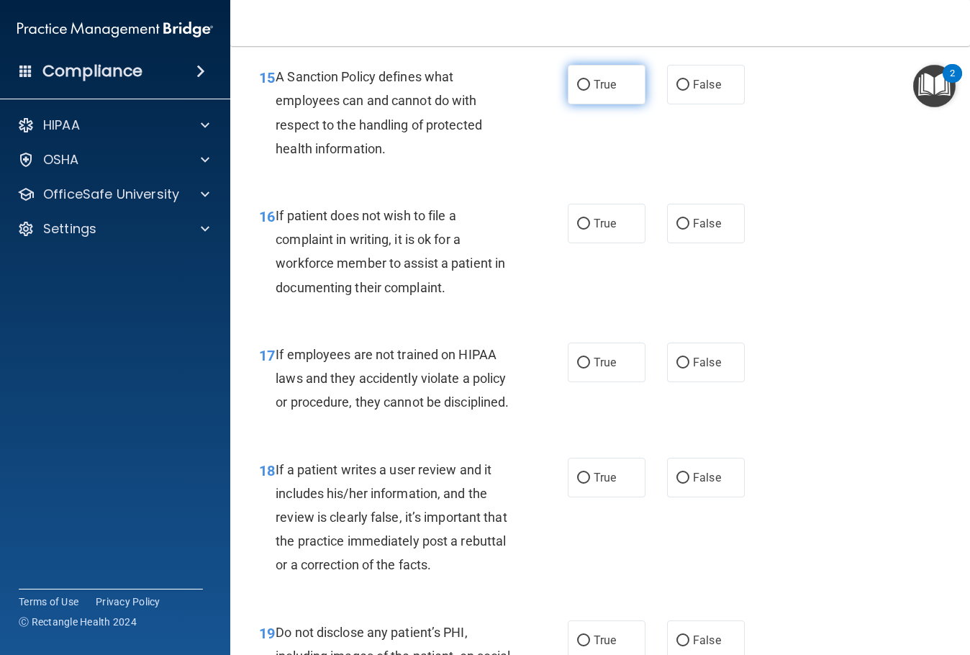
click at [615, 104] on label "True" at bounding box center [607, 85] width 78 height 40
click at [590, 91] on input "True" at bounding box center [583, 85] width 13 height 11
radio input "true"
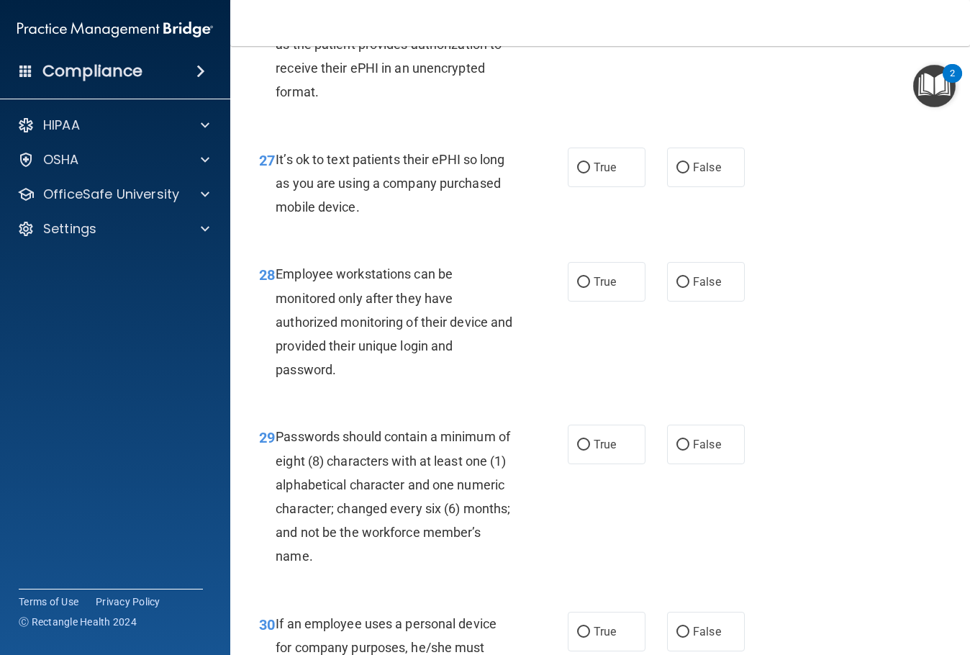
scroll to position [4249, 0]
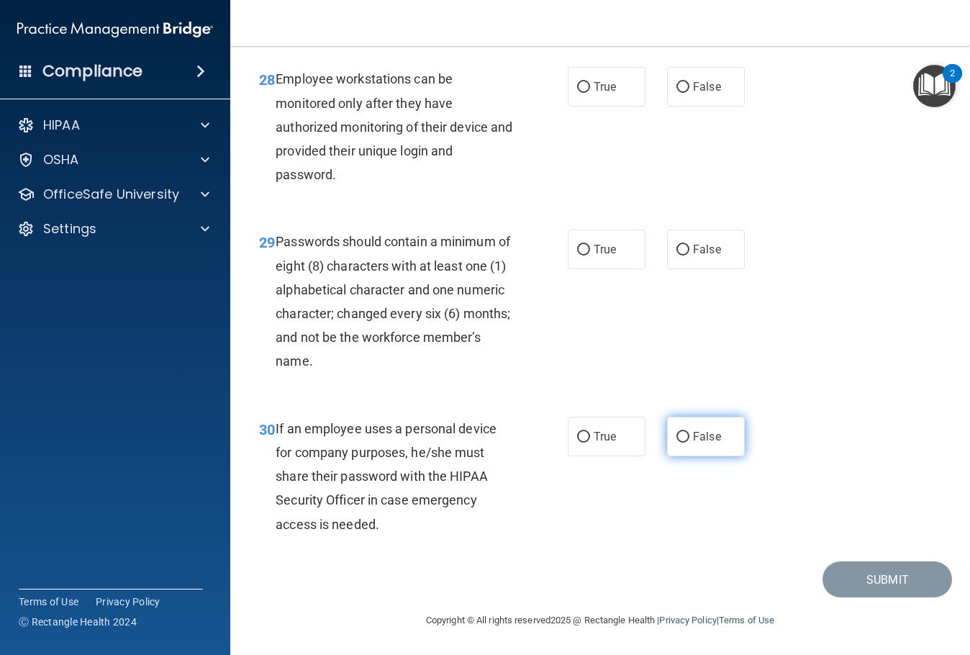
click at [679, 444] on label "False" at bounding box center [706, 437] width 78 height 40
click at [679, 443] on input "False" at bounding box center [682, 437] width 13 height 11
radio input "true"
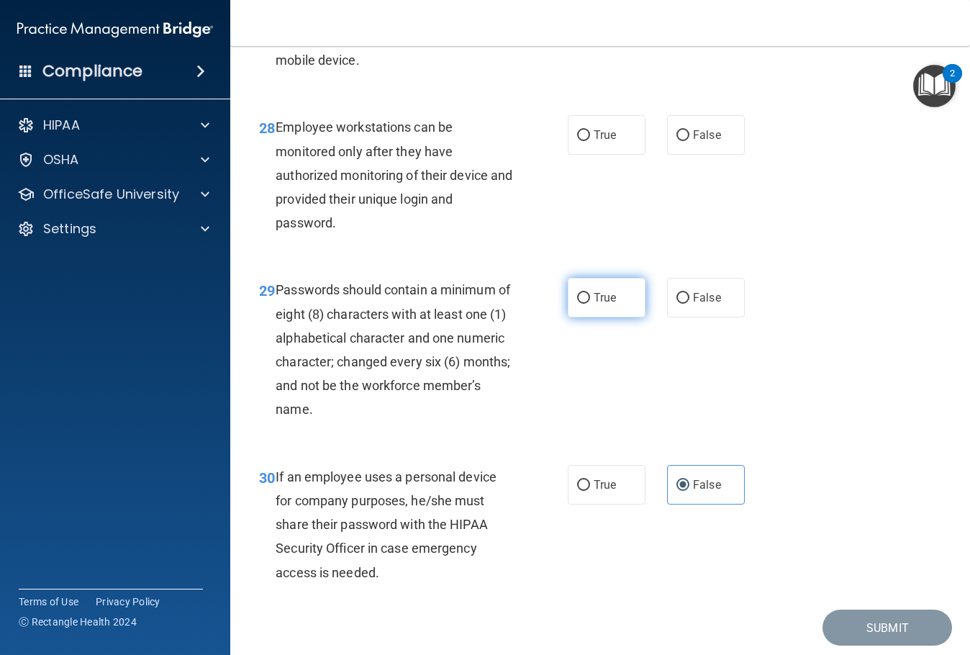
click at [630, 317] on label "True" at bounding box center [607, 298] width 78 height 40
click at [590, 304] on input "True" at bounding box center [583, 298] width 13 height 11
radio input "true"
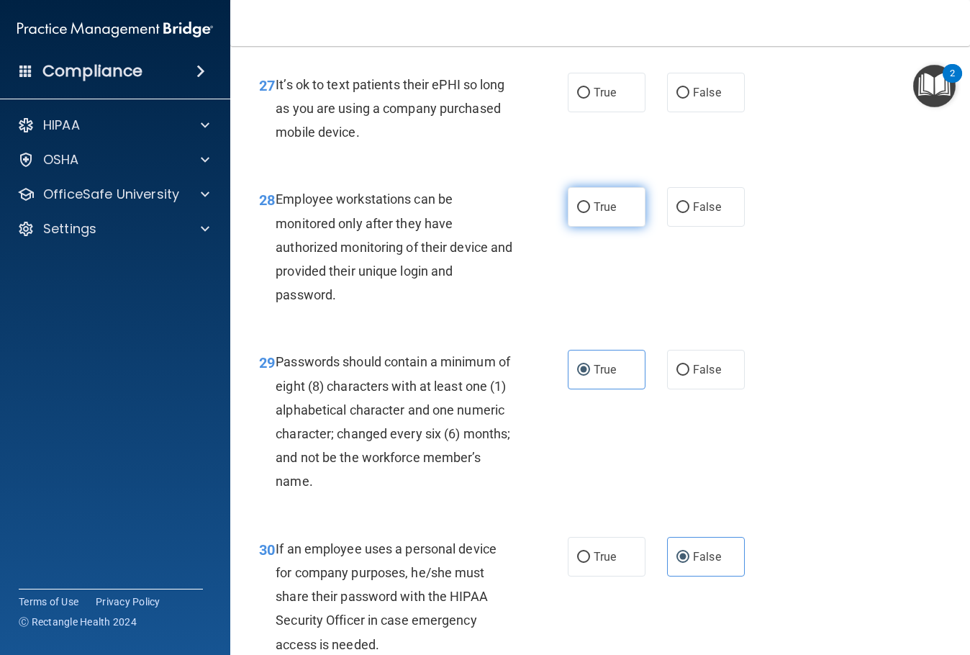
click at [587, 227] on label "True" at bounding box center [607, 207] width 78 height 40
click at [587, 213] on input "True" at bounding box center [583, 207] width 13 height 11
radio input "true"
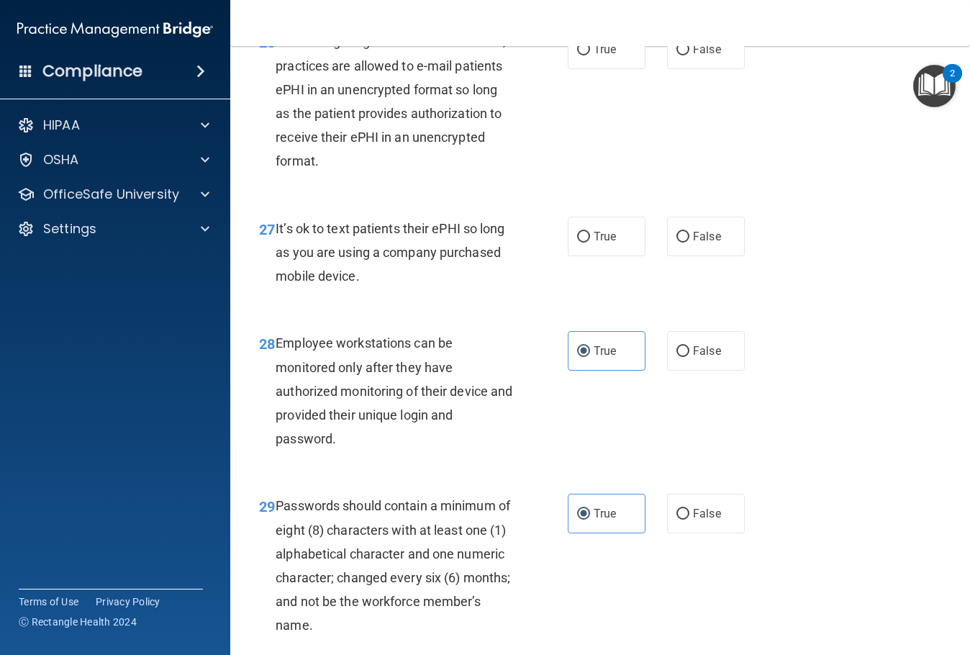
scroll to position [3817, 0]
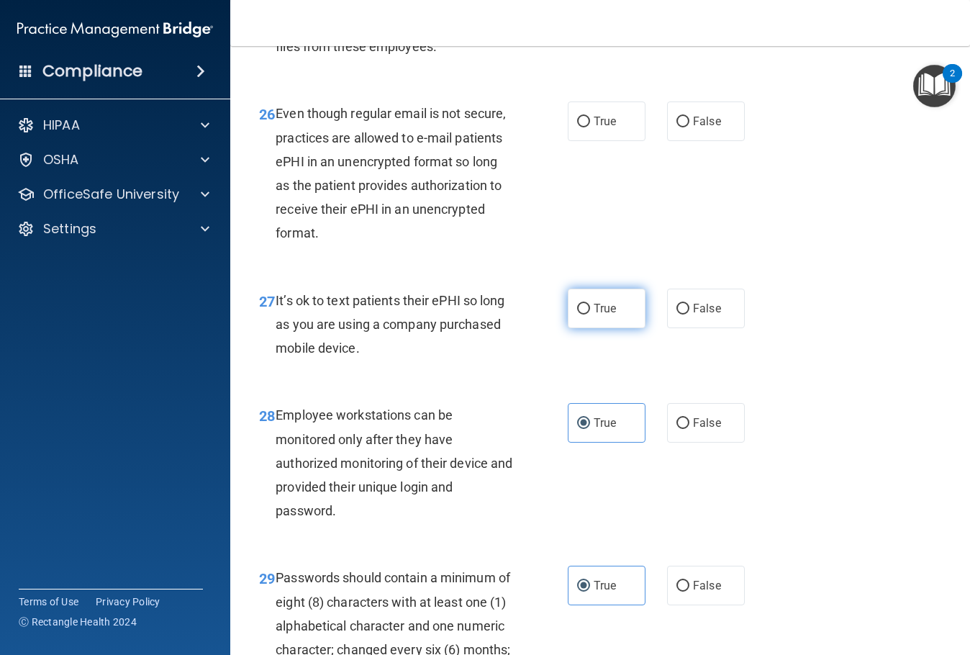
click at [610, 328] on label "True" at bounding box center [607, 309] width 78 height 40
click at [590, 314] on input "True" at bounding box center [583, 309] width 13 height 11
radio input "true"
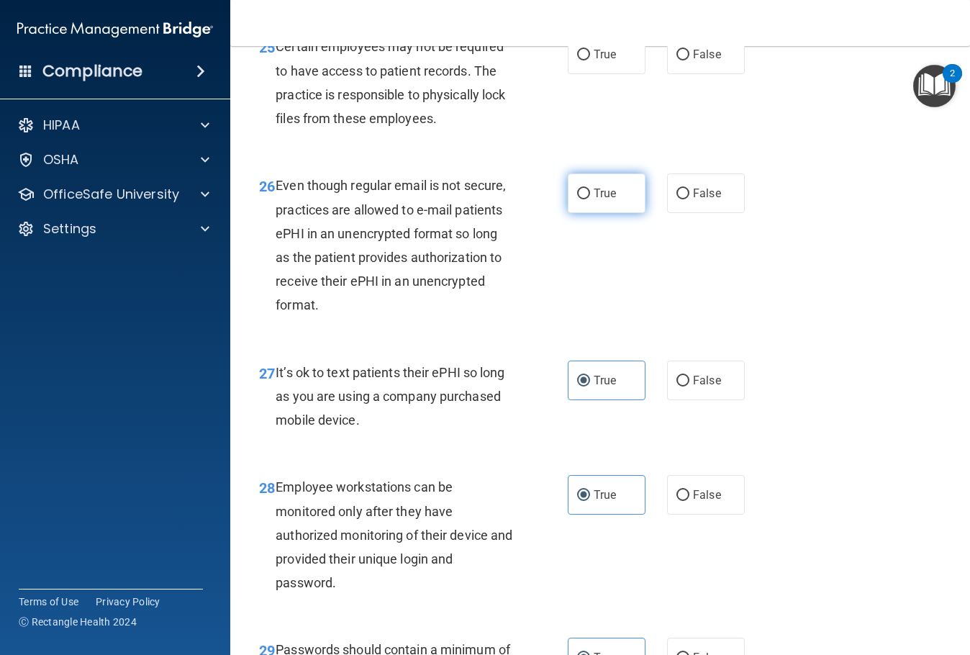
click at [618, 213] on label "True" at bounding box center [607, 193] width 78 height 40
click at [590, 199] on input "True" at bounding box center [583, 194] width 13 height 11
radio input "true"
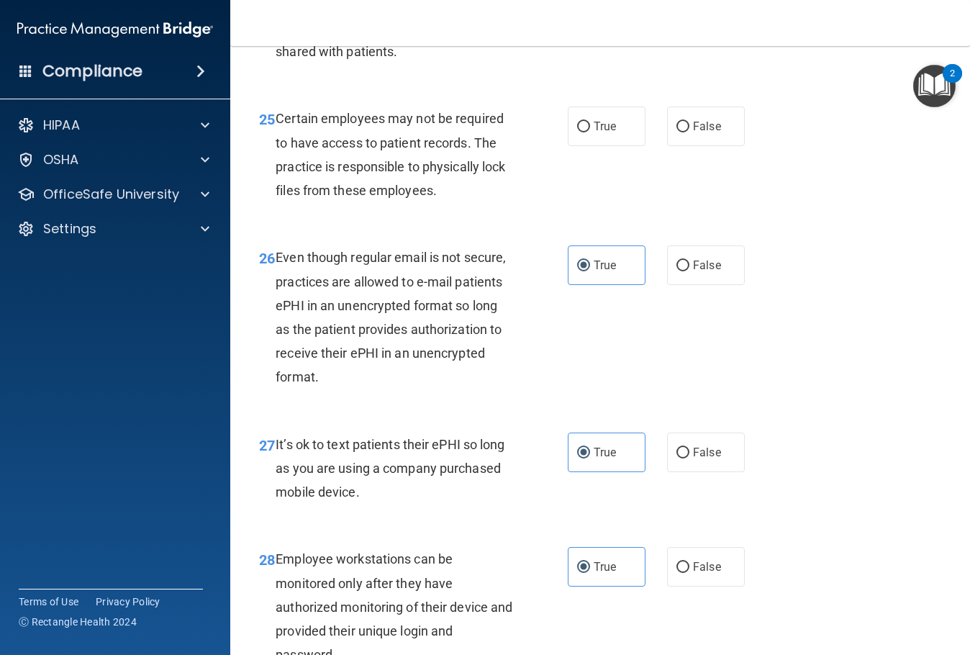
scroll to position [3601, 0]
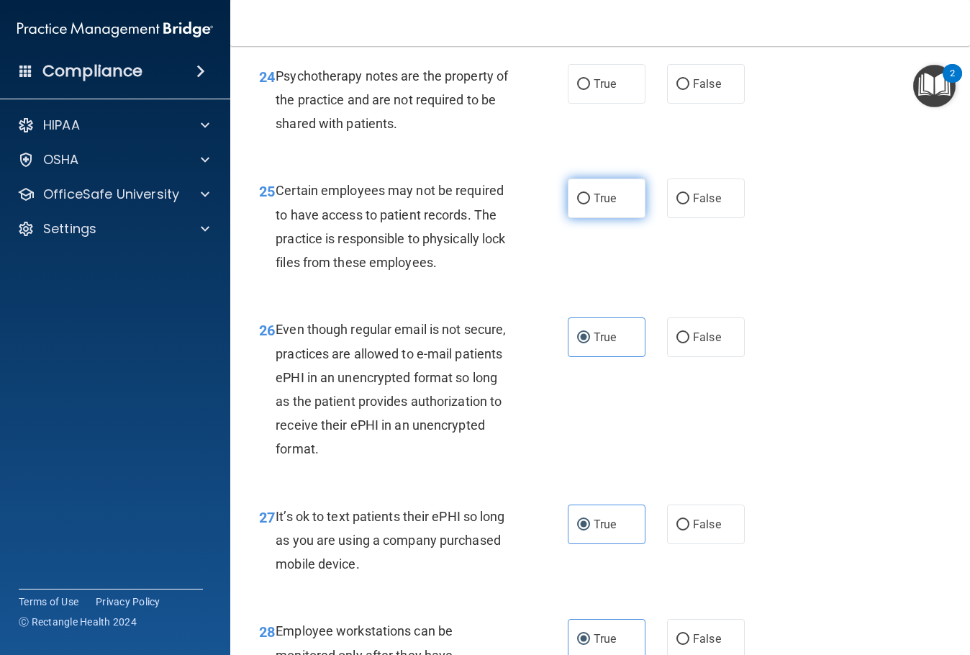
click at [594, 205] on span "True" at bounding box center [605, 198] width 22 height 14
click at [590, 204] on input "True" at bounding box center [583, 199] width 13 height 11
radio input "true"
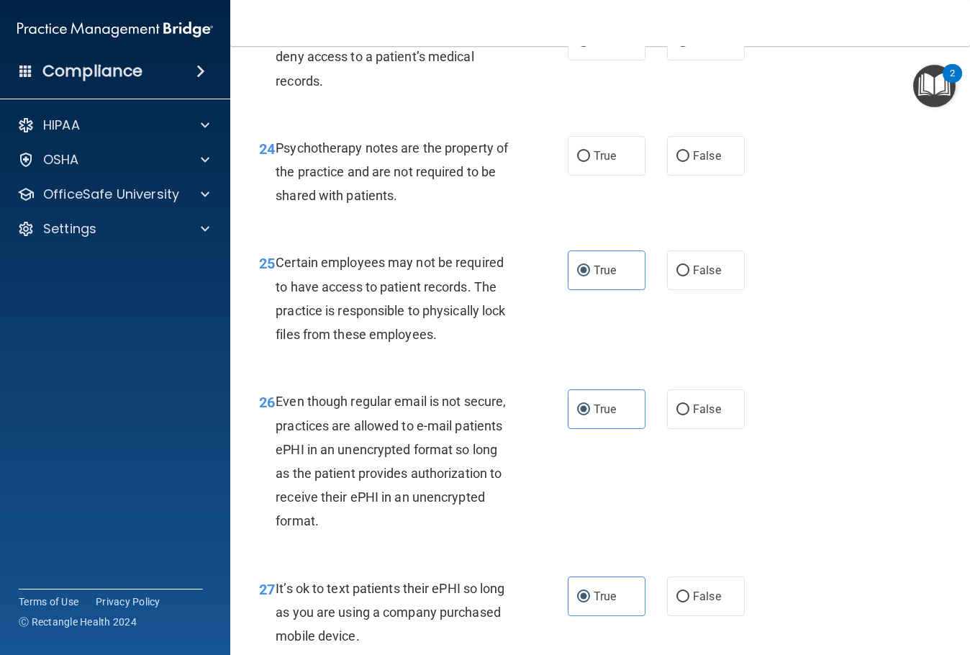
scroll to position [3457, 0]
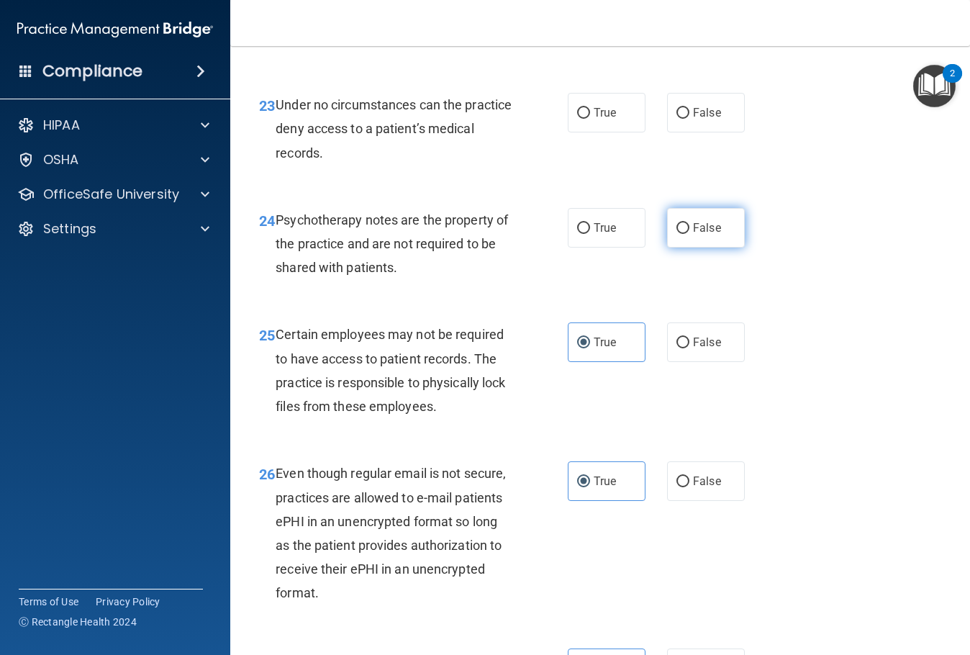
drag, startPoint x: 625, startPoint y: 327, endPoint x: 710, endPoint y: 327, distance: 85.6
click at [622, 248] on label "True" at bounding box center [607, 228] width 78 height 40
click at [590, 234] on input "True" at bounding box center [583, 228] width 13 height 11
radio input "true"
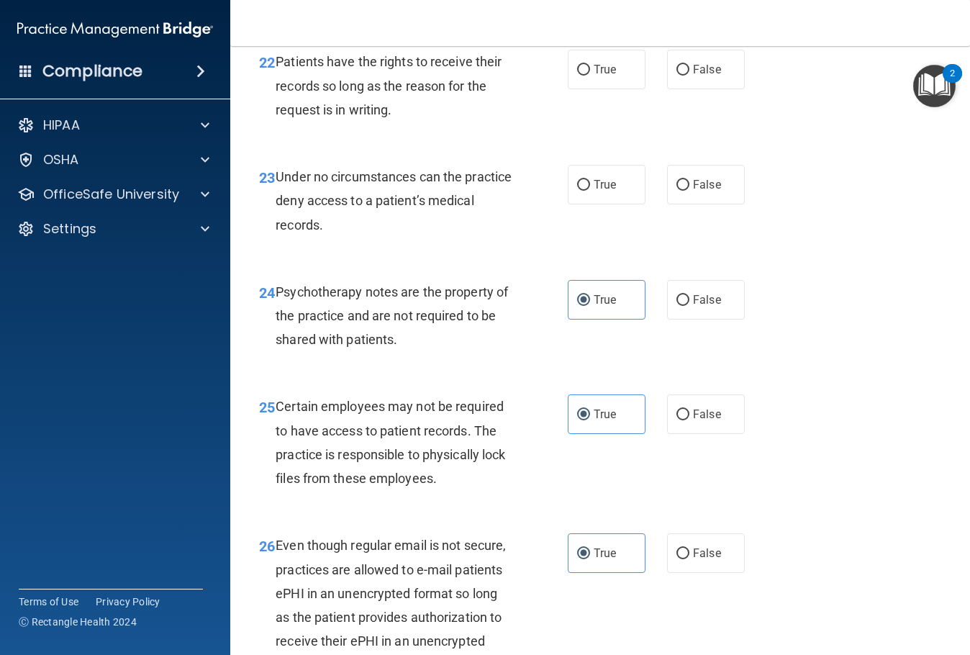
scroll to position [3313, 0]
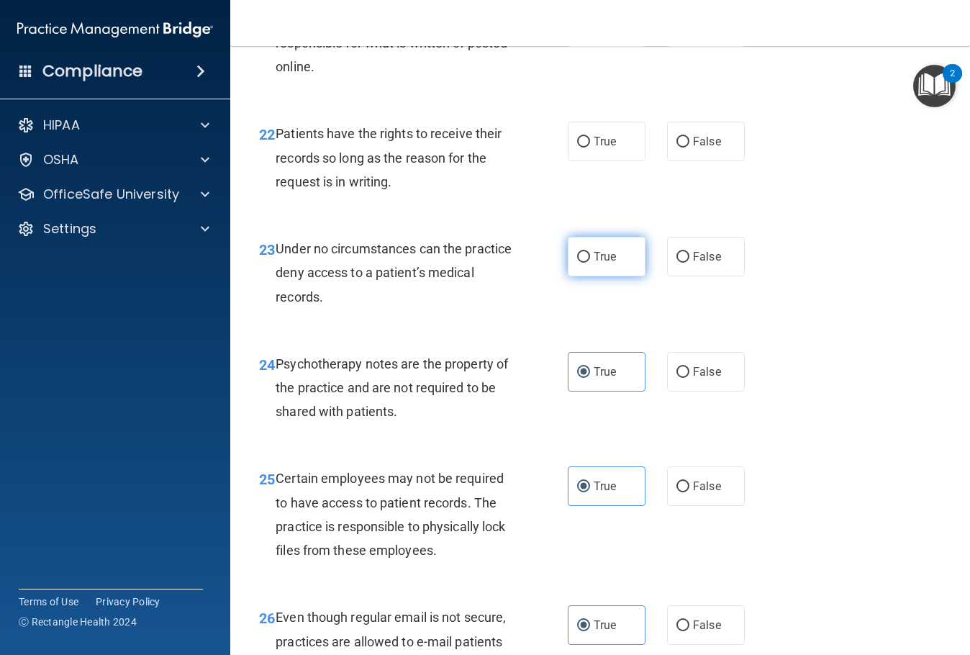
click at [602, 276] on label "True" at bounding box center [607, 257] width 78 height 40
click at [590, 263] on input "True" at bounding box center [583, 257] width 13 height 11
radio input "true"
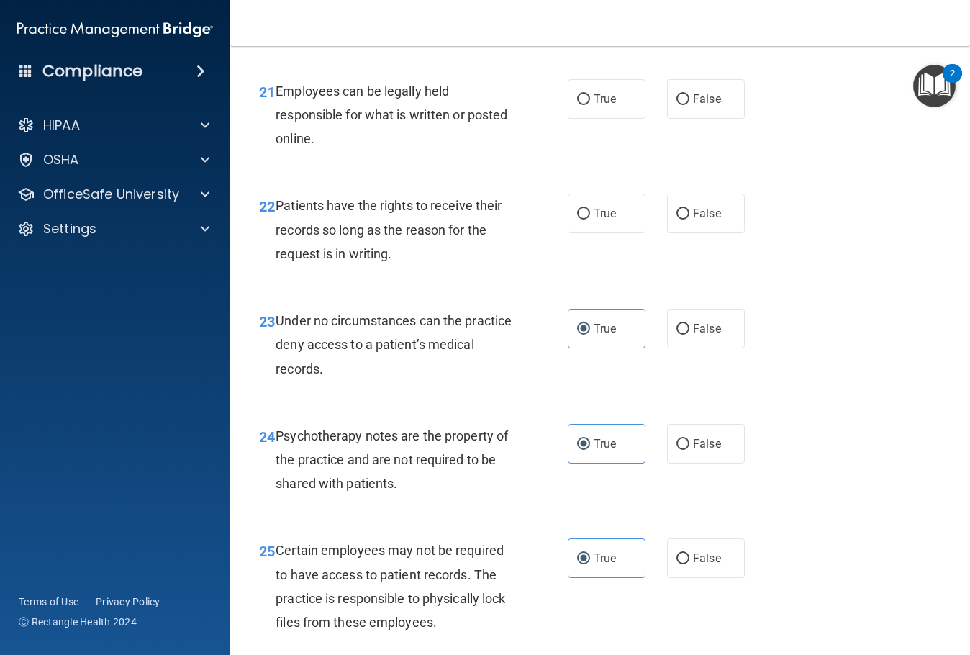
scroll to position [3169, 0]
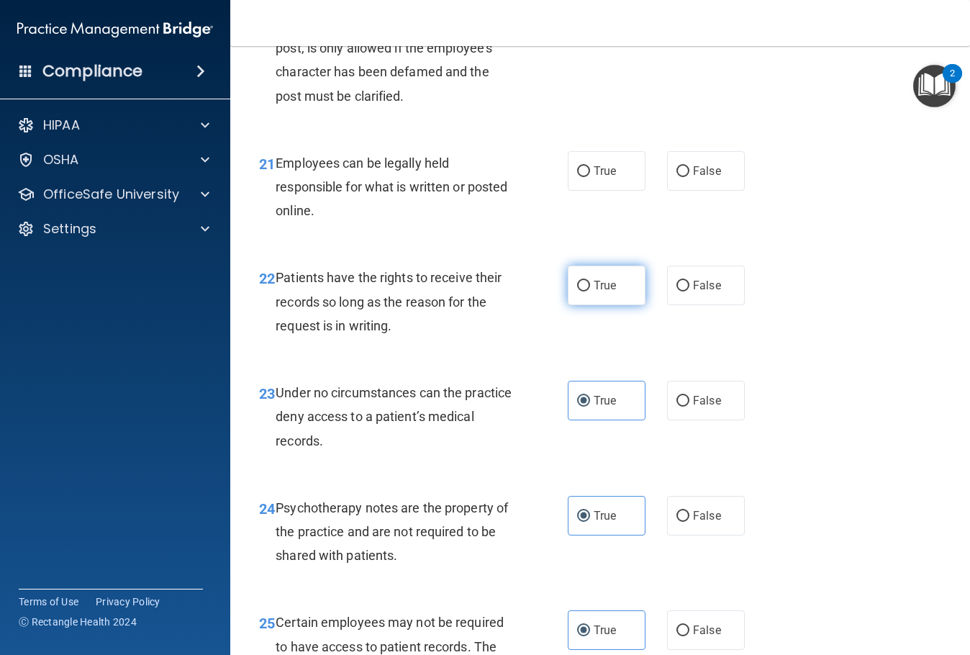
click at [599, 305] on label "True" at bounding box center [607, 286] width 78 height 40
click at [590, 291] on input "True" at bounding box center [583, 286] width 13 height 11
radio input "true"
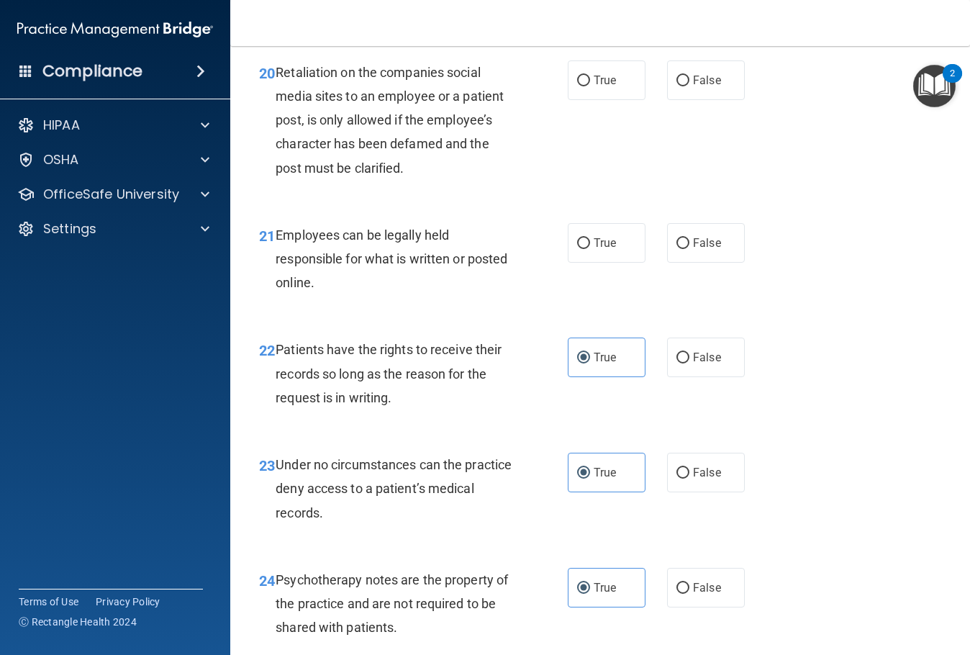
scroll to position [3025, 0]
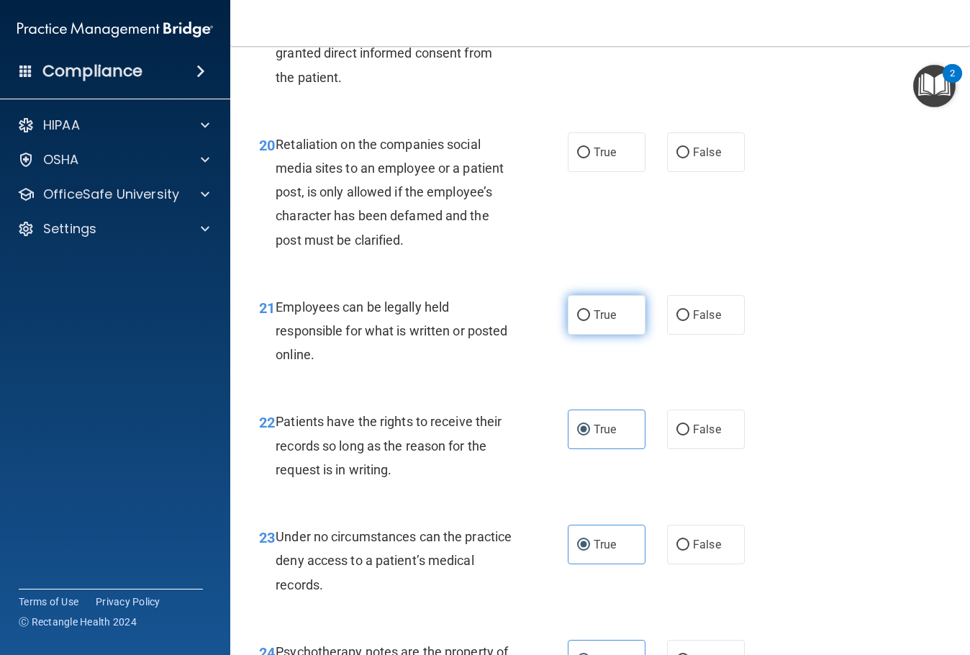
click at [617, 335] on label "True" at bounding box center [607, 315] width 78 height 40
click at [590, 321] on input "True" at bounding box center [583, 315] width 13 height 11
radio input "true"
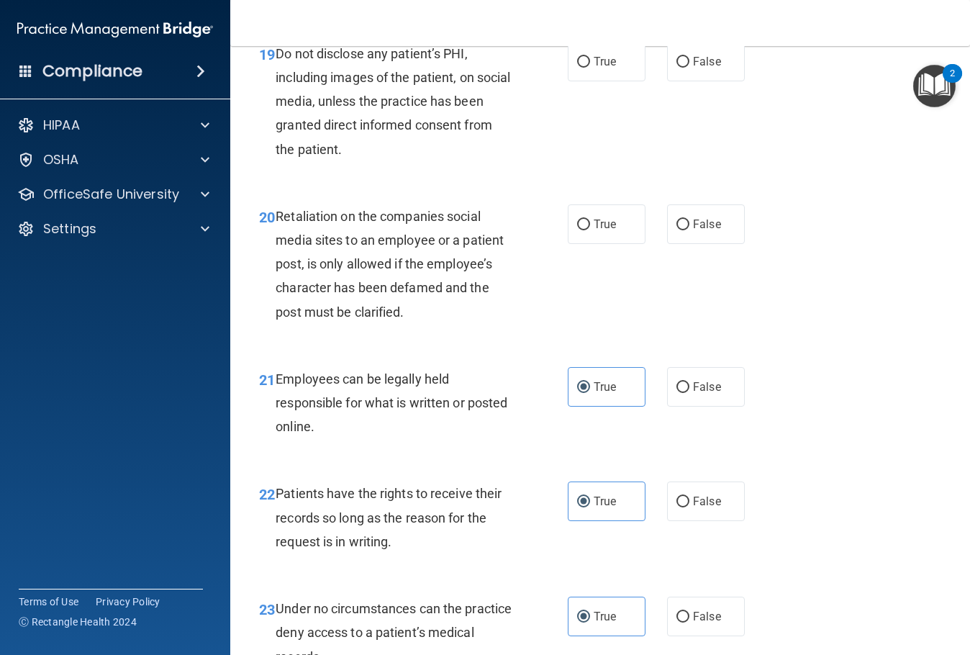
scroll to position [2881, 0]
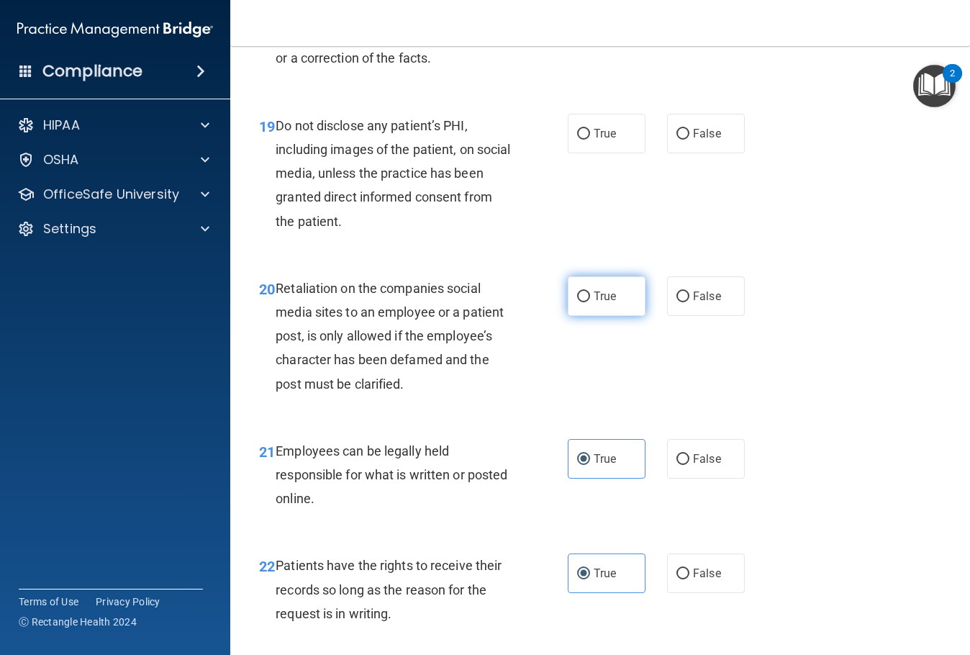
click at [579, 302] on input "True" at bounding box center [583, 296] width 13 height 11
radio input "true"
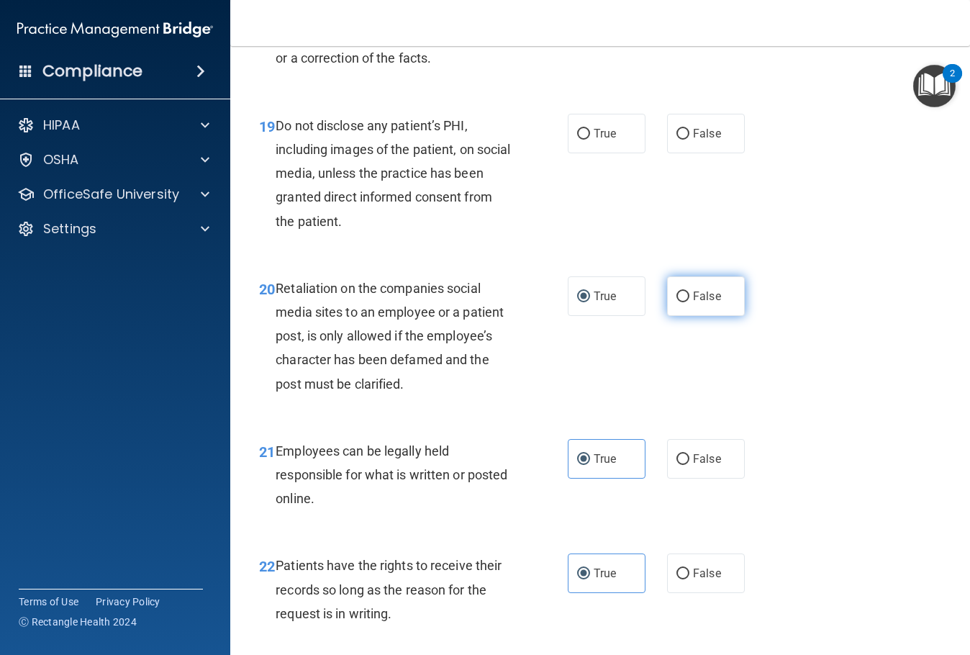
click at [694, 316] on label "False" at bounding box center [706, 296] width 78 height 40
click at [689, 302] on input "False" at bounding box center [682, 296] width 13 height 11
radio input "true"
radio input "false"
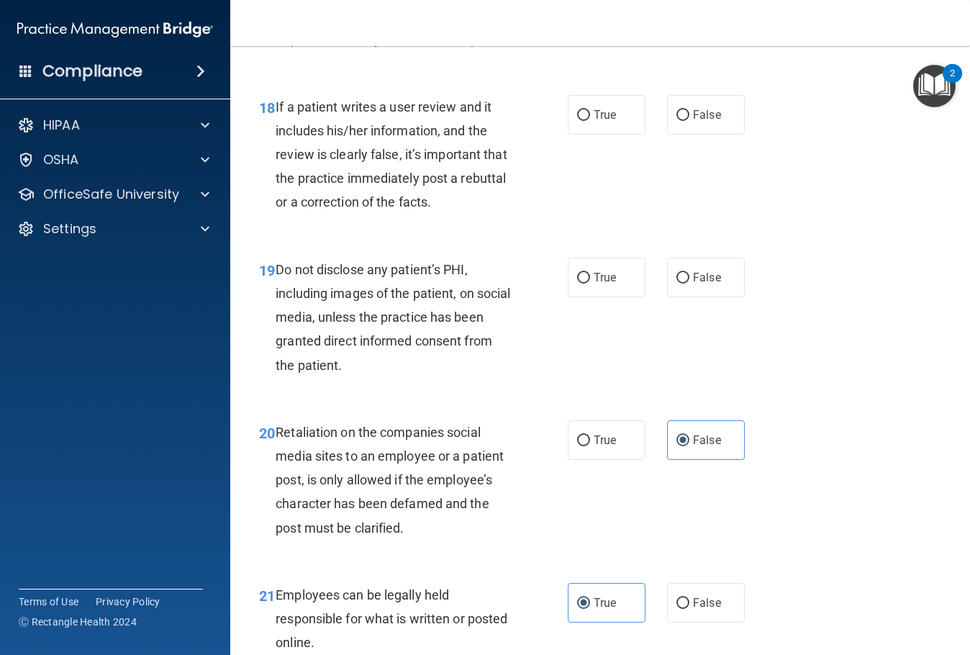
scroll to position [2810, 0]
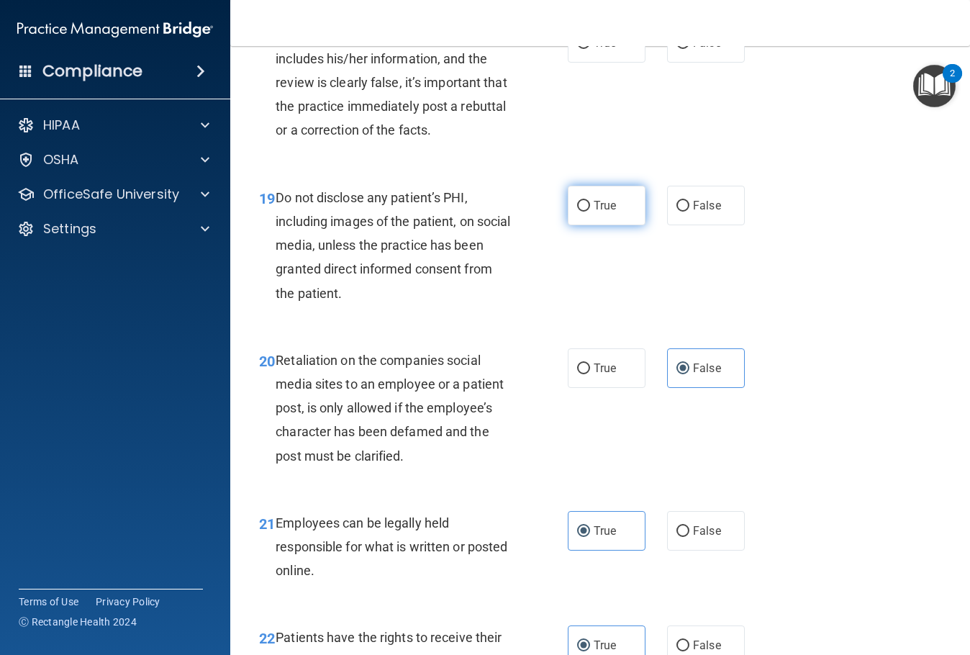
click at [577, 212] on input "True" at bounding box center [583, 206] width 13 height 11
radio input "true"
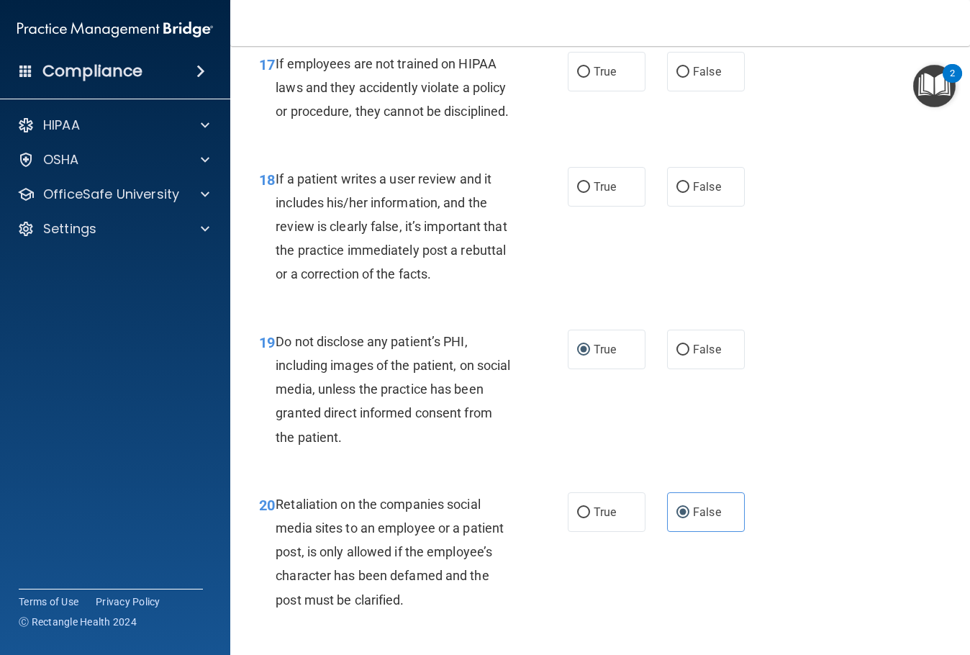
drag, startPoint x: 610, startPoint y: 279, endPoint x: 653, endPoint y: 259, distance: 47.6
click at [610, 194] on span "True" at bounding box center [605, 187] width 22 height 14
click at [590, 193] on input "True" at bounding box center [583, 187] width 13 height 11
radio input "true"
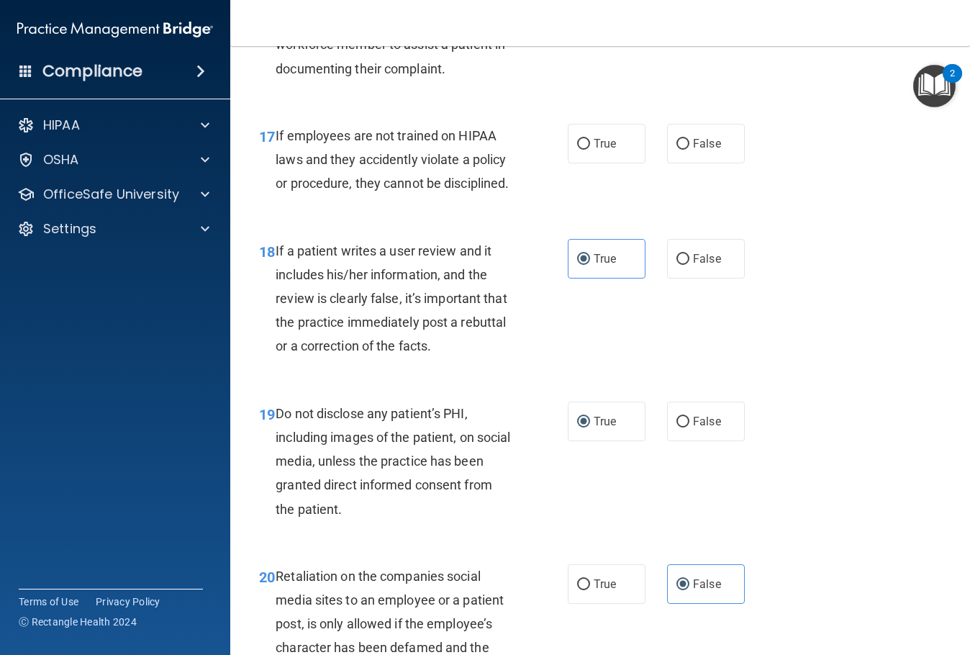
scroll to position [2522, 0]
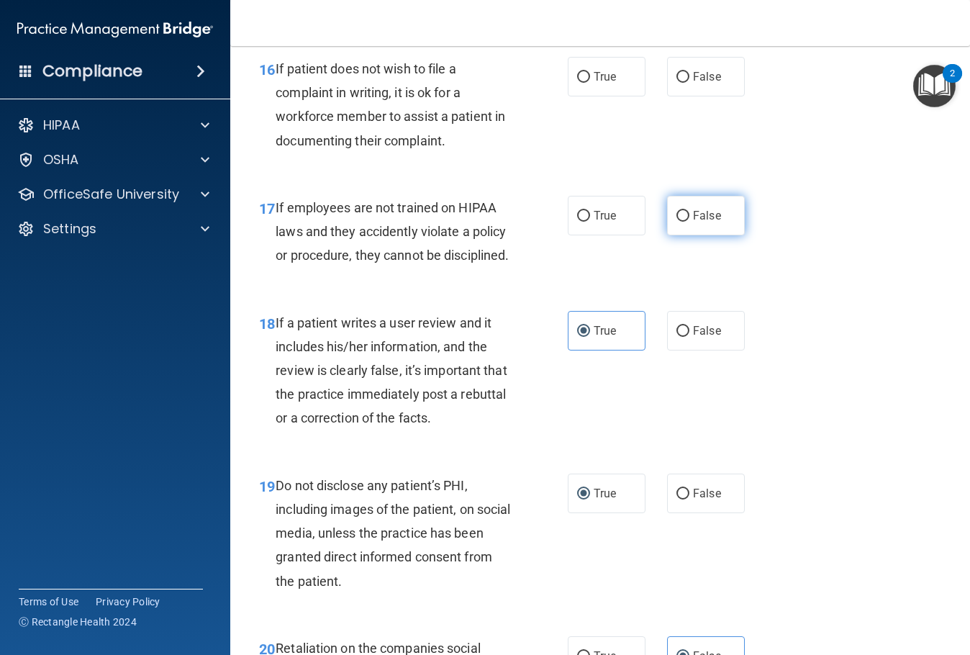
click at [673, 235] on label "False" at bounding box center [706, 216] width 78 height 40
click at [676, 222] on input "False" at bounding box center [682, 216] width 13 height 11
radio input "true"
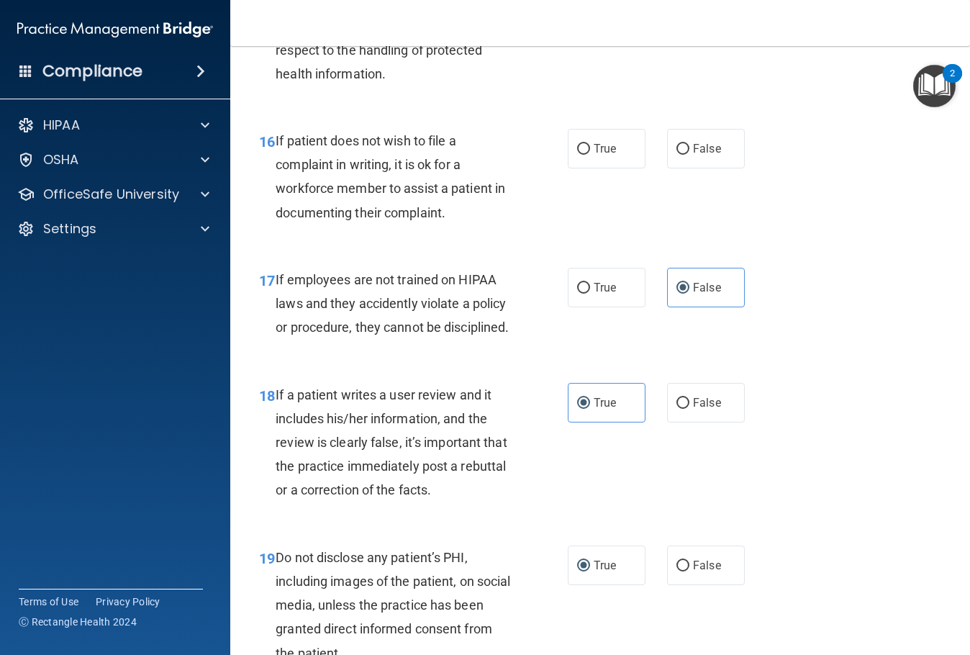
scroll to position [2378, 0]
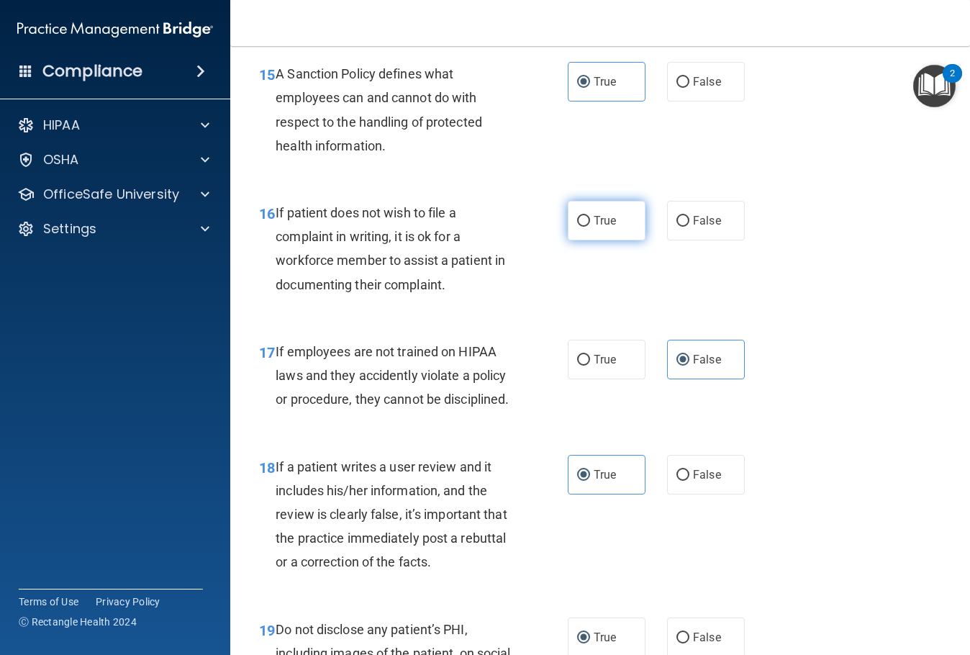
click at [598, 240] on label "True" at bounding box center [607, 221] width 78 height 40
click at [590, 227] on input "True" at bounding box center [583, 221] width 13 height 11
radio input "true"
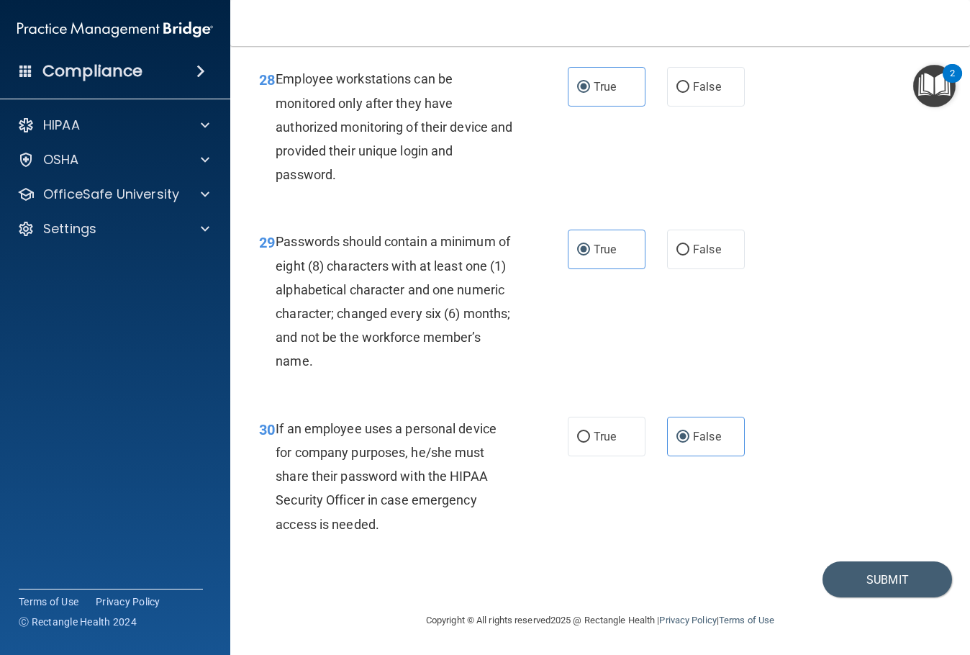
scroll to position [4249, 0]
click at [883, 584] on button "Submit" at bounding box center [888, 579] width 130 height 37
click at [861, 589] on button "Submit" at bounding box center [888, 579] width 130 height 37
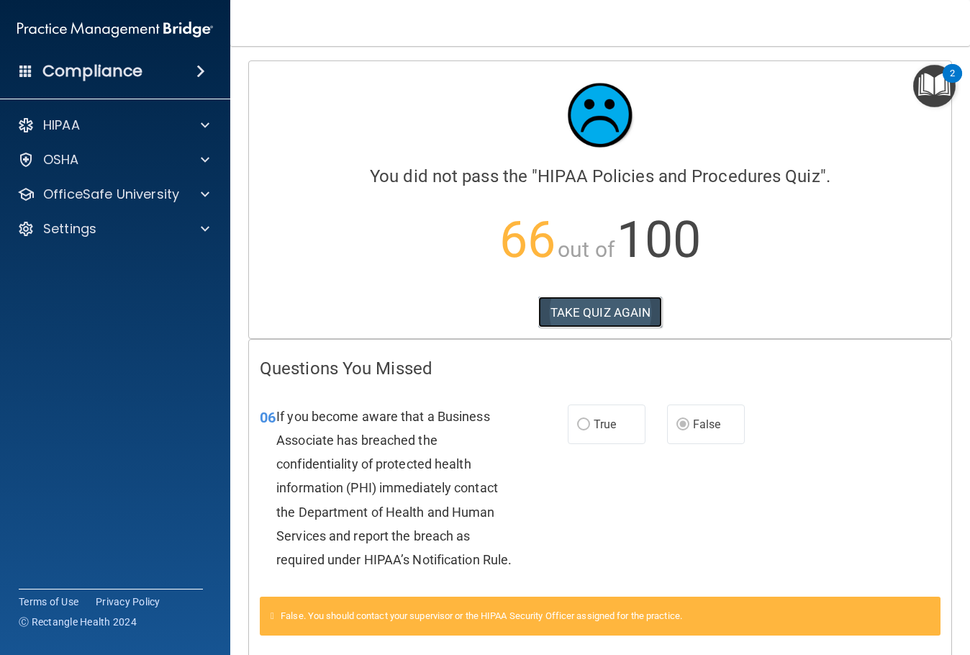
click at [598, 300] on button "TAKE QUIZ AGAIN" at bounding box center [600, 312] width 124 height 32
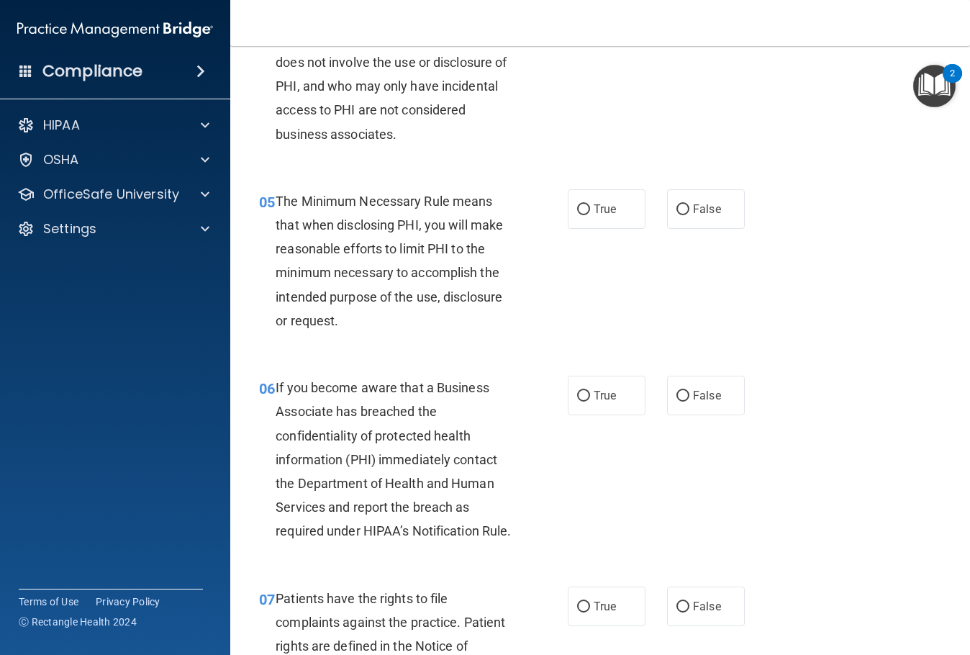
scroll to position [648, 0]
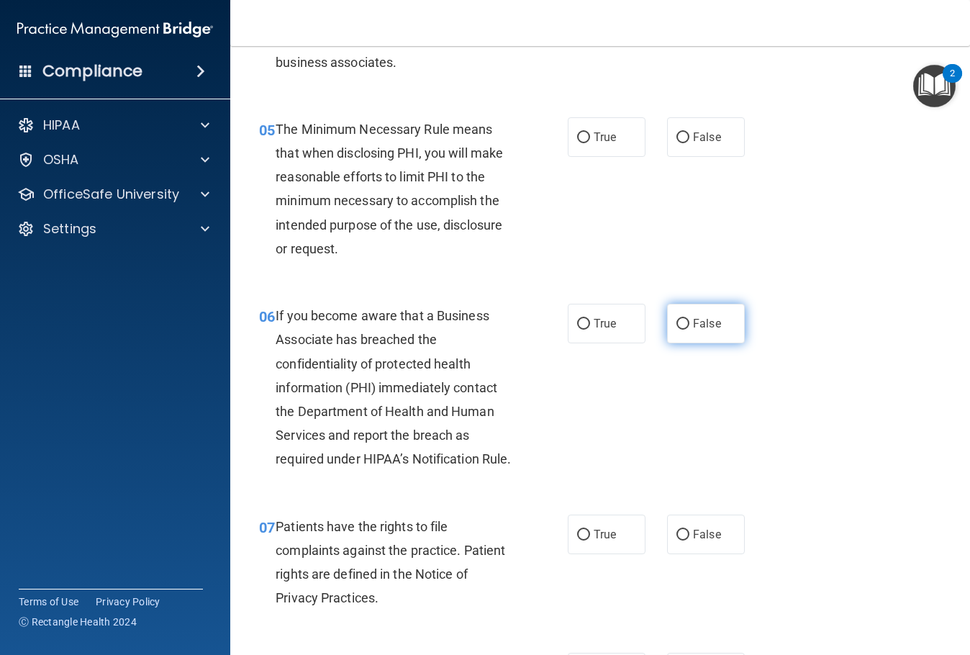
click at [679, 330] on input "False" at bounding box center [682, 324] width 13 height 11
radio input "true"
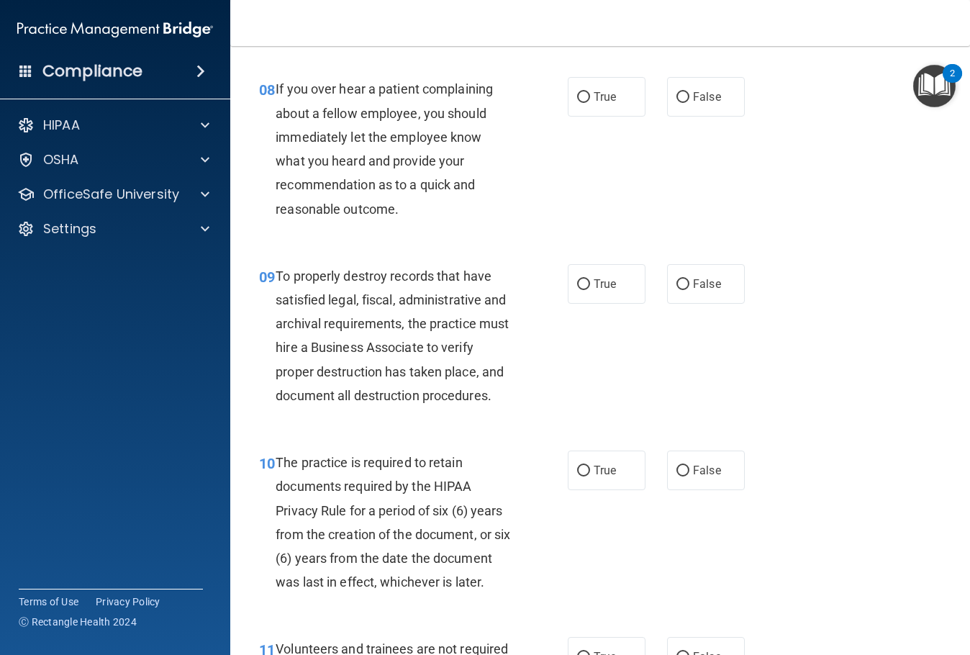
scroll to position [1295, 0]
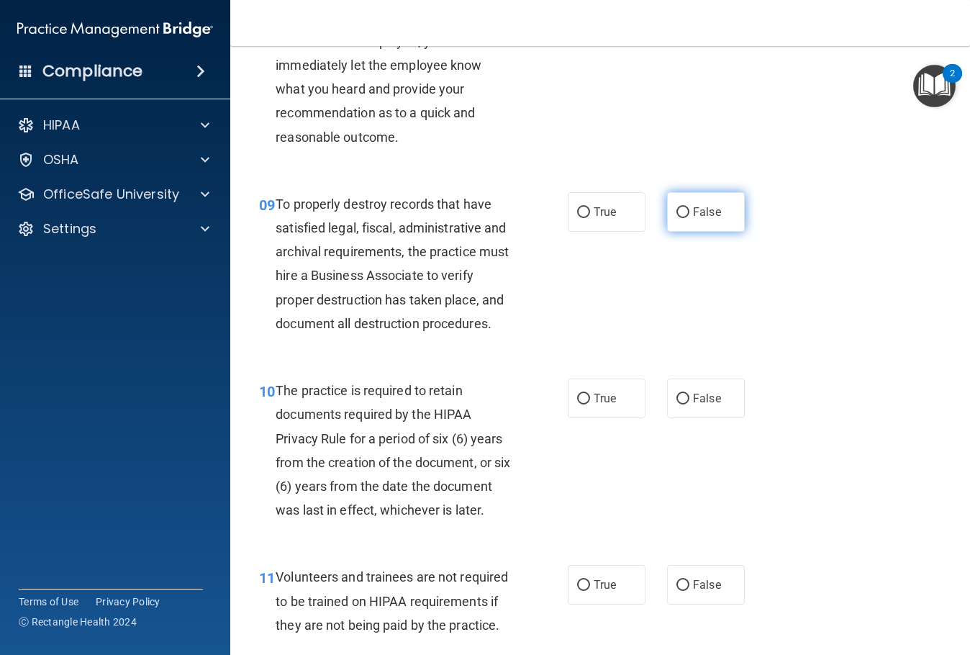
click at [680, 218] on input "False" at bounding box center [682, 212] width 13 height 11
radio input "true"
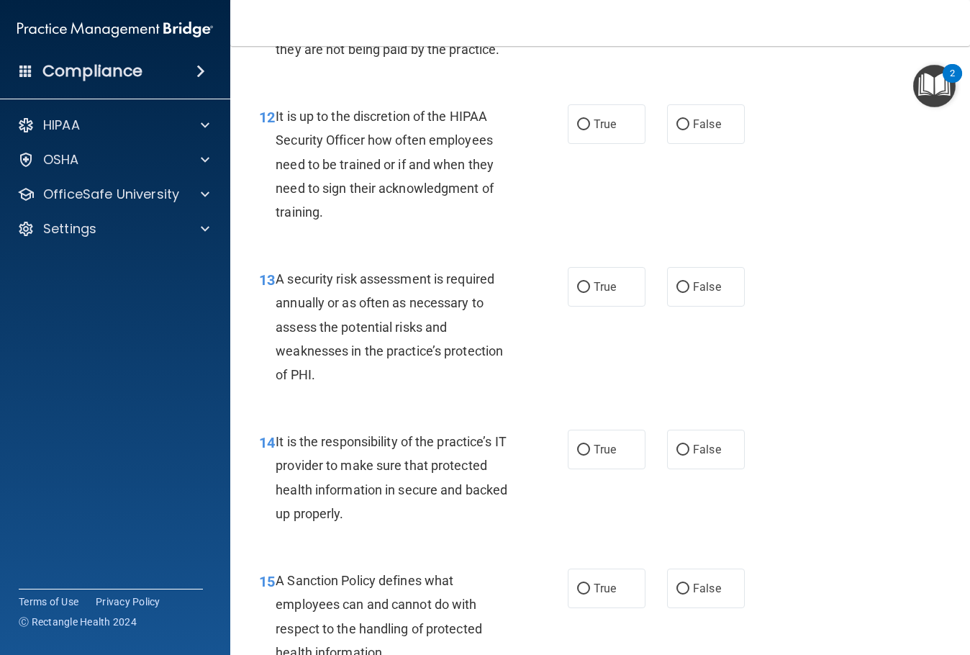
scroll to position [1943, 0]
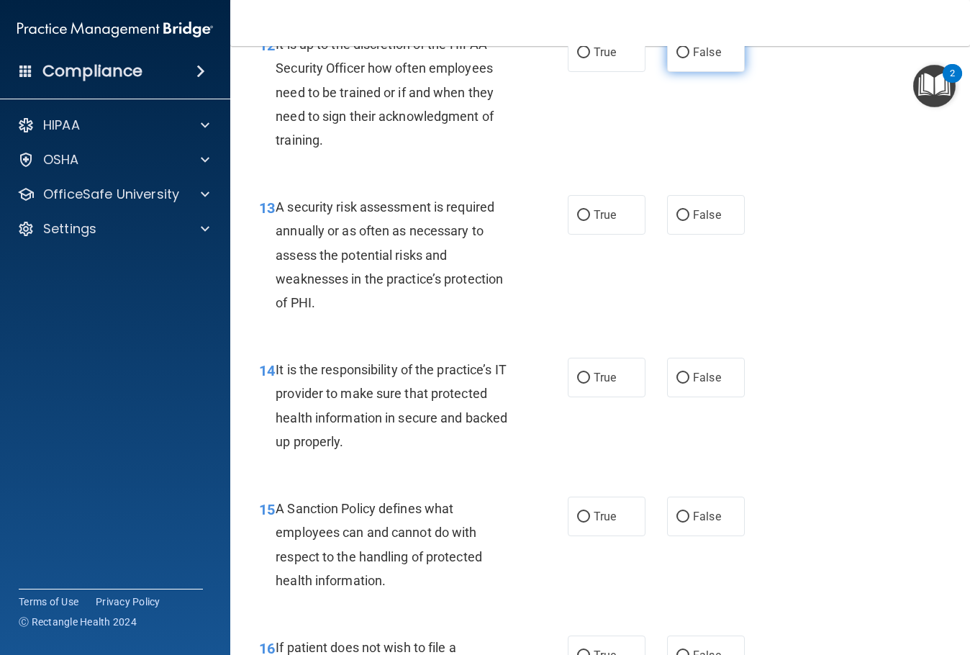
click at [678, 72] on label "False" at bounding box center [706, 52] width 78 height 40
click at [678, 58] on input "False" at bounding box center [682, 52] width 13 height 11
radio input "true"
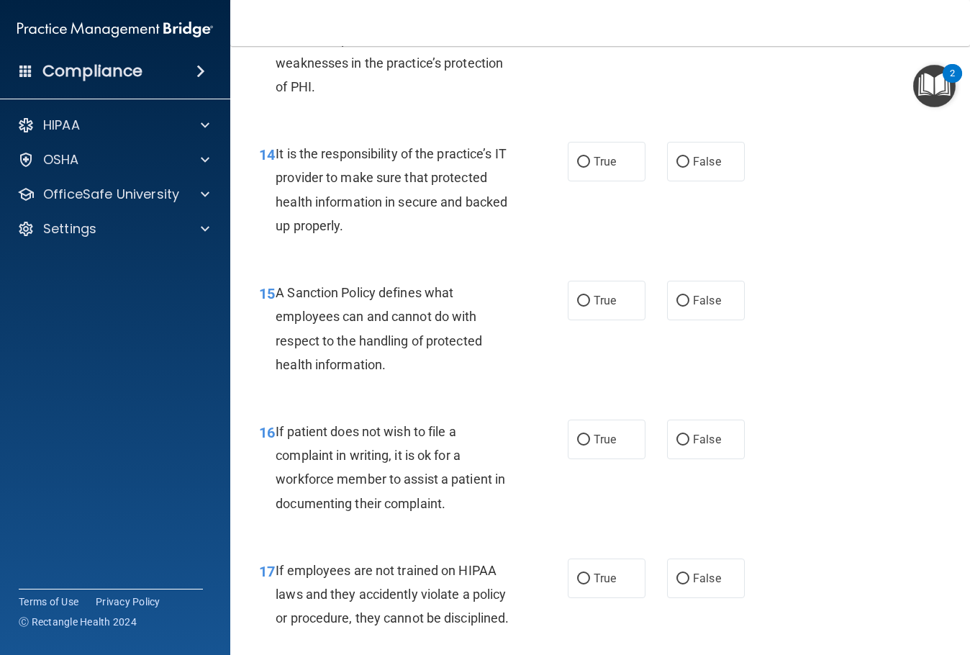
scroll to position [2231, 0]
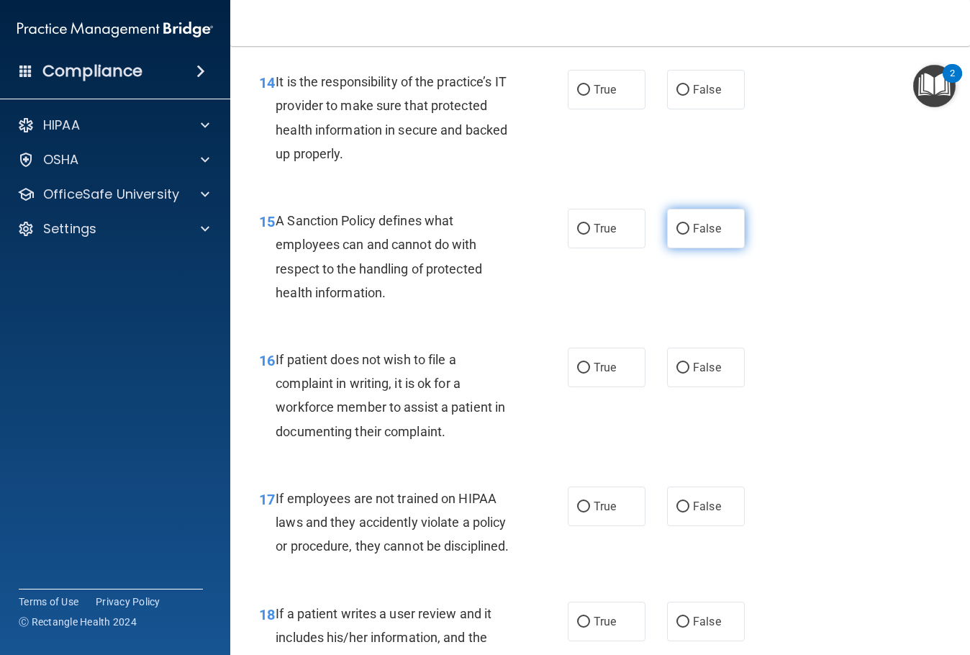
click at [693, 235] on span "False" at bounding box center [707, 229] width 28 height 14
click at [689, 235] on input "False" at bounding box center [682, 229] width 13 height 11
radio input "true"
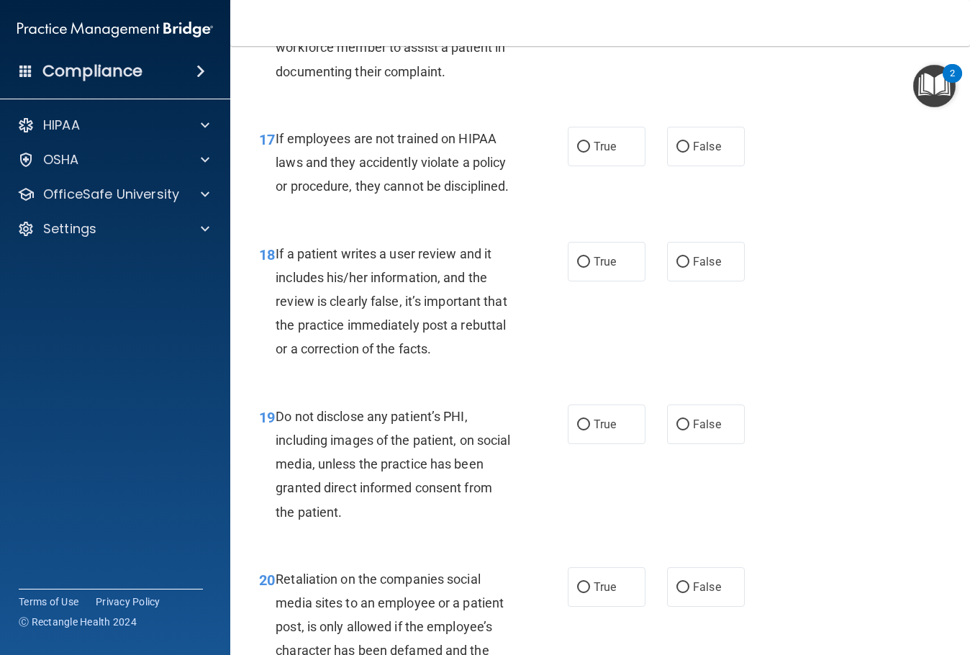
scroll to position [2663, 0]
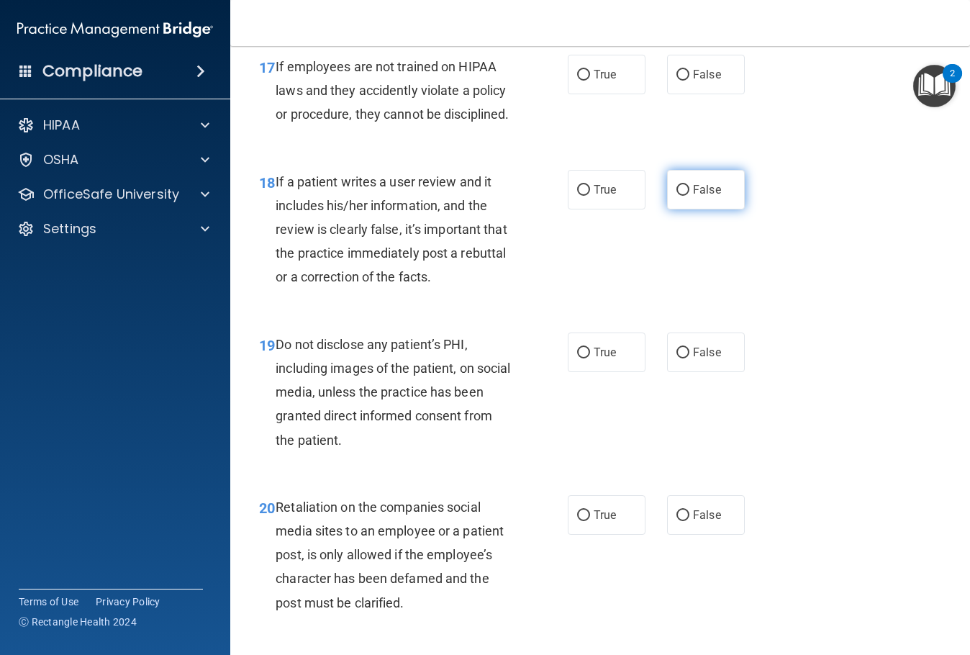
click at [684, 209] on label "False" at bounding box center [706, 190] width 78 height 40
click at [684, 196] on input "False" at bounding box center [682, 190] width 13 height 11
radio input "true"
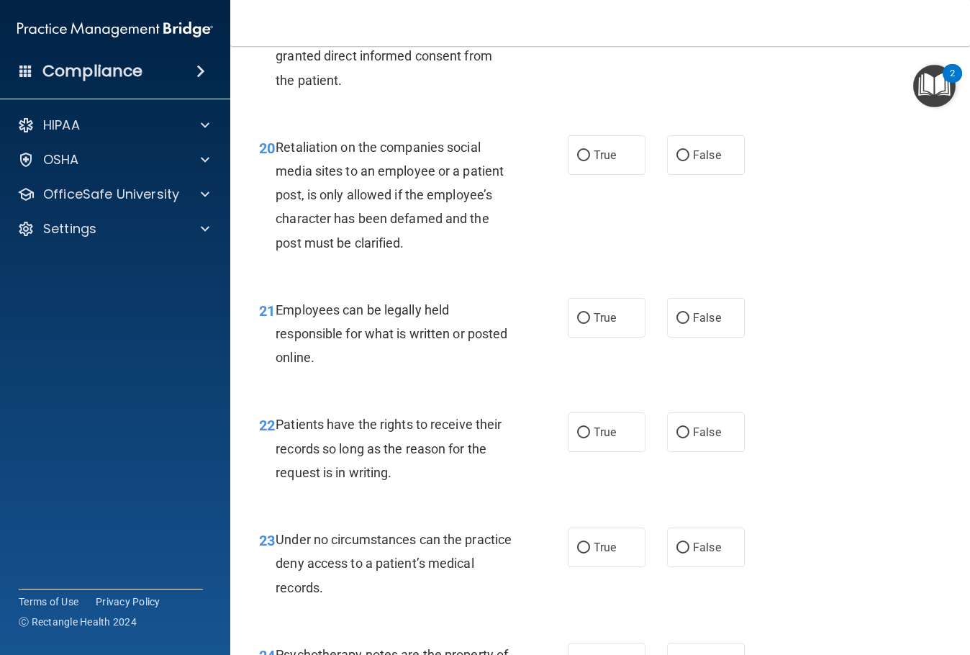
scroll to position [3094, 0]
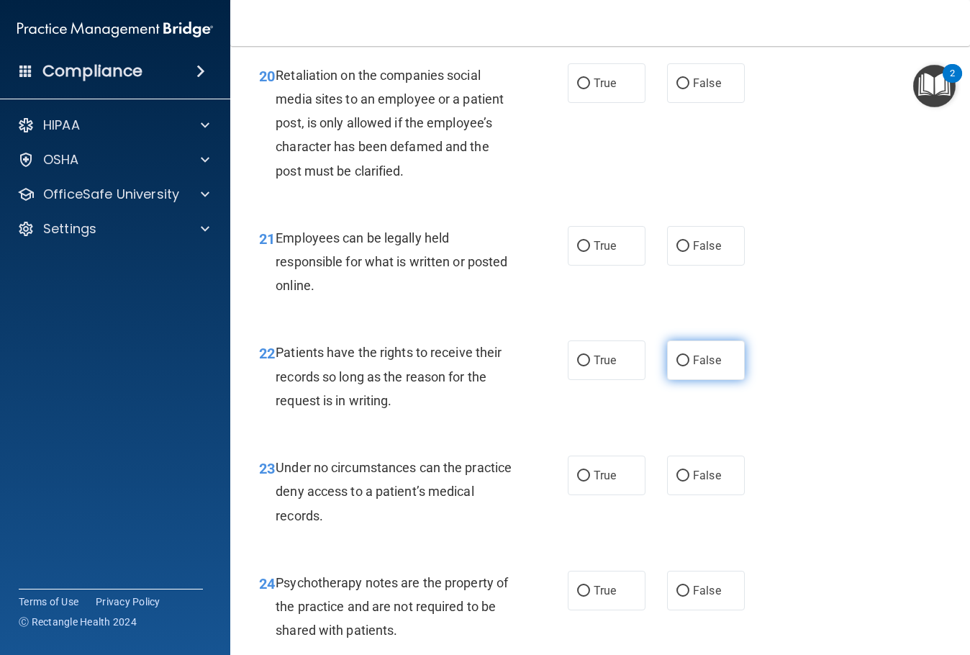
click at [676, 366] on input "False" at bounding box center [682, 361] width 13 height 11
radio input "true"
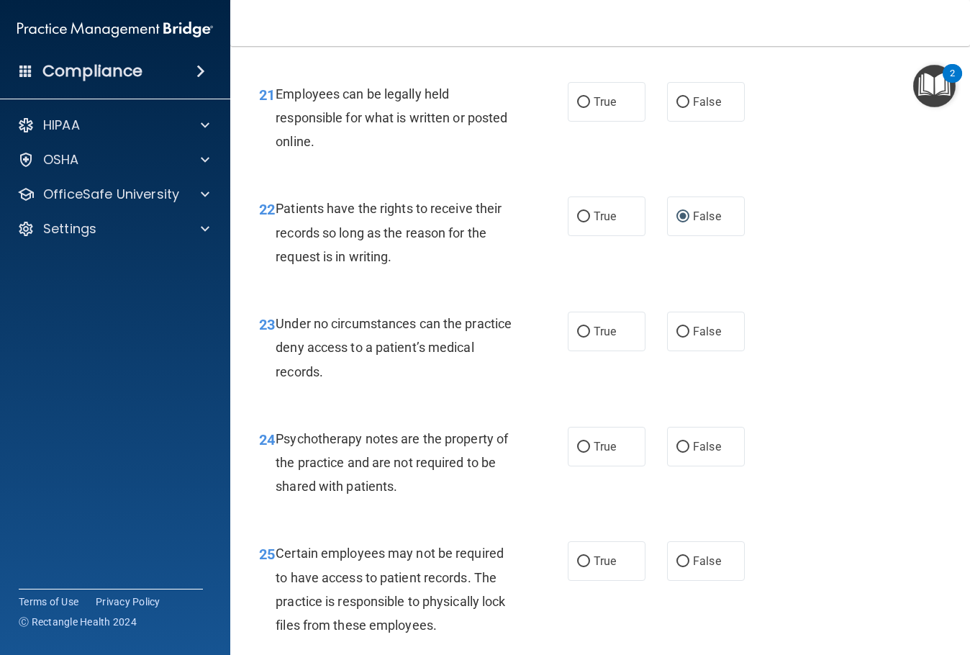
scroll to position [3310, 0]
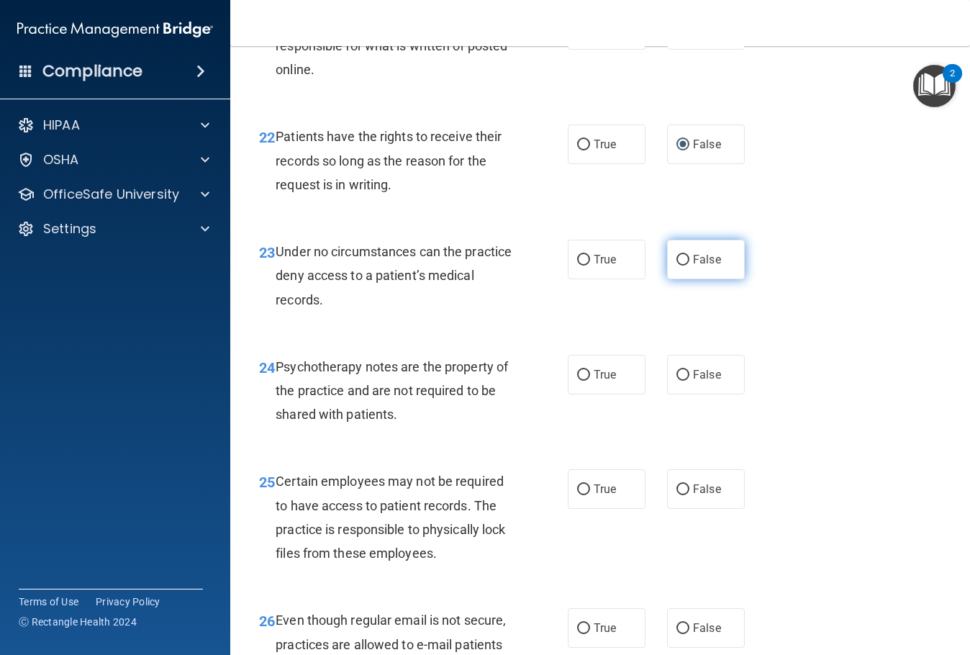
click at [679, 266] on input "False" at bounding box center [682, 260] width 13 height 11
radio input "true"
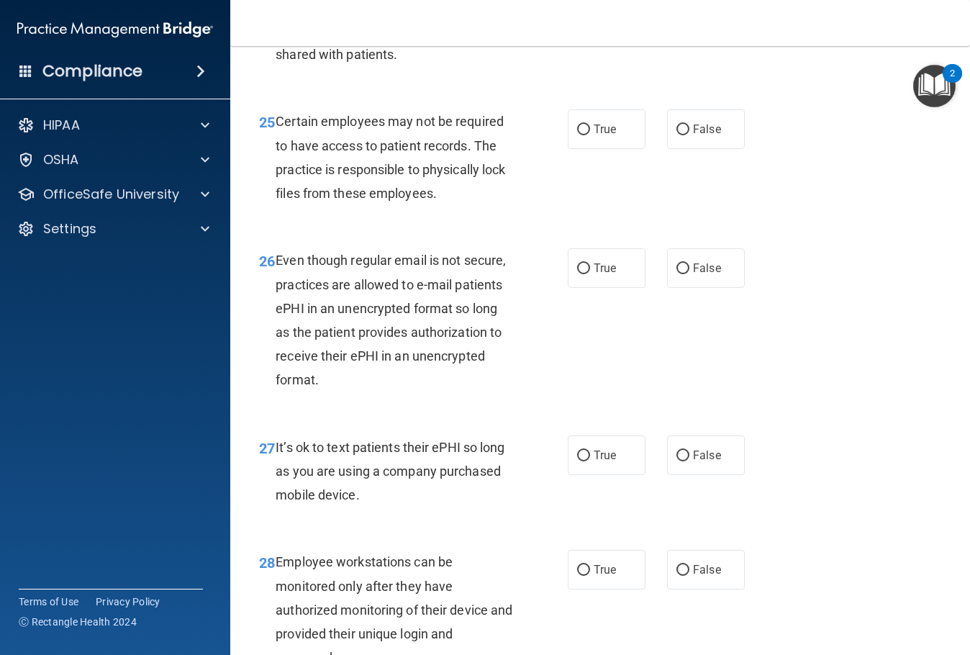
scroll to position [3742, 0]
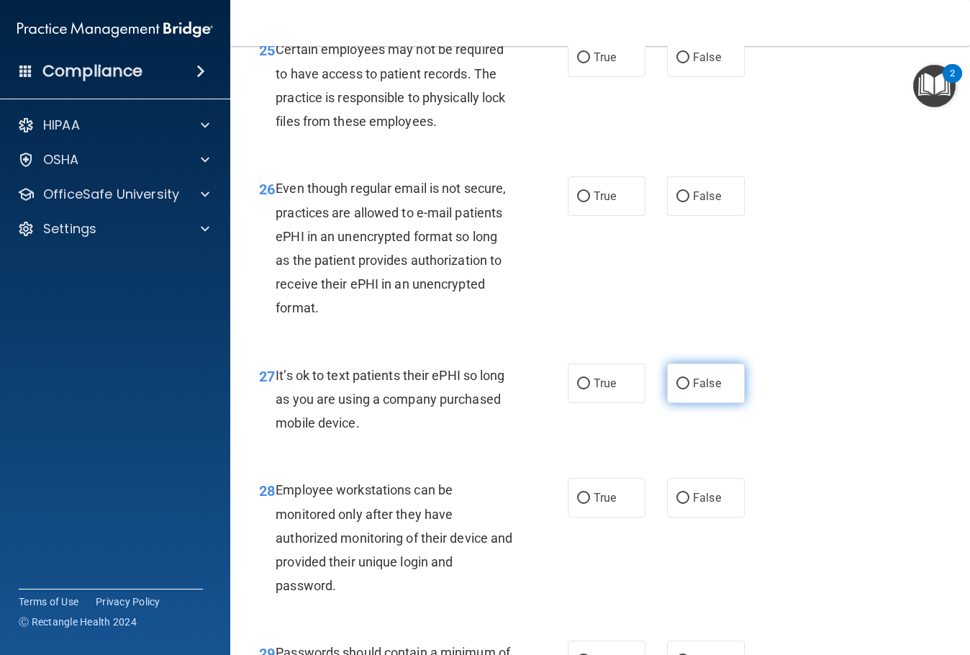
click at [676, 389] on input "False" at bounding box center [682, 384] width 13 height 11
radio input "true"
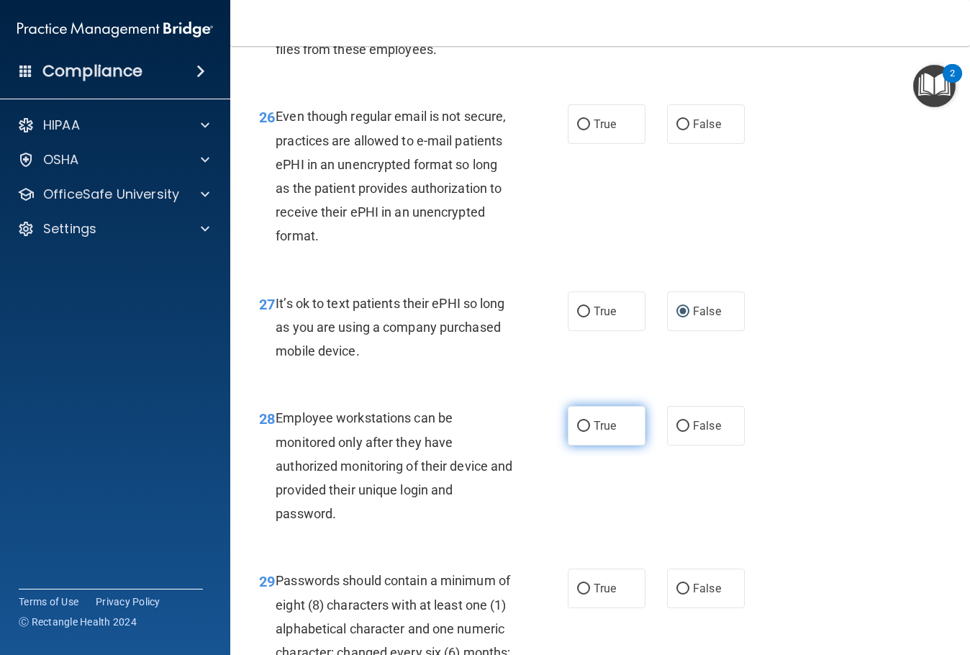
scroll to position [3886, 0]
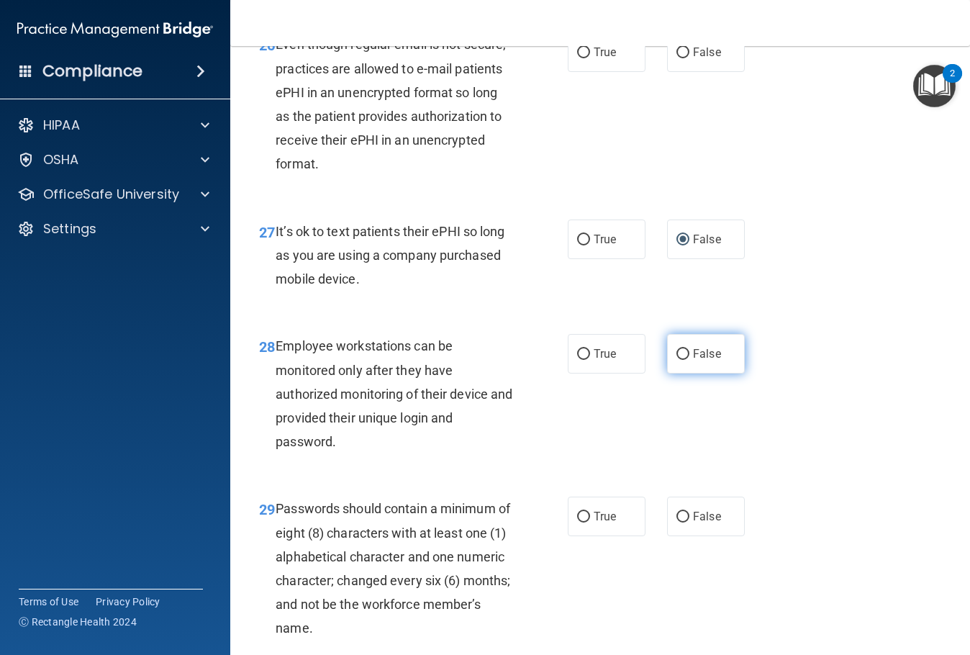
click at [679, 360] on input "False" at bounding box center [682, 354] width 13 height 11
radio input "true"
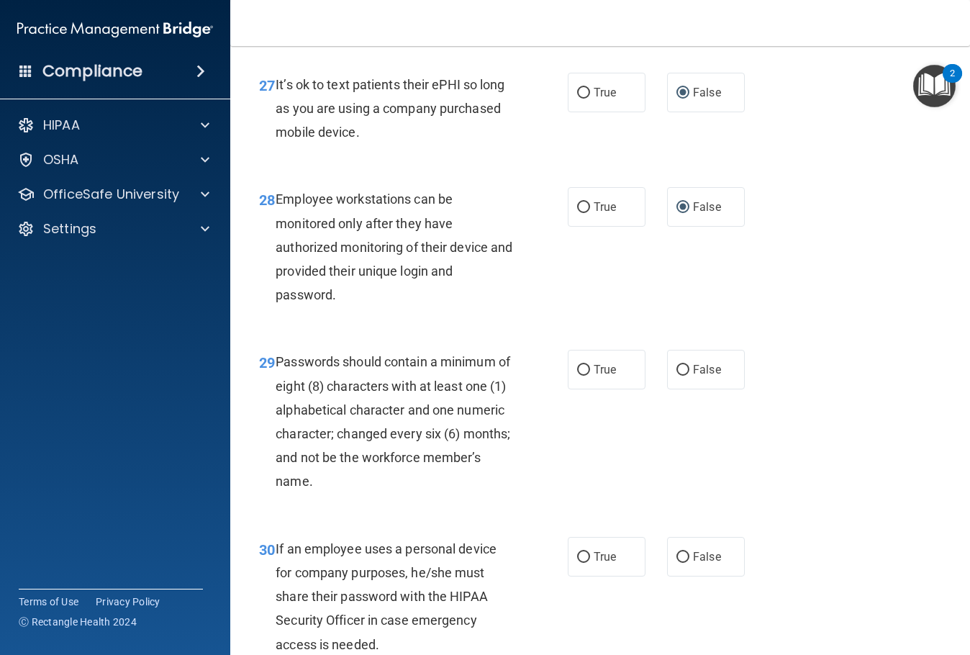
scroll to position [4177, 0]
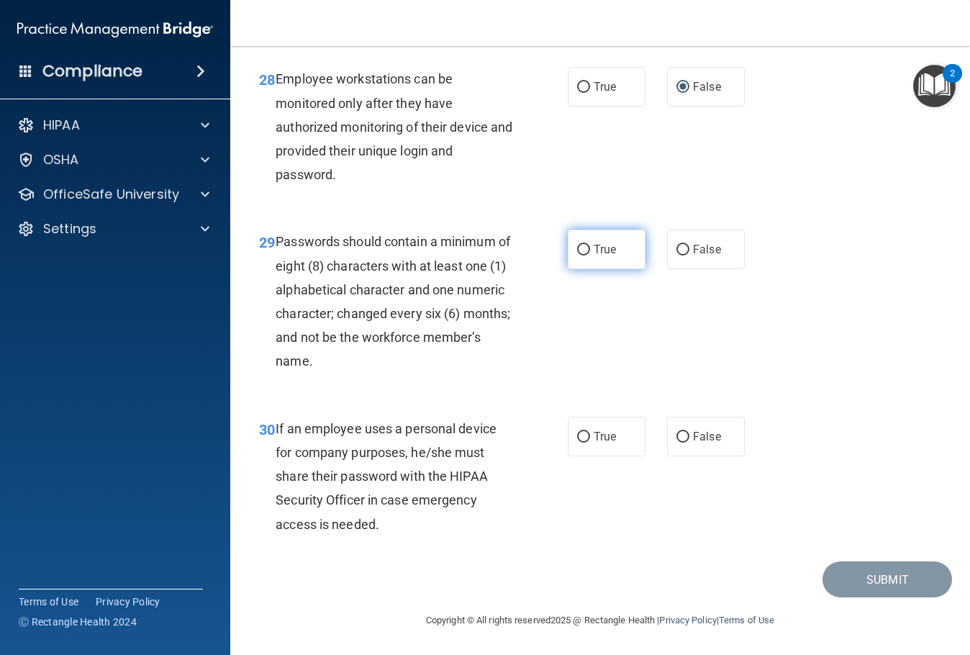
click at [594, 256] on span "True" at bounding box center [605, 250] width 22 height 14
click at [589, 255] on input "True" at bounding box center [583, 250] width 13 height 11
radio input "true"
click at [590, 456] on label "True" at bounding box center [607, 437] width 78 height 40
click at [590, 443] on input "True" at bounding box center [583, 437] width 13 height 11
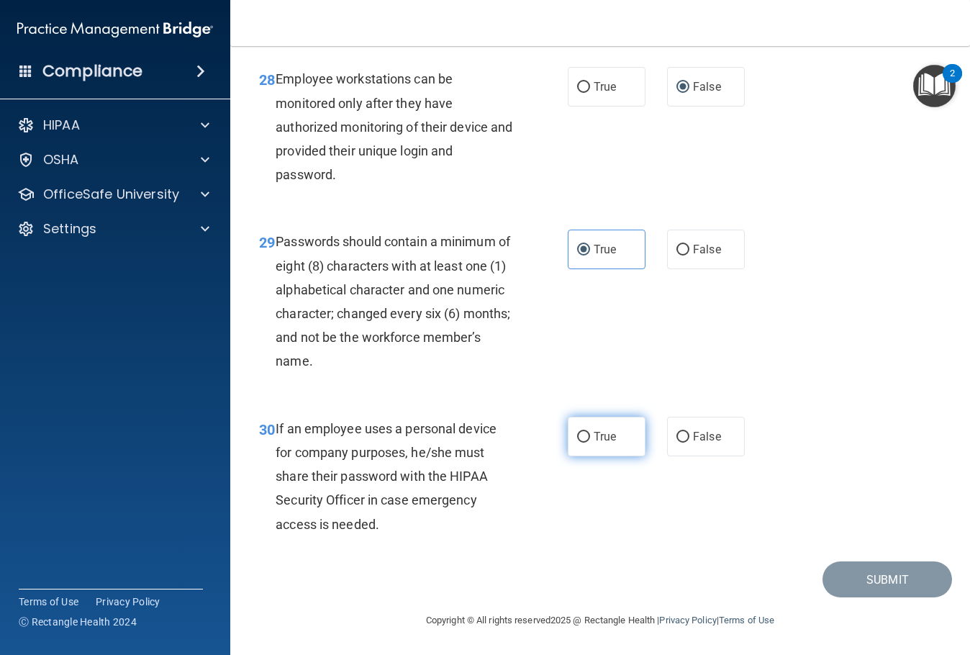
radio input "true"
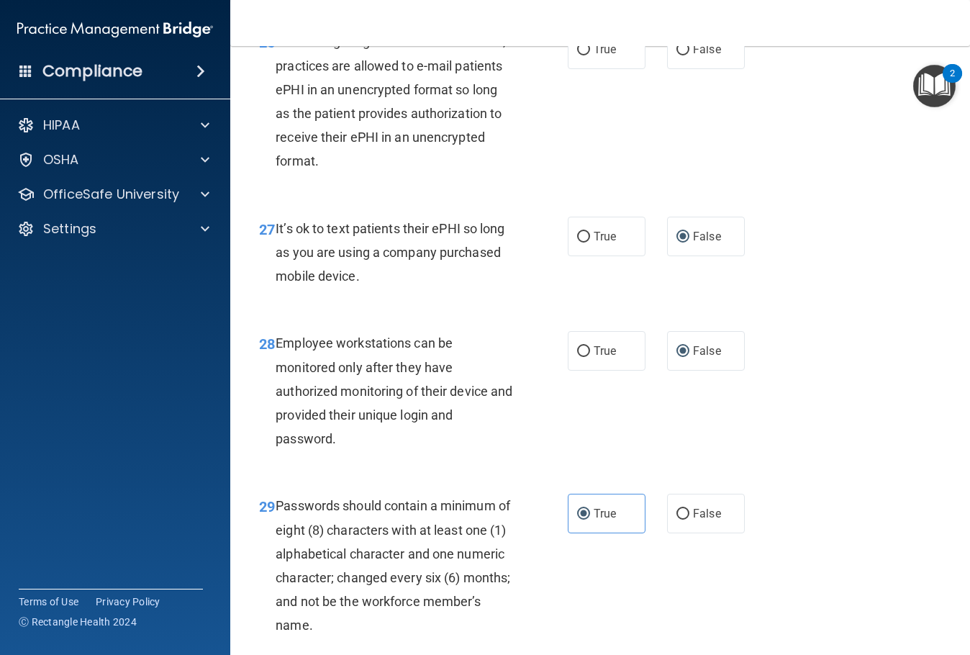
scroll to position [3745, 0]
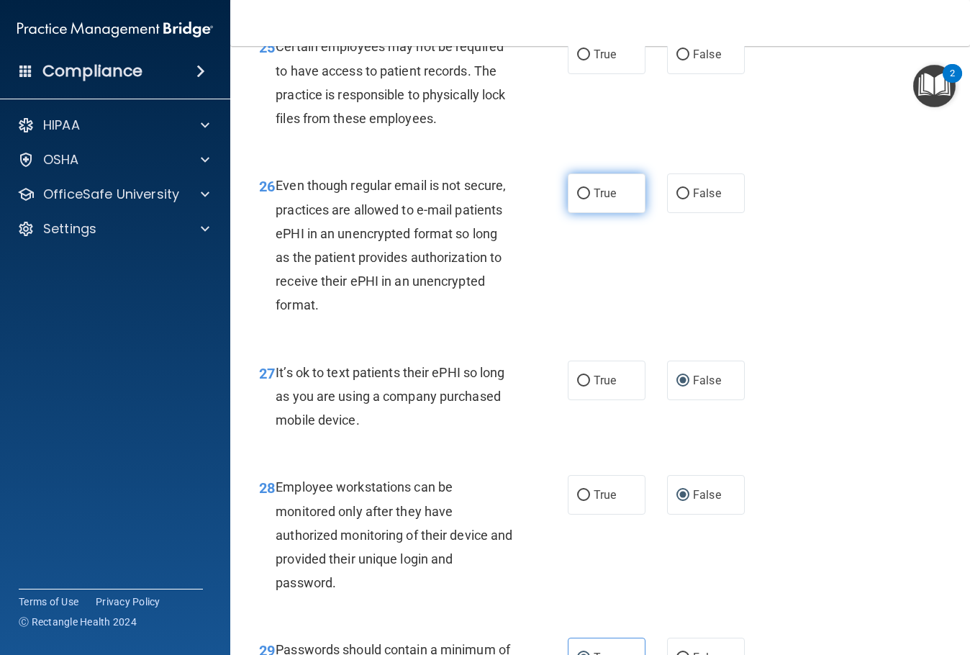
click at [599, 200] on span "True" at bounding box center [605, 193] width 22 height 14
click at [590, 199] on input "True" at bounding box center [583, 194] width 13 height 11
radio input "true"
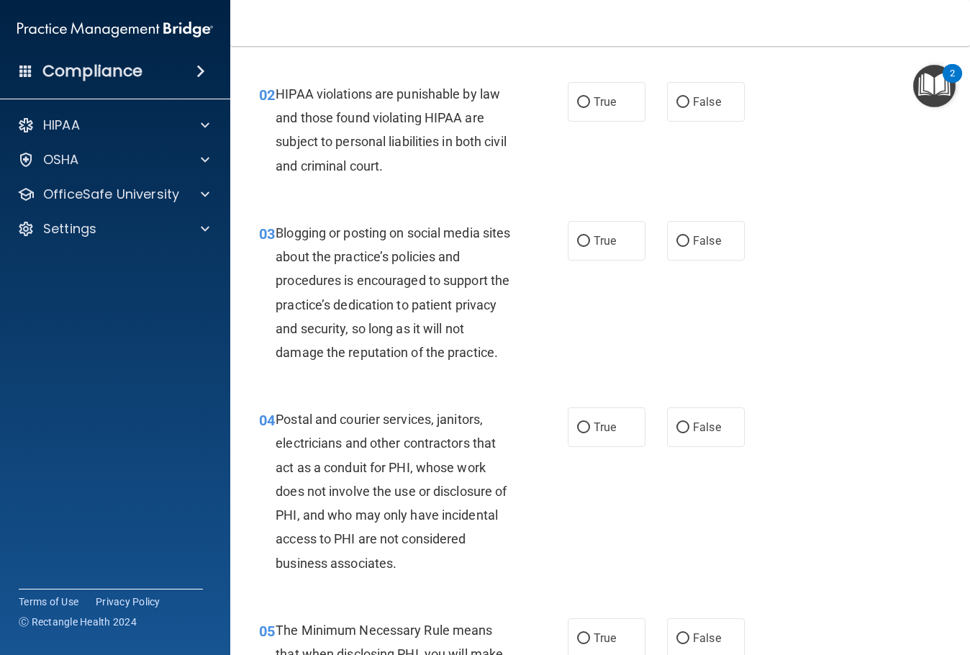
scroll to position [0, 0]
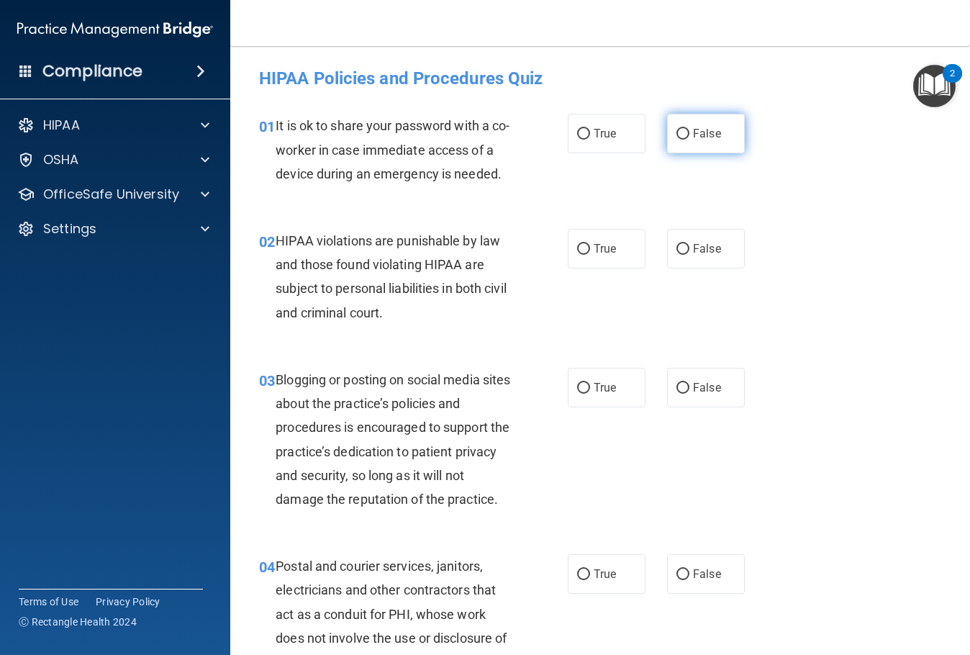
click at [676, 138] on input "False" at bounding box center [682, 134] width 13 height 11
radio input "true"
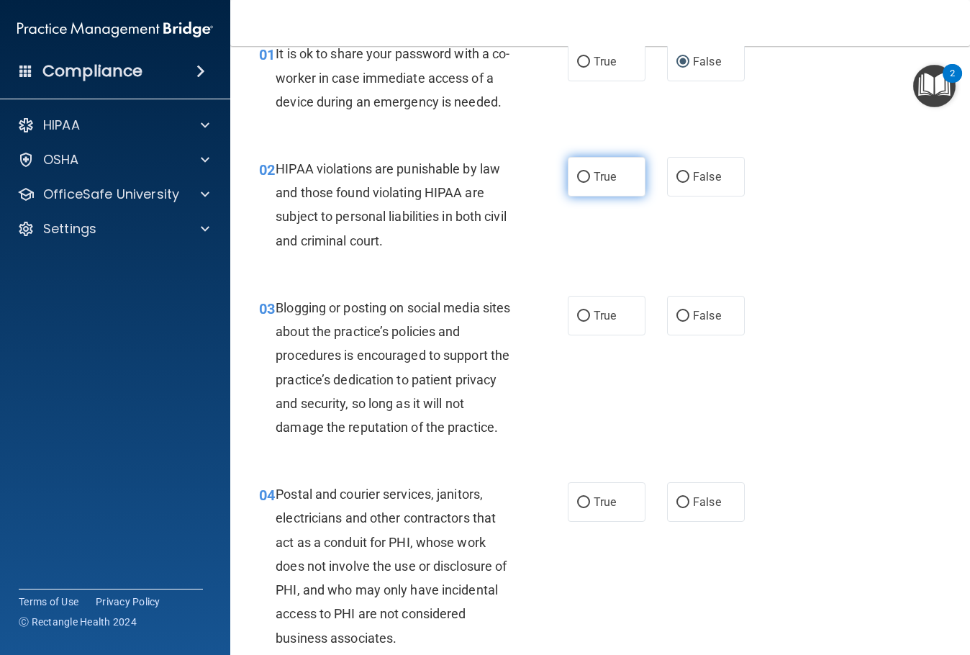
click at [594, 184] on span "True" at bounding box center [605, 177] width 22 height 14
click at [590, 183] on input "True" at bounding box center [583, 177] width 13 height 11
radio input "true"
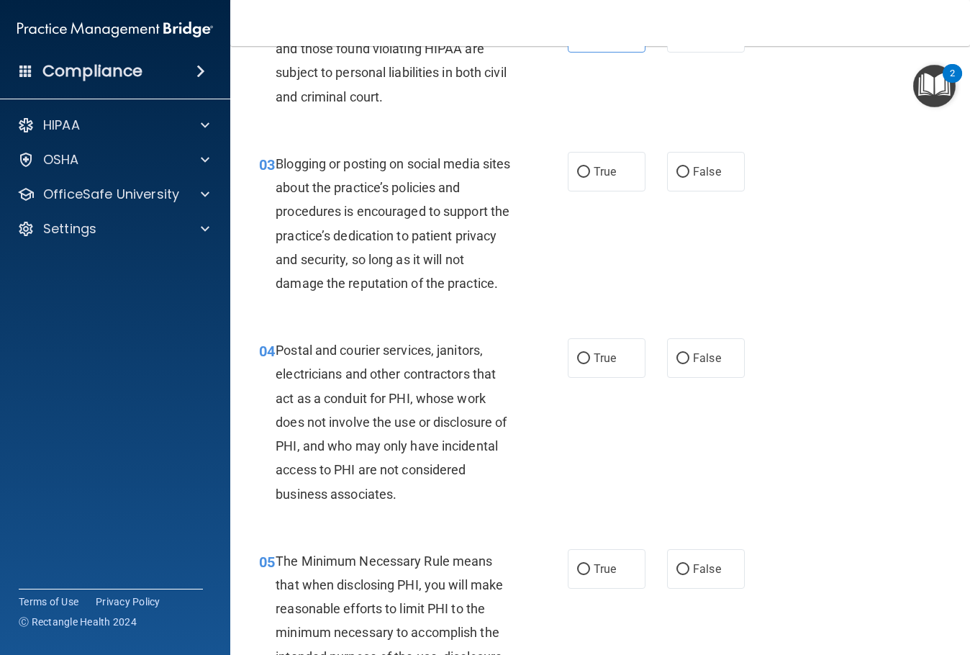
scroll to position [288, 0]
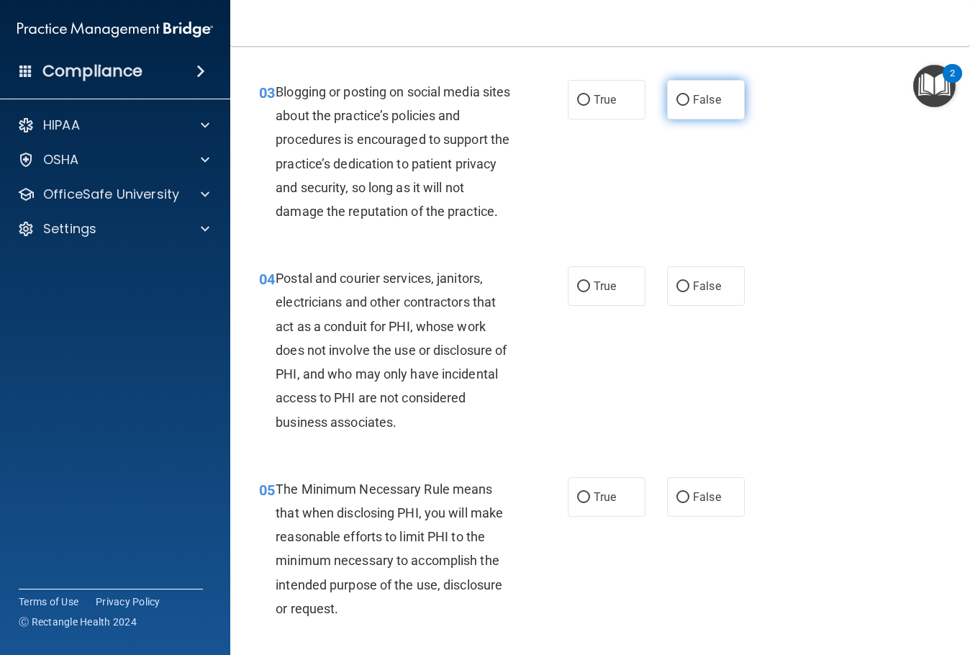
click at [685, 119] on label "False" at bounding box center [706, 100] width 78 height 40
click at [685, 106] on input "False" at bounding box center [682, 100] width 13 height 11
radio input "true"
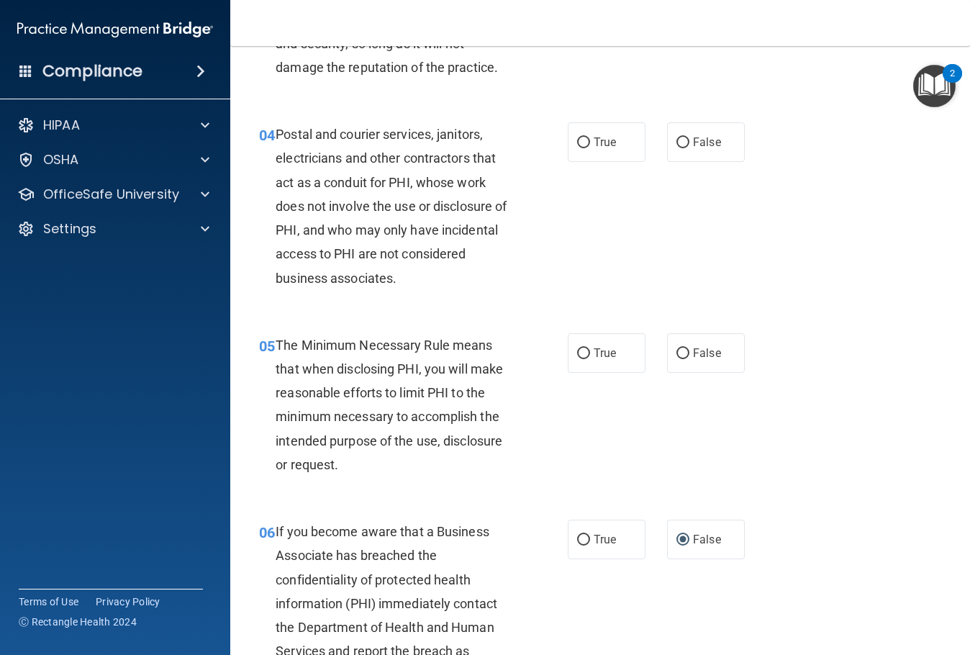
scroll to position [504, 0]
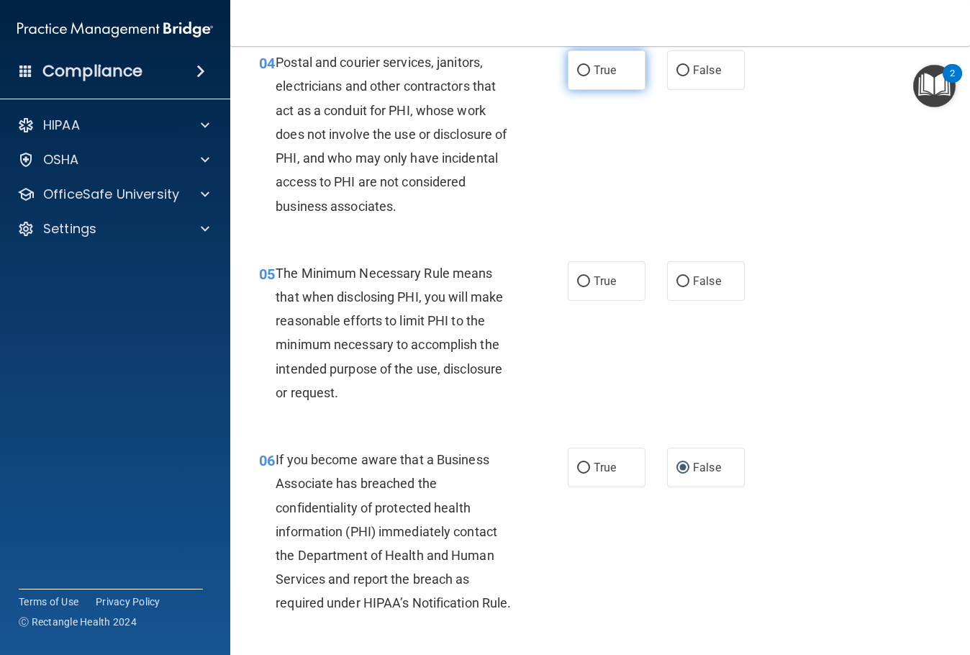
click at [581, 90] on label "True" at bounding box center [607, 70] width 78 height 40
click at [581, 76] on input "True" at bounding box center [583, 70] width 13 height 11
radio input "true"
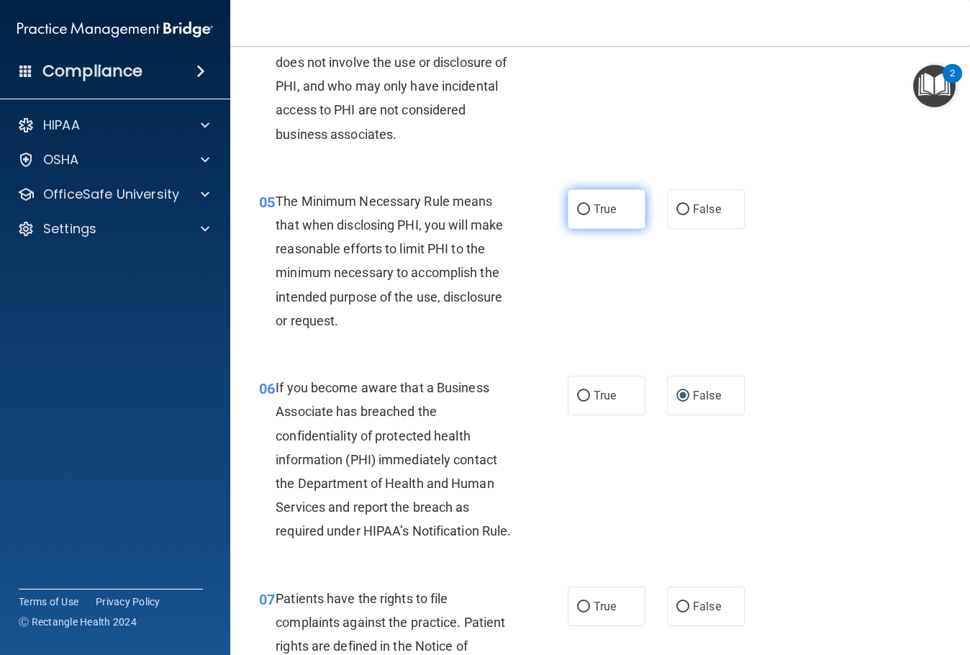
scroll to position [648, 0]
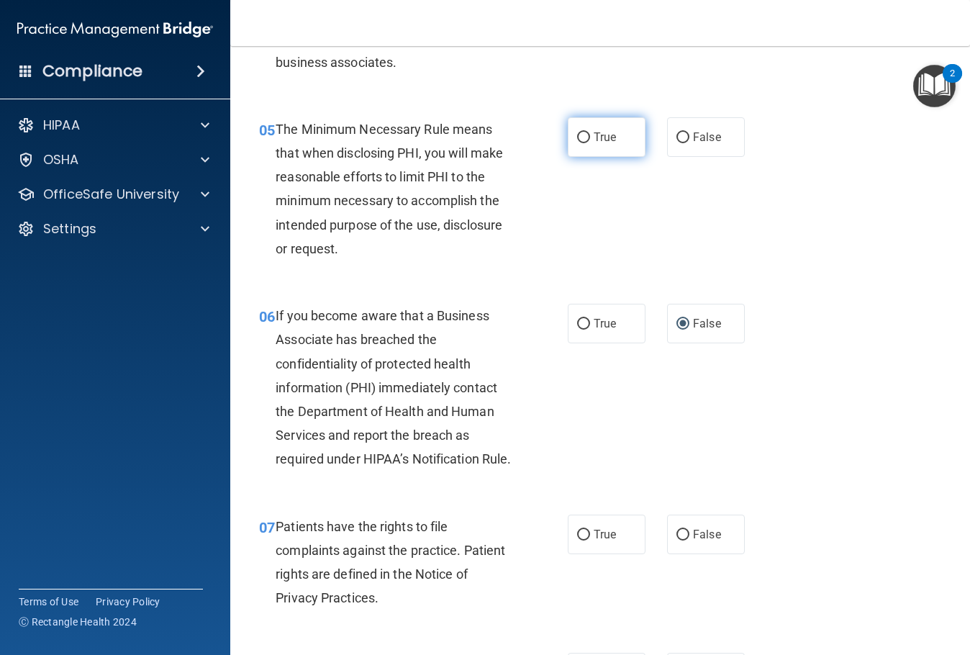
click at [577, 143] on input "True" at bounding box center [583, 137] width 13 height 11
radio input "true"
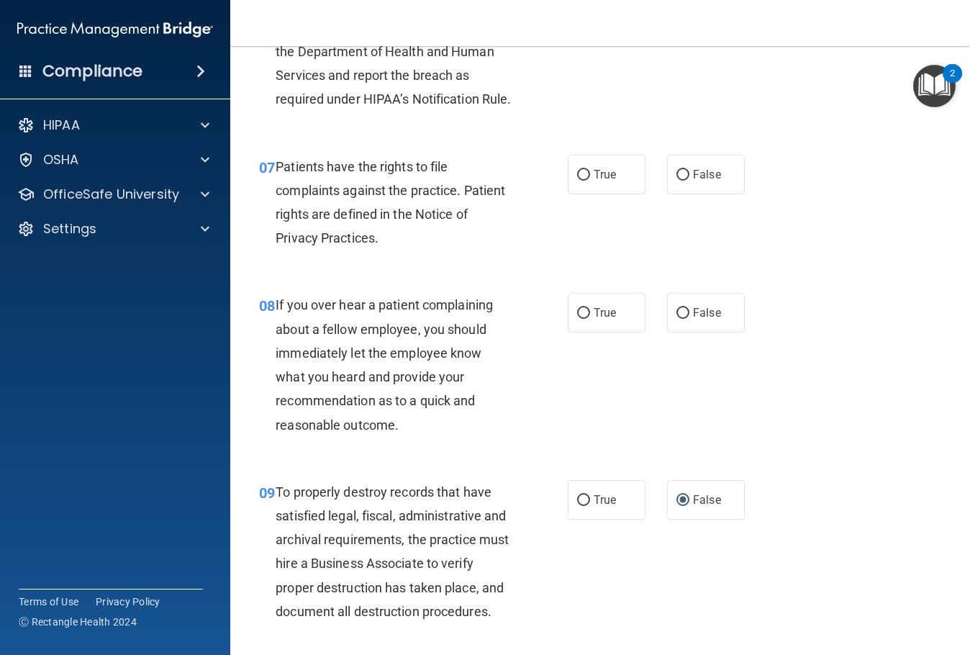
scroll to position [1079, 0]
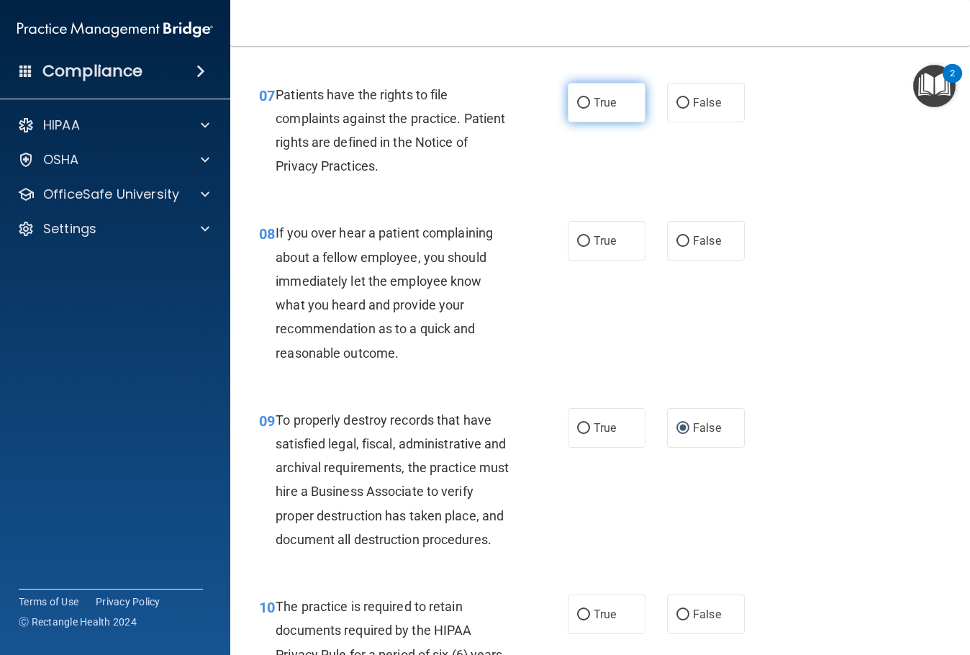
click at [600, 122] on label "True" at bounding box center [607, 103] width 78 height 40
click at [590, 109] on input "True" at bounding box center [583, 103] width 13 height 11
radio input "true"
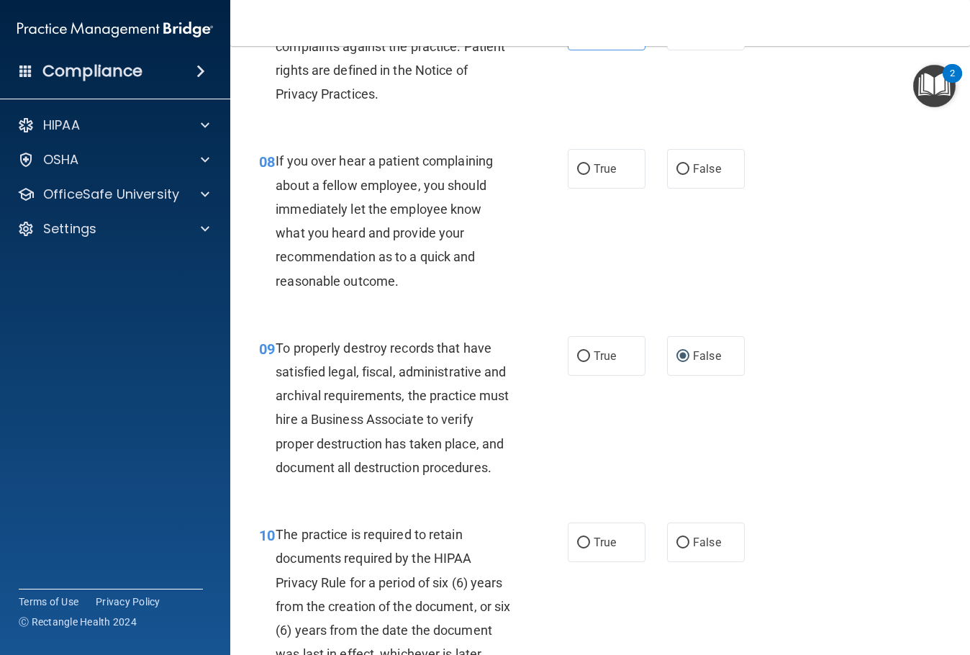
scroll to position [1223, 0]
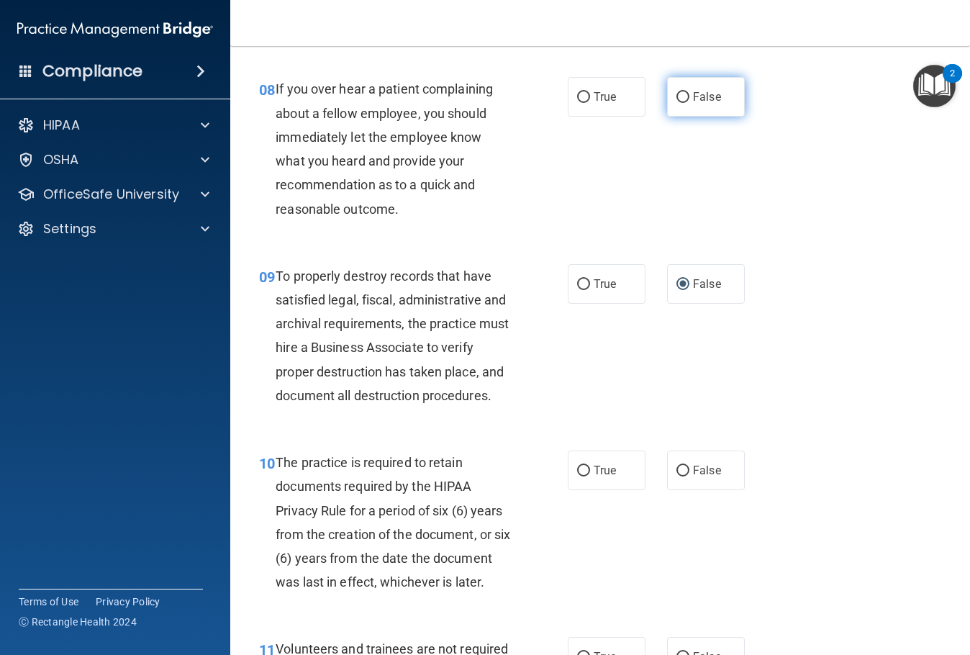
click at [695, 117] on label "False" at bounding box center [706, 97] width 78 height 40
click at [689, 103] on input "False" at bounding box center [682, 97] width 13 height 11
radio input "true"
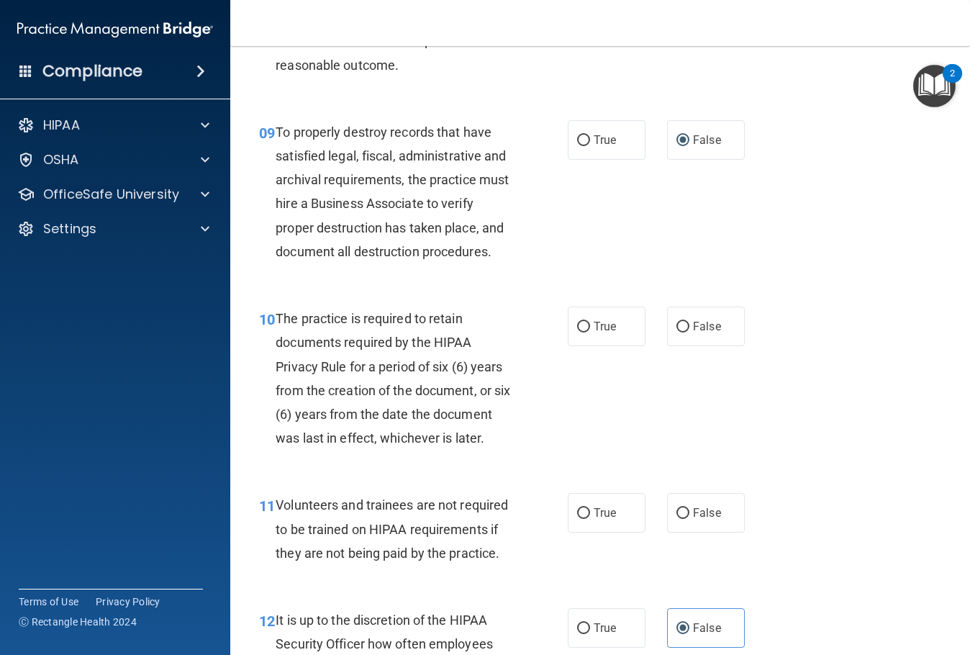
scroll to position [1511, 0]
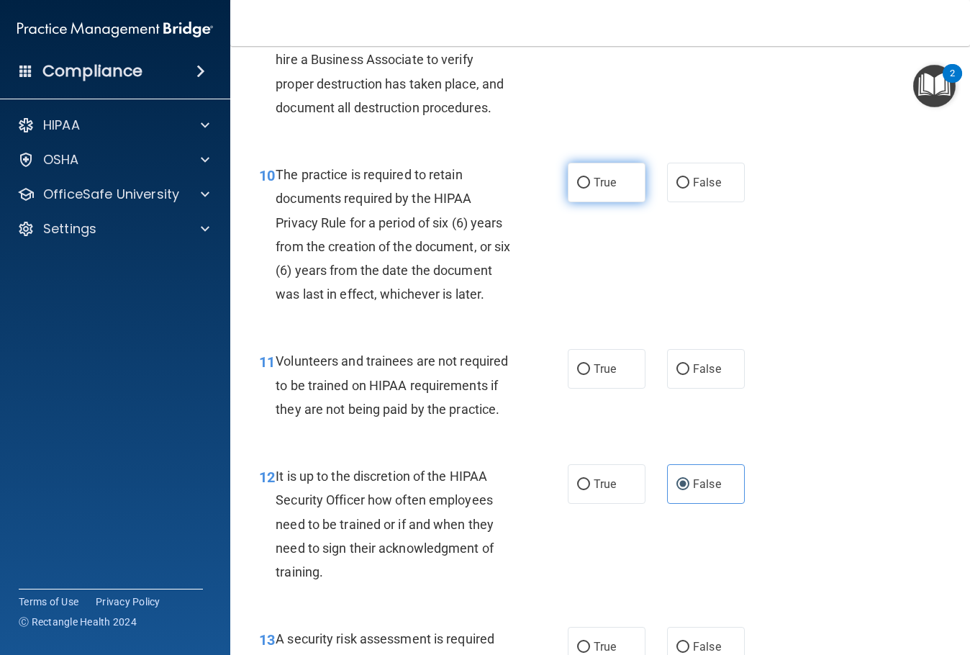
click at [607, 202] on label "True" at bounding box center [607, 183] width 78 height 40
click at [590, 189] on input "True" at bounding box center [583, 183] width 13 height 11
radio input "true"
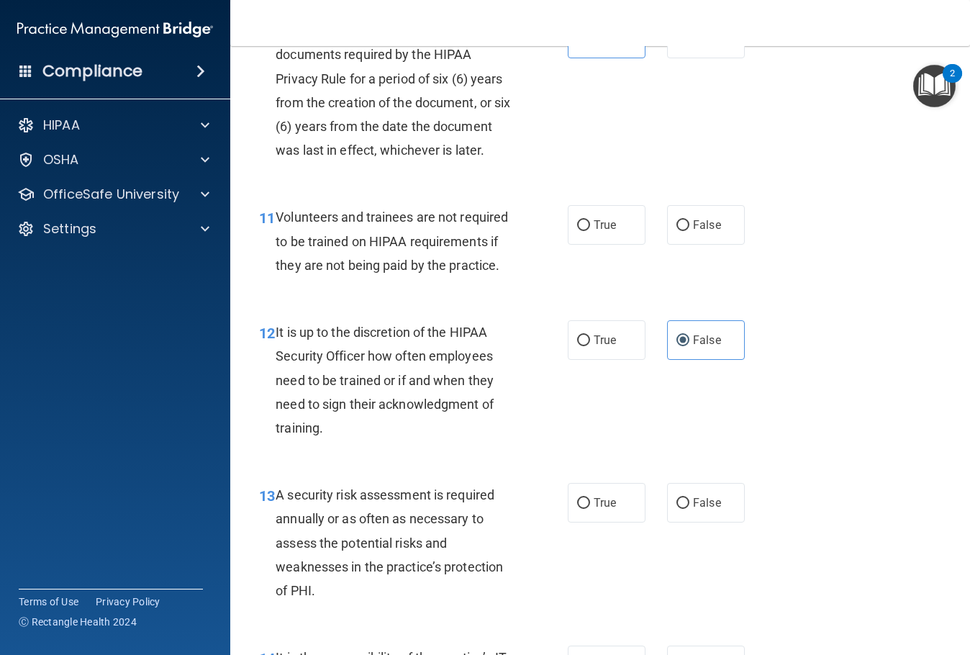
scroll to position [1727, 0]
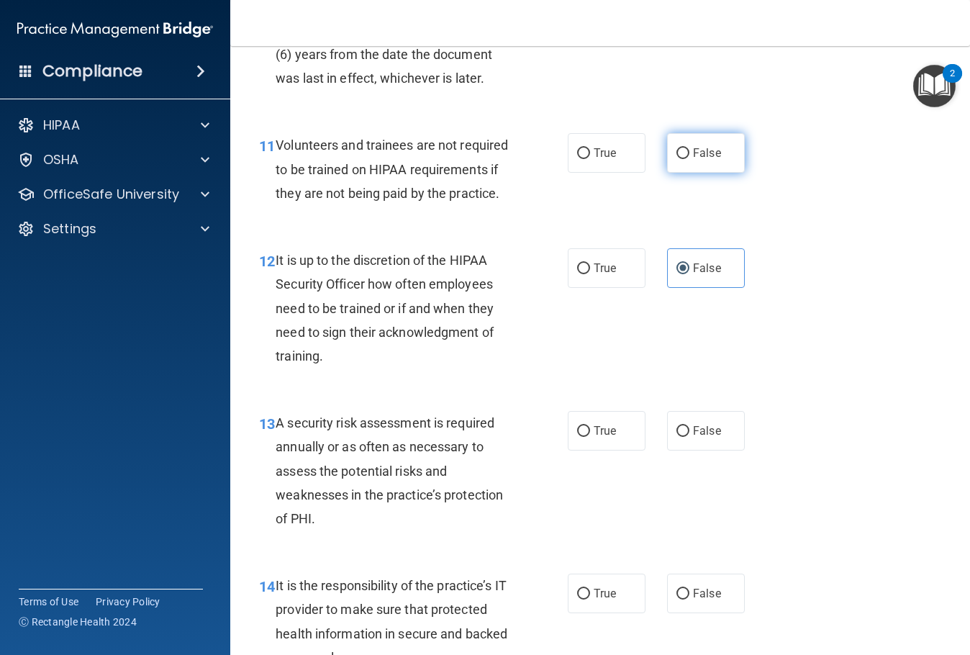
click at [696, 173] on label "False" at bounding box center [706, 153] width 78 height 40
click at [689, 159] on input "False" at bounding box center [682, 153] width 13 height 11
radio input "true"
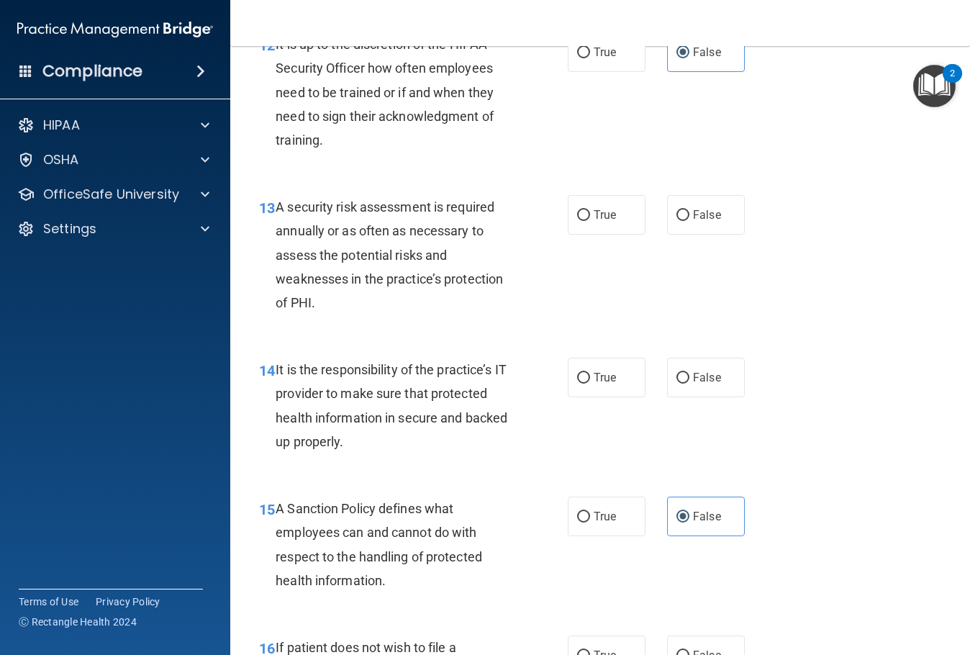
scroll to position [2015, 0]
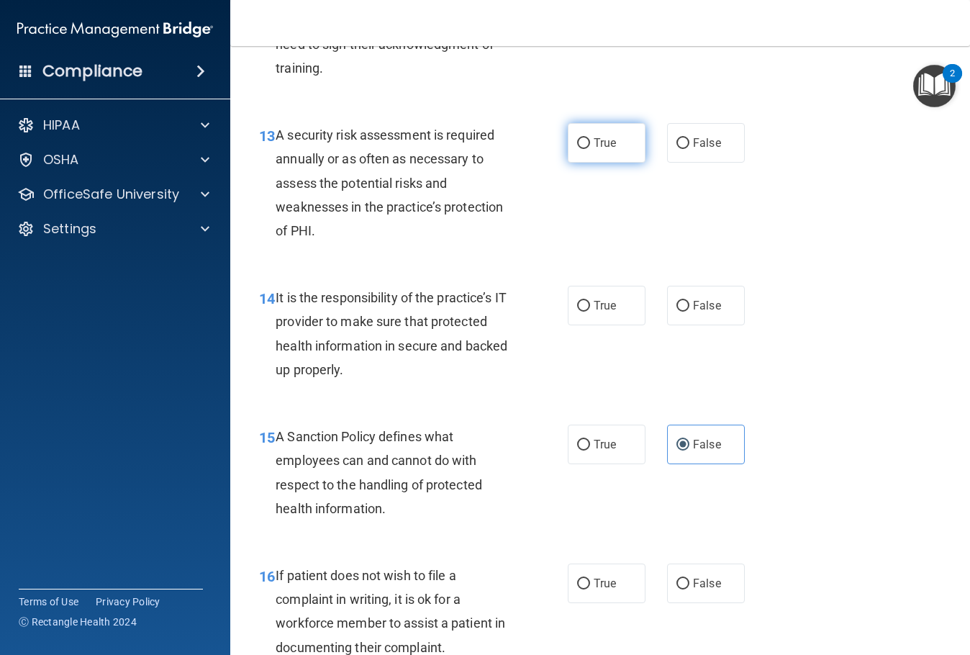
click at [616, 163] on label "True" at bounding box center [607, 143] width 78 height 40
click at [590, 149] on input "True" at bounding box center [583, 143] width 13 height 11
radio input "true"
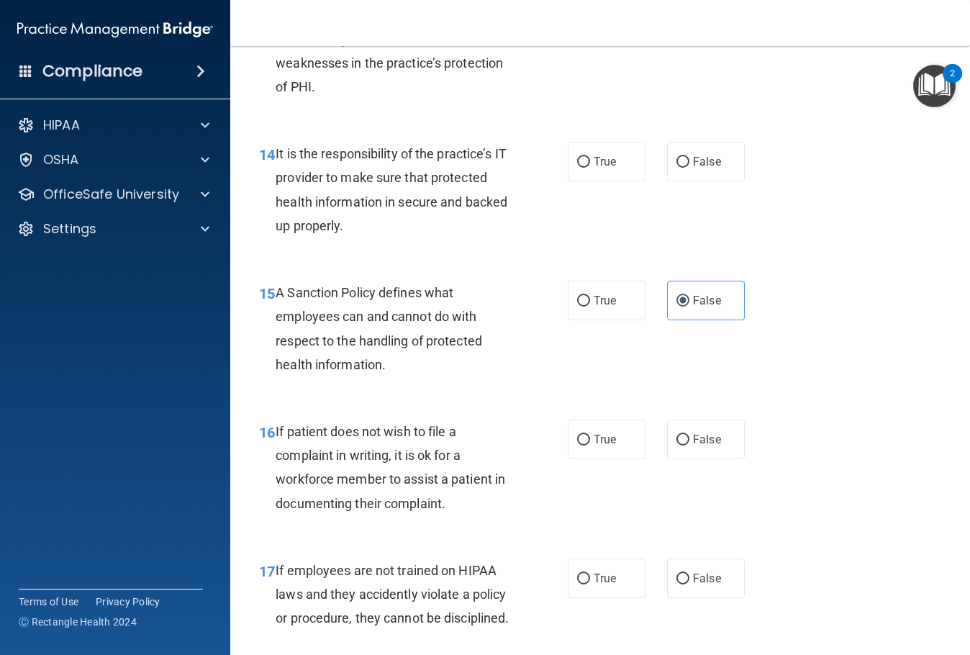
scroll to position [2231, 0]
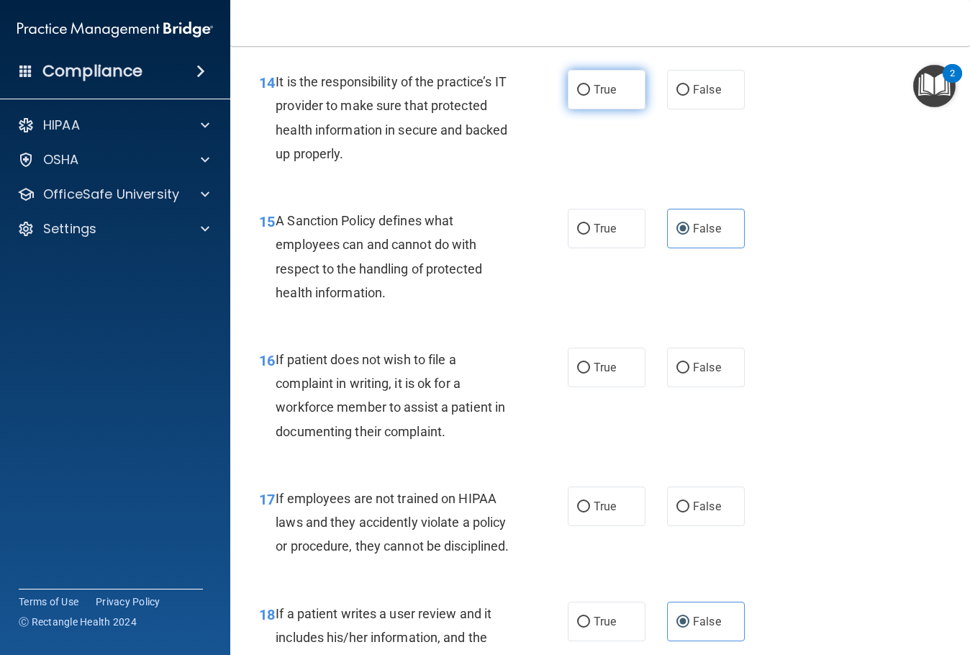
click at [594, 96] on span "True" at bounding box center [605, 90] width 22 height 14
click at [590, 96] on input "True" at bounding box center [583, 90] width 13 height 11
radio input "true"
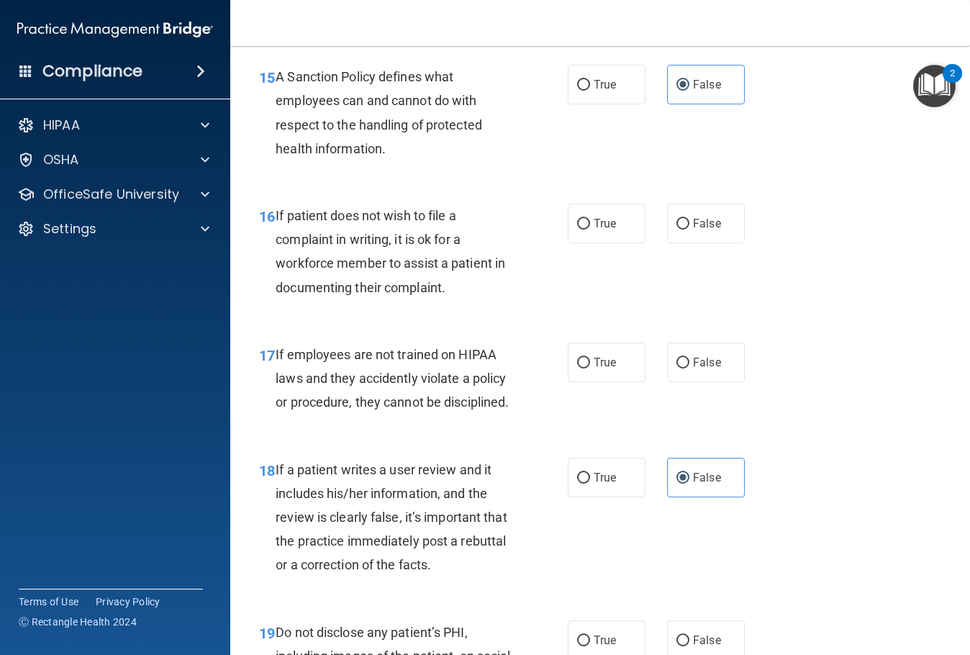
scroll to position [2447, 0]
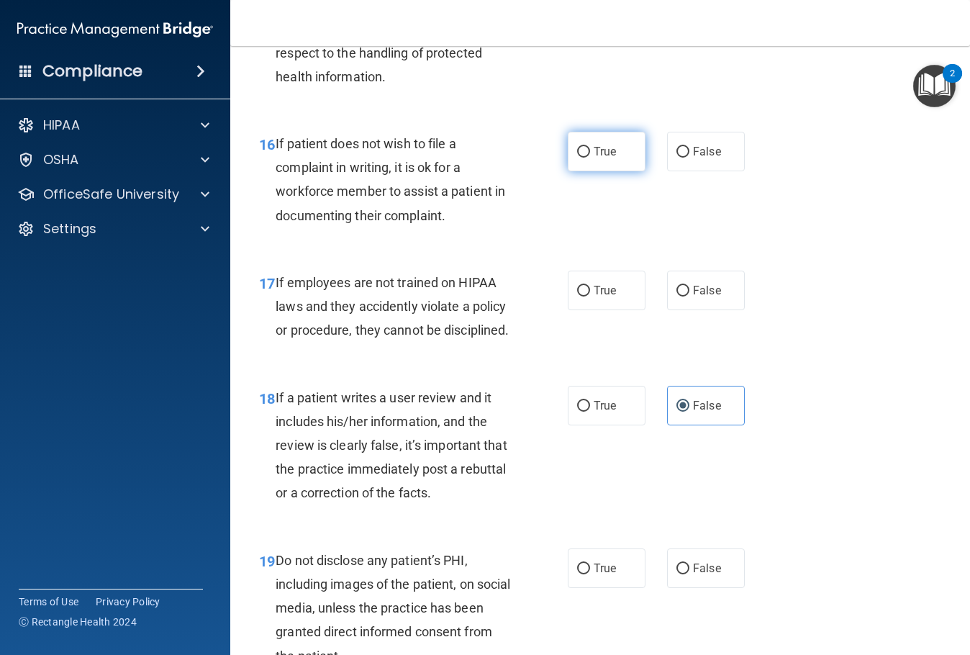
click at [626, 171] on label "True" at bounding box center [607, 152] width 78 height 40
click at [590, 158] on input "True" at bounding box center [583, 152] width 13 height 11
radio input "true"
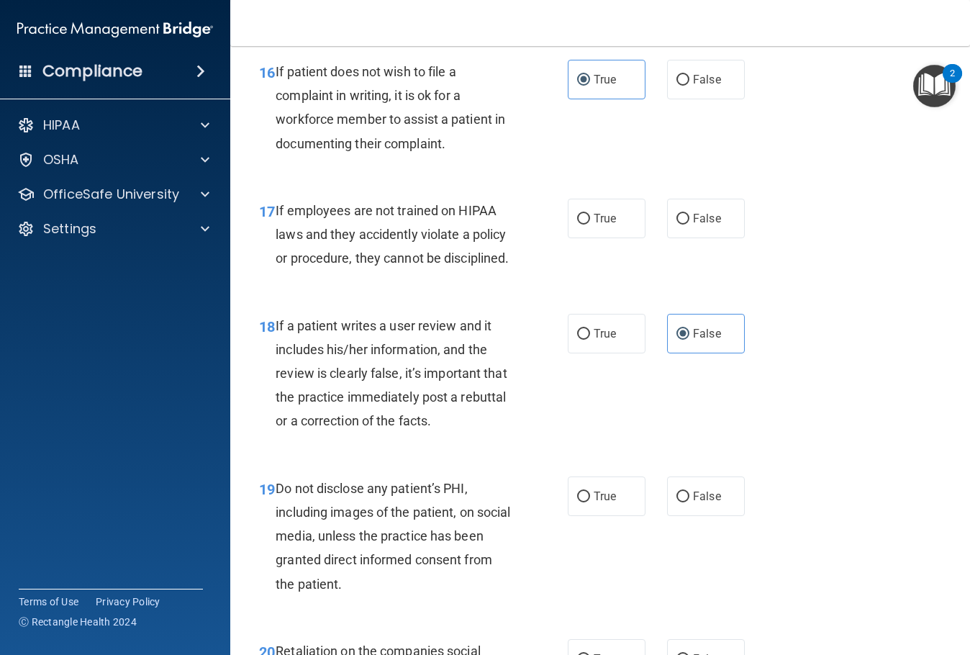
scroll to position [2591, 0]
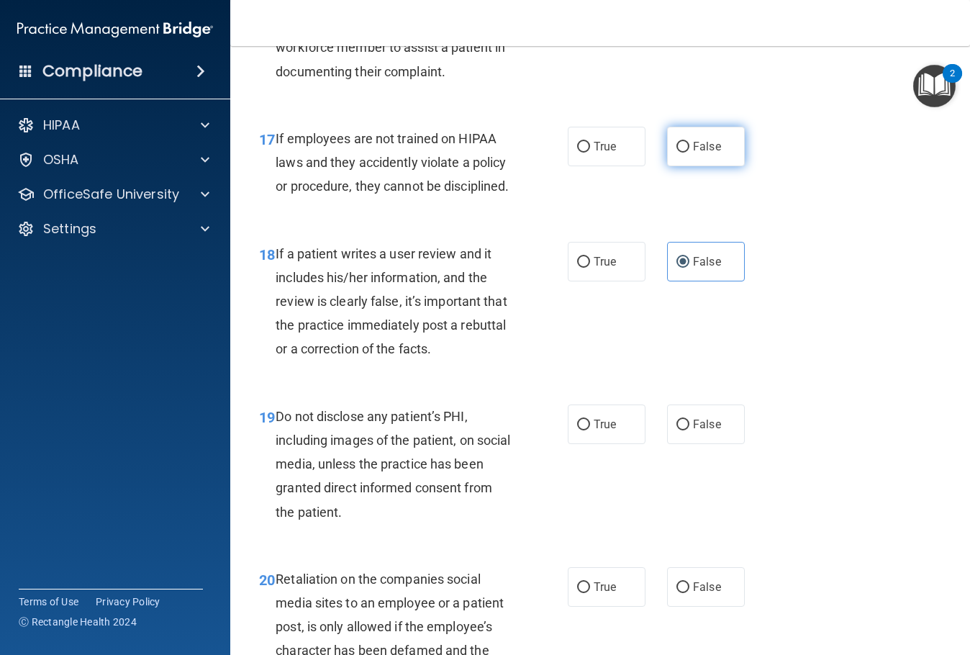
click at [715, 166] on label "False" at bounding box center [706, 147] width 78 height 40
click at [689, 153] on input "False" at bounding box center [682, 147] width 13 height 11
radio input "true"
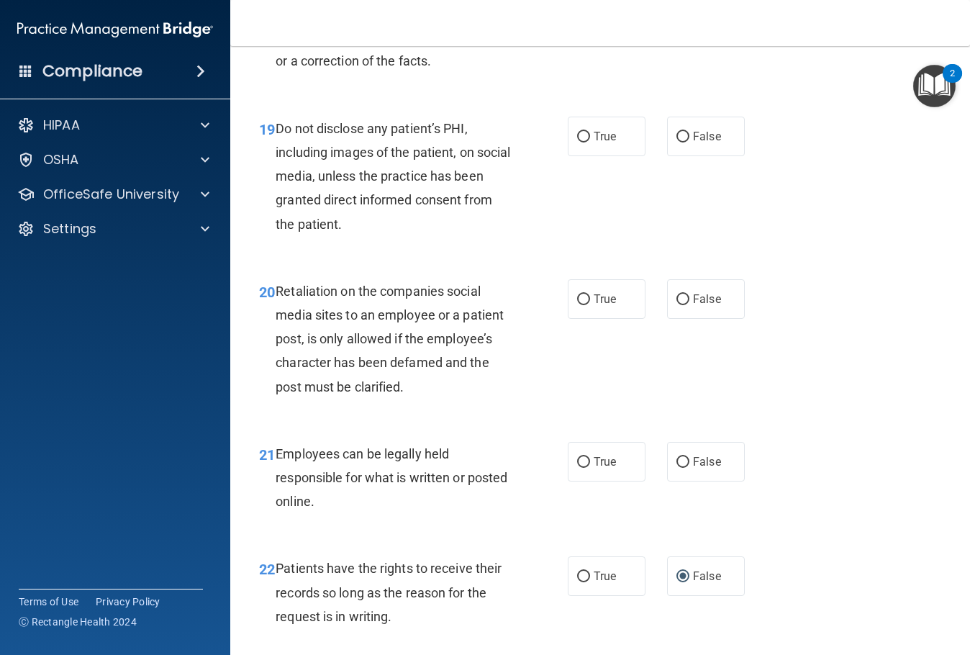
scroll to position [2951, 0]
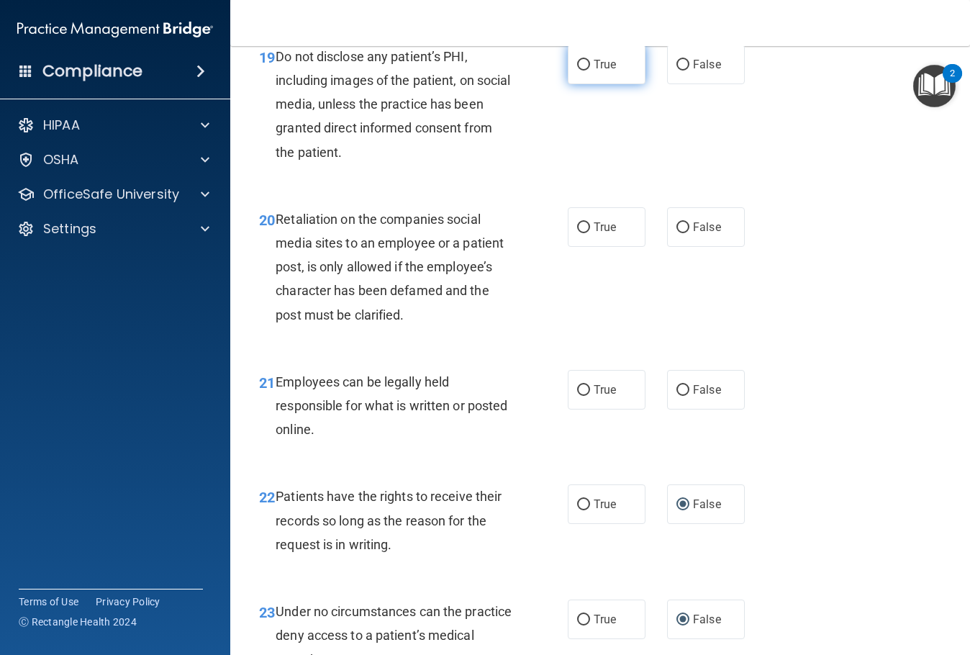
click at [611, 84] on label "True" at bounding box center [607, 65] width 78 height 40
click at [590, 71] on input "True" at bounding box center [583, 65] width 13 height 11
radio input "true"
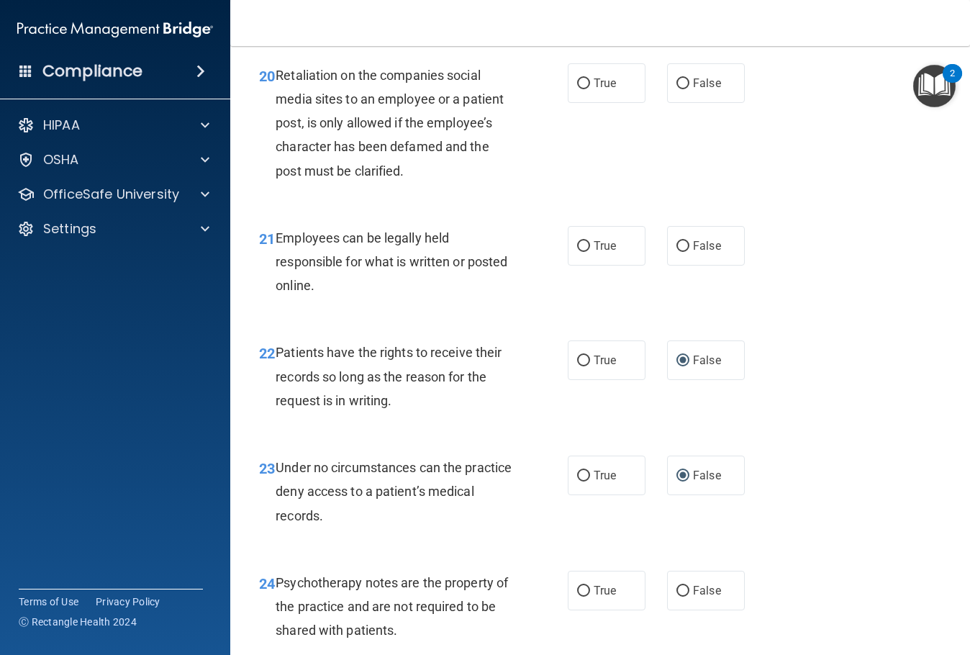
scroll to position [3166, 0]
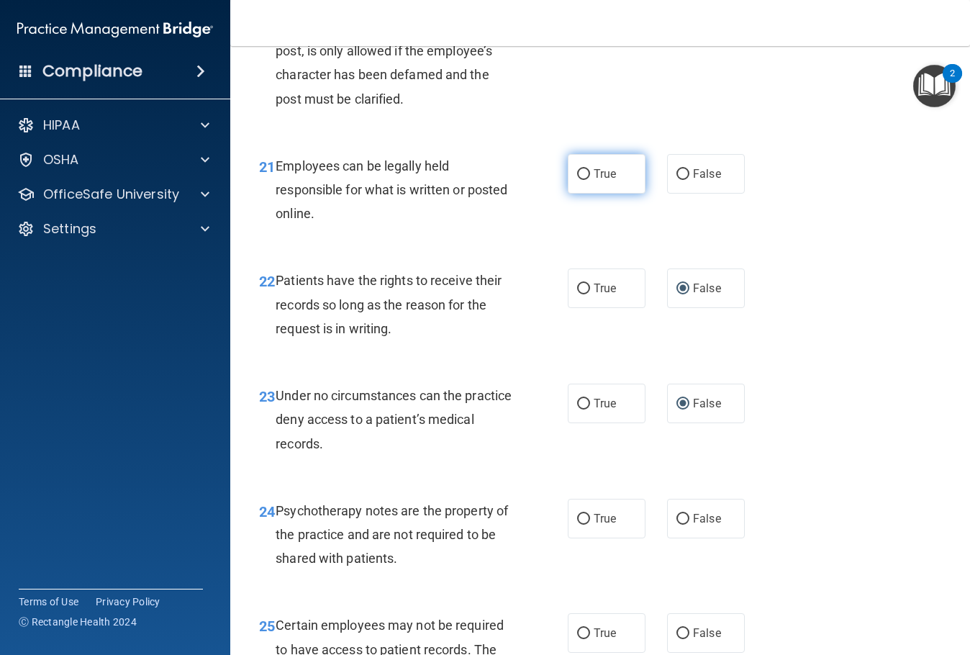
click at [592, 194] on label "True" at bounding box center [607, 174] width 78 height 40
click at [590, 180] on input "True" at bounding box center [583, 174] width 13 height 11
radio input "true"
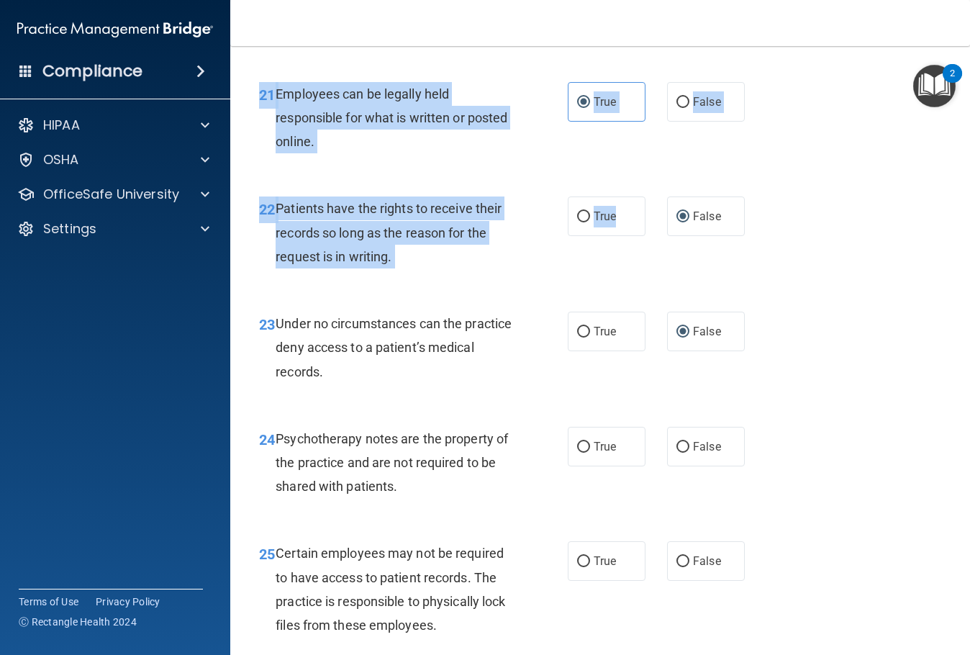
drag, startPoint x: 627, startPoint y: 315, endPoint x: 795, endPoint y: 255, distance: 178.7
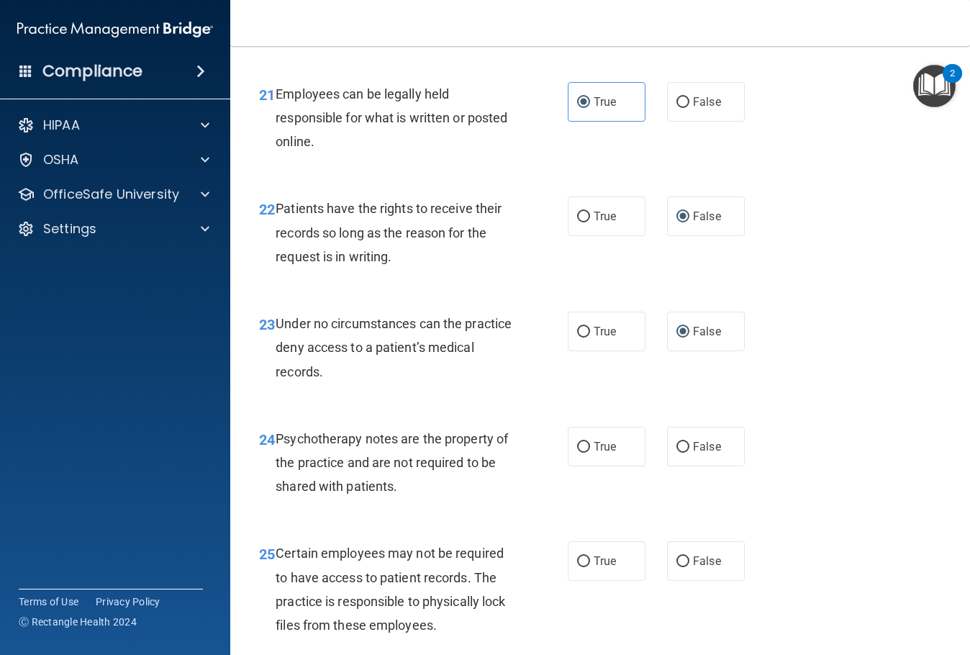
click at [822, 179] on div "21 Employees can be legally held responsible for what is written or posted onli…" at bounding box center [600, 121] width 704 height 115
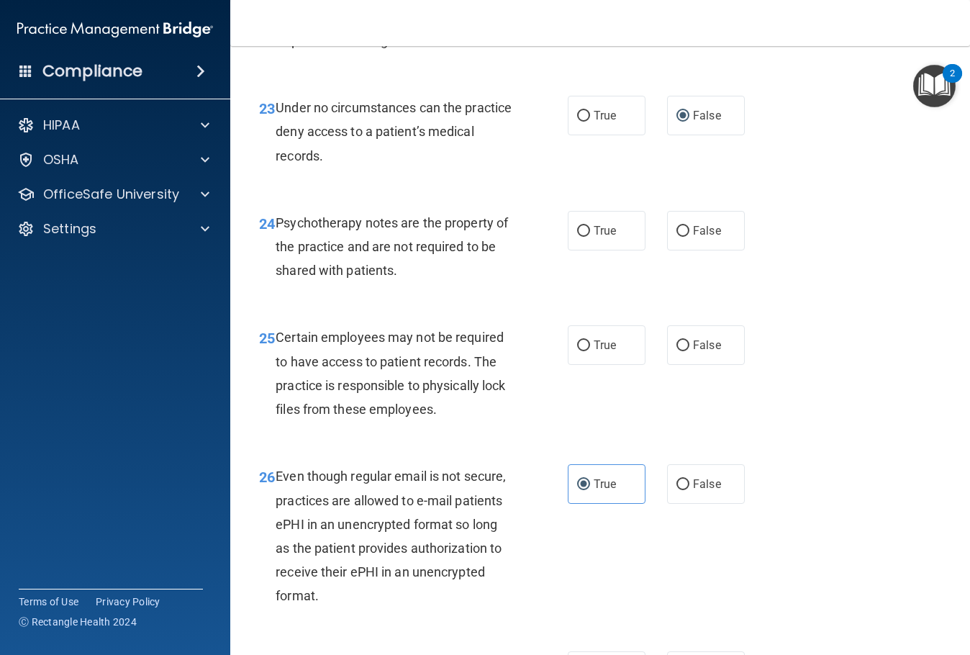
scroll to position [3526, 0]
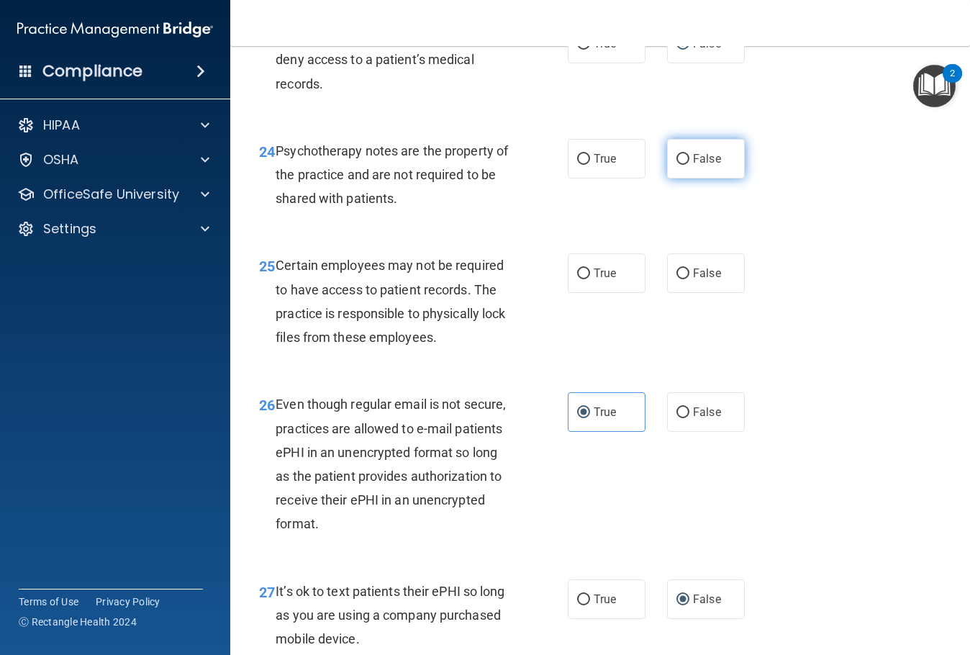
click at [679, 165] on input "False" at bounding box center [682, 159] width 13 height 11
radio input "true"
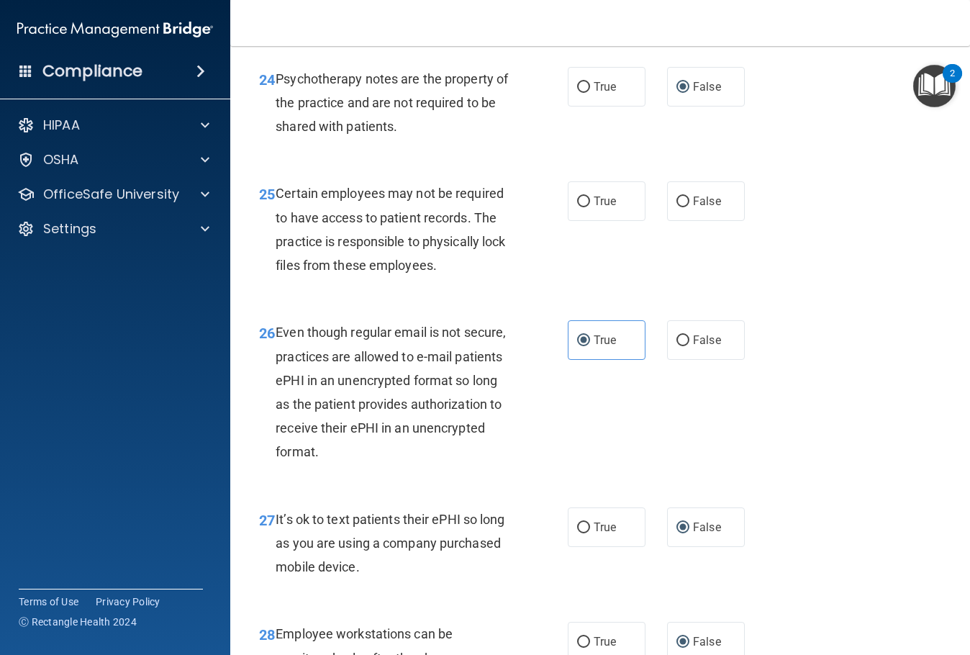
scroll to position [3670, 0]
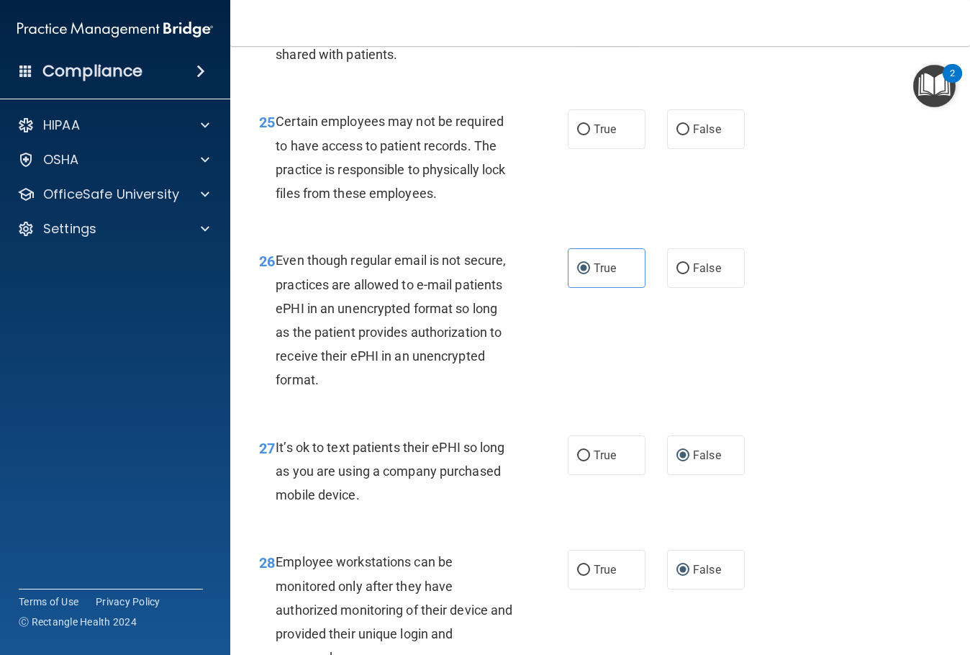
click at [599, 22] on span "True" at bounding box center [605, 15] width 22 height 14
click at [590, 21] on input "True" at bounding box center [583, 15] width 13 height 11
radio input "true"
radio input "false"
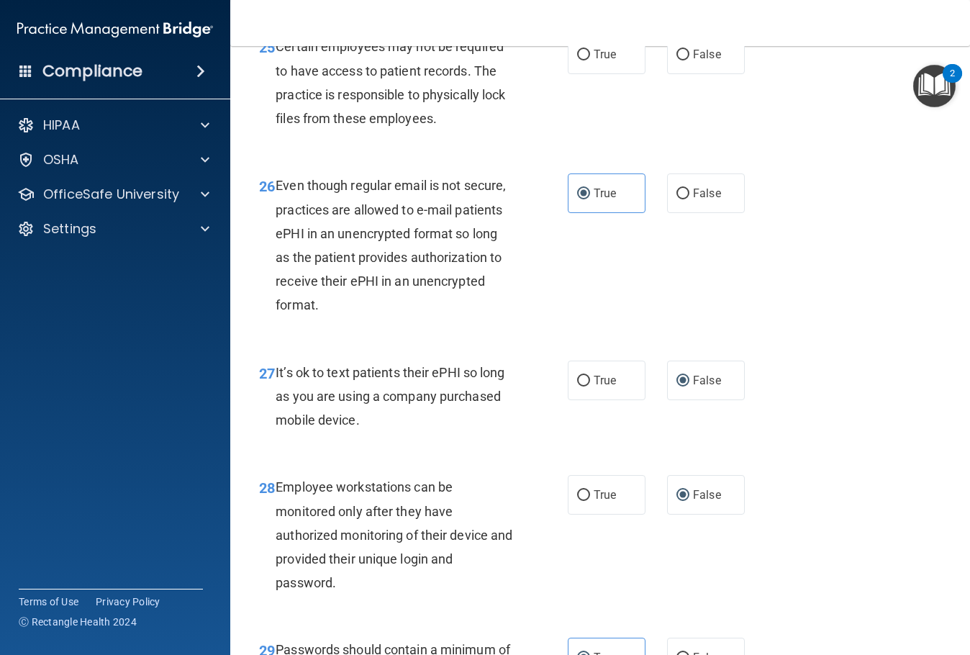
scroll to position [3601, 0]
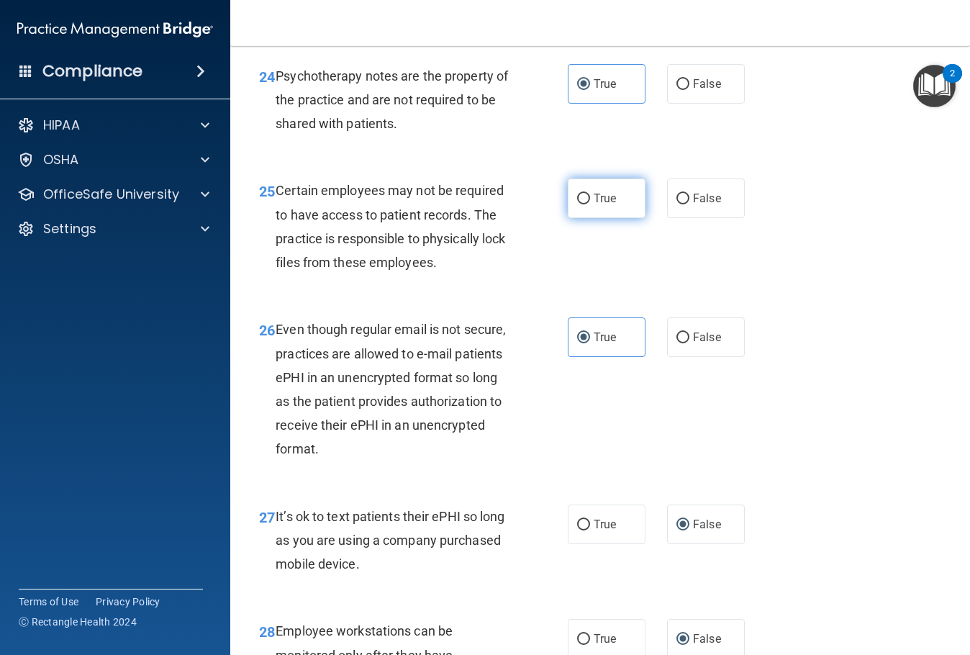
click at [577, 204] on input "True" at bounding box center [583, 199] width 13 height 11
radio input "true"
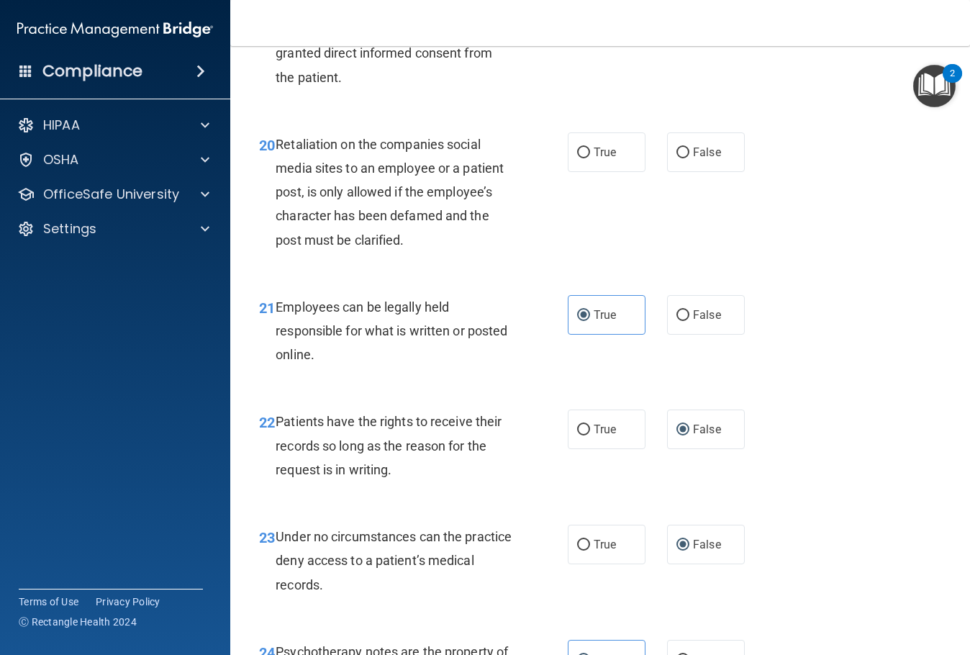
scroll to position [2881, 0]
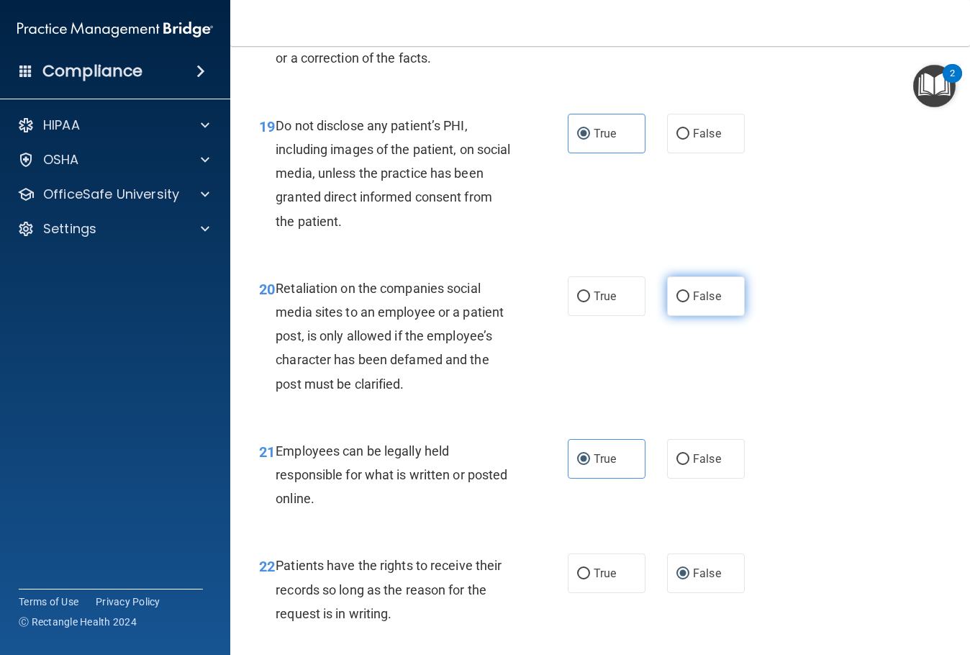
drag, startPoint x: 691, startPoint y: 404, endPoint x: 698, endPoint y: 407, distance: 7.5
click at [690, 316] on label "False" at bounding box center [706, 296] width 78 height 40
click at [689, 302] on input "False" at bounding box center [682, 296] width 13 height 11
radio input "true"
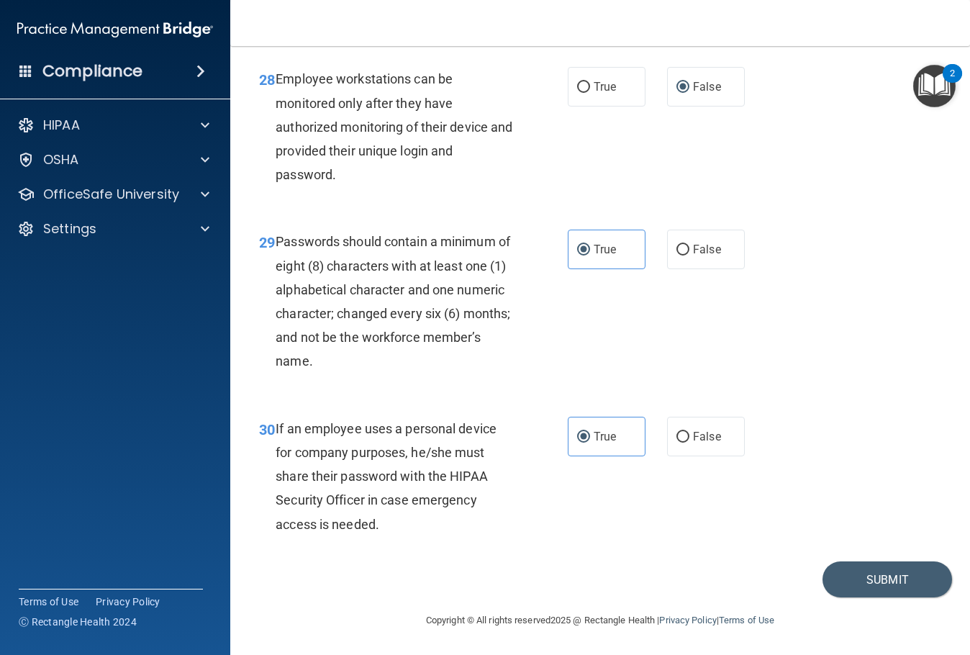
scroll to position [4249, 0]
click at [852, 575] on button "Submit" at bounding box center [888, 579] width 130 height 37
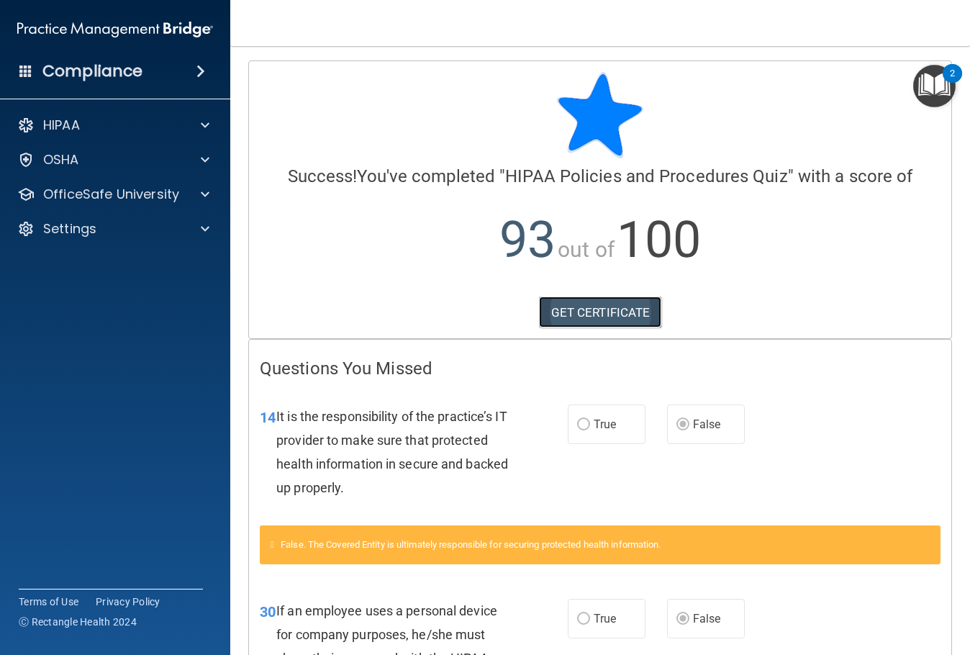
click at [558, 305] on link "GET CERTIFICATE" at bounding box center [600, 312] width 123 height 32
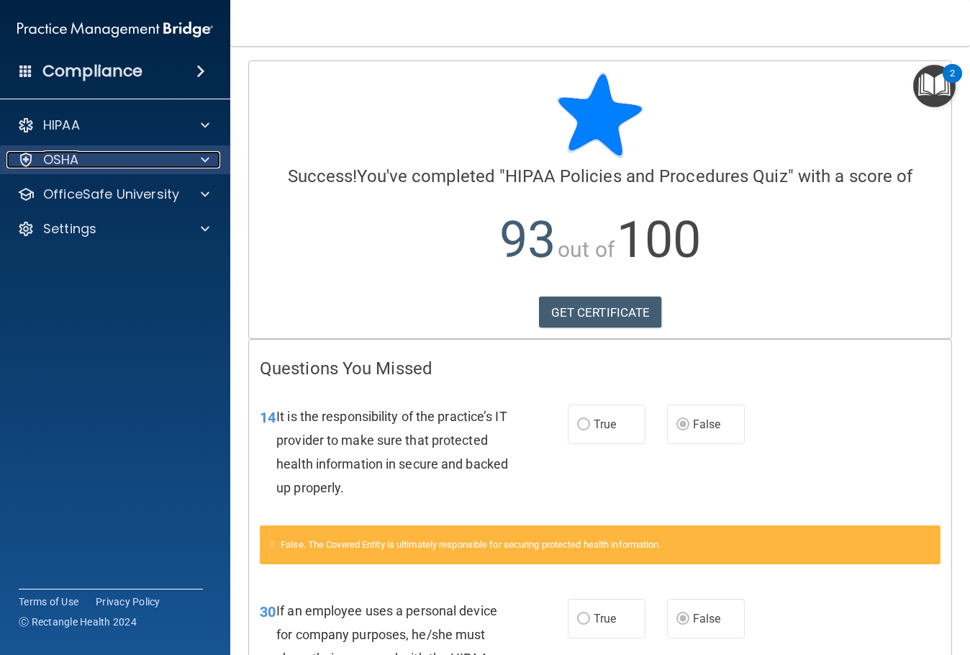
click at [135, 162] on div "OSHA" at bounding box center [95, 159] width 178 height 17
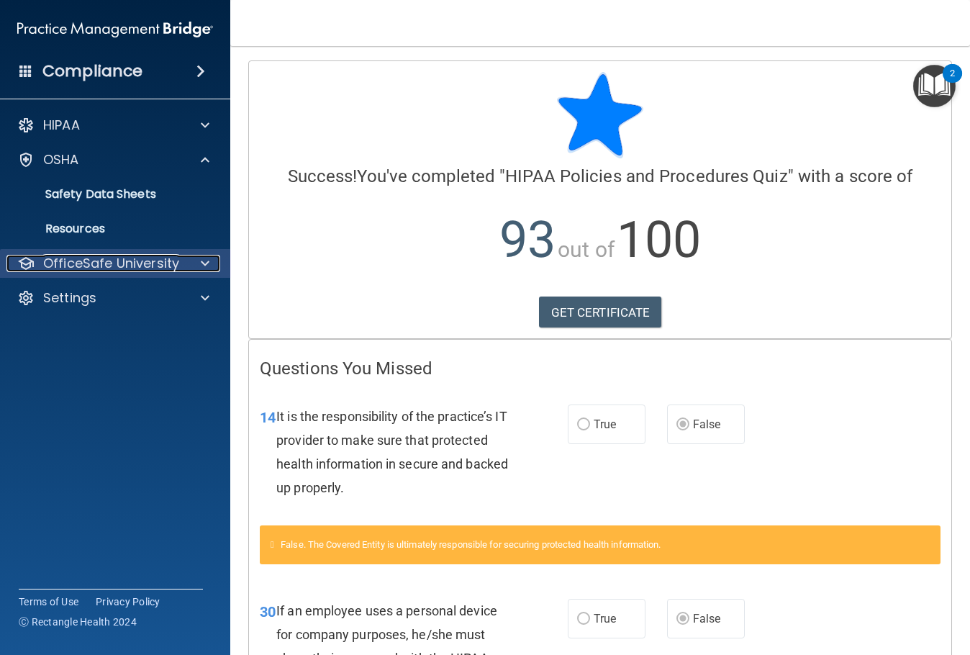
click at [150, 255] on p "OfficeSafe University" at bounding box center [111, 263] width 136 height 17
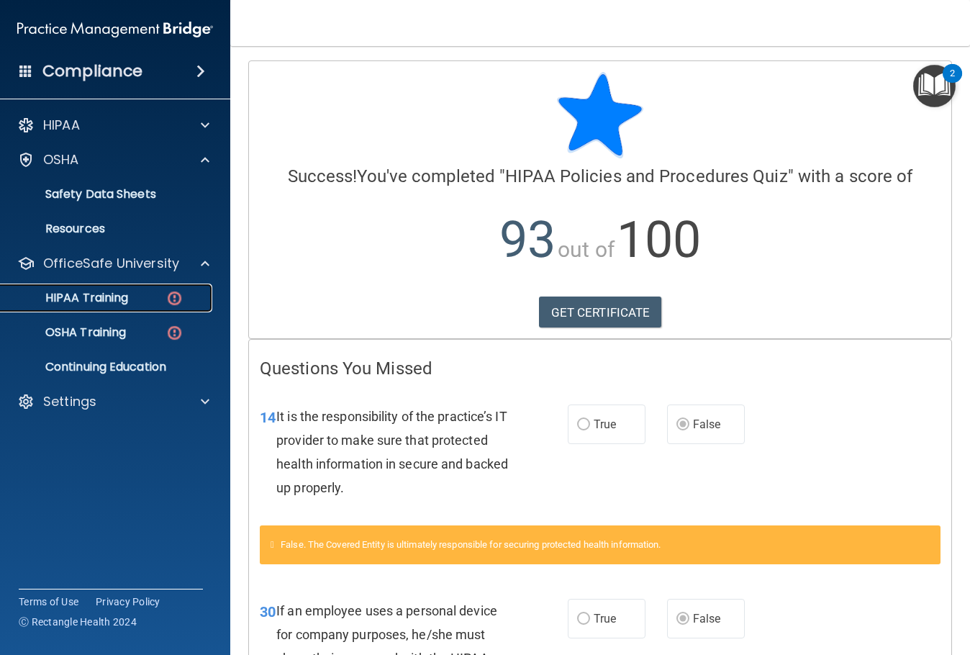
click at [150, 299] on div "HIPAA Training" at bounding box center [107, 298] width 196 height 14
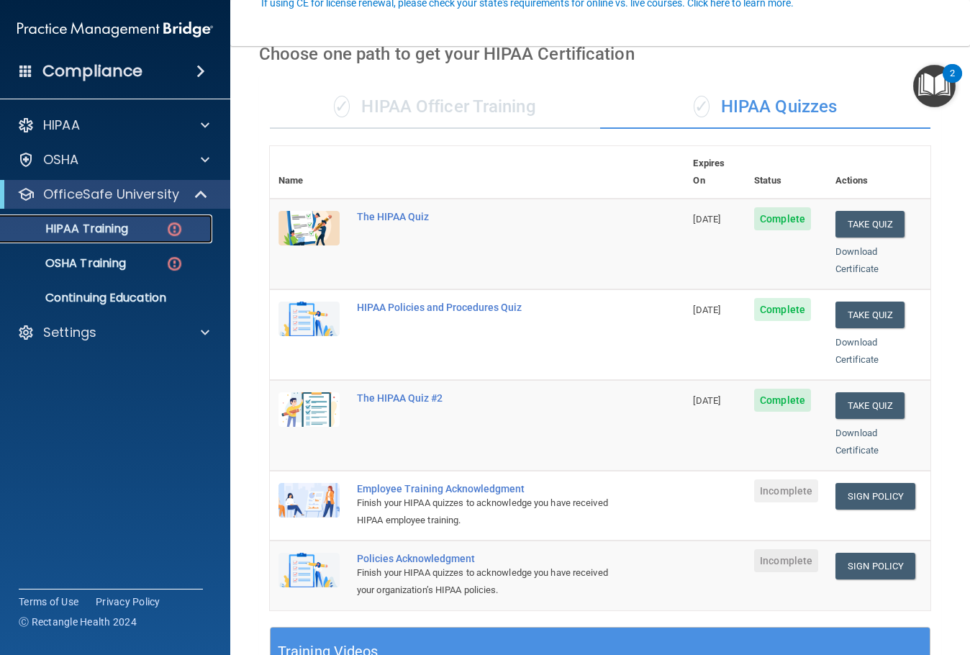
scroll to position [144, 0]
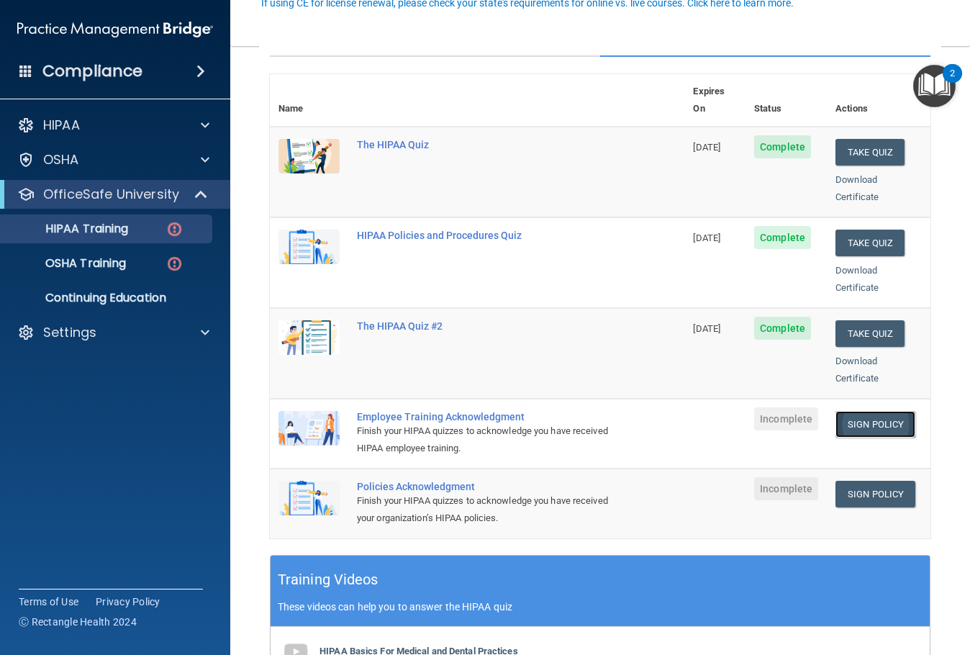
click at [868, 411] on link "Sign Policy" at bounding box center [876, 424] width 80 height 27
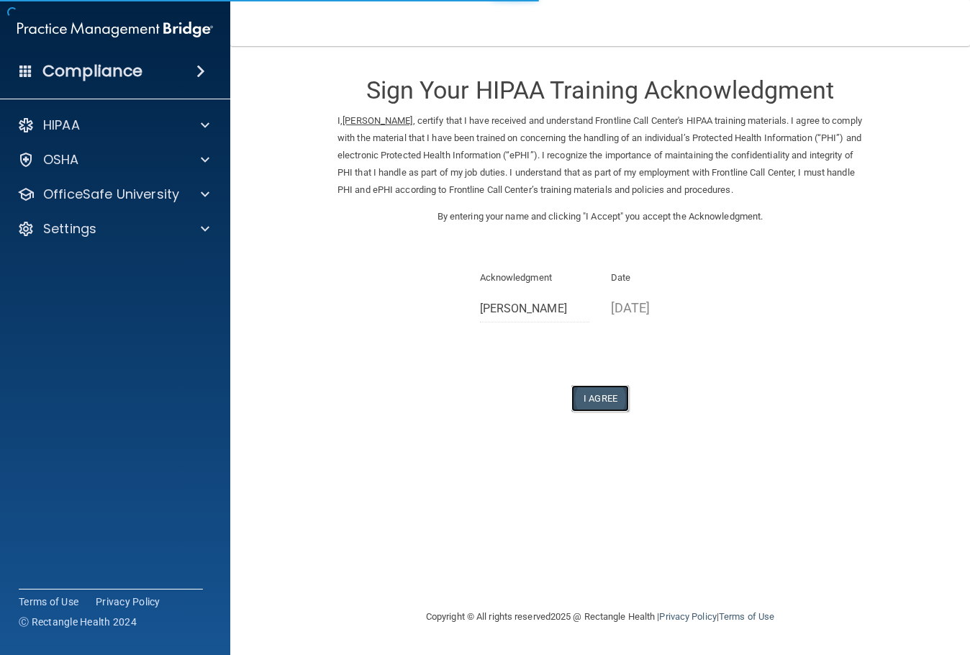
click at [598, 405] on button "I Agree" at bounding box center [600, 398] width 58 height 27
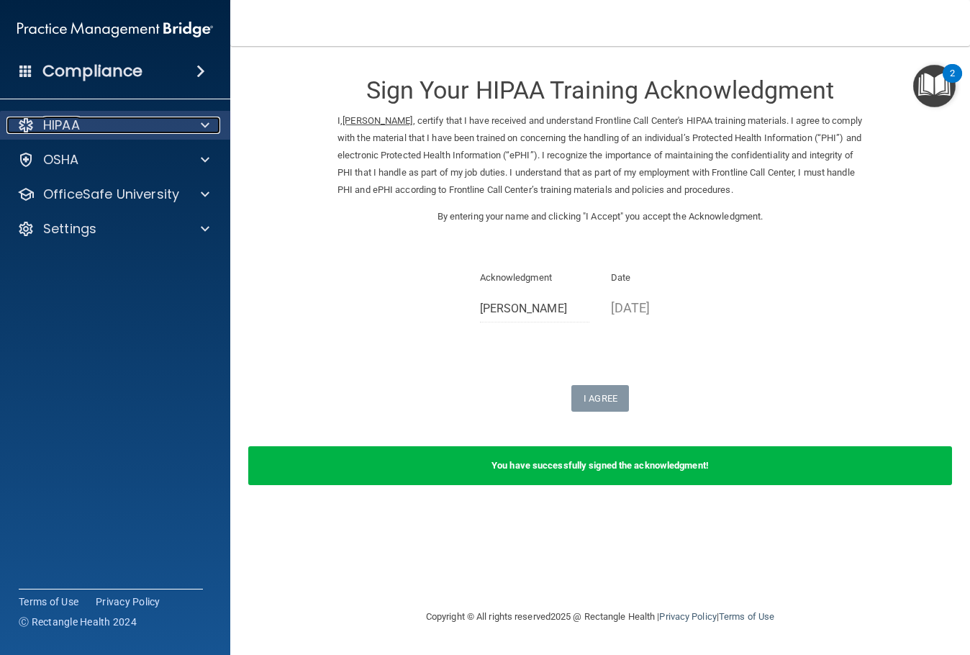
click at [156, 133] on div "HIPAA" at bounding box center [95, 125] width 178 height 17
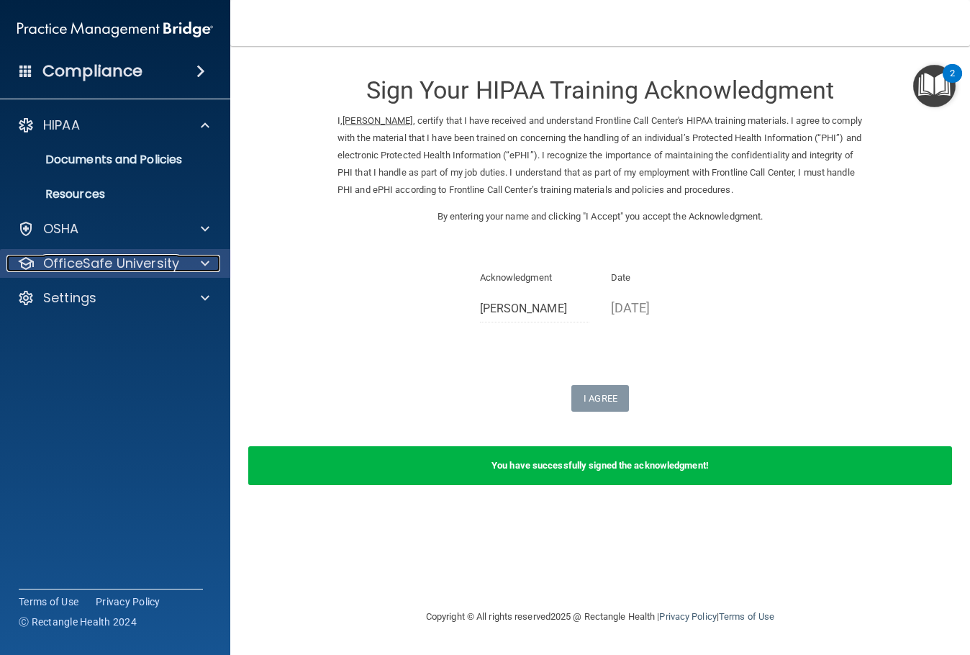
click at [133, 264] on p "OfficeSafe University" at bounding box center [111, 263] width 136 height 17
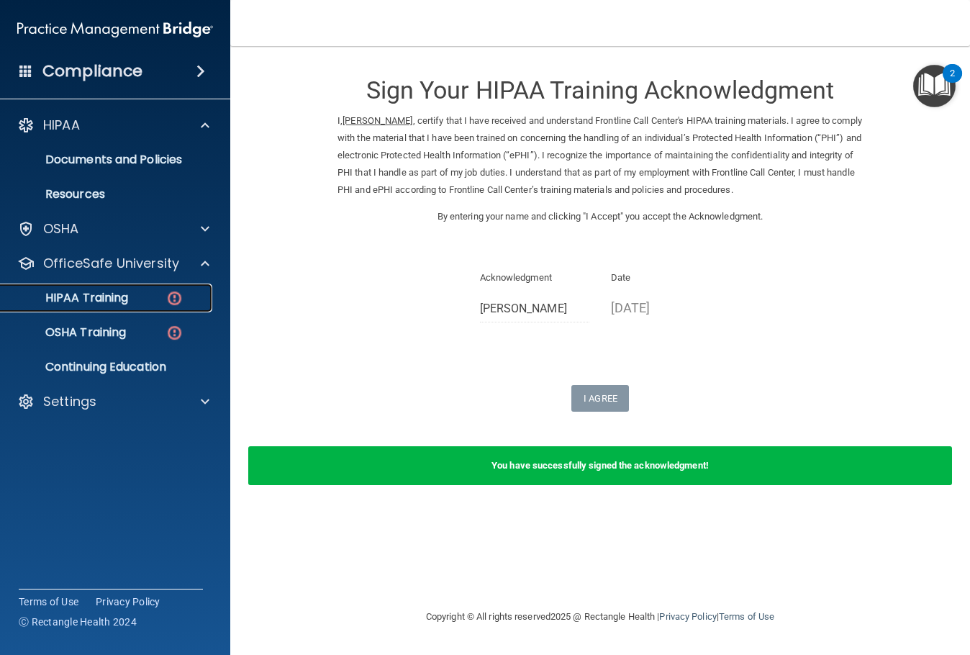
click at [124, 301] on p "HIPAA Training" at bounding box center [68, 298] width 119 height 14
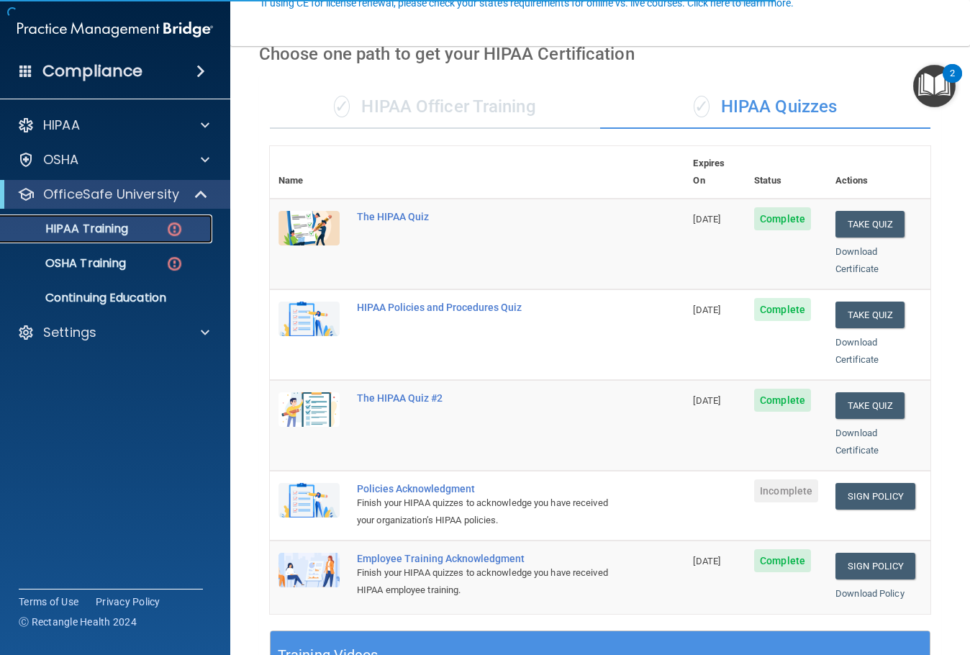
scroll to position [144, 0]
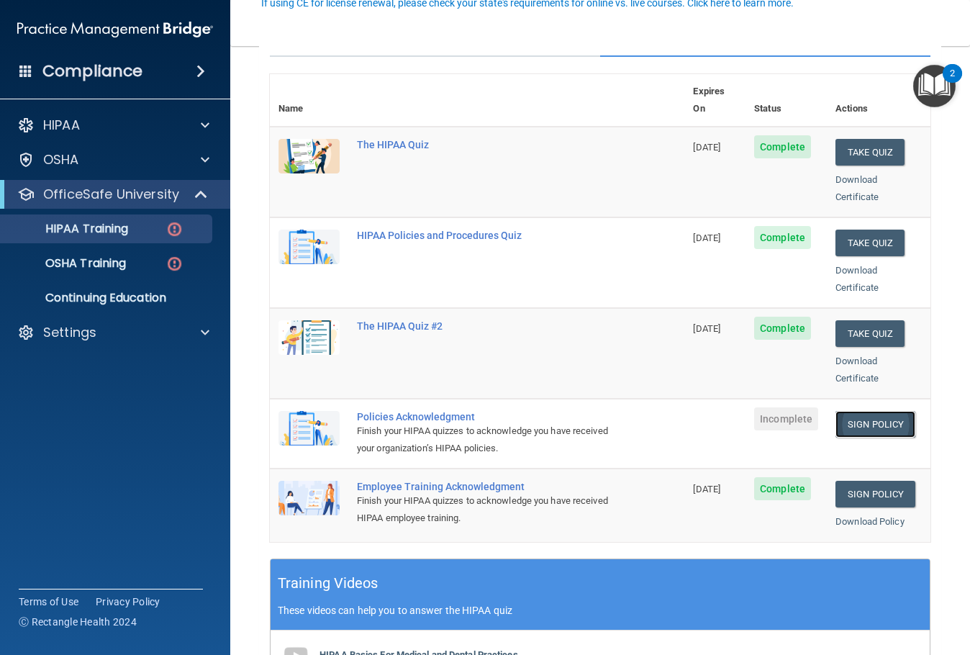
click at [856, 411] on link "Sign Policy" at bounding box center [876, 424] width 80 height 27
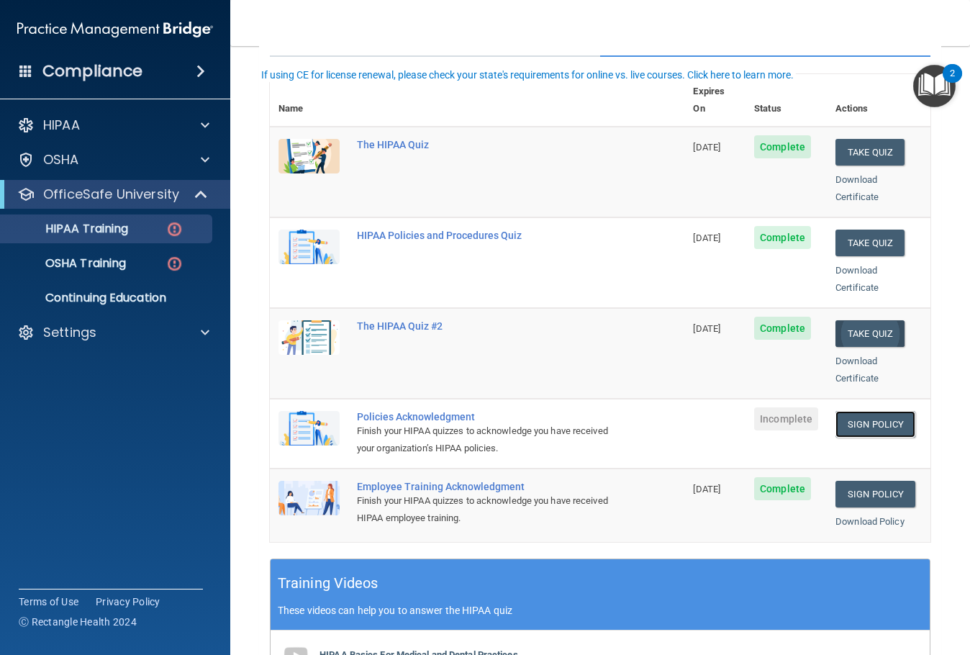
scroll to position [72, 0]
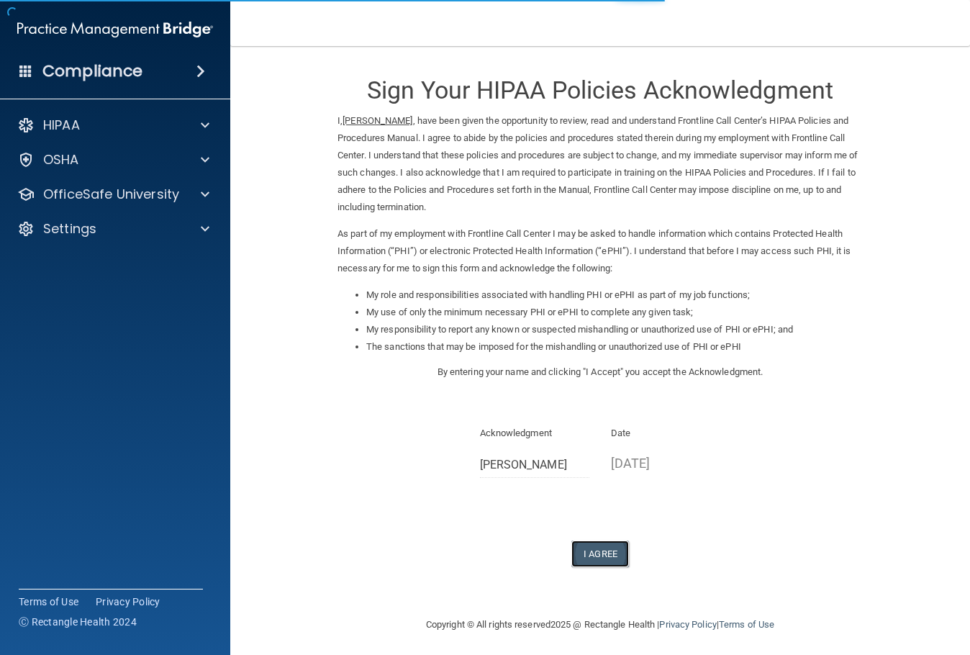
click at [583, 558] on button "I Agree" at bounding box center [600, 553] width 58 height 27
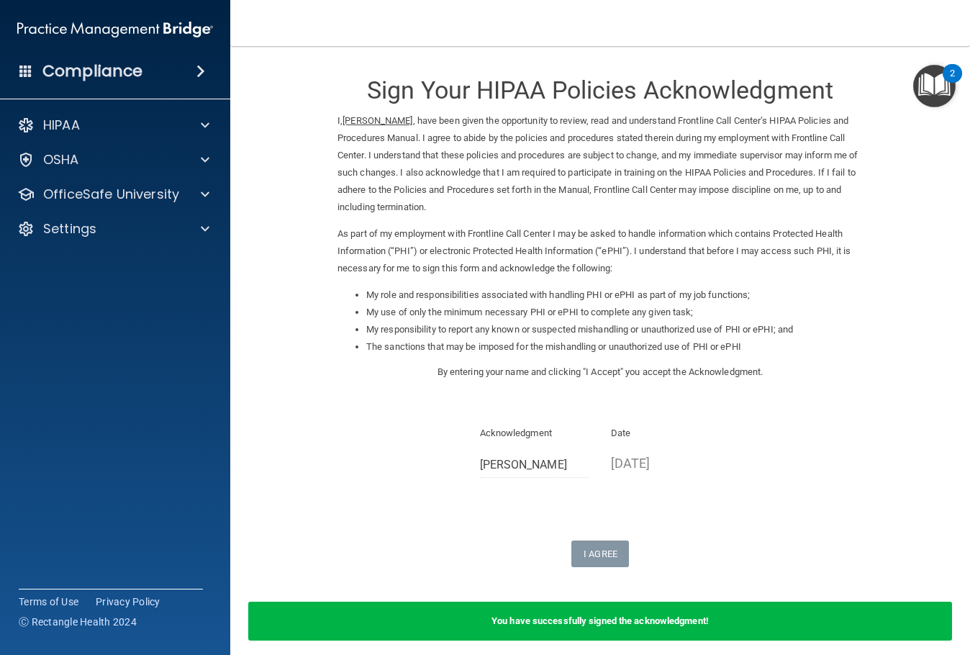
scroll to position [60, 0]
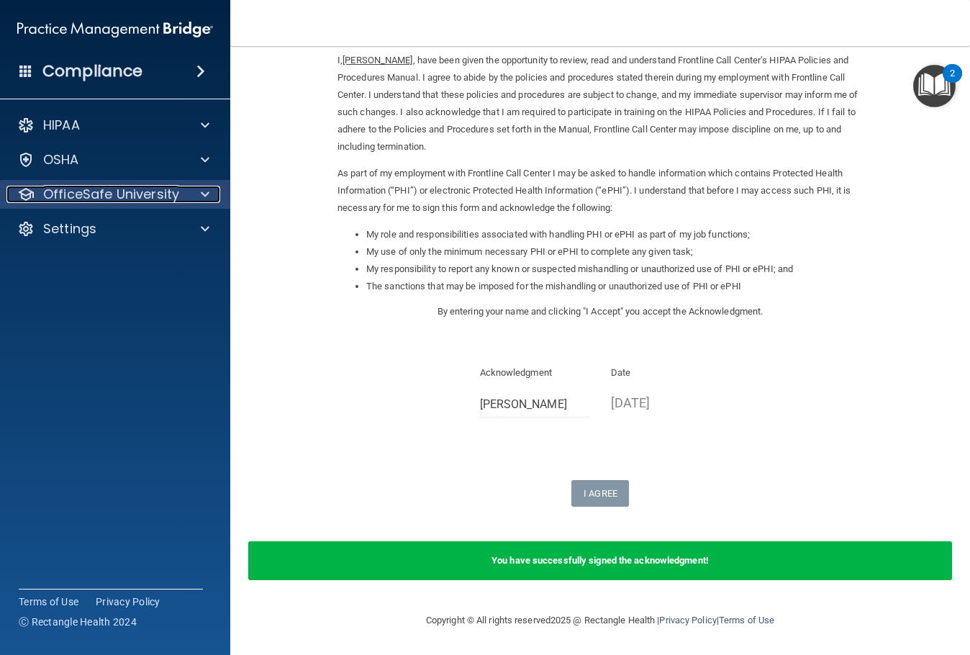
click at [134, 190] on p "OfficeSafe University" at bounding box center [111, 194] width 136 height 17
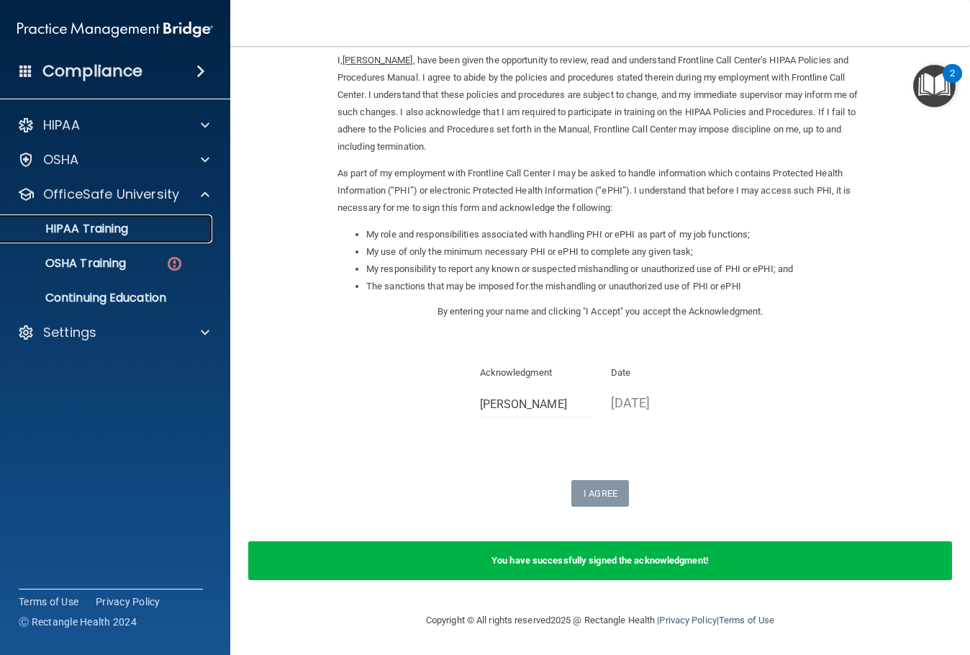
click at [132, 236] on link "HIPAA Training" at bounding box center [99, 228] width 227 height 29
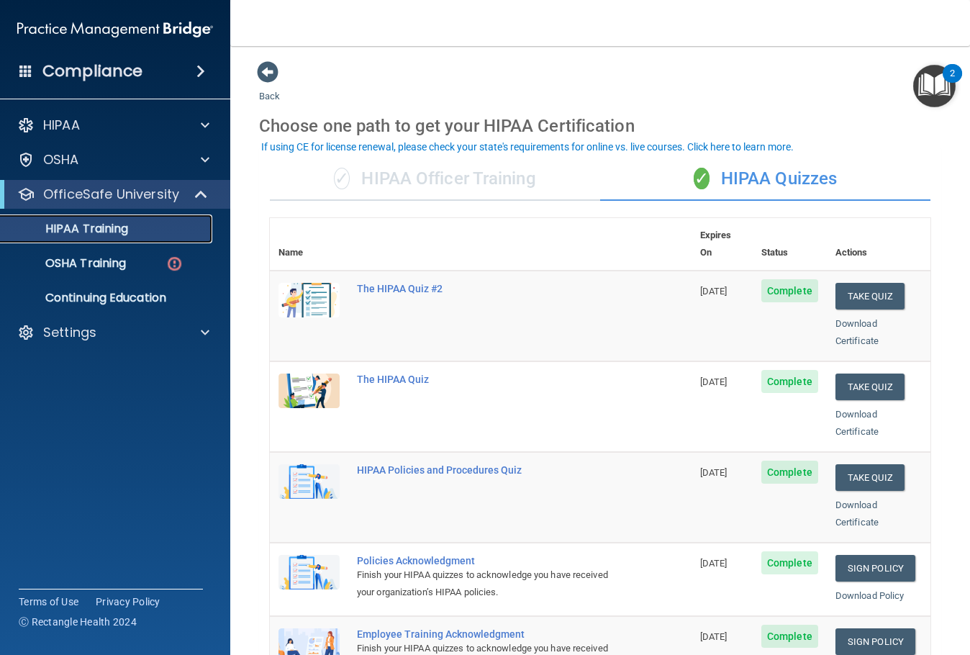
scroll to position [144, 0]
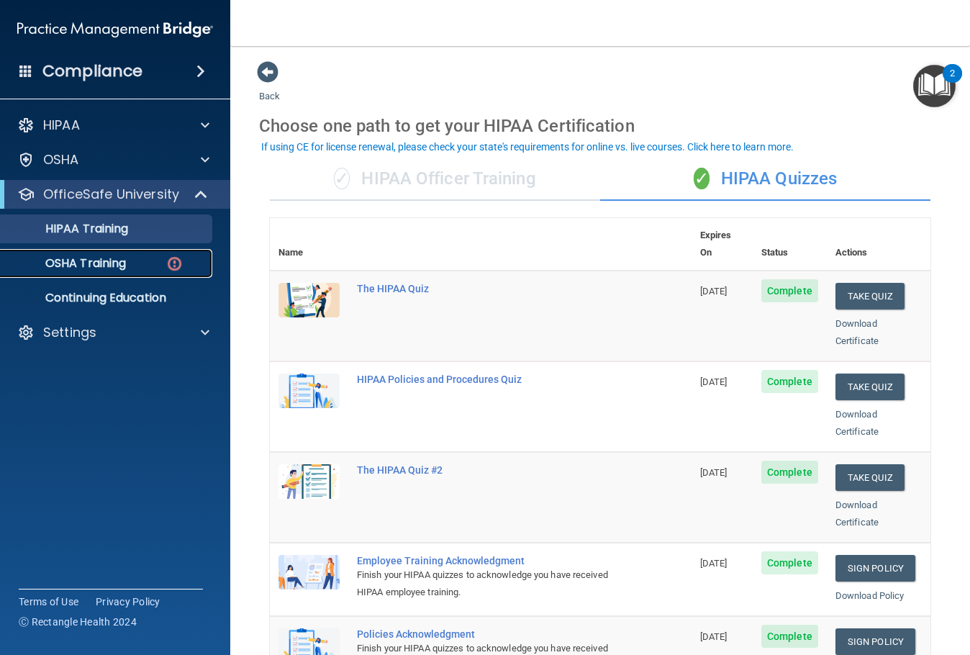
click at [122, 263] on p "OSHA Training" at bounding box center [67, 263] width 117 height 14
